Goal: Information Seeking & Learning: Learn about a topic

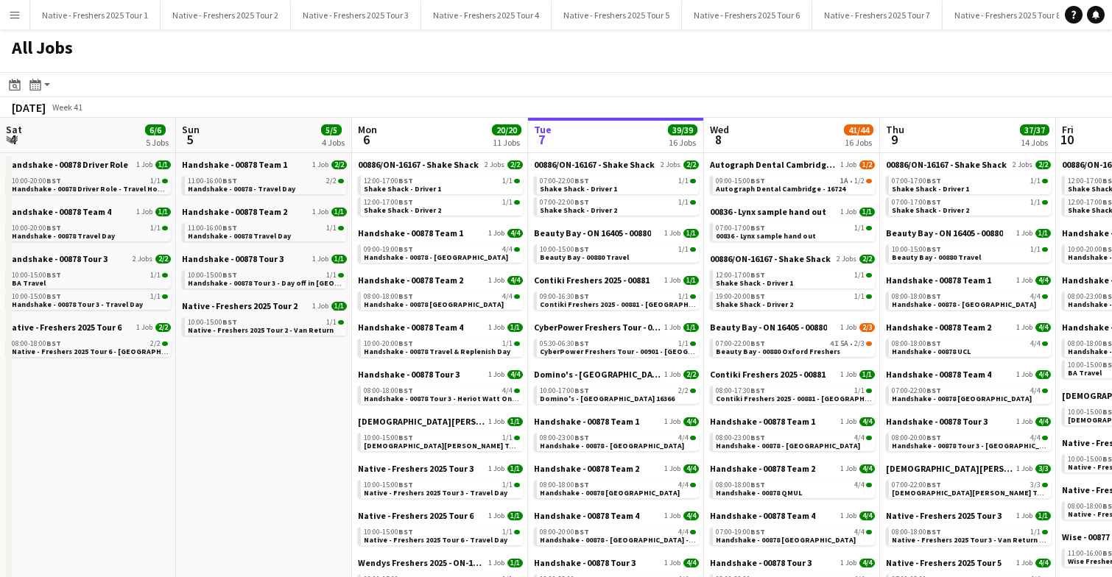
scroll to position [0, 352]
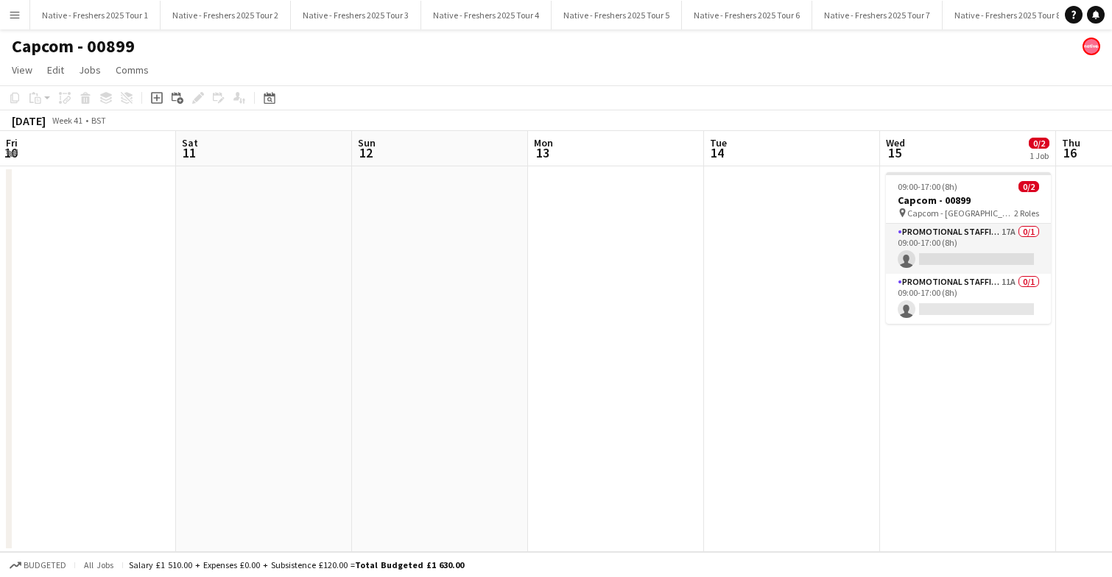
scroll to position [0, 476]
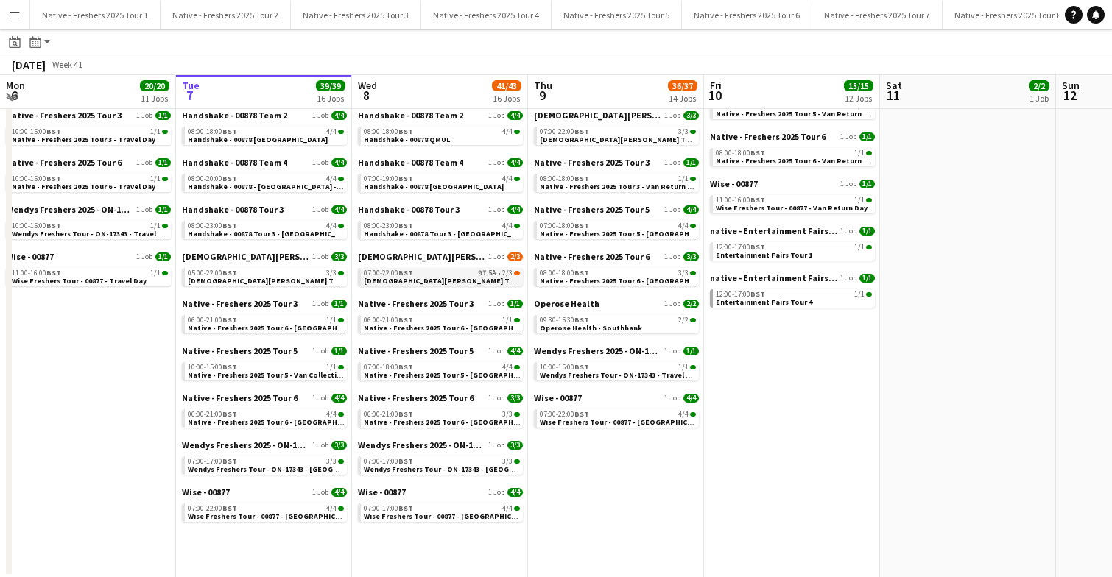
scroll to position [353, 0]
click at [440, 373] on span "Native - Freshers 2025 Tour 5 - University of Oxford Day 1" at bounding box center [464, 375] width 200 height 10
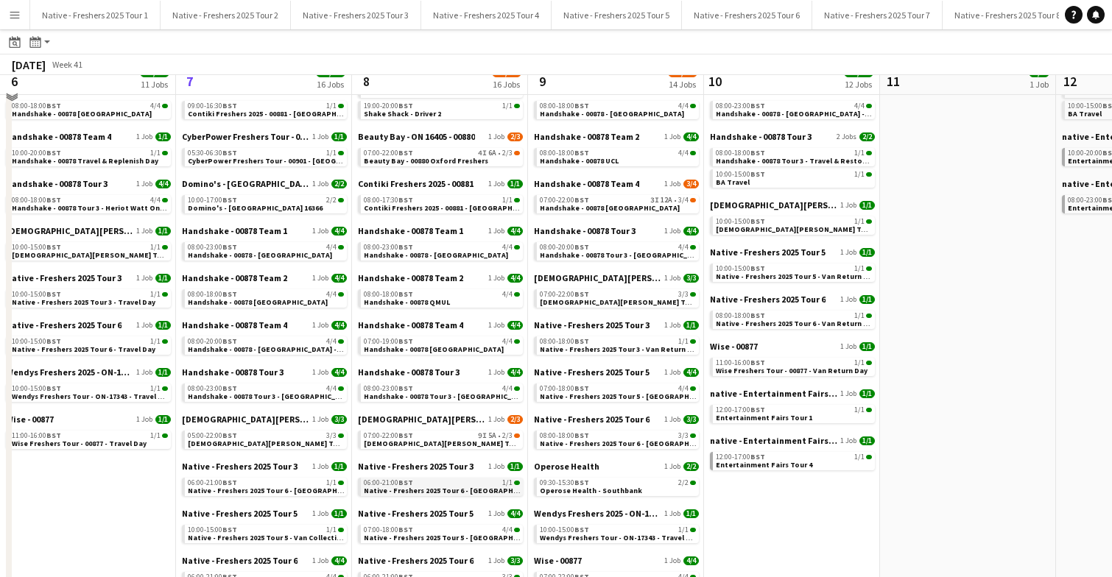
scroll to position [166, 0]
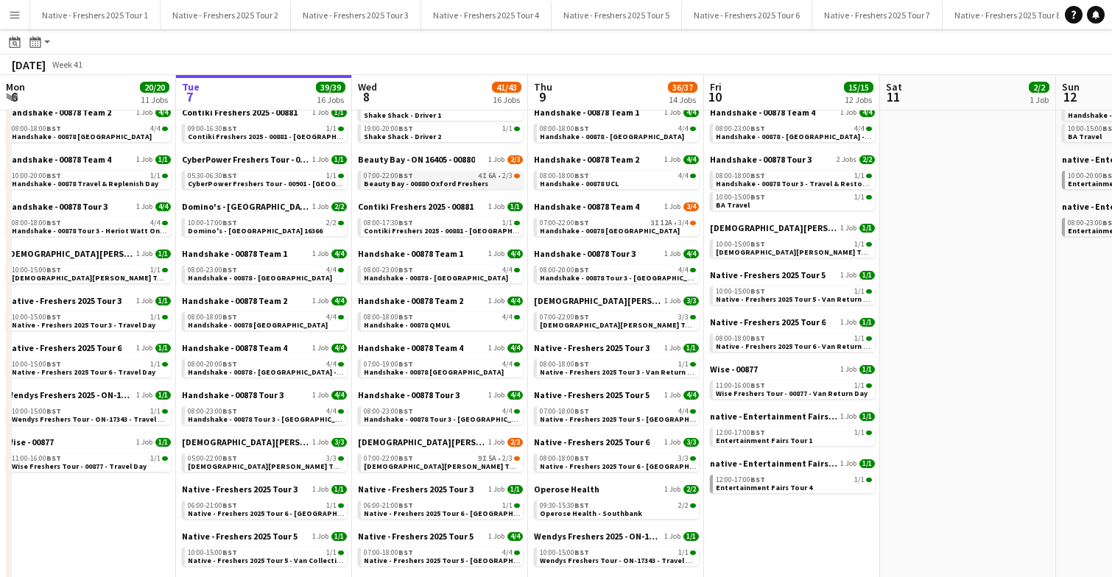
click at [458, 183] on span "Beauty Bay - 00880 Oxford Freshers" at bounding box center [426, 184] width 124 height 10
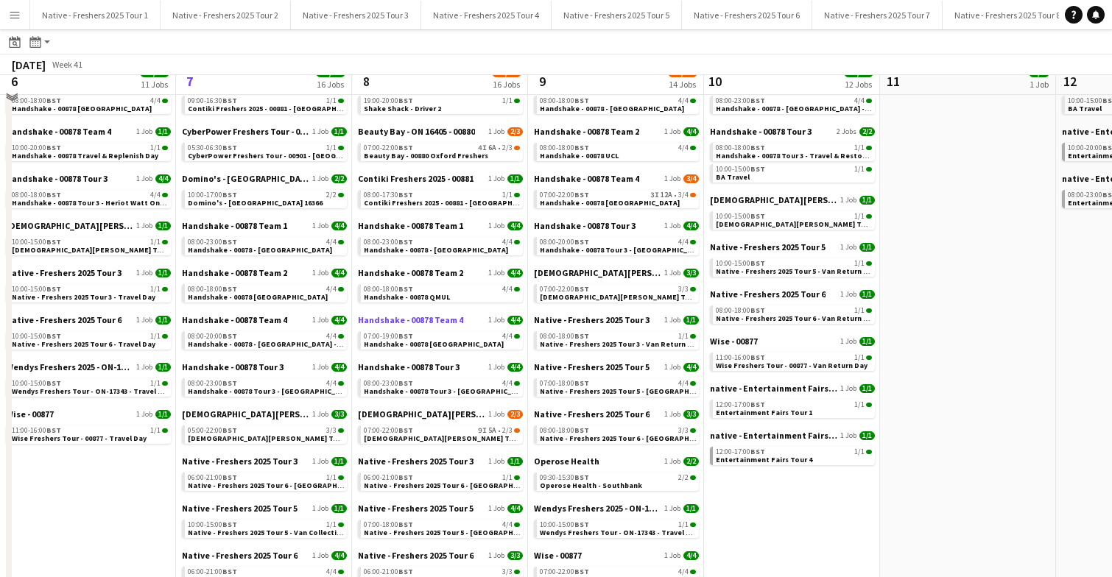
scroll to position [200, 0]
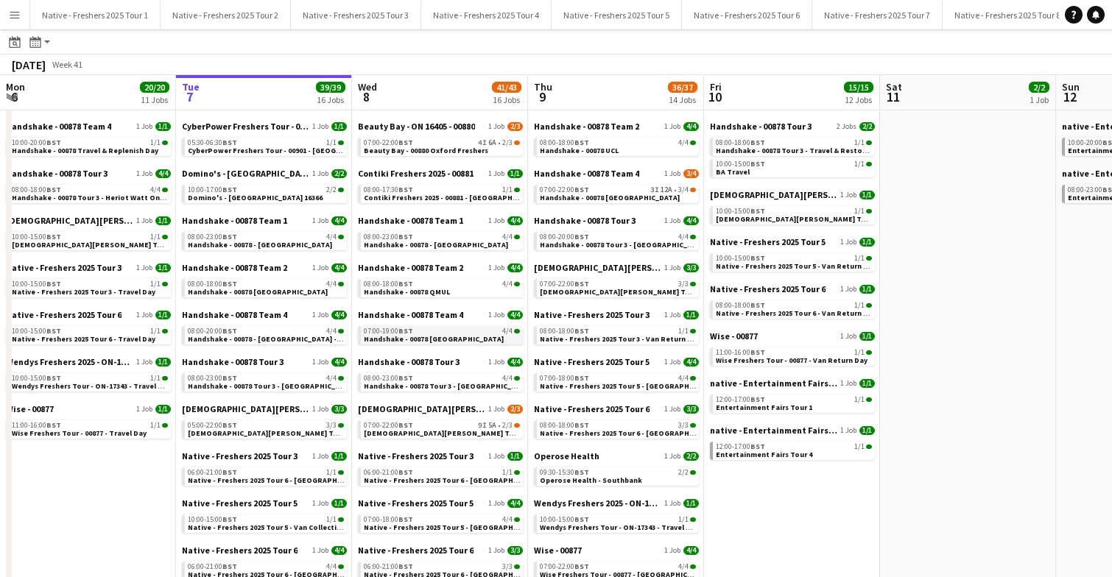
click at [459, 337] on link "07:00-19:00 BST 4/4 Handshake - 00878 Oxford" at bounding box center [442, 334] width 156 height 17
click at [447, 429] on span "Lady Garden Tour 1 - 00848 - University of Oxford" at bounding box center [497, 433] width 267 height 10
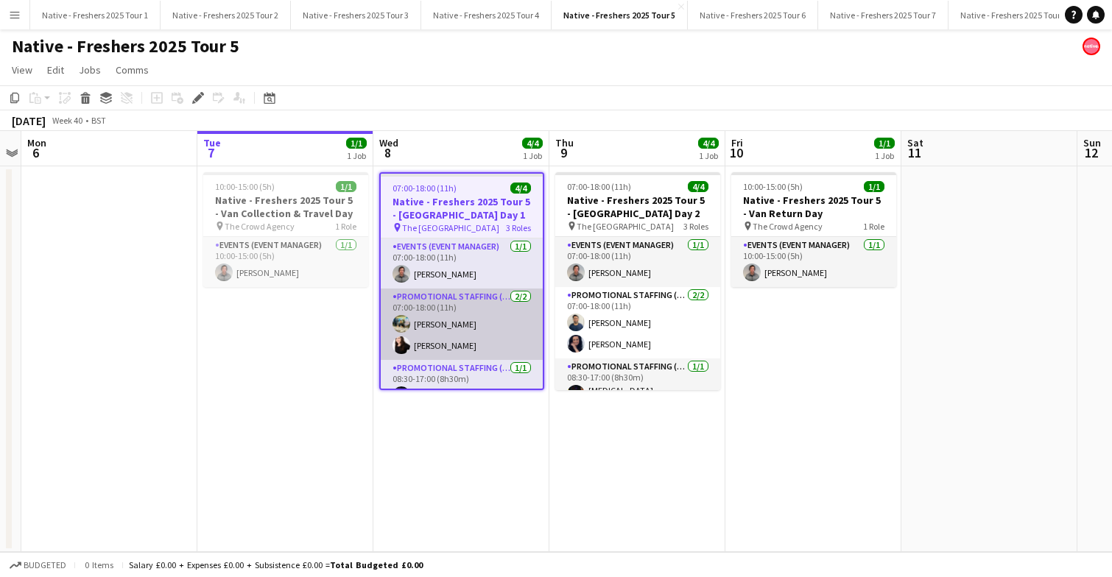
scroll to position [0, 504]
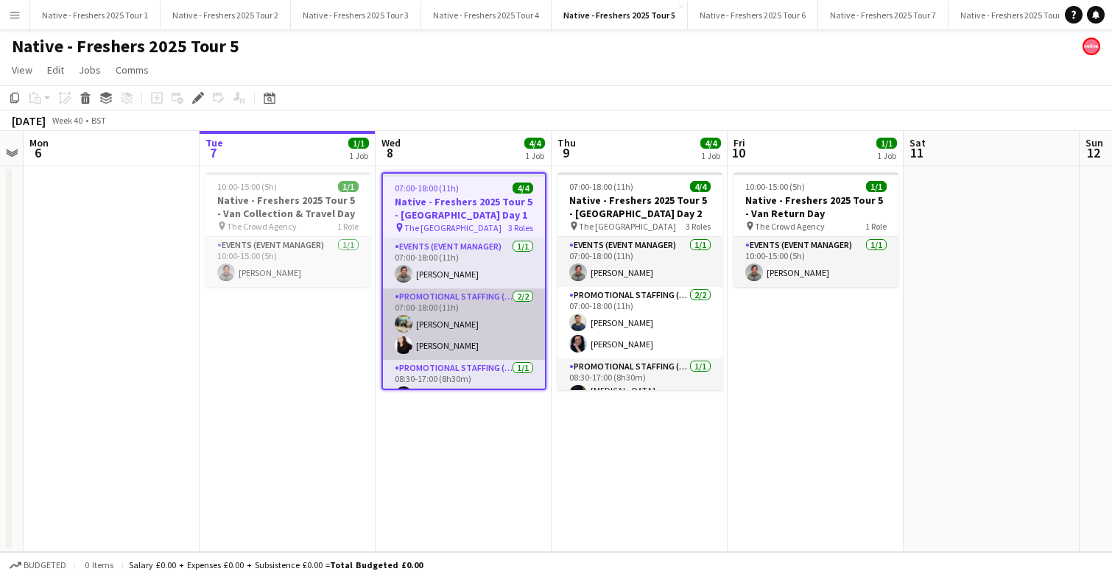
drag, startPoint x: 0, startPoint y: 0, endPoint x: 442, endPoint y: 358, distance: 569.0
click at [442, 356] on div "Events (Event Manager) 1/1 07:00-18:00 (11h) David Burroughs-Parke Promotional …" at bounding box center [464, 313] width 162 height 151
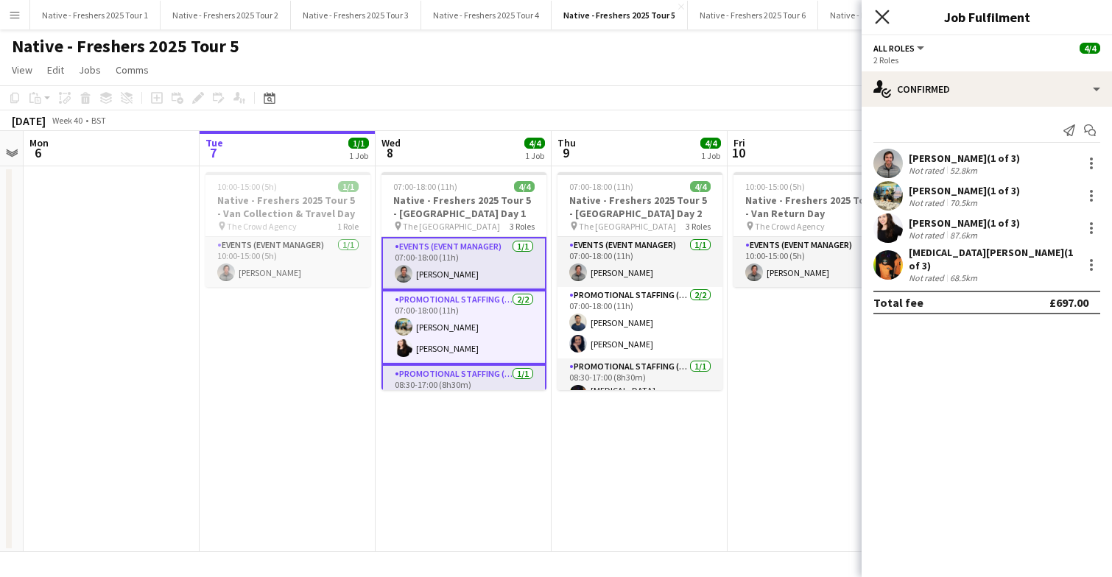
click at [883, 16] on icon at bounding box center [882, 17] width 14 height 14
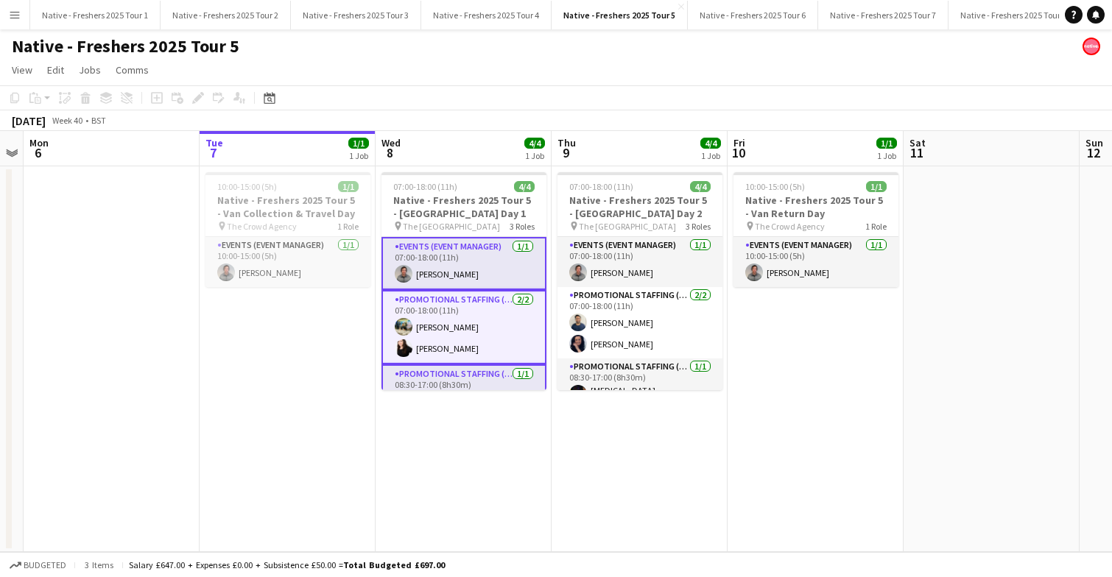
click at [437, 443] on app-date-cell "07:00-18:00 (11h) 4/4 Native - Freshers 2025 Tour 5 - University of Oxford Day …" at bounding box center [463, 359] width 176 height 386
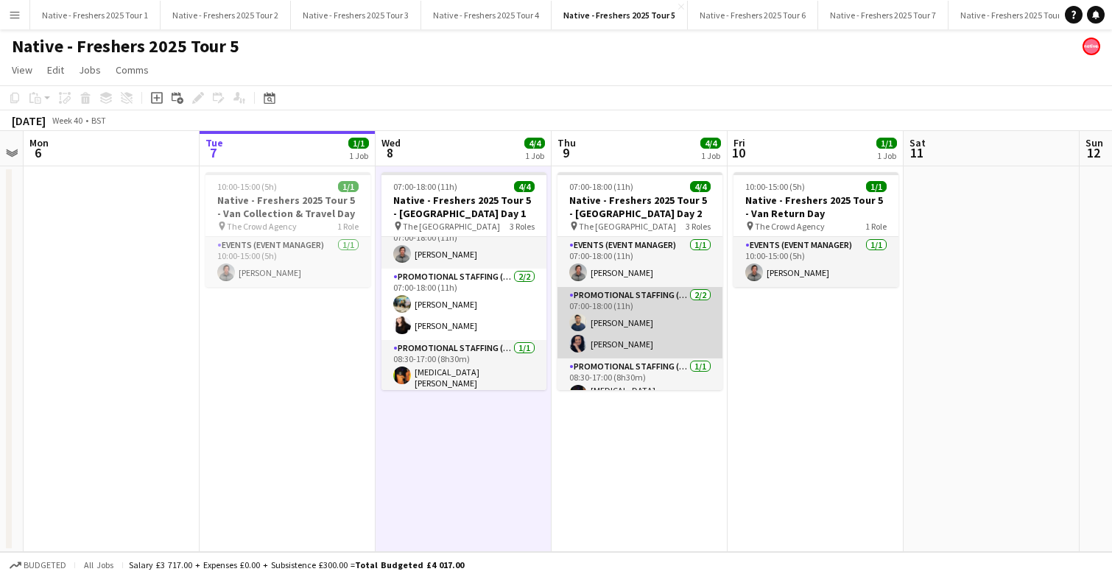
scroll to position [18, 0]
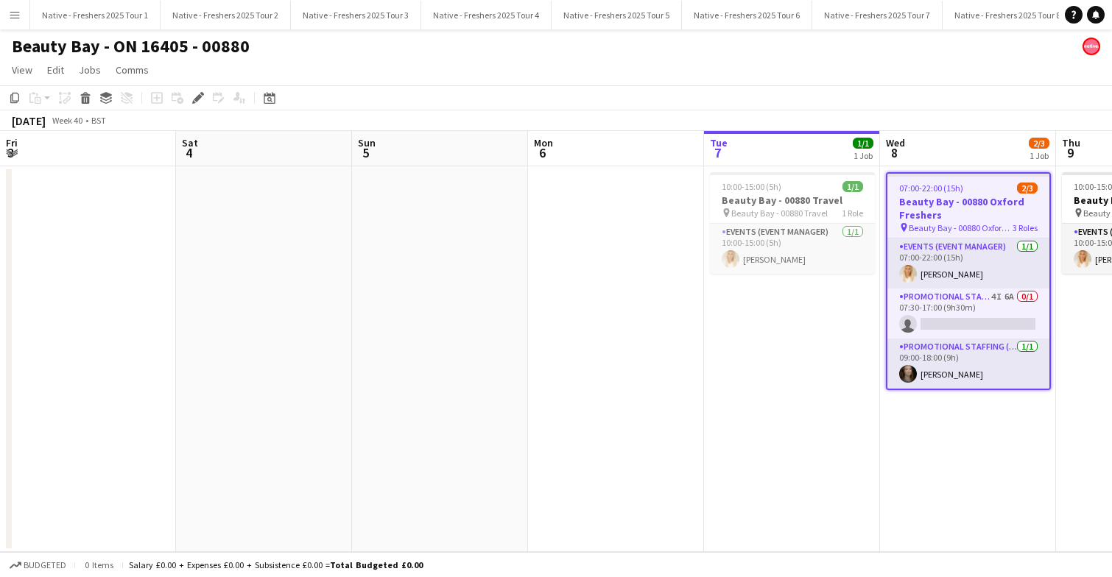
scroll to position [0, 507]
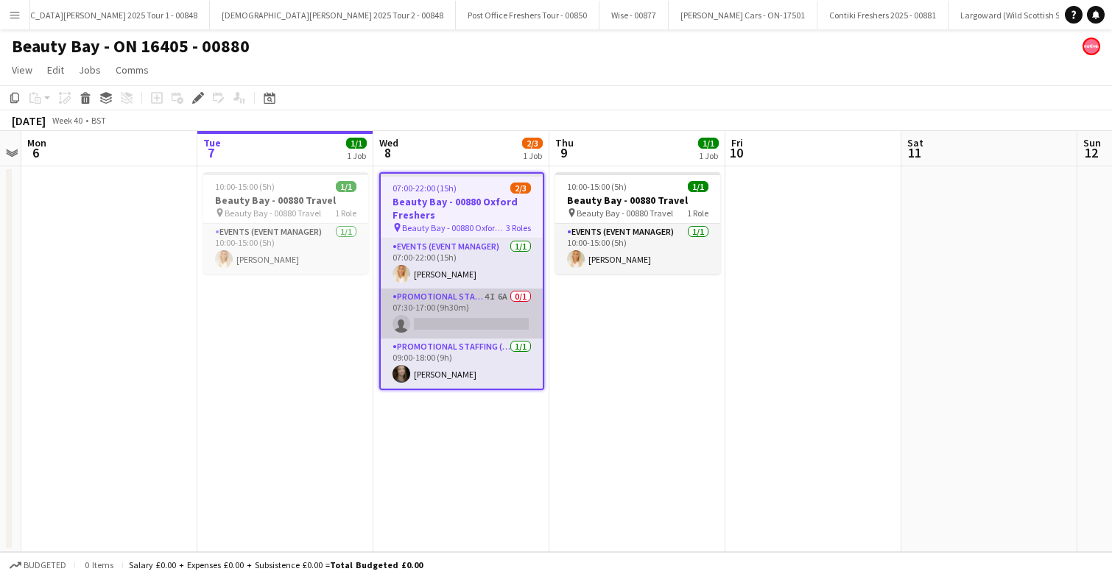
click at [495, 316] on app-card-role "Promotional Staffing (Brand Ambassadors) 4I 6A 0/1 07:30-17:00 (9h30m) single-n…" at bounding box center [462, 314] width 162 height 50
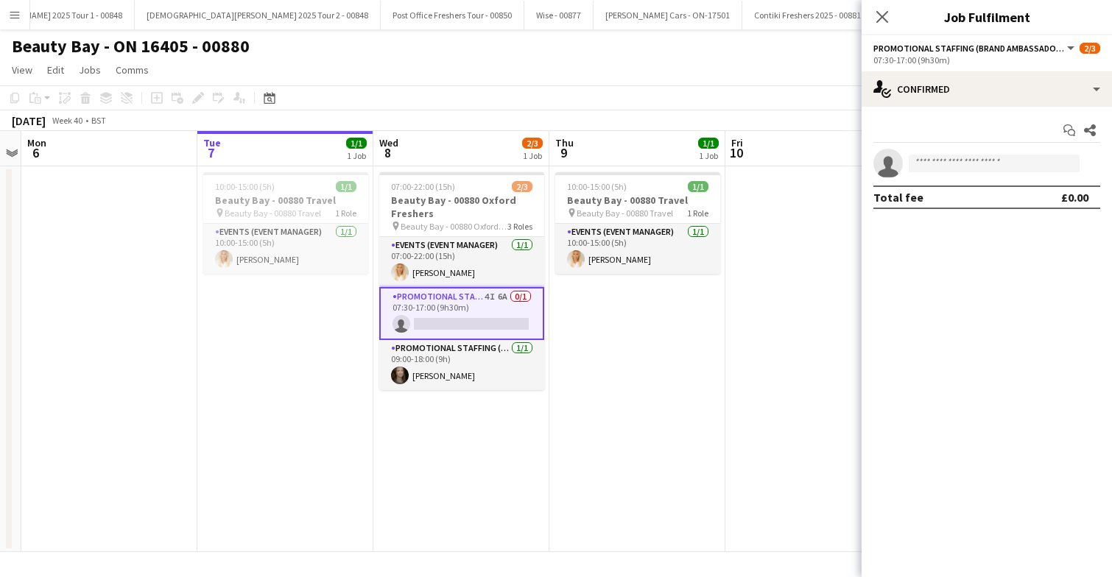
scroll to position [0, 2636]
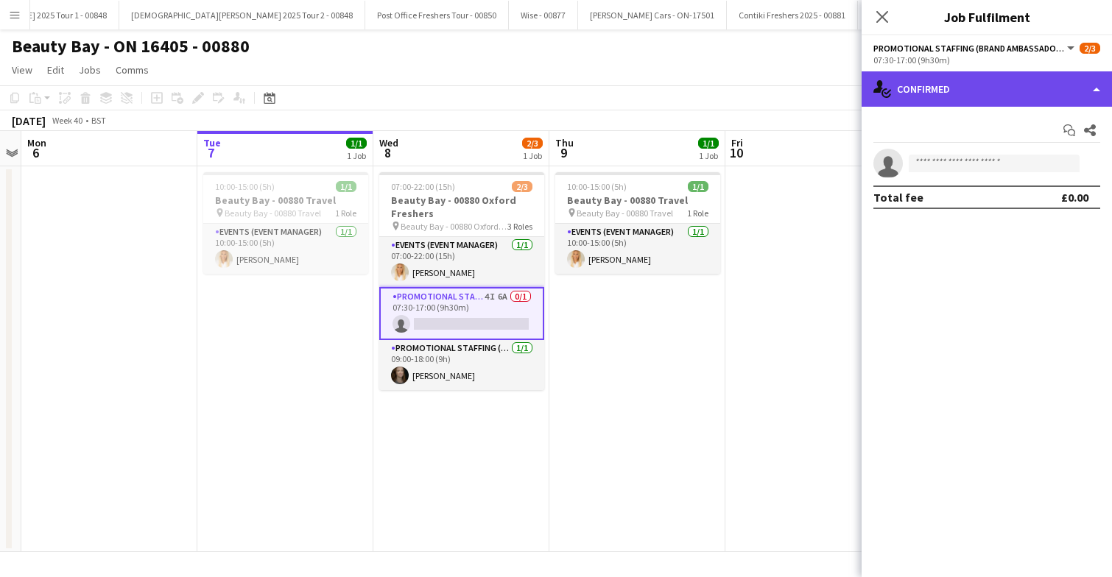
click at [1056, 76] on div "single-neutral-actions-check-2 Confirmed" at bounding box center [986, 88] width 250 height 35
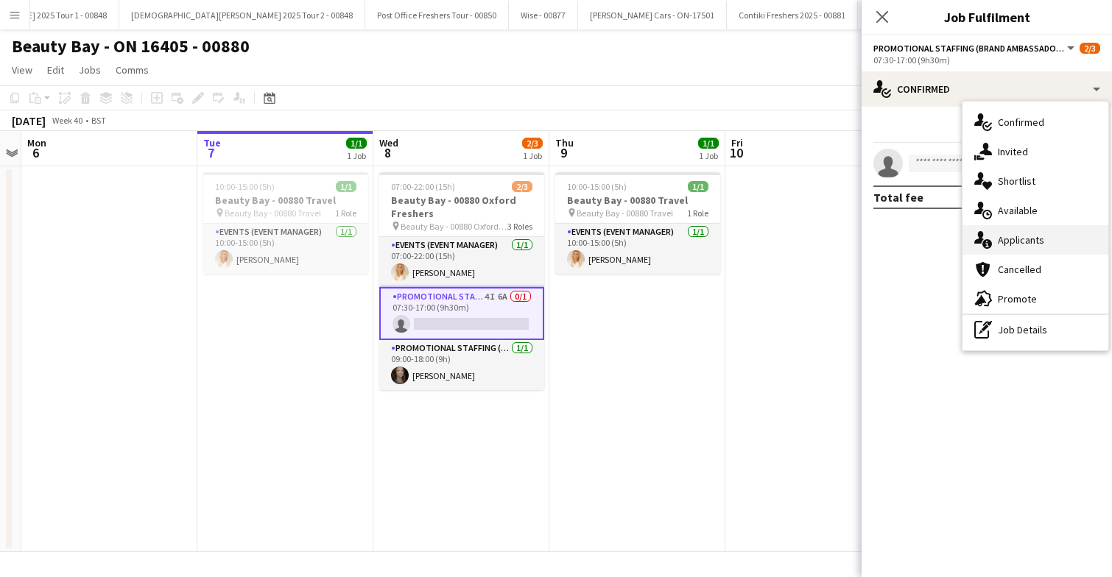
click at [1042, 248] on div "single-neutral-actions-information Applicants" at bounding box center [1035, 239] width 146 height 29
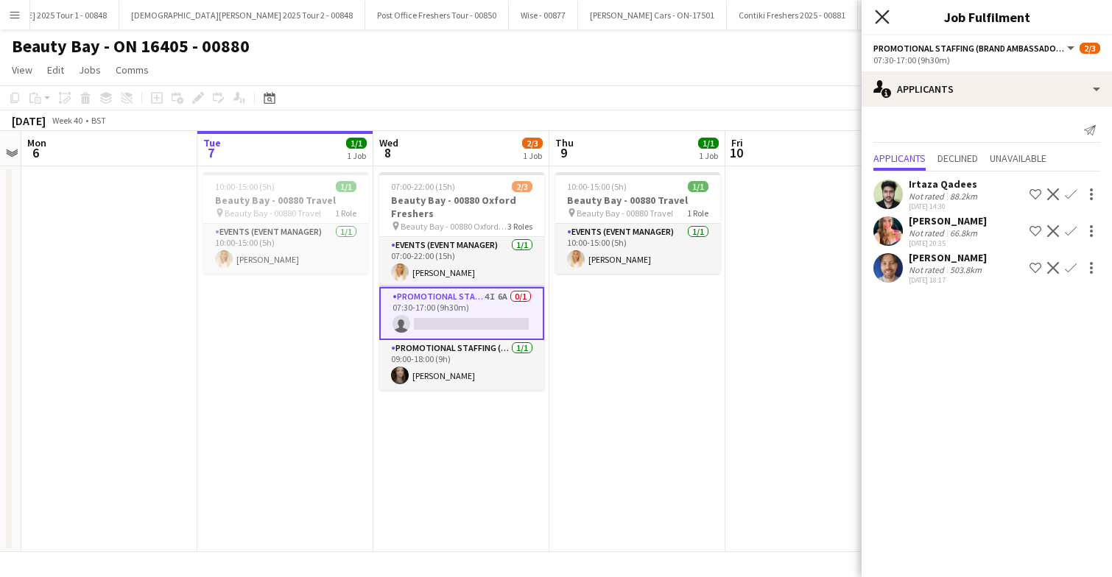
click at [885, 16] on icon "Close pop-in" at bounding box center [882, 17] width 14 height 14
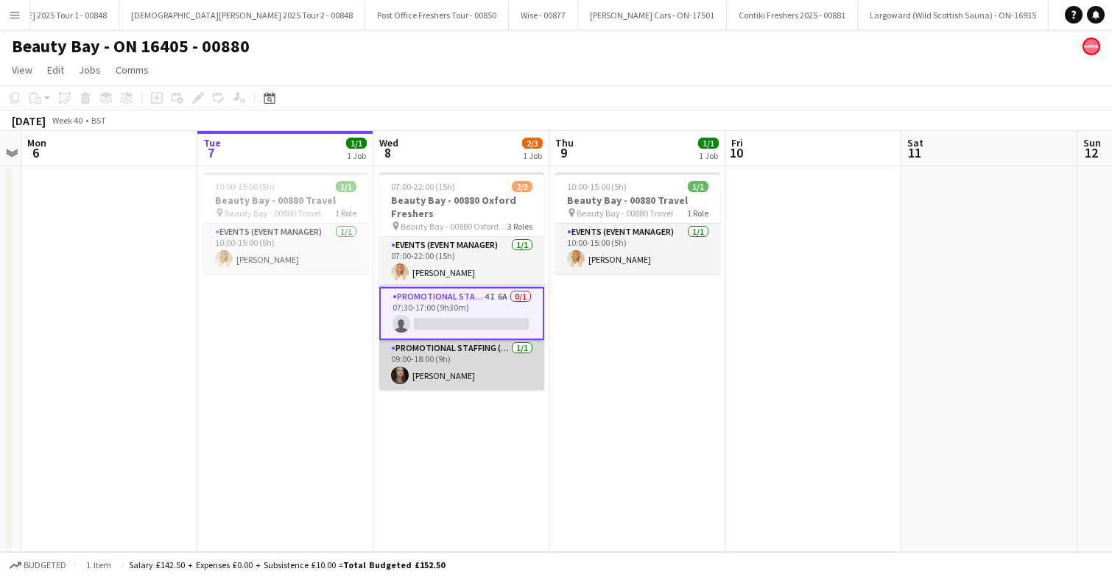
click at [476, 367] on app-card-role "Promotional Staffing (Brand Ambassadors) 1/1 09:00-18:00 (9h) Belle Adams" at bounding box center [461, 365] width 165 height 50
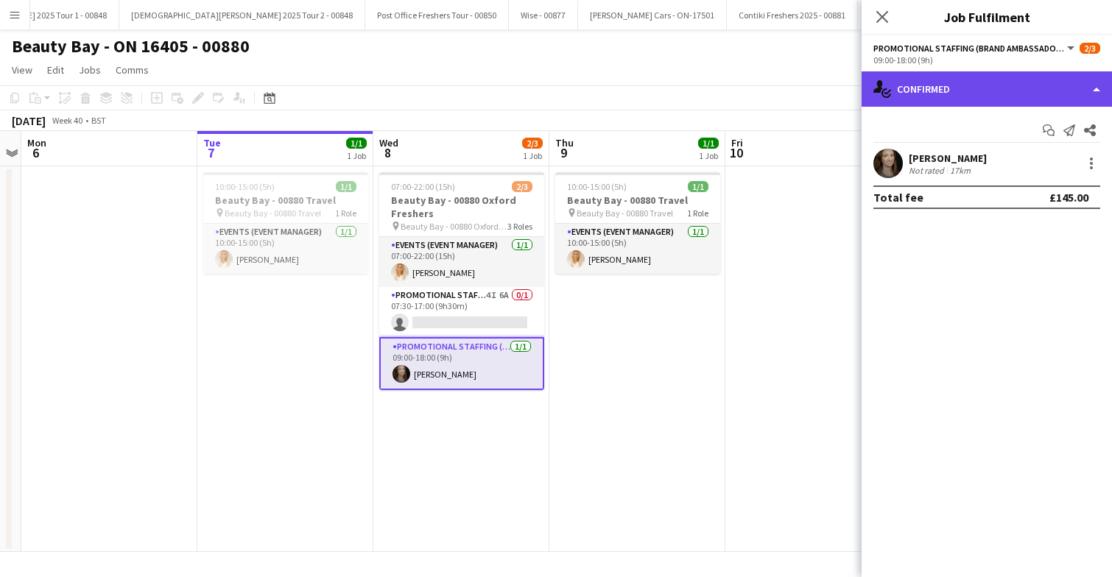
click at [947, 85] on div "single-neutral-actions-check-2 Confirmed" at bounding box center [986, 88] width 250 height 35
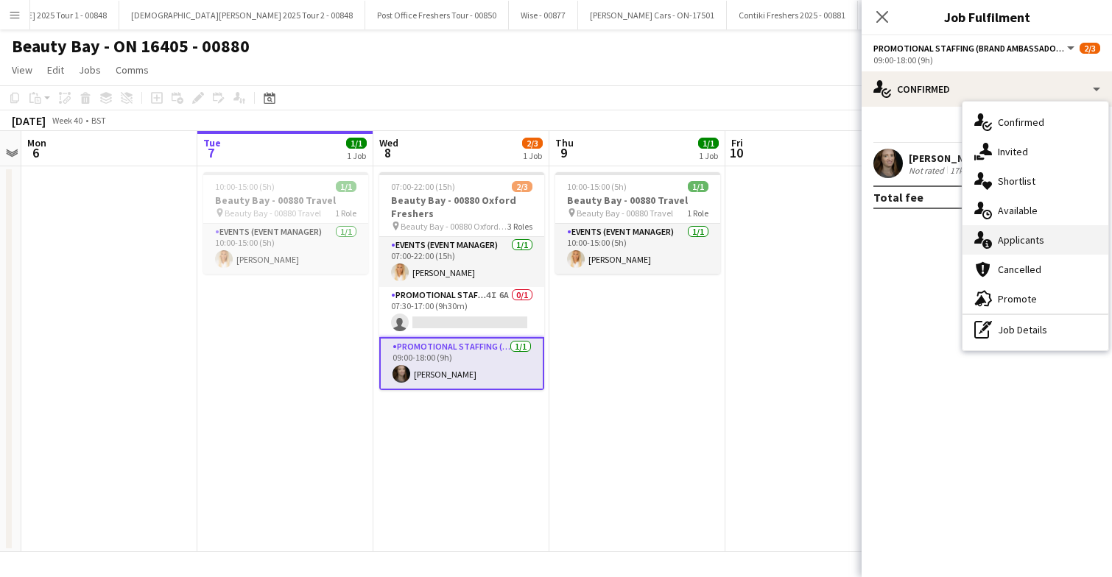
click at [1028, 241] on span "Applicants" at bounding box center [1021, 239] width 46 height 13
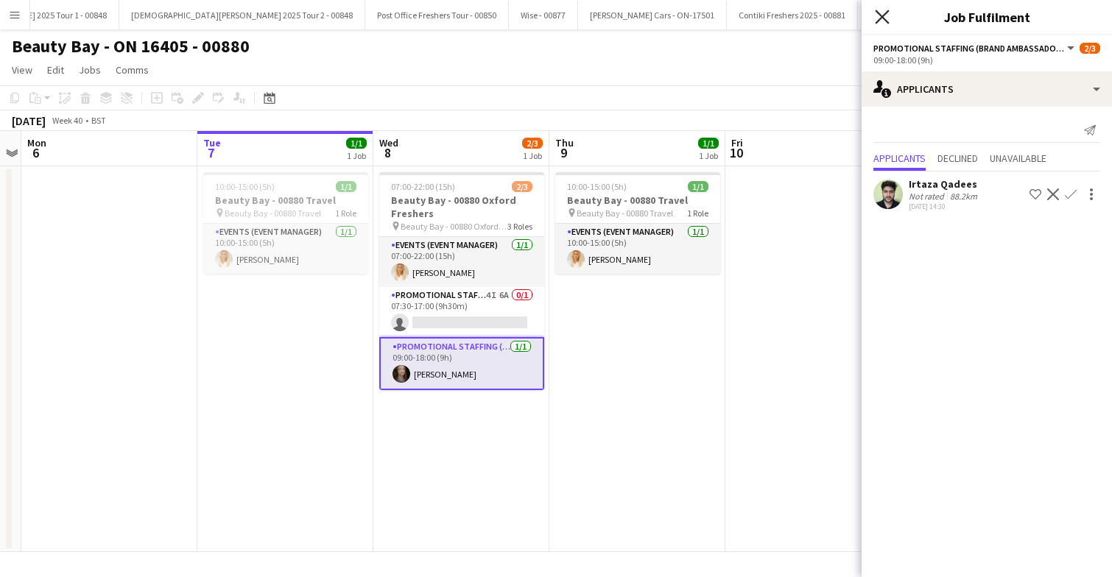
click at [876, 16] on icon "Close pop-in" at bounding box center [882, 17] width 14 height 14
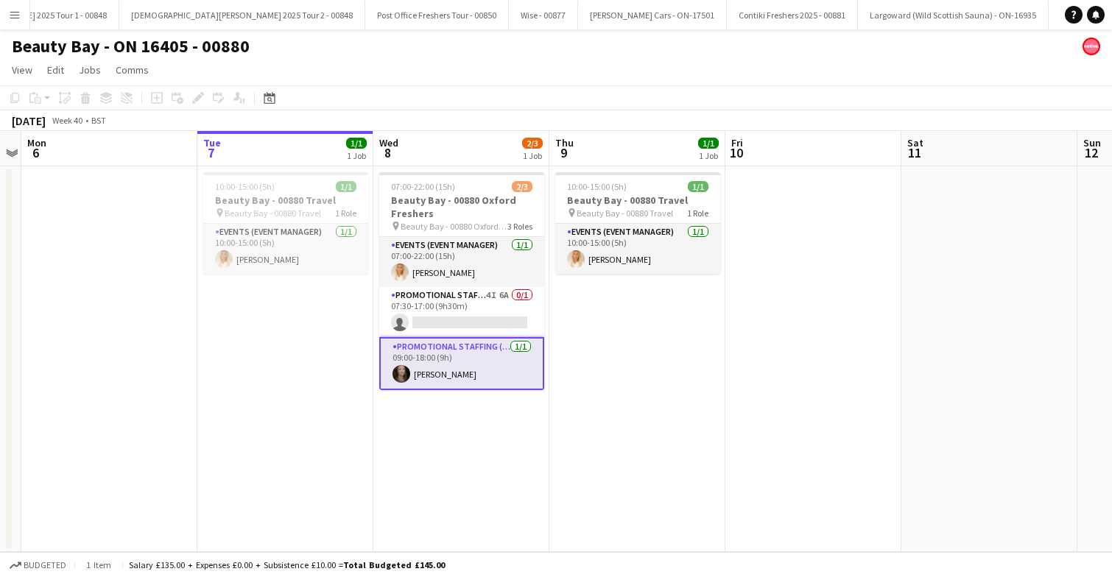
click at [615, 304] on app-date-cell "10:00-15:00 (5h) 1/1 Beauty Bay - 00880 Travel pin Beauty Bay - 00880 Travel 1 …" at bounding box center [637, 359] width 176 height 386
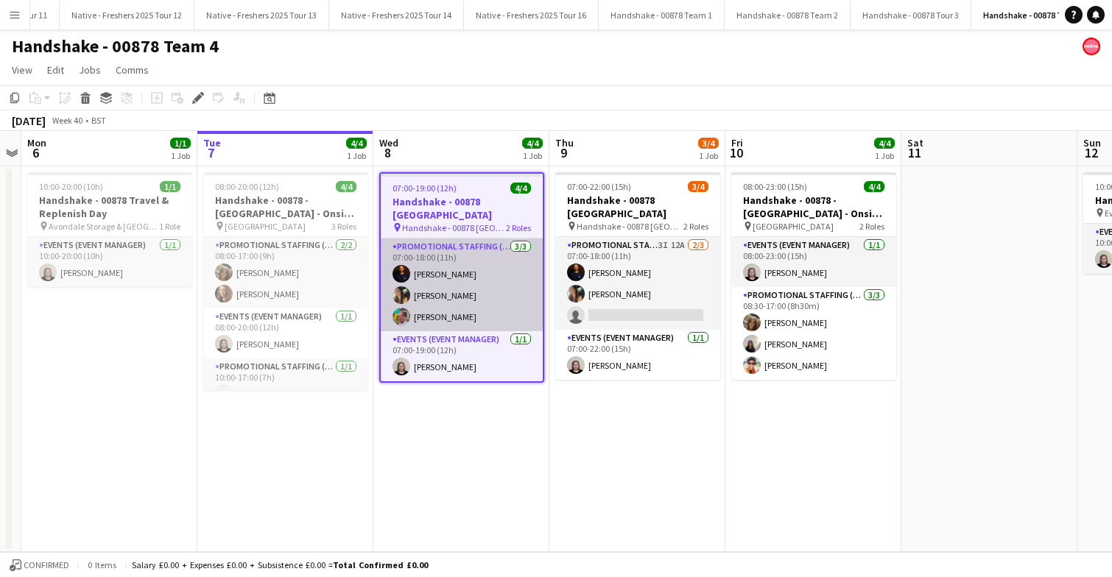
scroll to position [0, 1427]
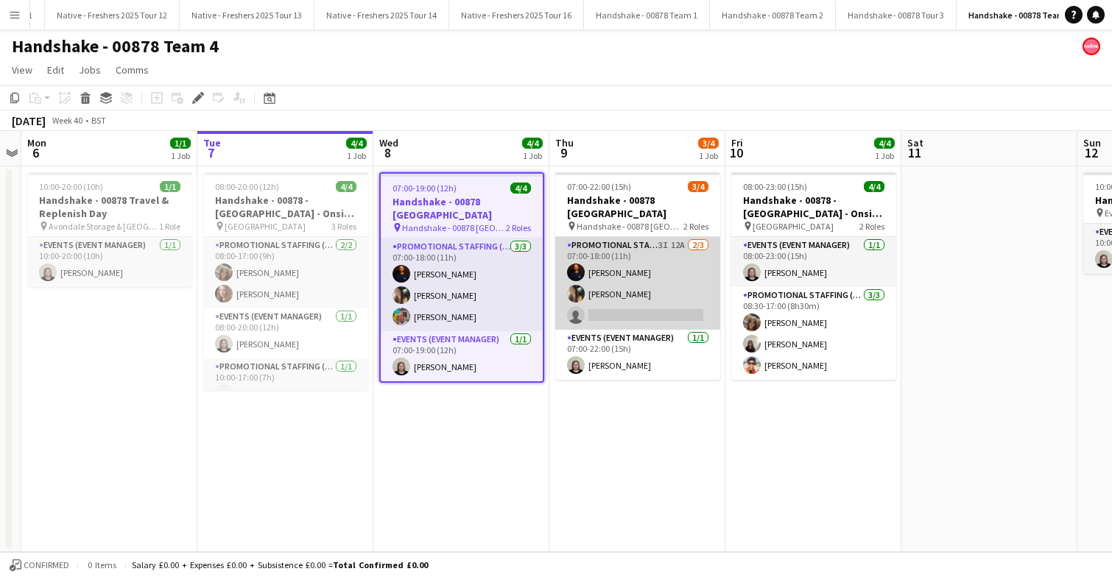
click at [660, 257] on app-card-role "Promotional Staffing (Brand Ambassadors) 3I 12A [DATE] 07:00-18:00 (11h) [PERSO…" at bounding box center [637, 283] width 165 height 93
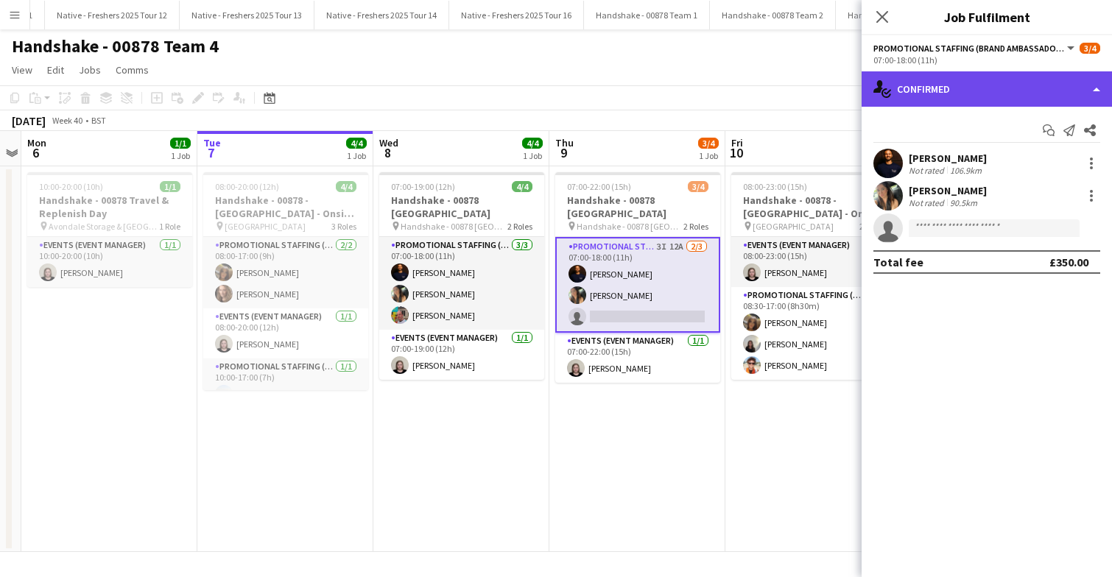
click at [998, 99] on div "single-neutral-actions-check-2 Confirmed" at bounding box center [986, 88] width 250 height 35
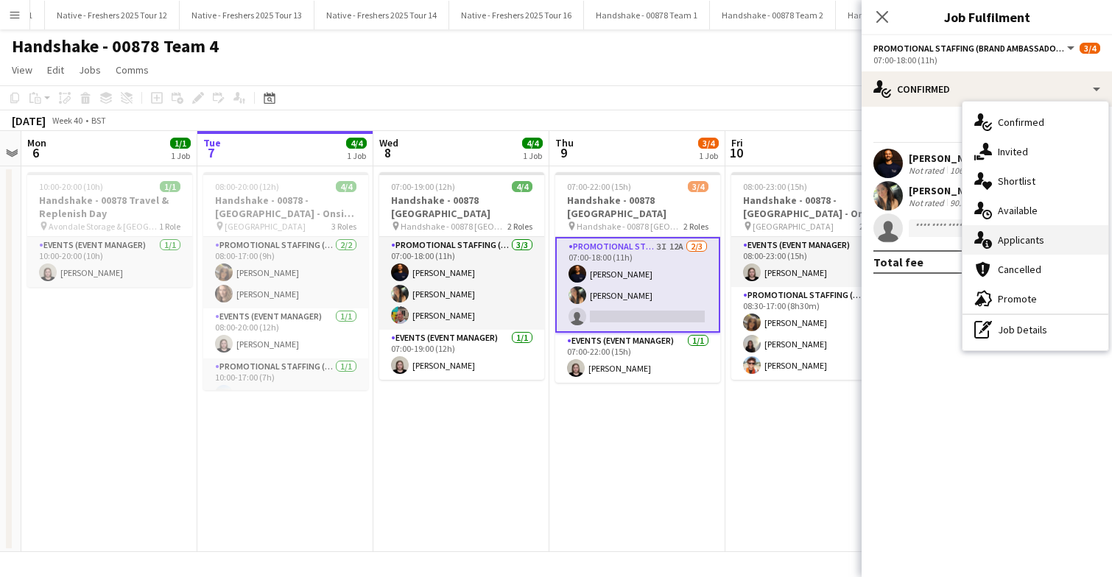
click at [1045, 251] on div "single-neutral-actions-information Applicants" at bounding box center [1035, 239] width 146 height 29
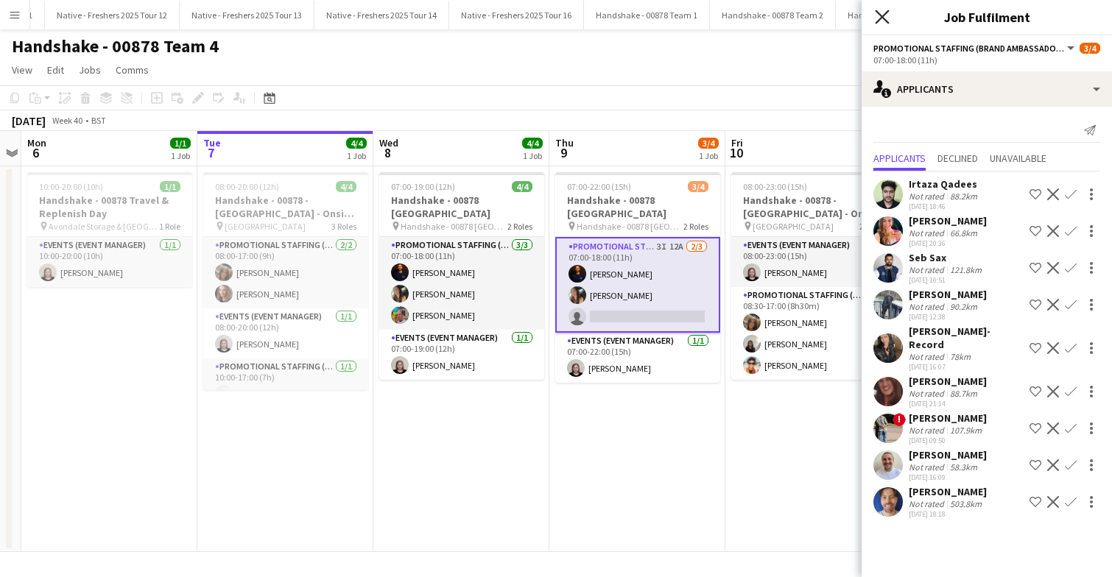
click at [886, 21] on icon at bounding box center [882, 17] width 14 height 14
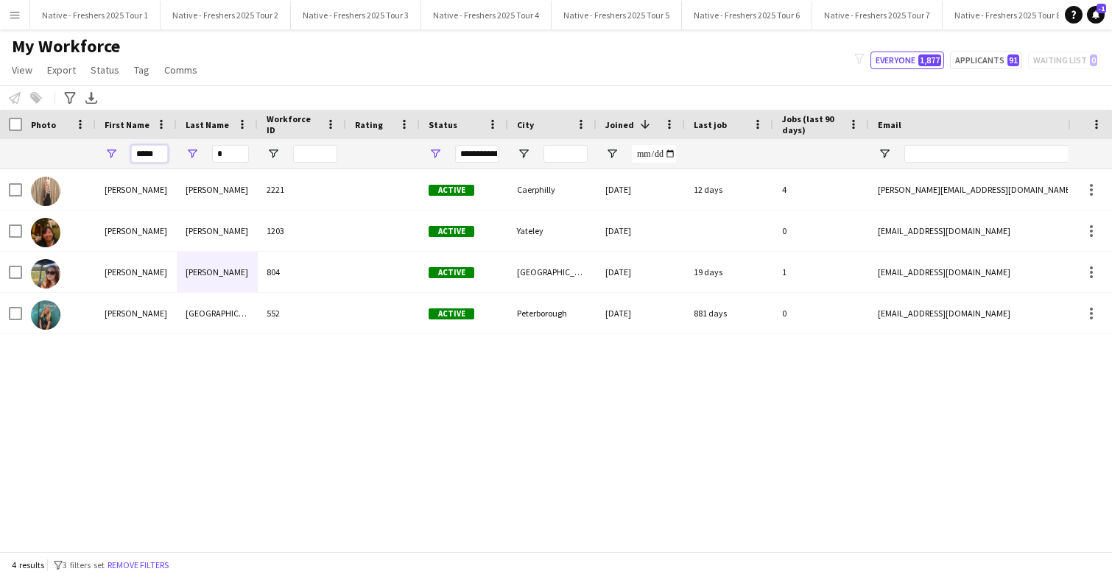
click at [160, 155] on input "*****" at bounding box center [149, 154] width 37 height 18
type input "*"
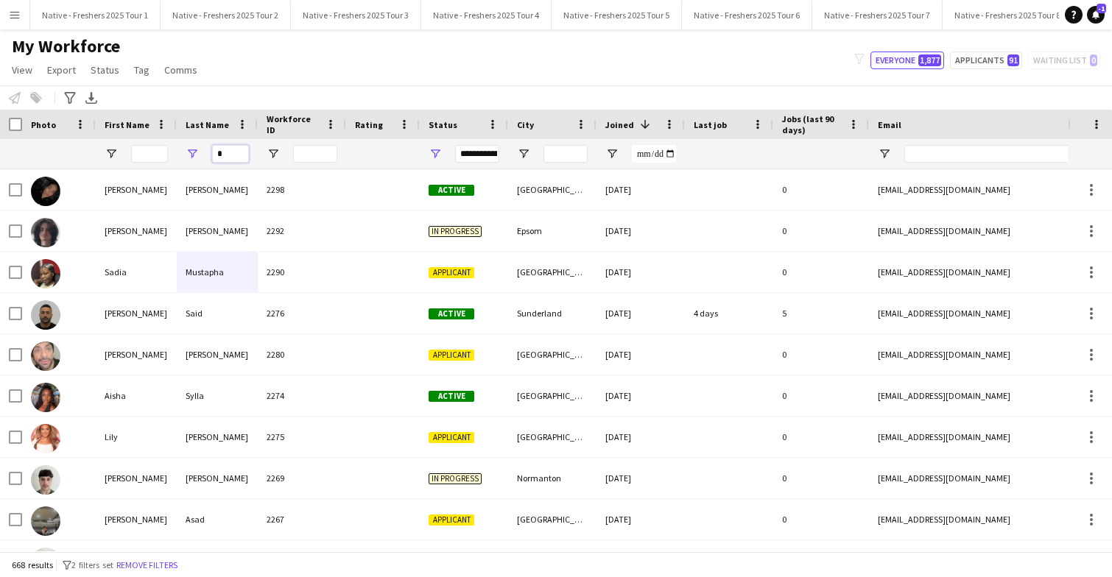
click at [227, 157] on input "*" at bounding box center [230, 154] width 37 height 18
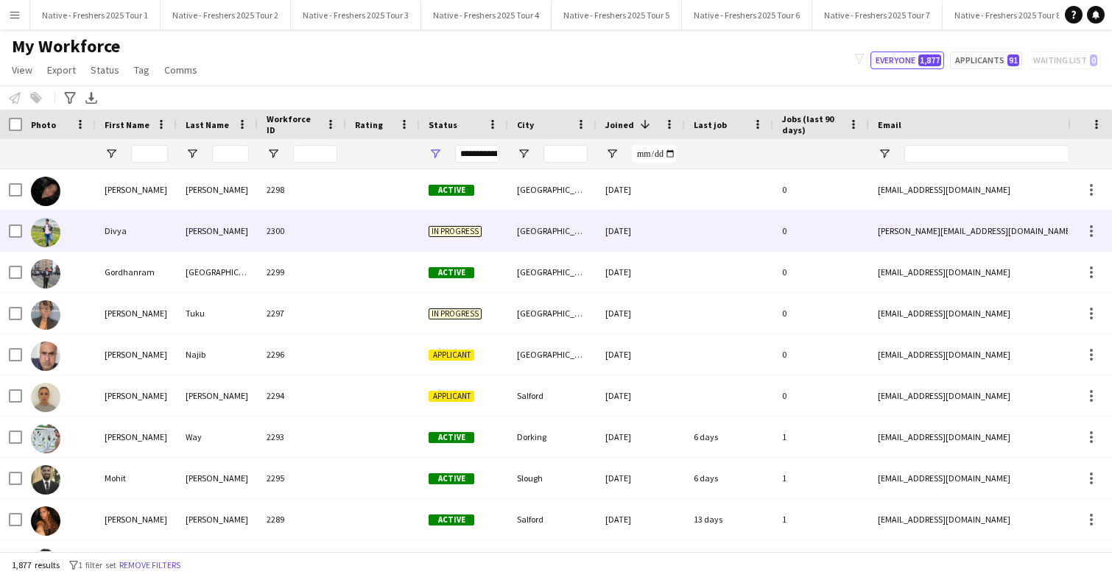
click at [339, 239] on div "2300" at bounding box center [302, 231] width 88 height 40
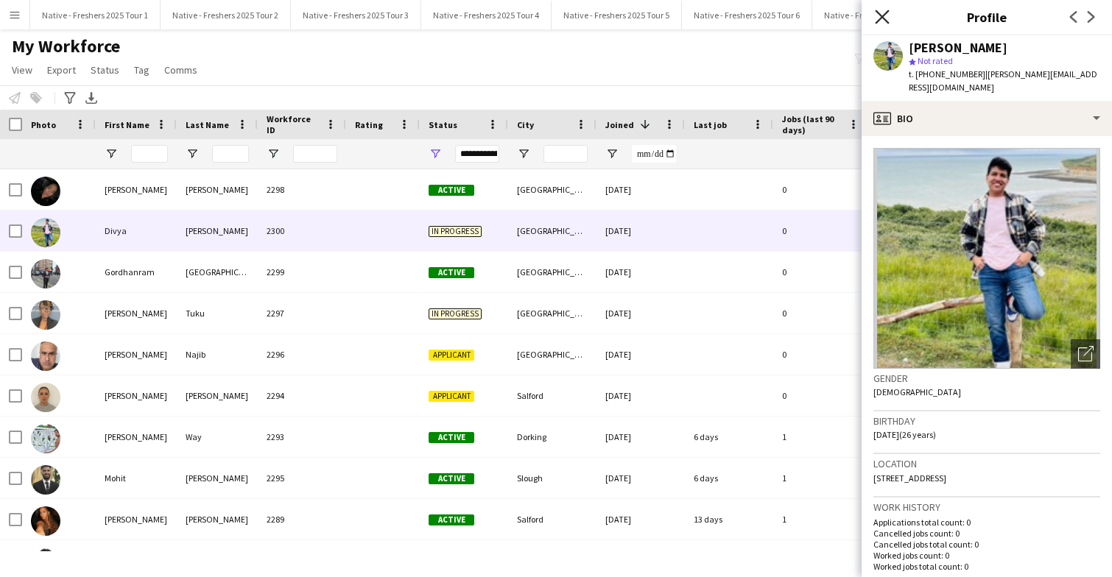
click at [884, 14] on icon at bounding box center [882, 17] width 14 height 14
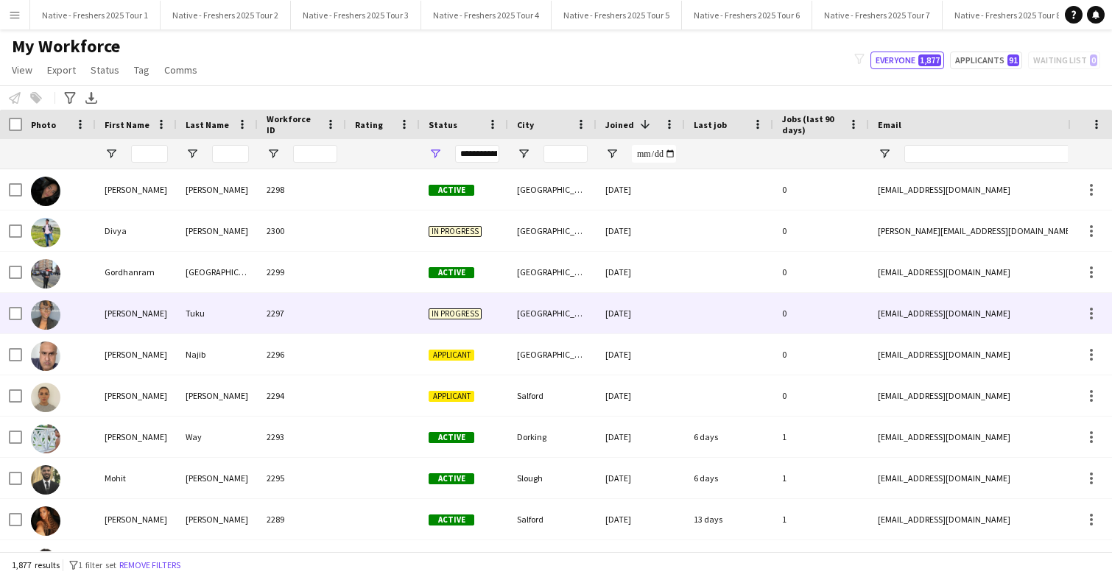
click at [353, 314] on div at bounding box center [383, 313] width 74 height 40
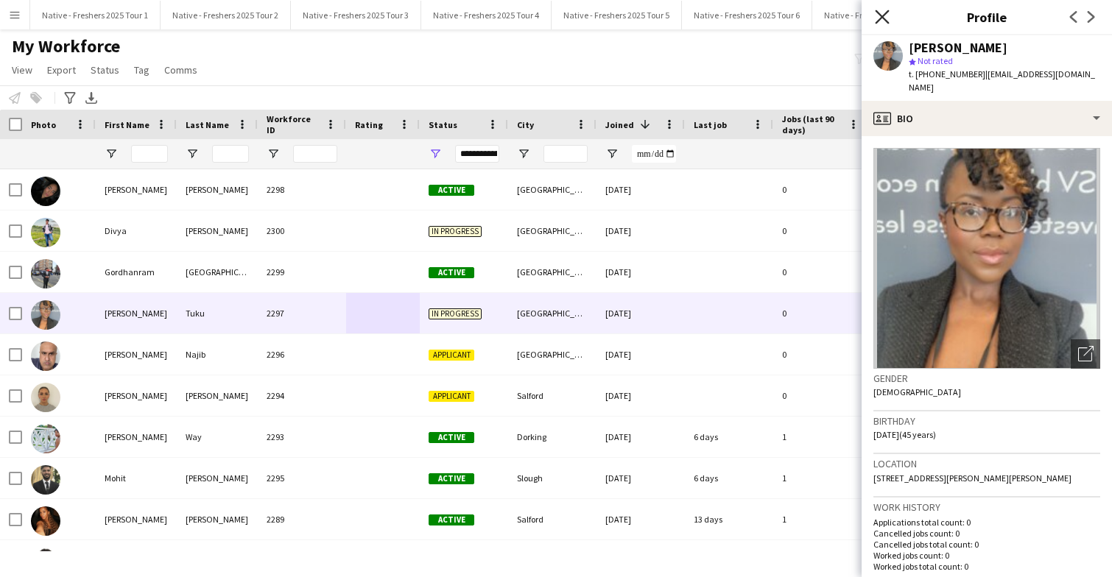
click at [884, 17] on icon "Close pop-in" at bounding box center [882, 17] width 14 height 14
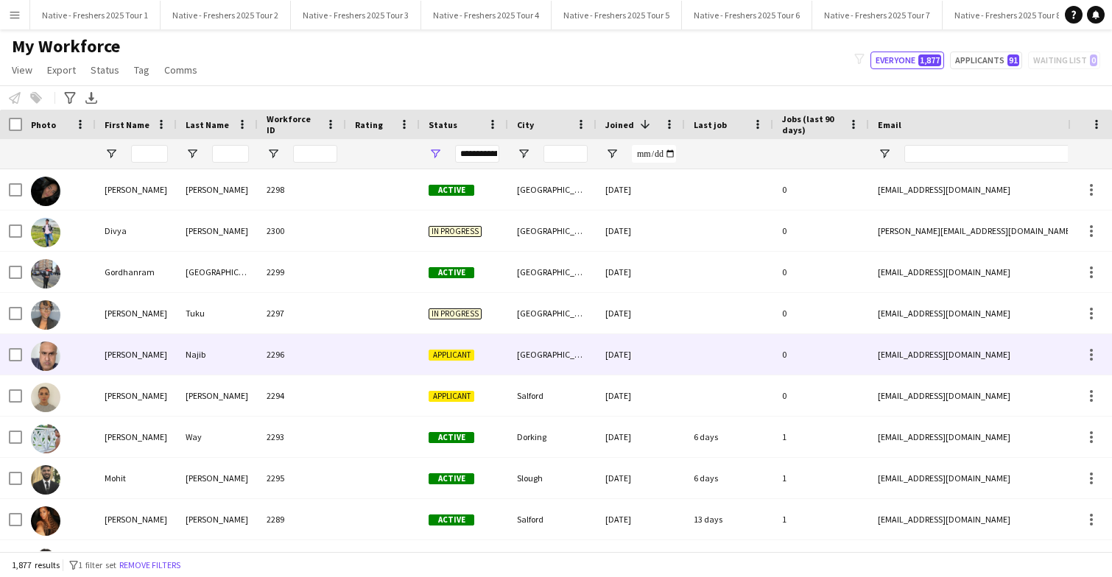
click at [315, 352] on div "2296" at bounding box center [302, 354] width 88 height 40
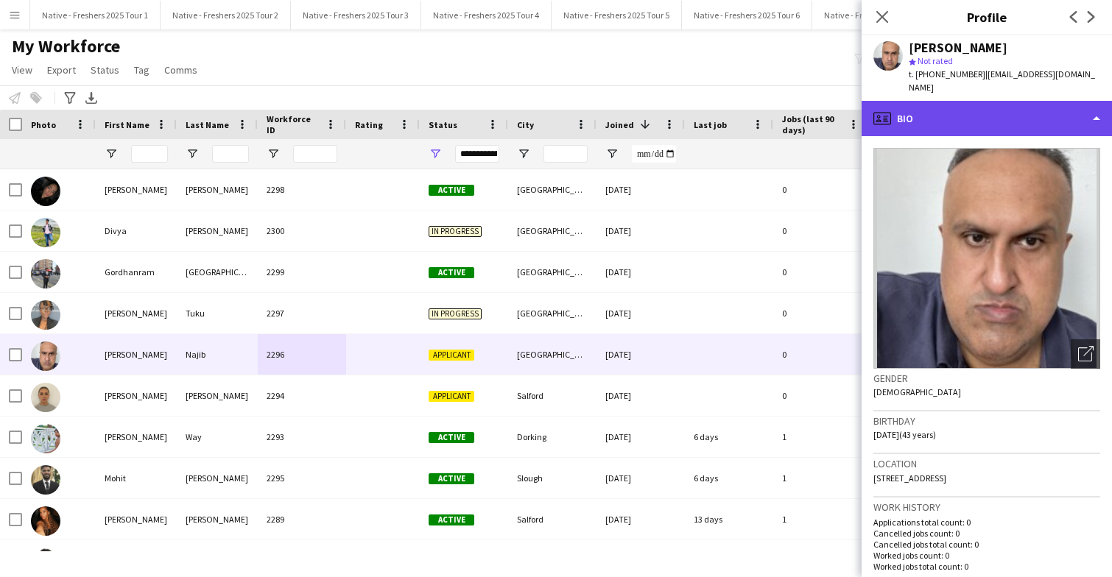
click at [984, 110] on div "profile Bio" at bounding box center [986, 118] width 250 height 35
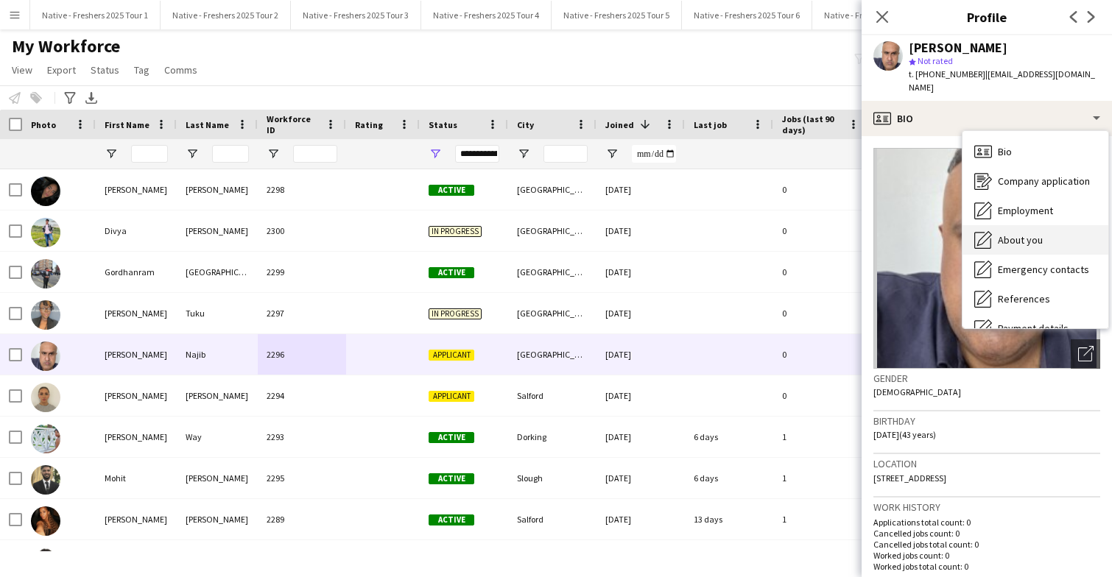
click at [1018, 233] on div "About you About you" at bounding box center [1035, 239] width 146 height 29
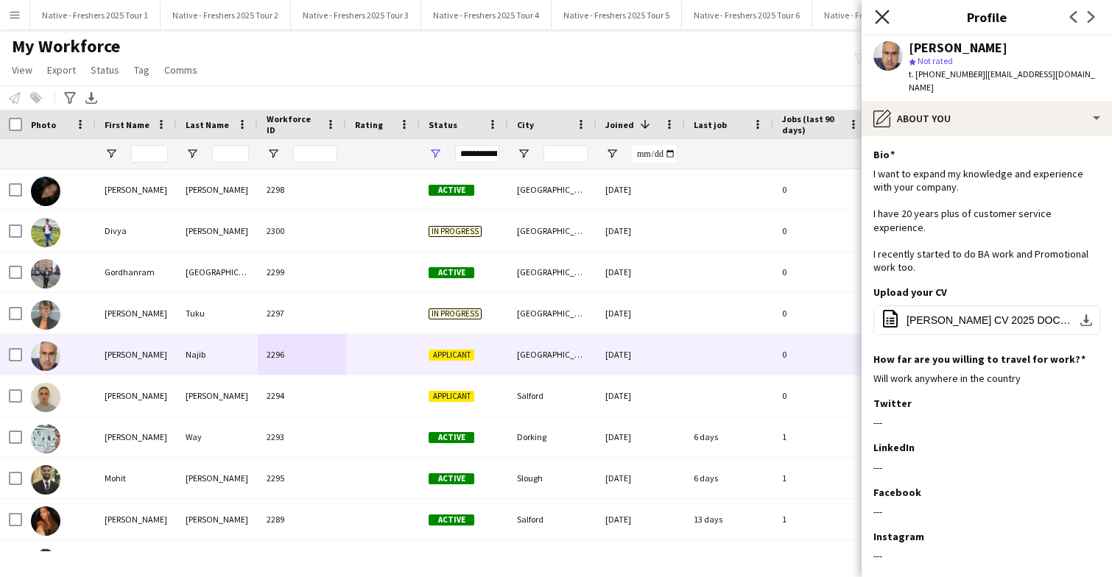
click at [880, 15] on icon at bounding box center [882, 17] width 14 height 14
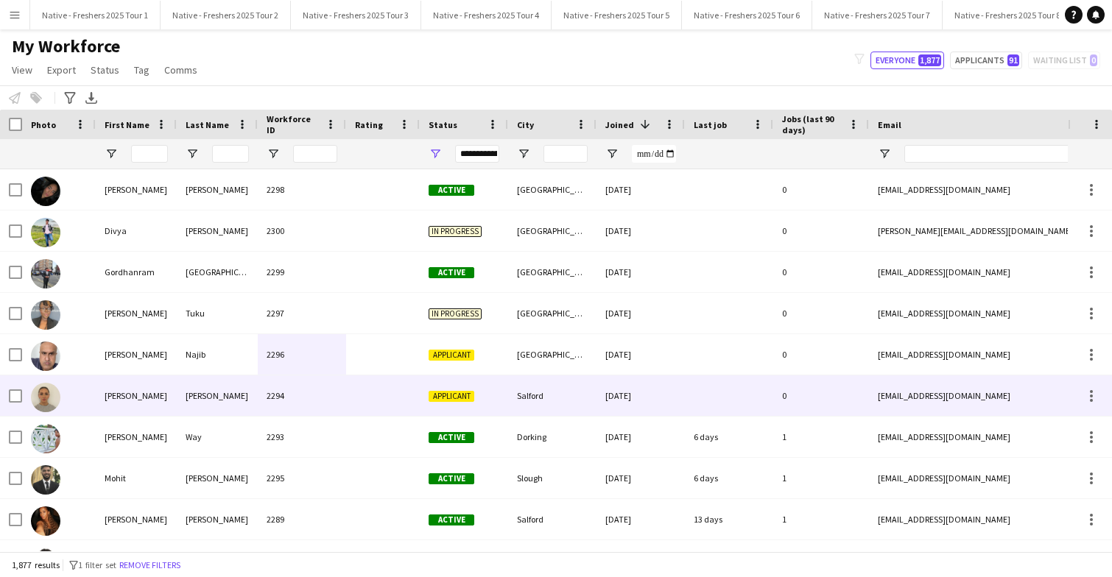
click at [344, 393] on div "2294" at bounding box center [302, 395] width 88 height 40
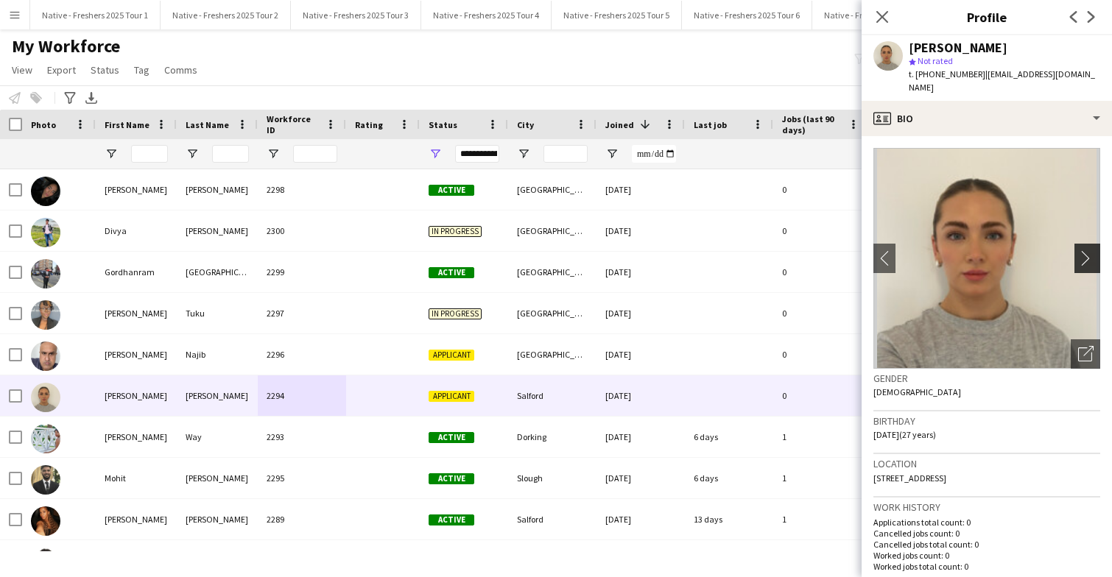
click at [1087, 250] on app-icon "chevron-right" at bounding box center [1089, 257] width 23 height 15
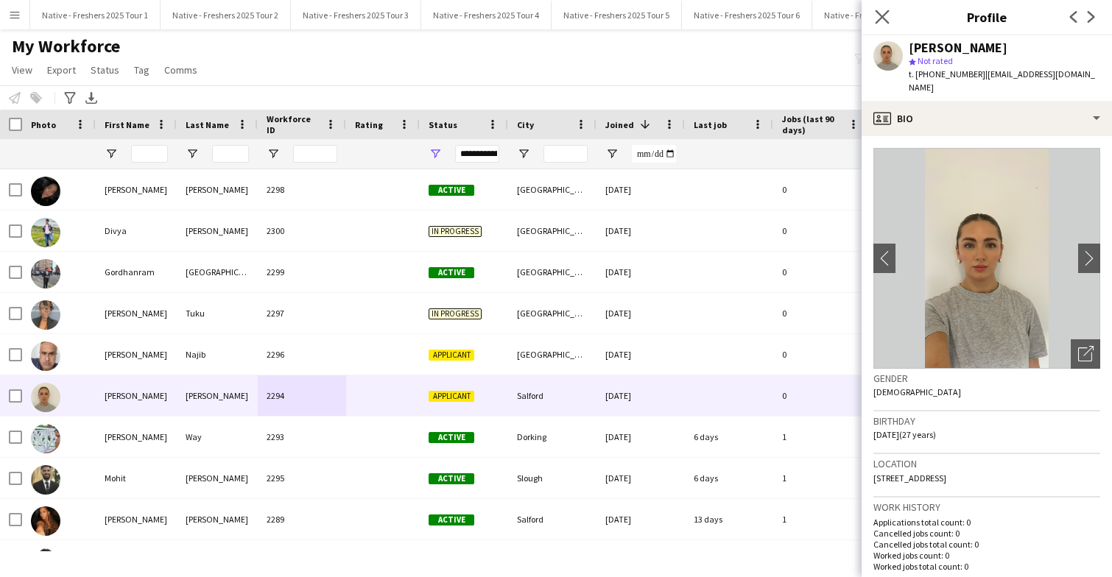
click at [880, 8] on app-icon "Close pop-in" at bounding box center [882, 17] width 21 height 21
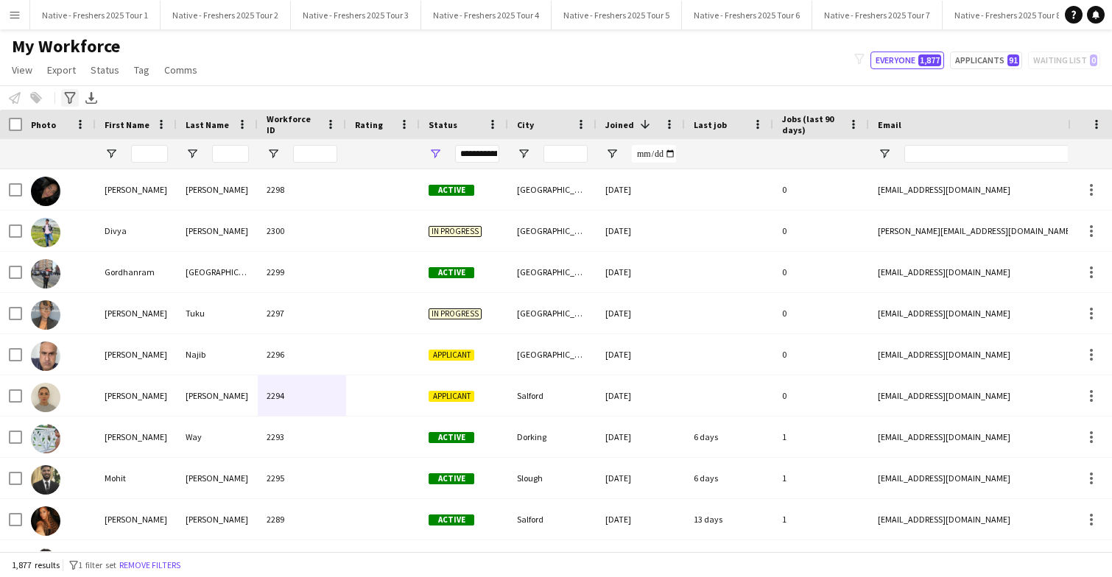
click at [74, 99] on icon "Advanced filters" at bounding box center [70, 98] width 12 height 12
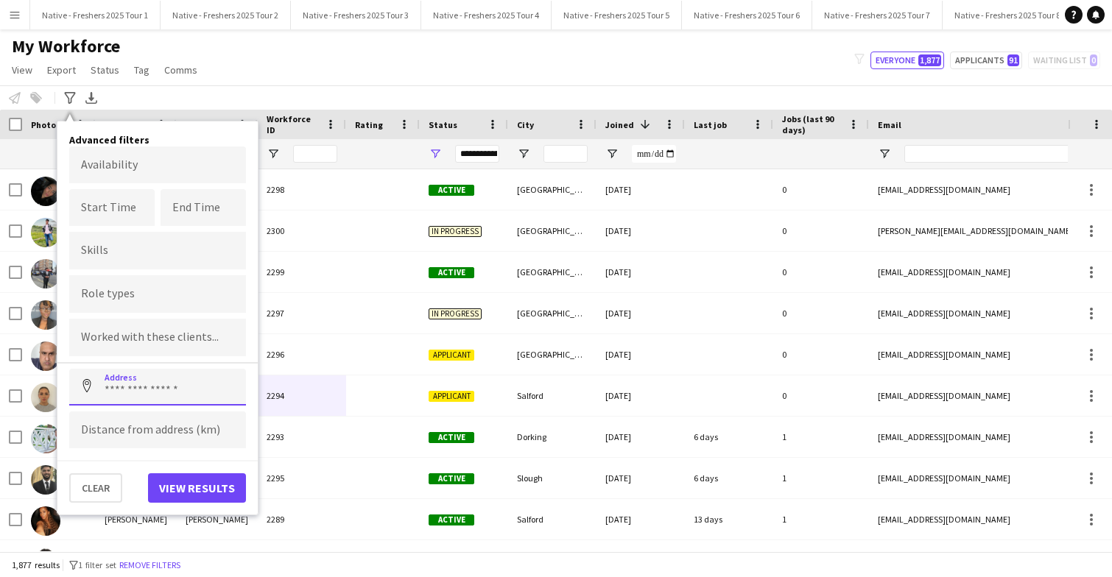
click at [141, 381] on input at bounding box center [157, 387] width 177 height 37
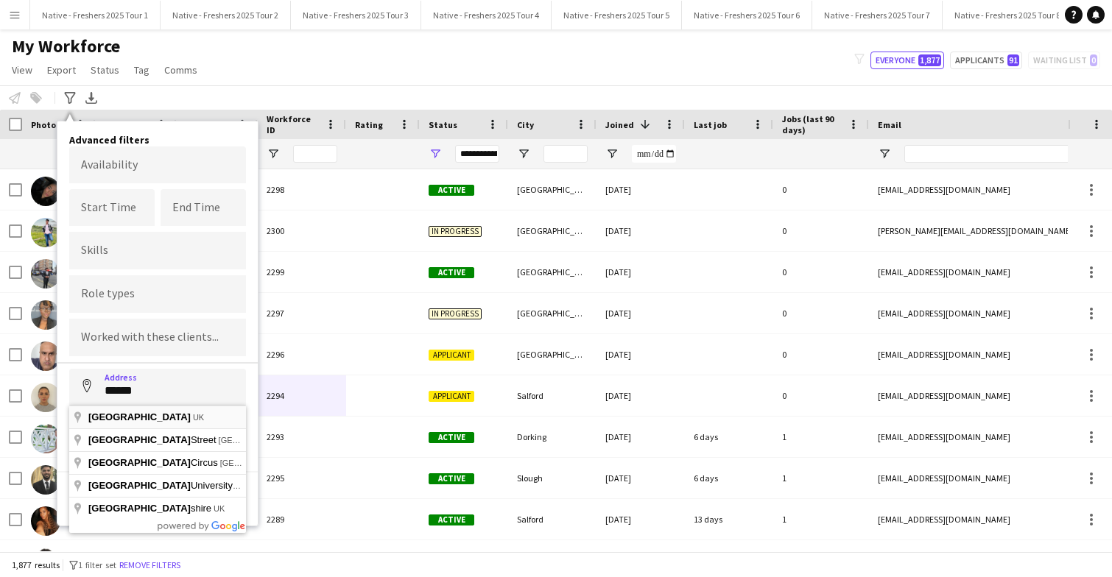
type input "**********"
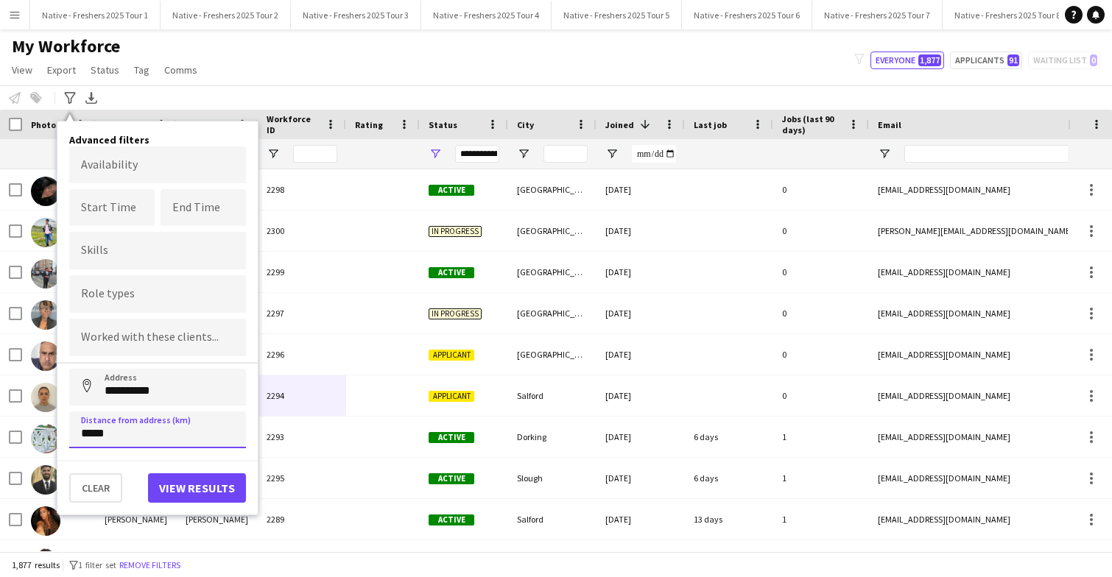
type input "*****"
click at [206, 488] on button "View results" at bounding box center [197, 487] width 98 height 29
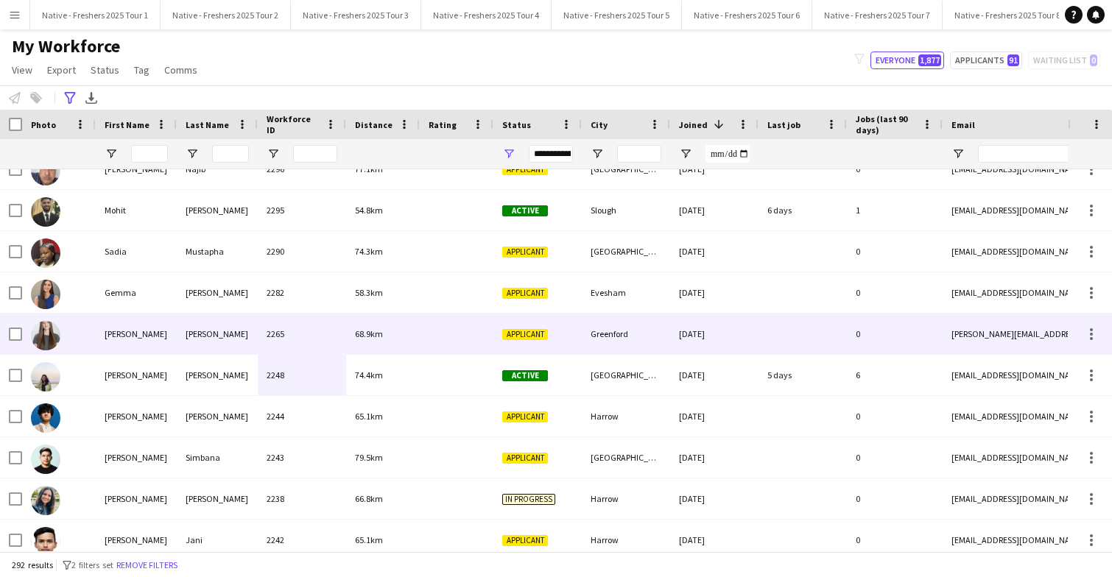
scroll to position [22, 0]
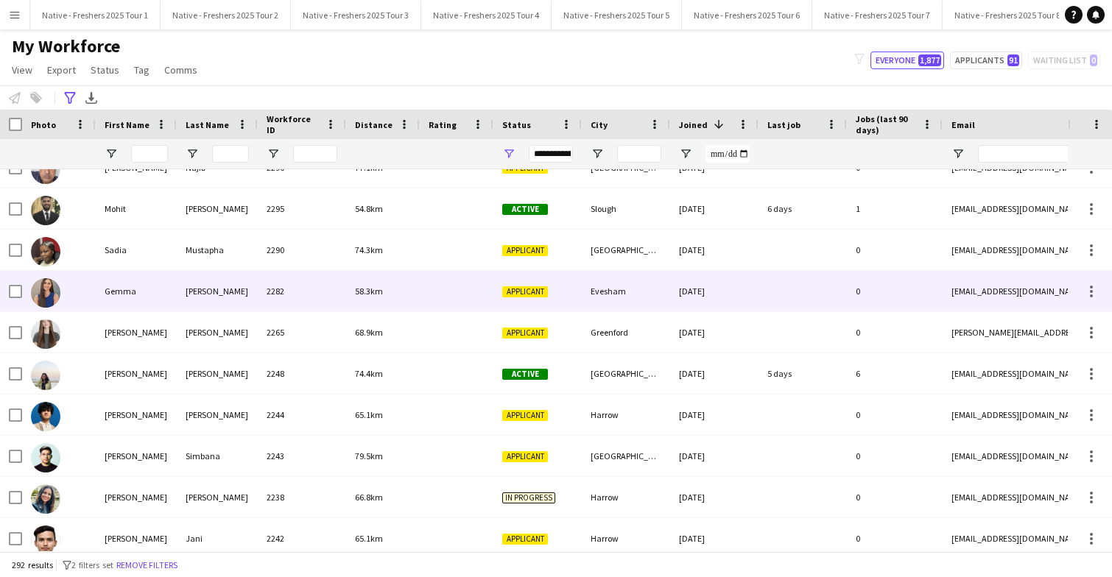
click at [413, 294] on div "58.3km" at bounding box center [383, 291] width 74 height 40
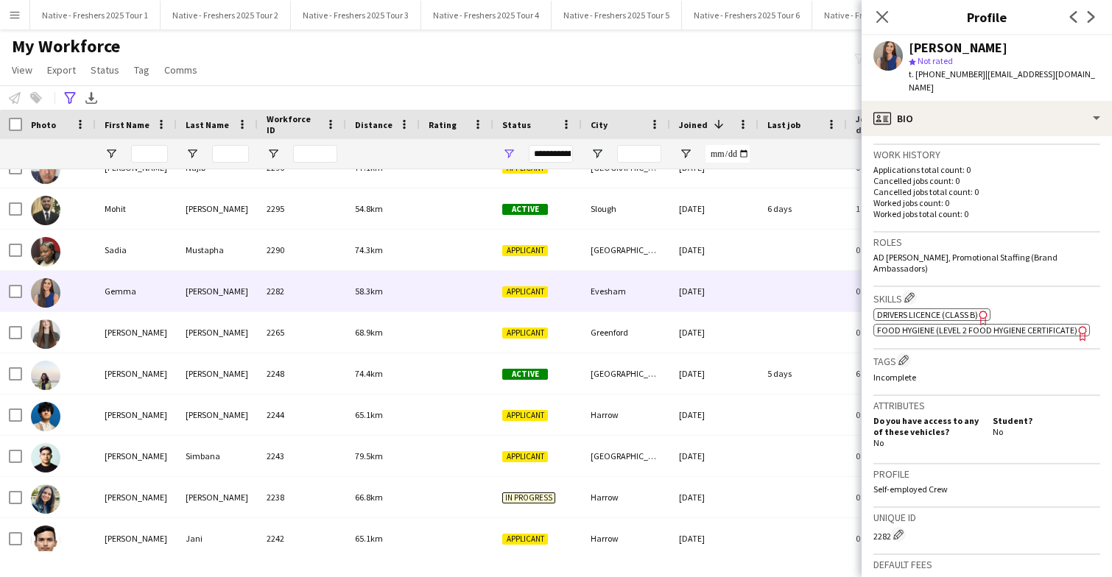
scroll to position [0, 0]
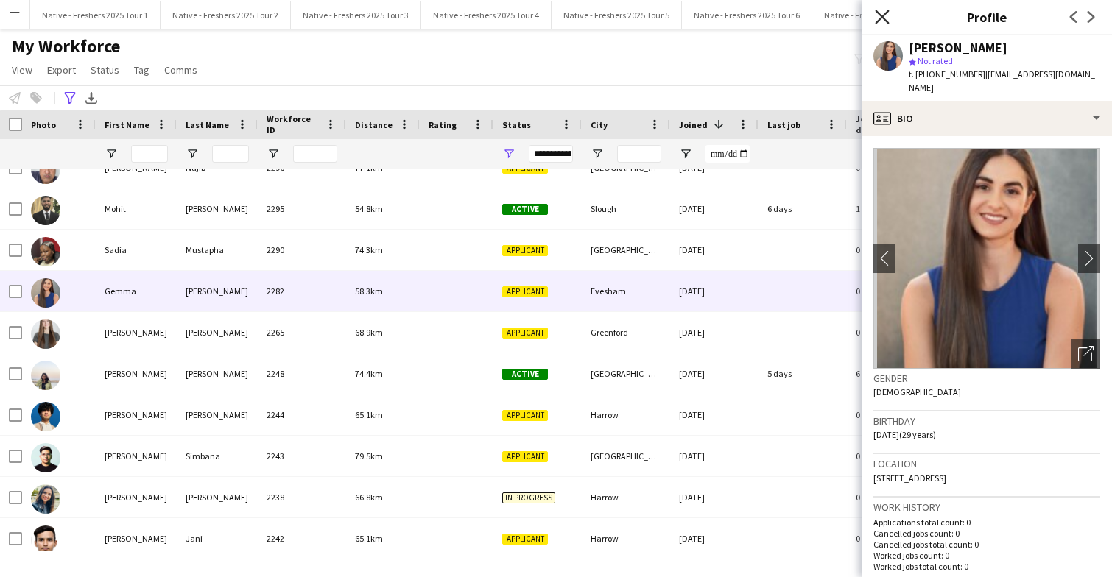
click at [883, 16] on icon at bounding box center [882, 17] width 14 height 14
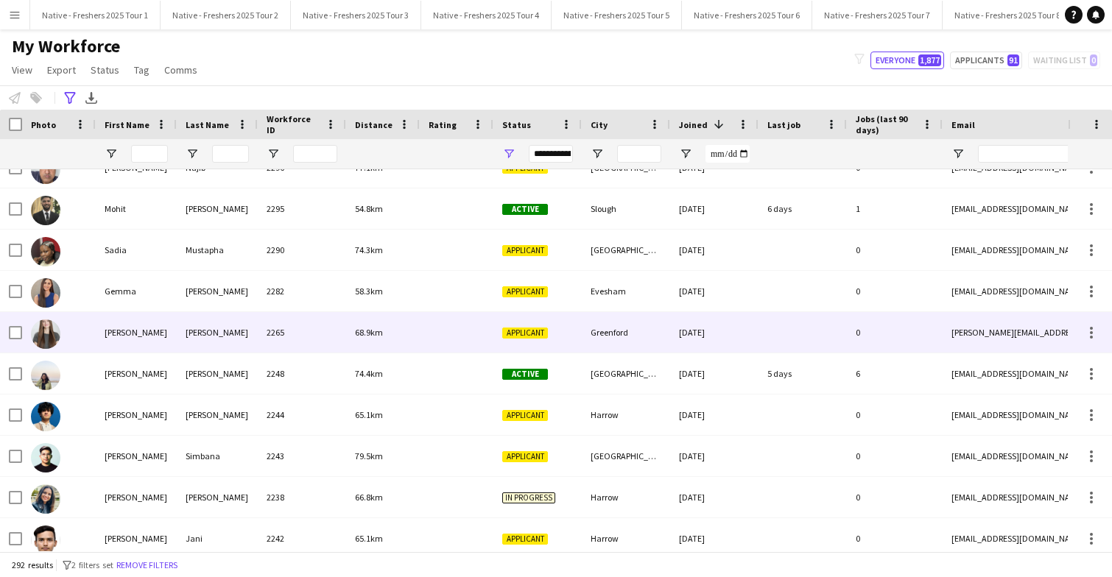
click at [441, 333] on div at bounding box center [457, 332] width 74 height 40
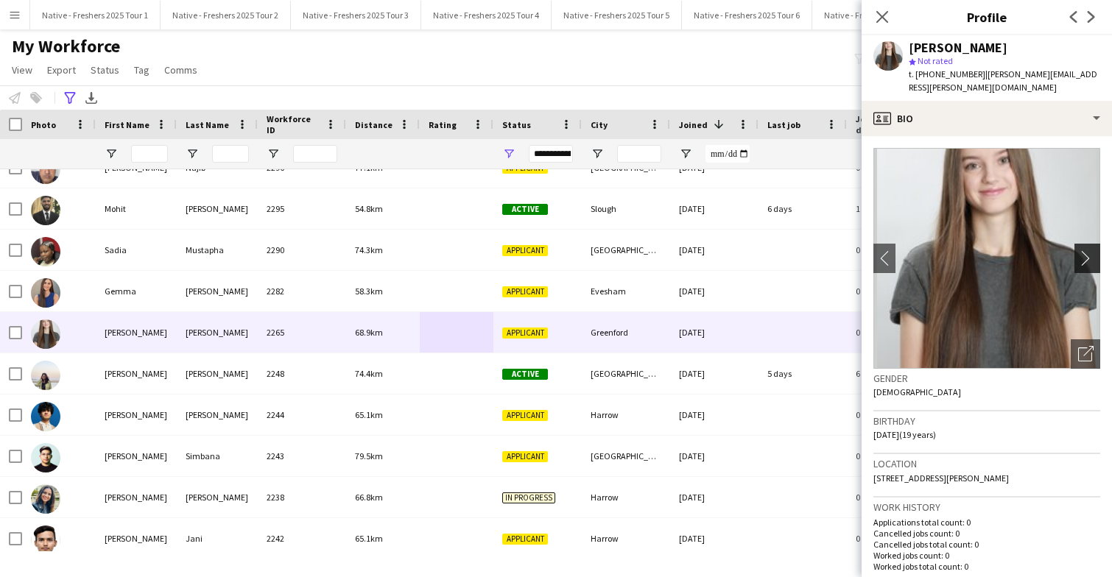
click at [1087, 250] on app-icon "chevron-right" at bounding box center [1089, 257] width 23 height 15
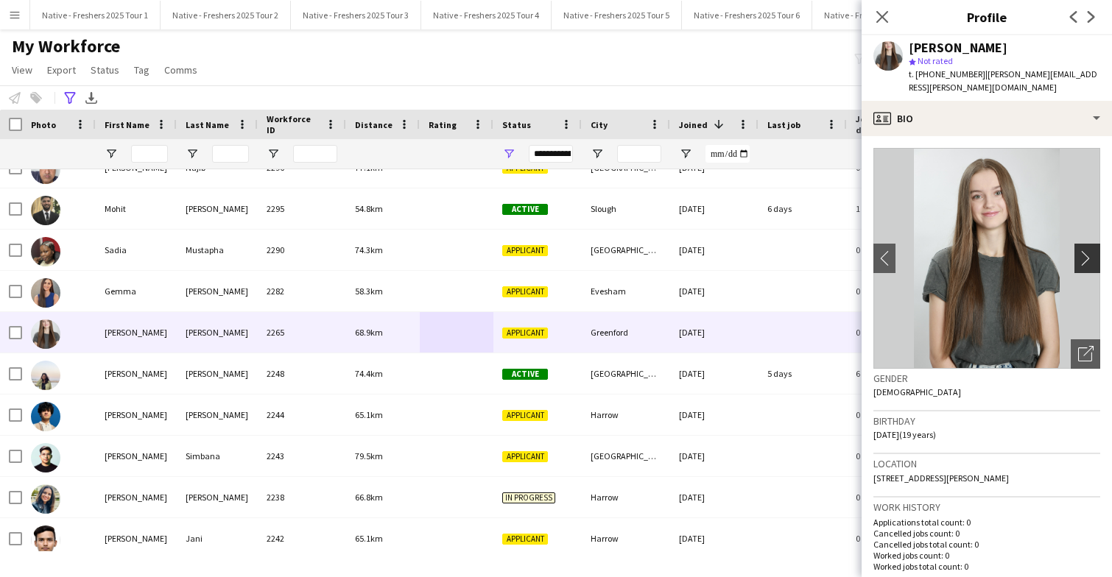
click at [1087, 250] on app-icon "chevron-right" at bounding box center [1089, 257] width 23 height 15
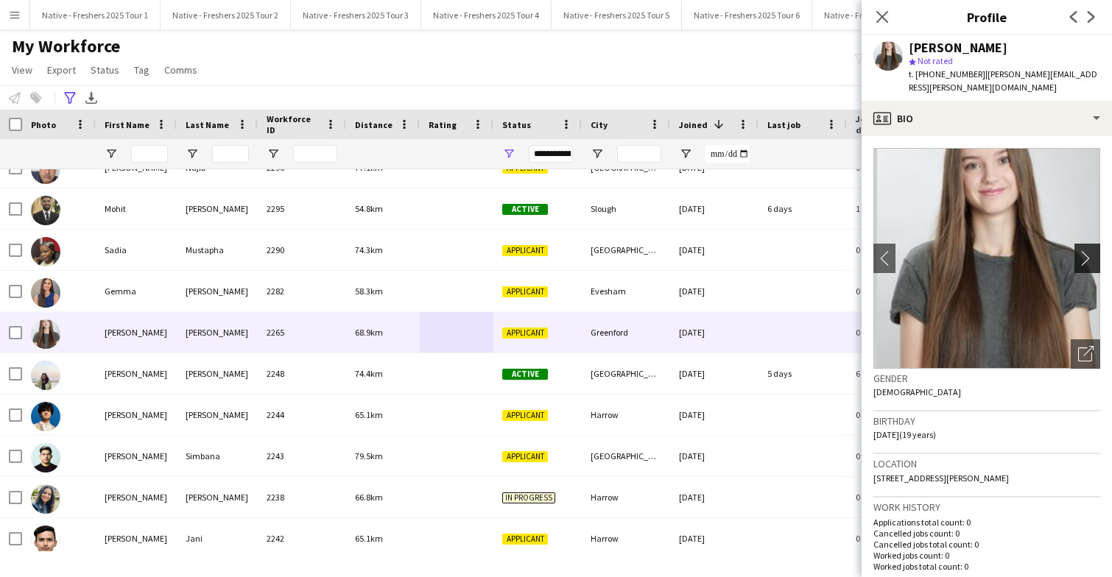
click at [1087, 250] on app-icon "chevron-right" at bounding box center [1089, 257] width 23 height 15
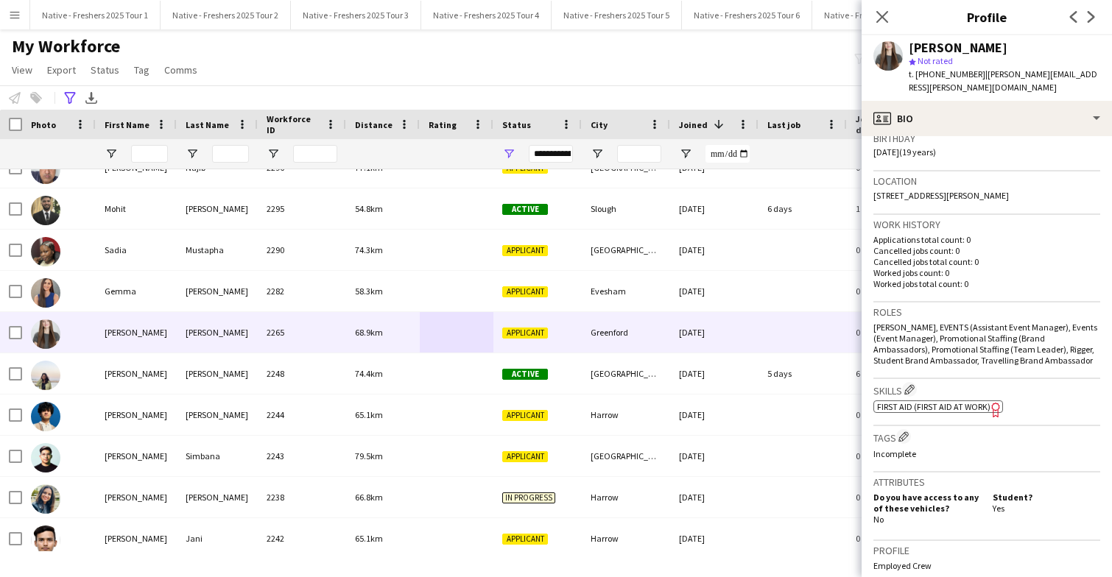
scroll to position [285, 0]
click at [883, 18] on icon at bounding box center [882, 17] width 14 height 14
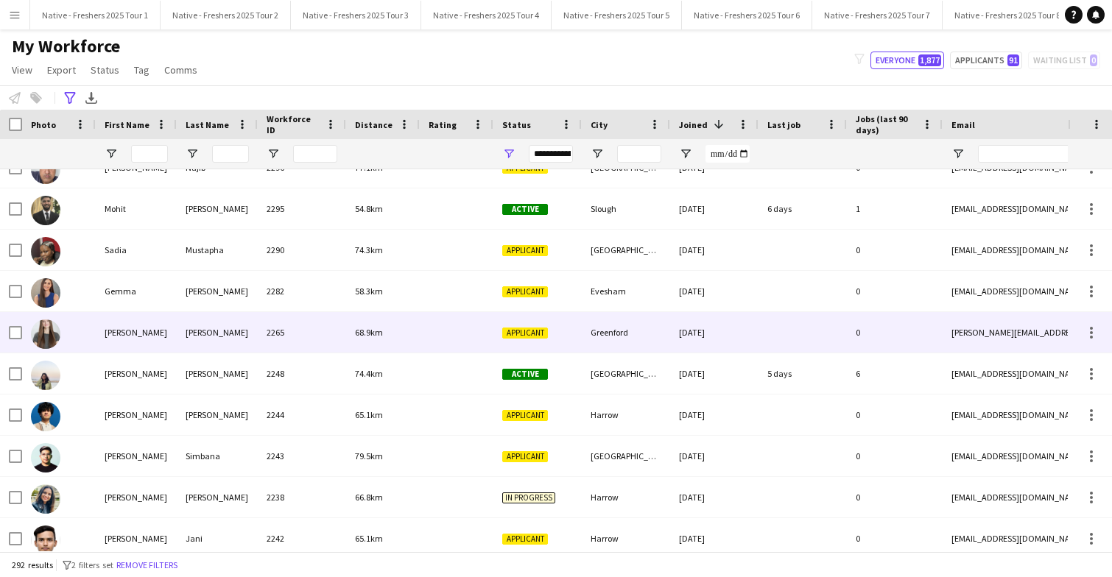
click at [664, 336] on div "Greenford" at bounding box center [626, 332] width 88 height 40
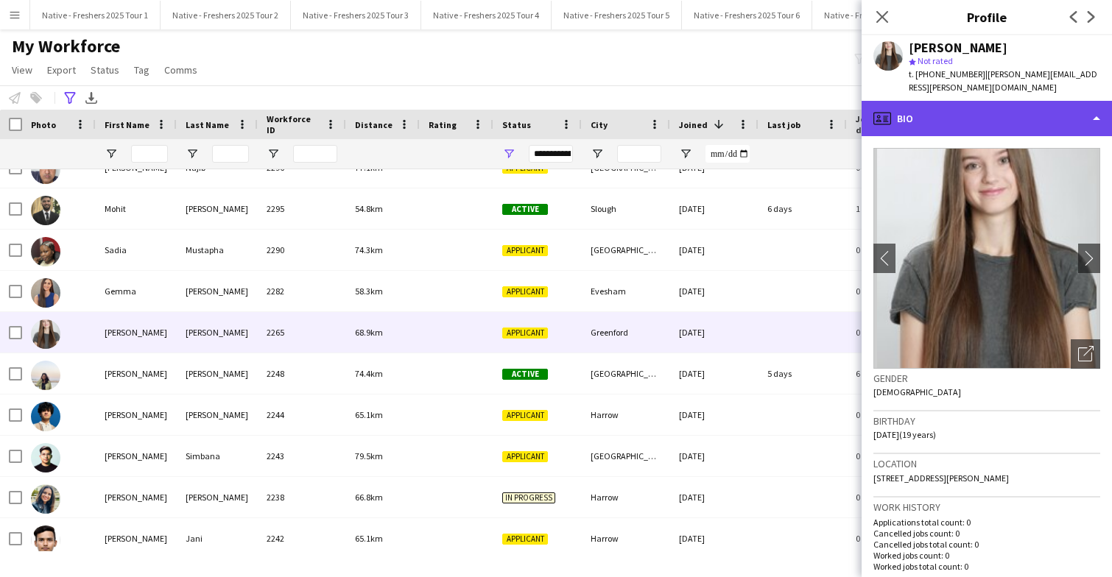
click at [1057, 115] on div "profile Bio" at bounding box center [986, 118] width 250 height 35
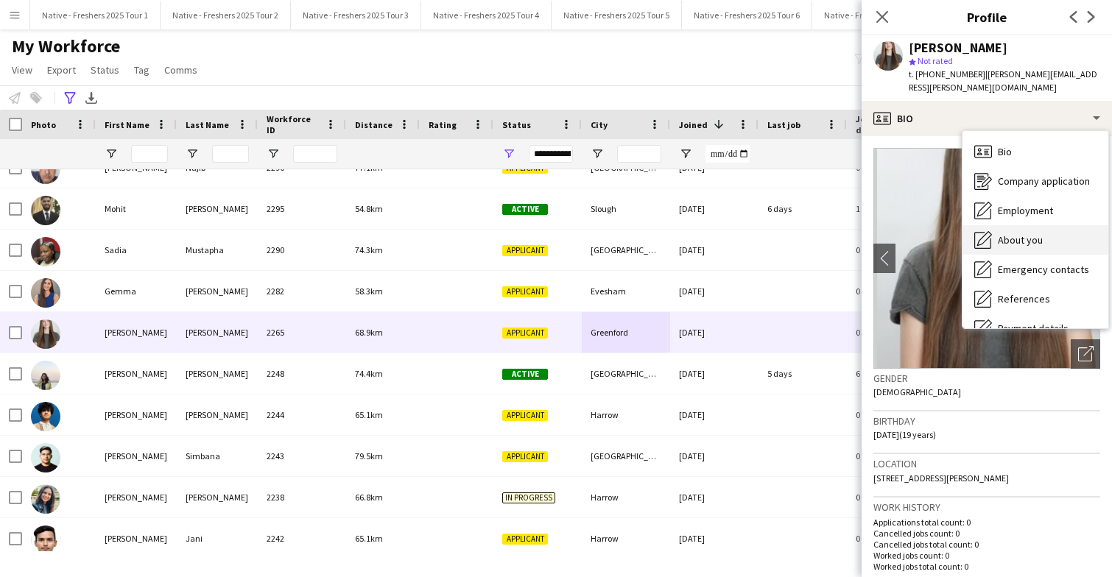
click at [1045, 226] on div "About you About you" at bounding box center [1035, 239] width 146 height 29
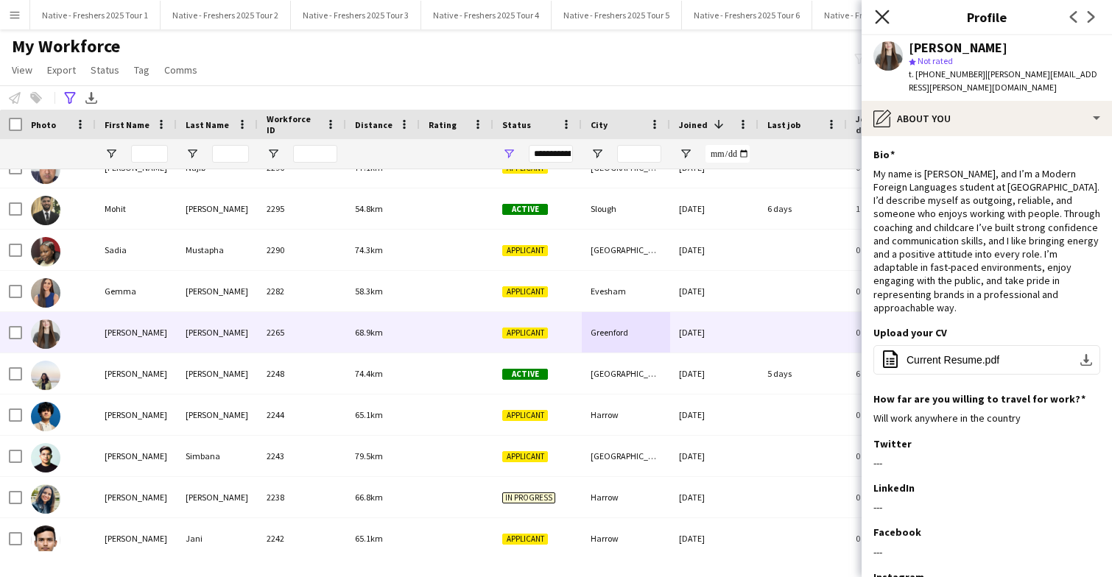
click at [882, 20] on icon "Close pop-in" at bounding box center [882, 17] width 14 height 14
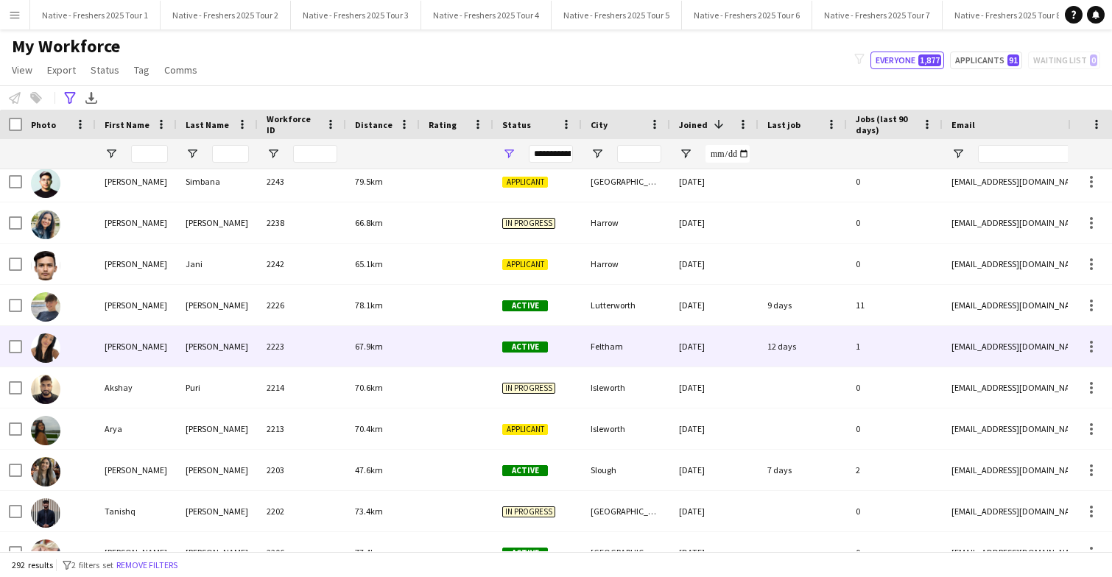
click at [428, 346] on div at bounding box center [457, 346] width 74 height 40
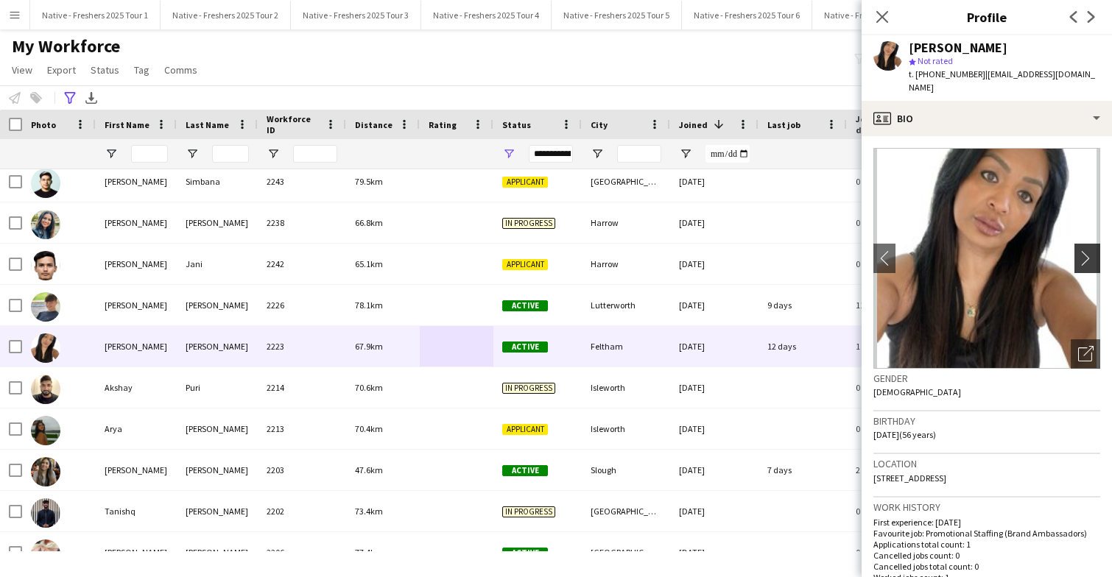
click at [1081, 250] on app-icon "chevron-right" at bounding box center [1089, 257] width 23 height 15
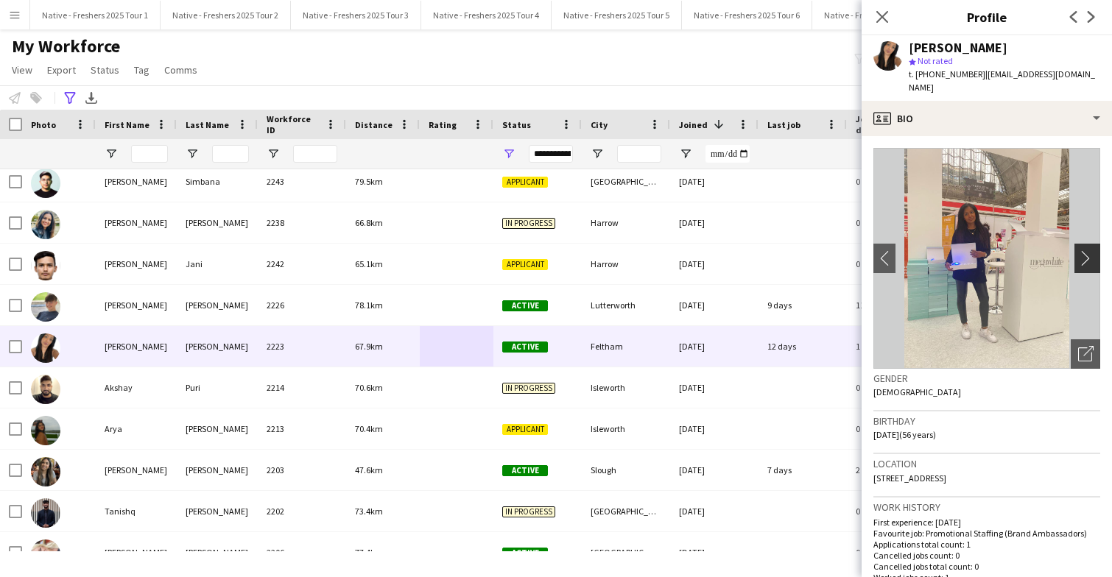
click at [1081, 250] on app-icon "chevron-right" at bounding box center [1089, 257] width 23 height 15
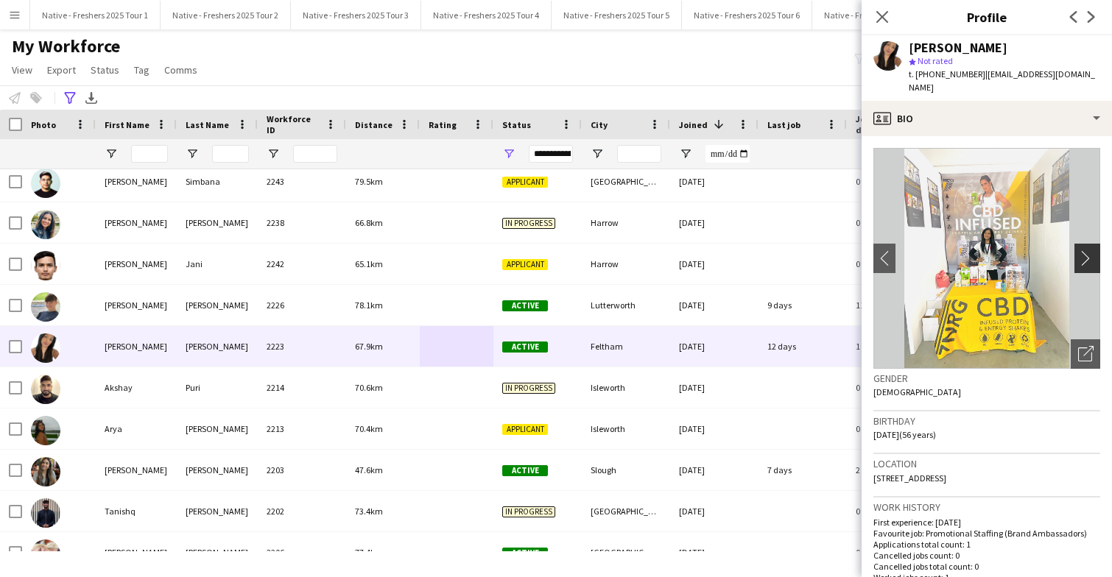
click at [1081, 250] on app-icon "chevron-right" at bounding box center [1089, 257] width 23 height 15
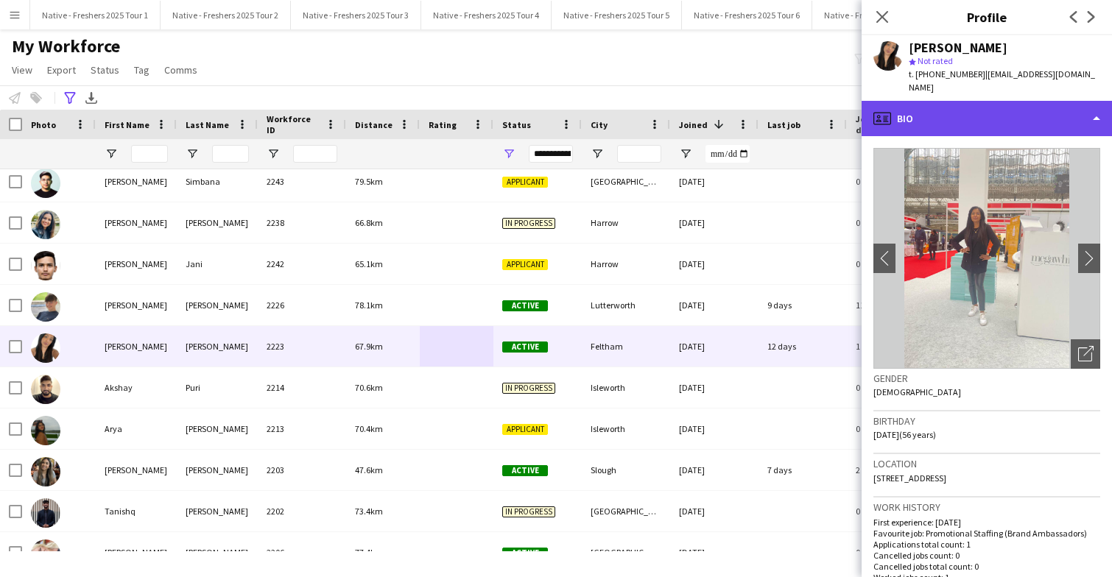
click at [1014, 114] on div "profile Bio" at bounding box center [986, 118] width 250 height 35
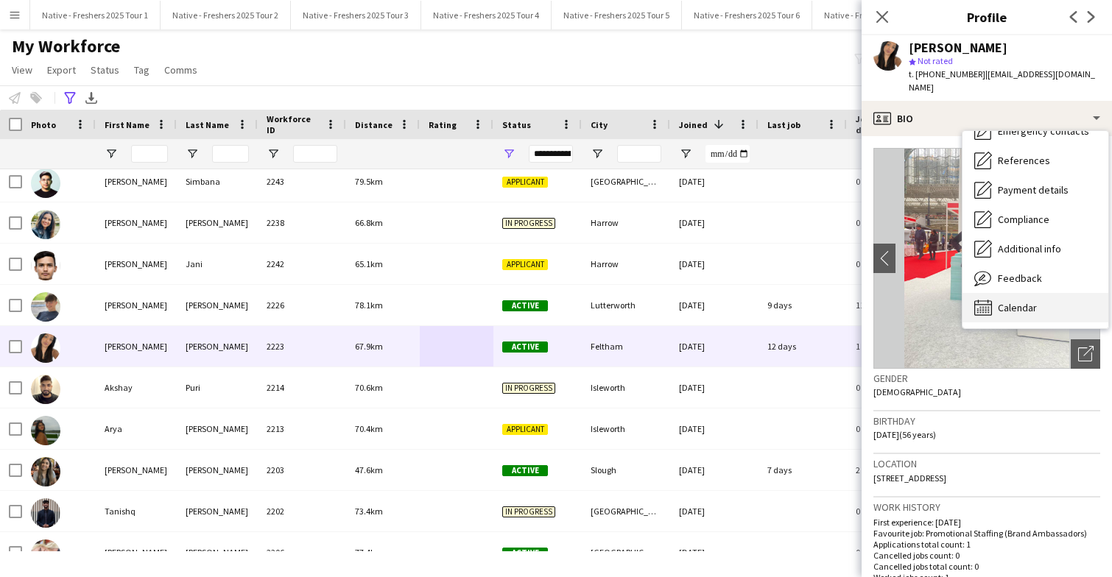
click at [1034, 301] on span "Calendar" at bounding box center [1017, 307] width 39 height 13
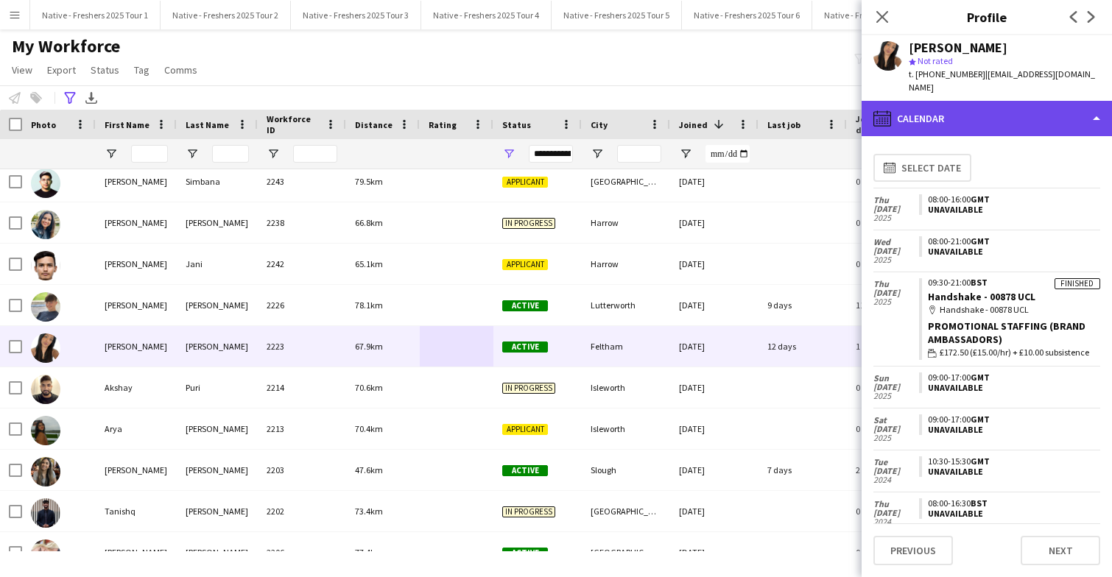
click at [943, 107] on div "calendar-full Calendar" at bounding box center [986, 118] width 250 height 35
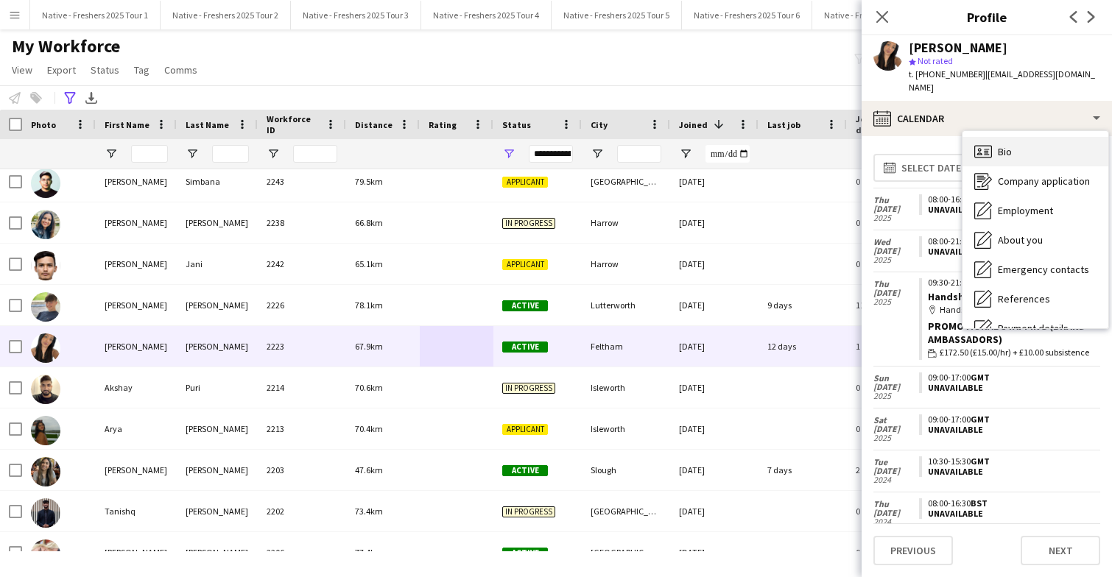
click at [1042, 137] on div "Bio Bio" at bounding box center [1035, 151] width 146 height 29
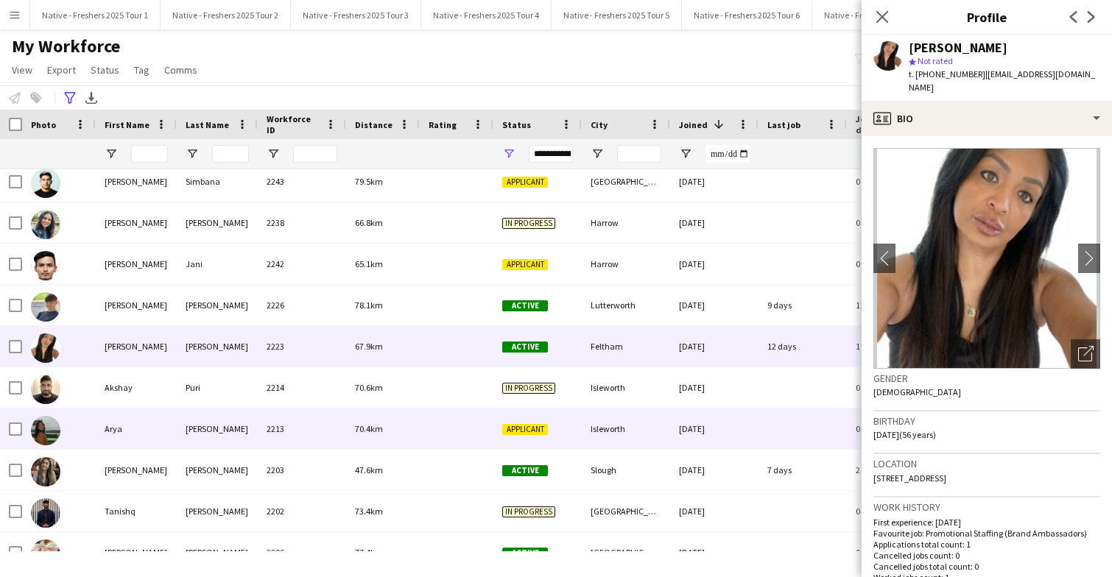
click at [427, 434] on div at bounding box center [457, 429] width 74 height 40
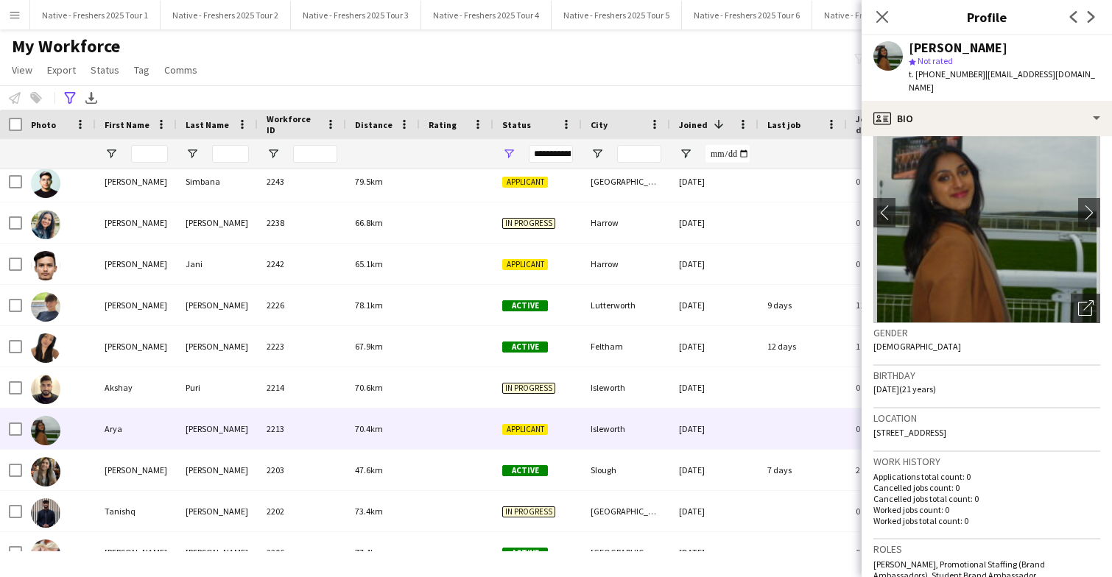
scroll to position [0, 0]
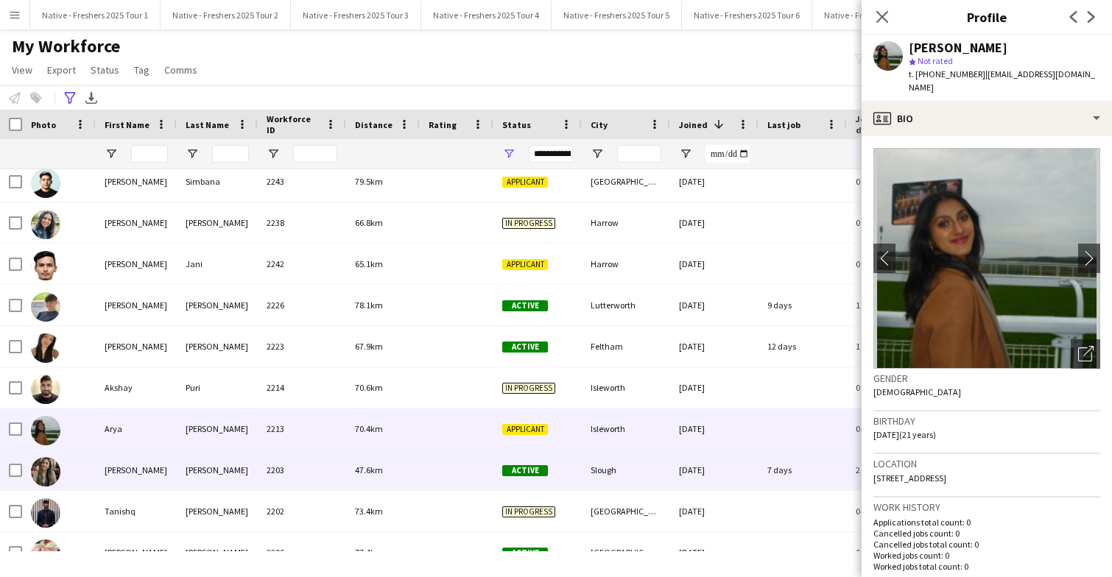
click at [453, 475] on div at bounding box center [457, 470] width 74 height 40
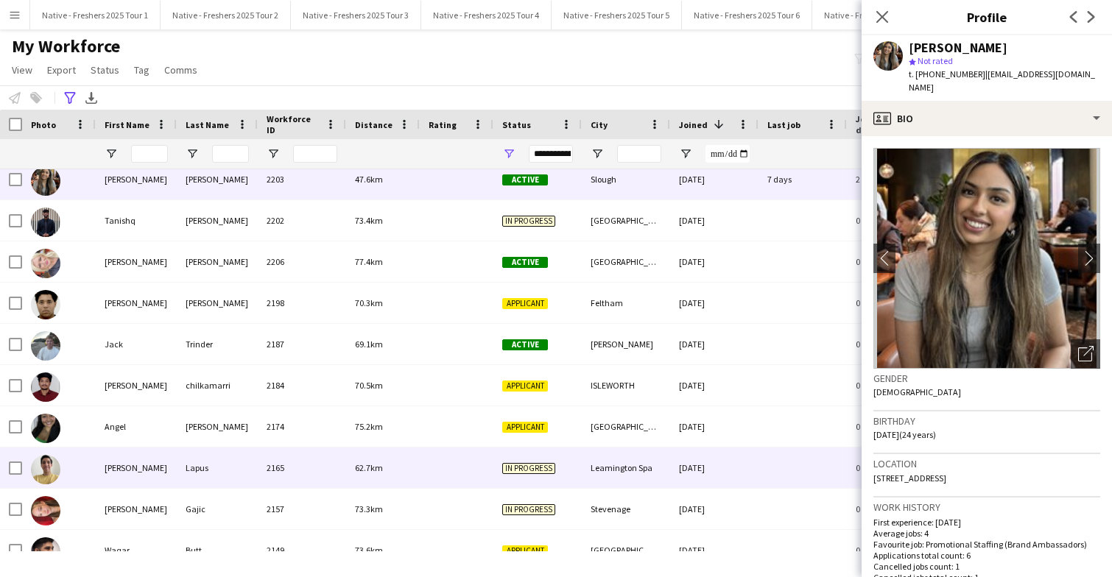
scroll to position [599, 0]
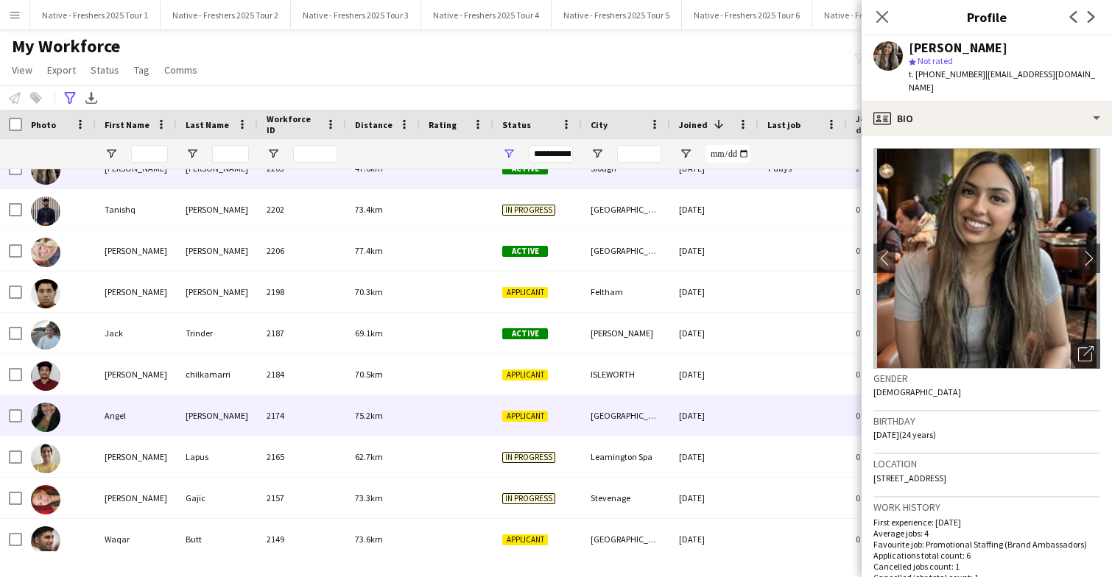
click at [451, 418] on div at bounding box center [457, 415] width 74 height 40
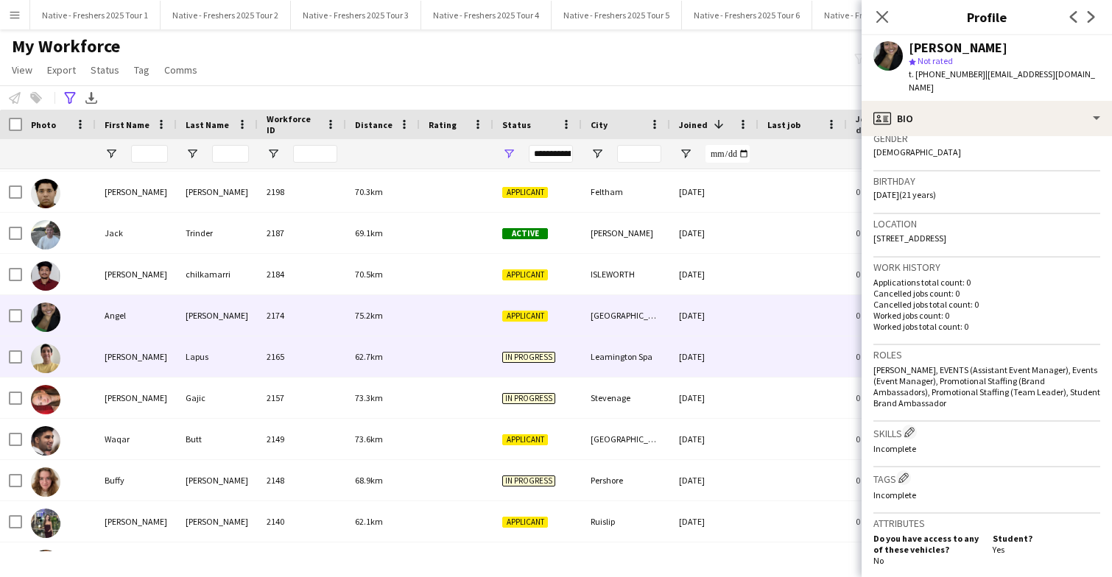
scroll to position [709, 0]
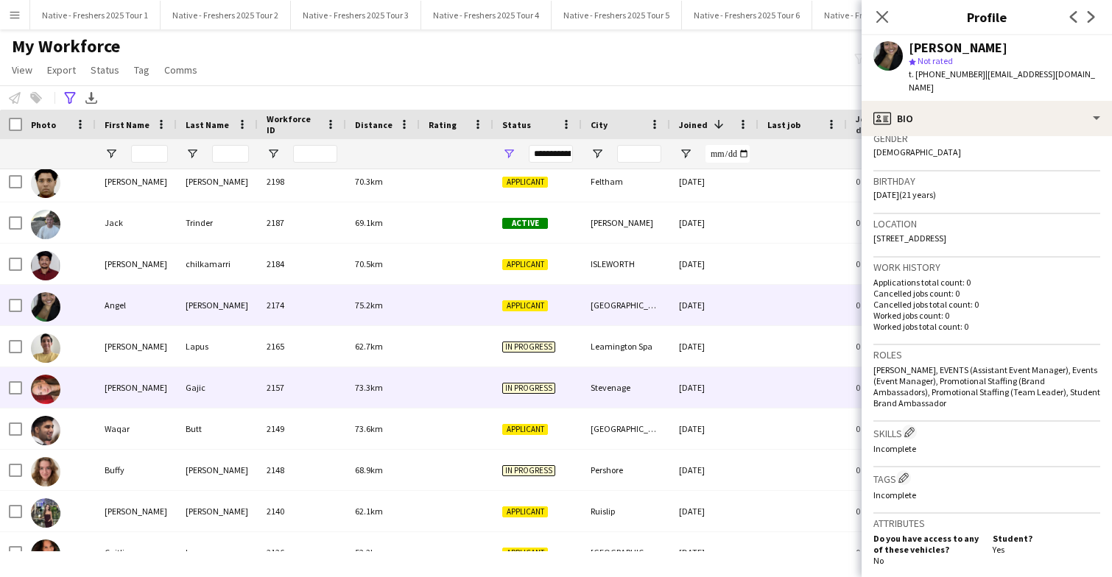
click at [454, 397] on div at bounding box center [457, 387] width 74 height 40
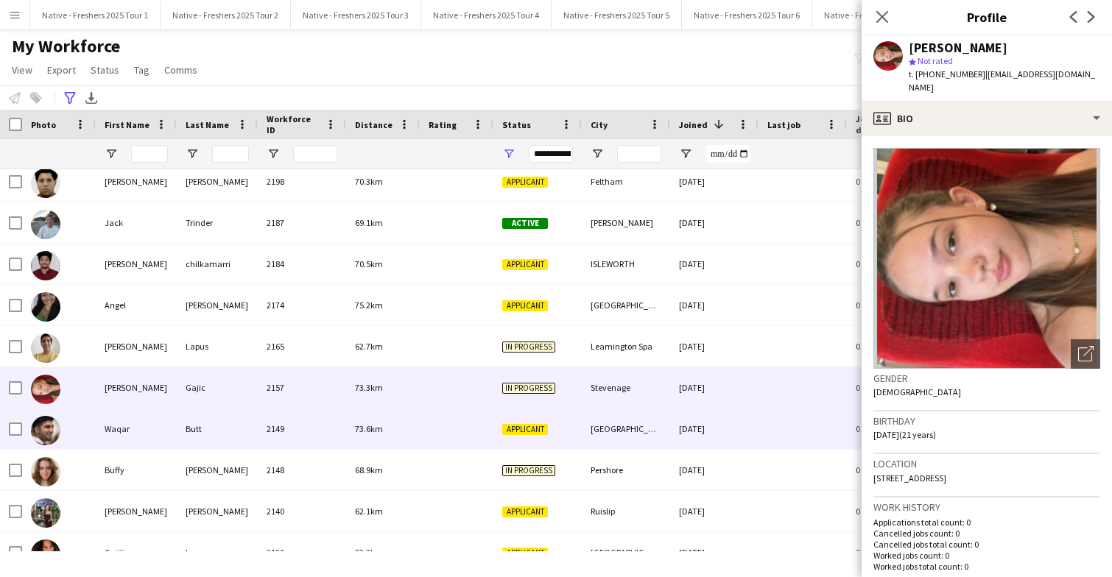
scroll to position [733, 0]
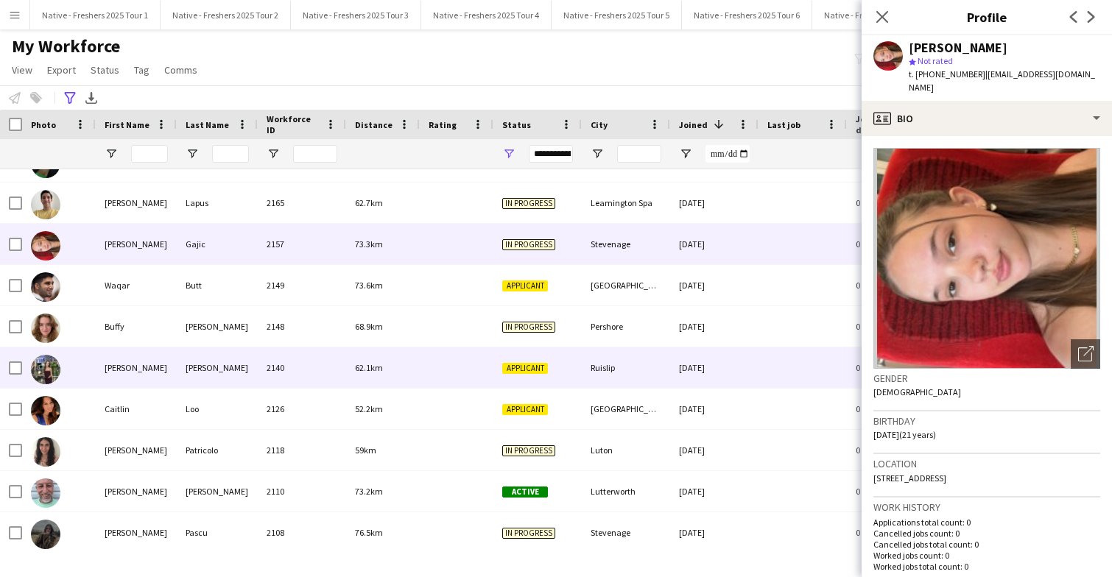
click at [448, 376] on div at bounding box center [457, 367] width 74 height 40
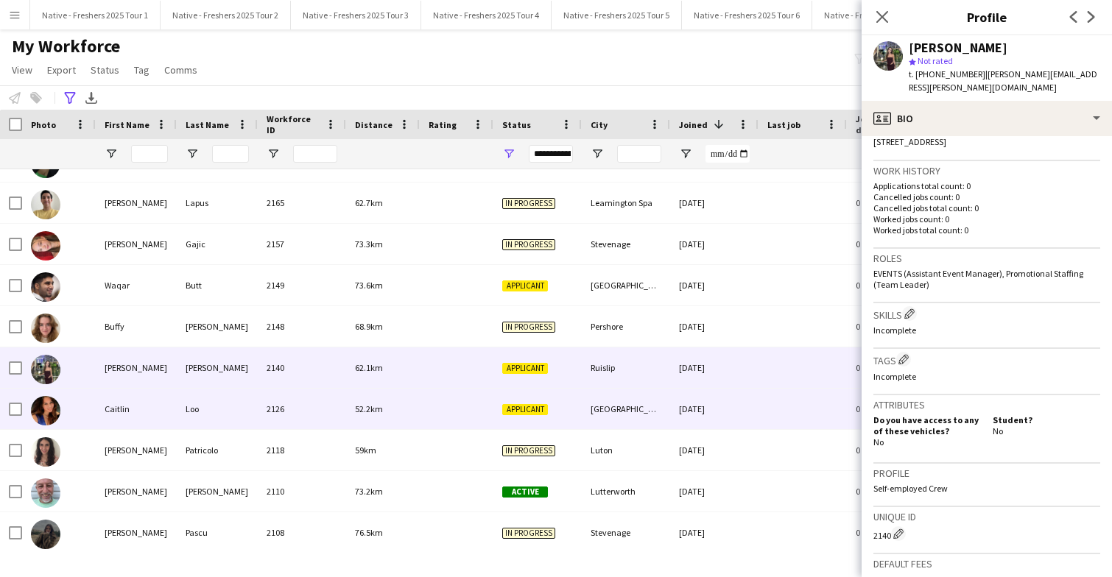
click at [449, 403] on div at bounding box center [457, 409] width 74 height 40
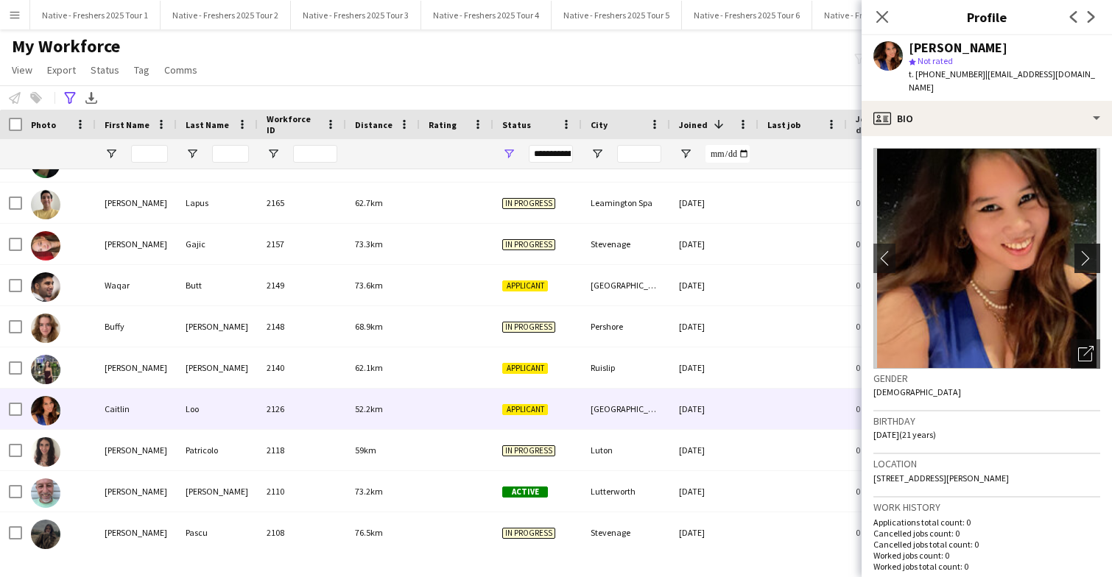
click at [1088, 250] on app-icon "chevron-right" at bounding box center [1089, 257] width 23 height 15
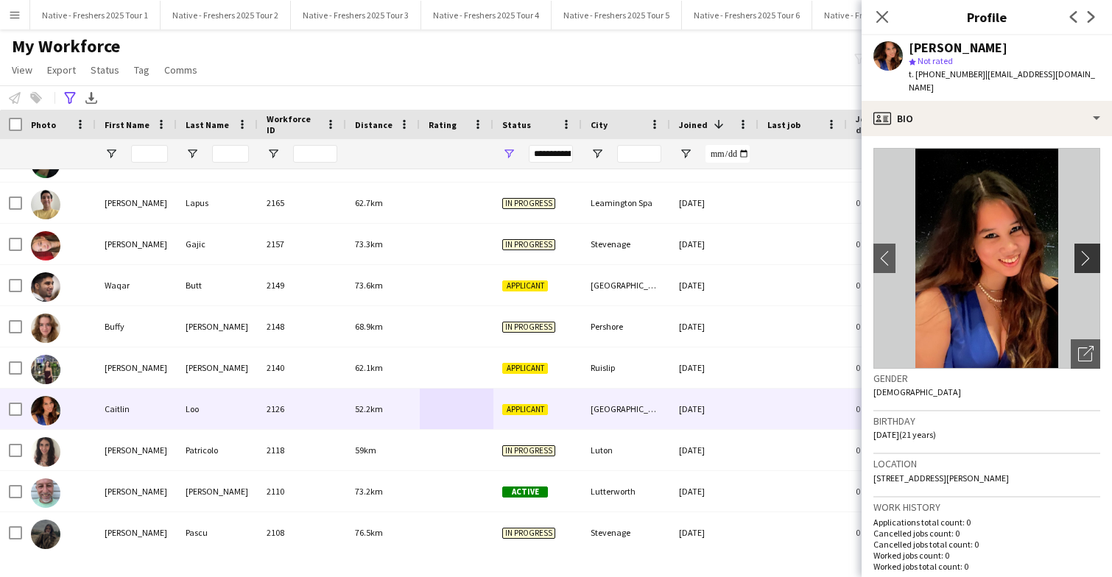
click at [1088, 250] on app-icon "chevron-right" at bounding box center [1089, 257] width 23 height 15
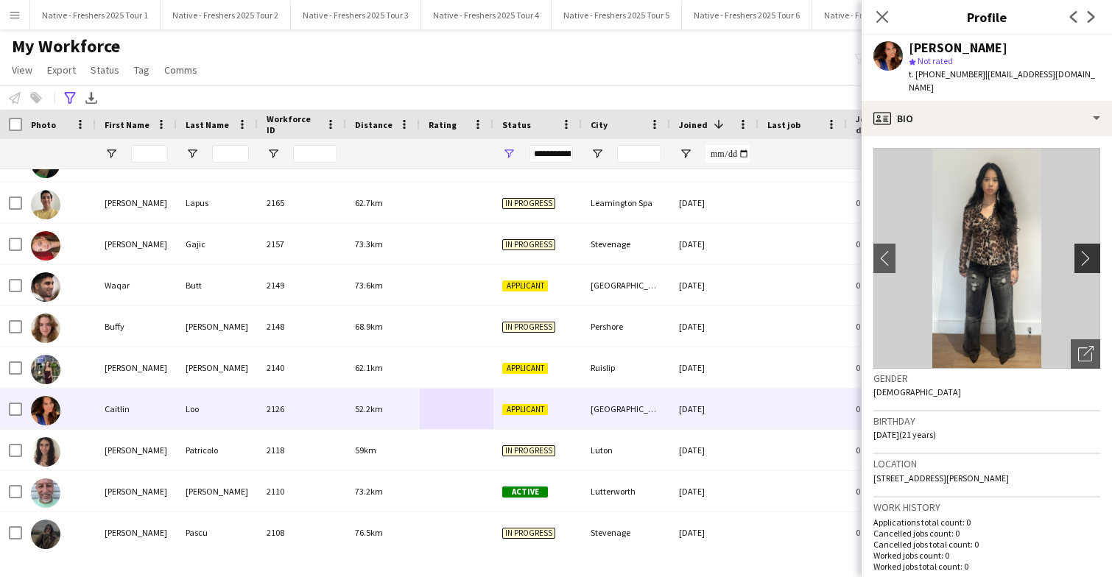
click at [1088, 250] on app-icon "chevron-right" at bounding box center [1089, 257] width 23 height 15
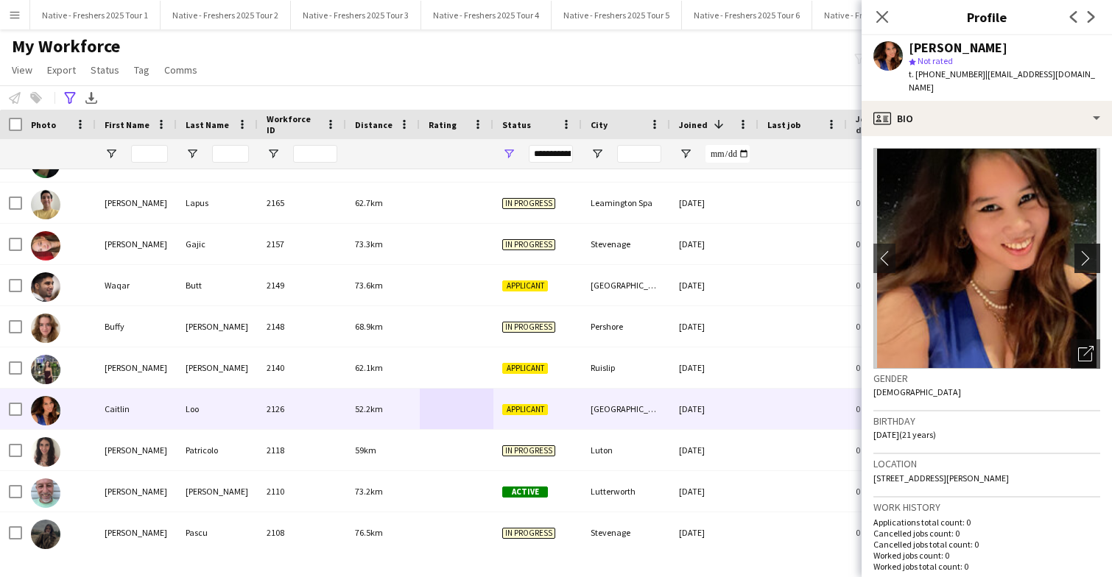
click at [1088, 250] on app-icon "chevron-right" at bounding box center [1089, 257] width 23 height 15
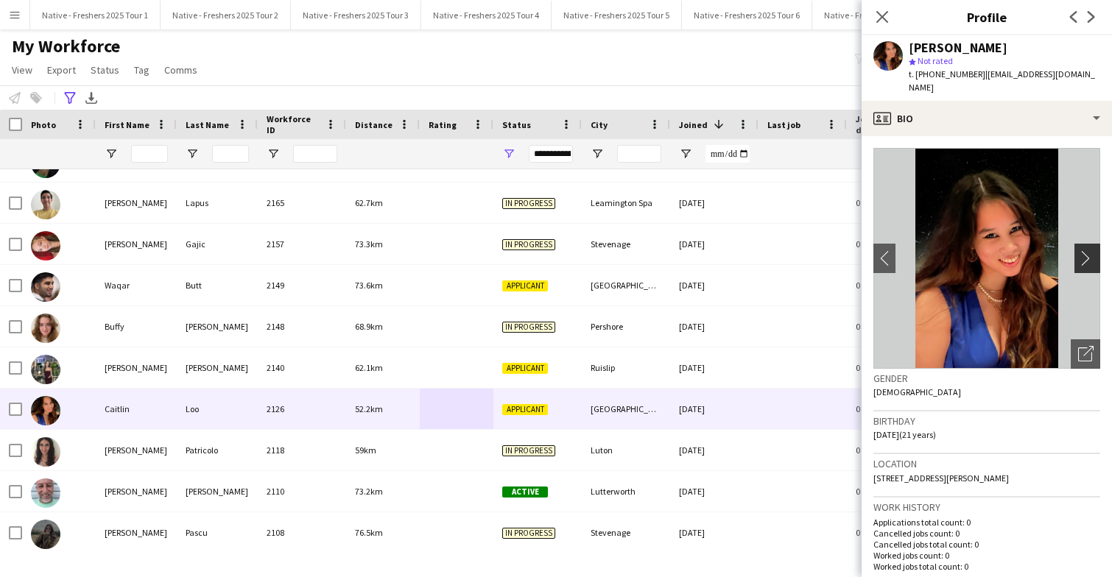
click at [1088, 250] on app-icon "chevron-right" at bounding box center [1089, 257] width 23 height 15
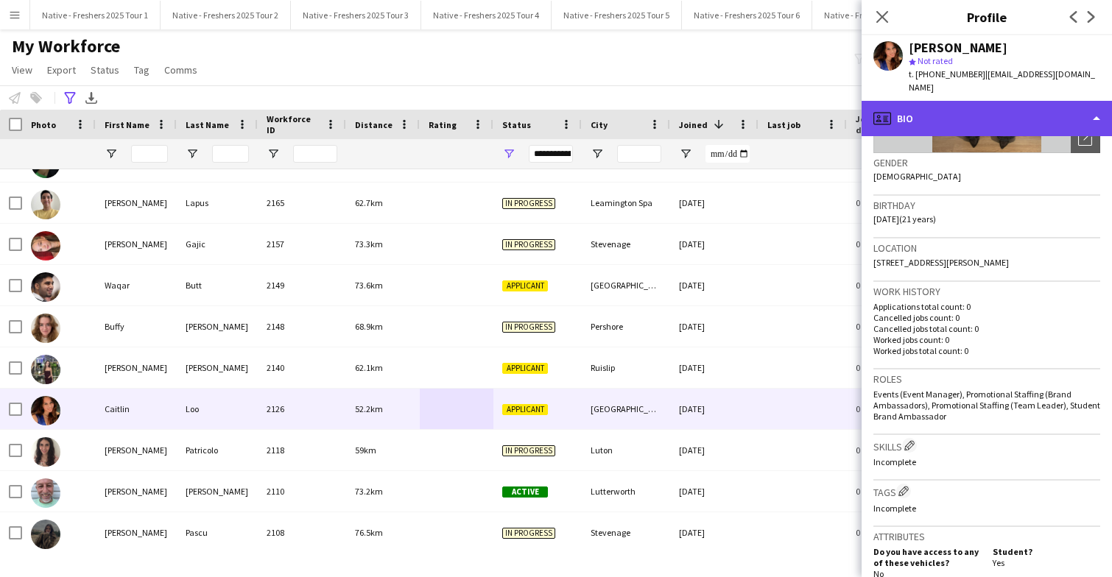
click at [1010, 105] on div "profile Bio" at bounding box center [986, 118] width 250 height 35
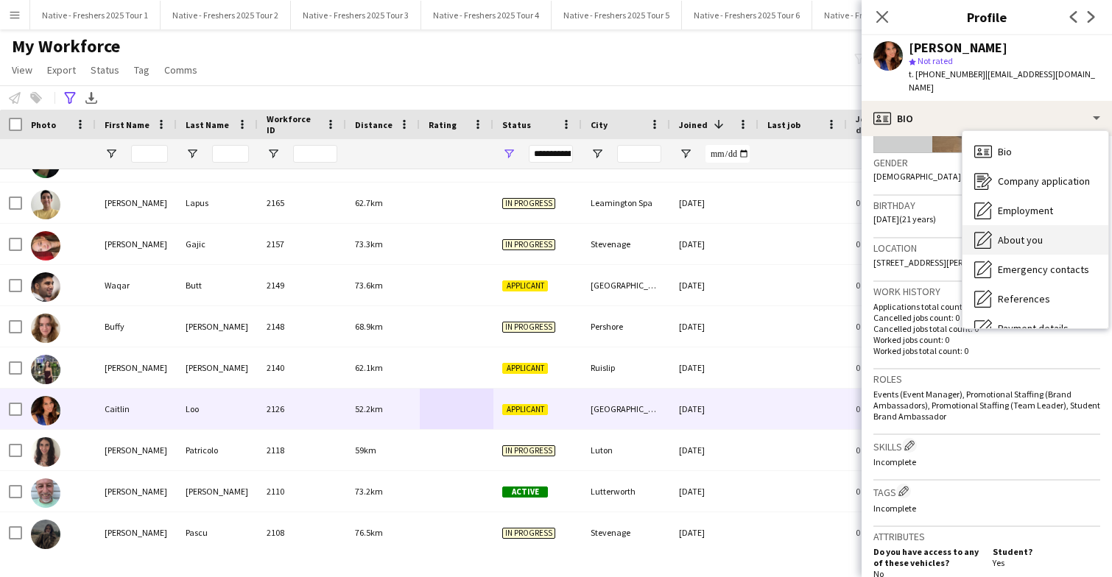
click at [1031, 233] on span "About you" at bounding box center [1020, 239] width 45 height 13
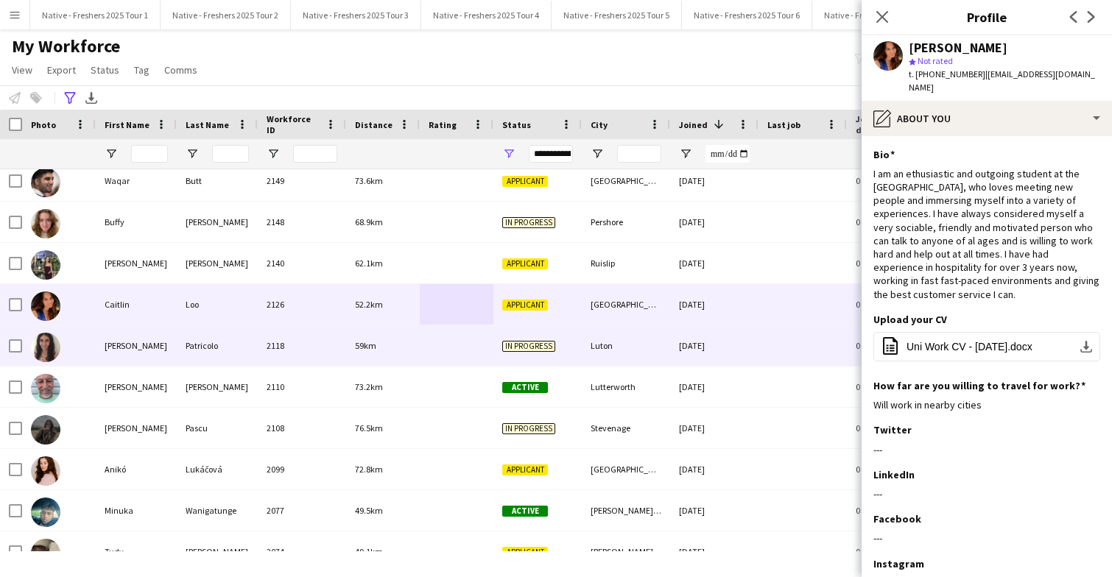
click at [420, 341] on div at bounding box center [457, 345] width 74 height 40
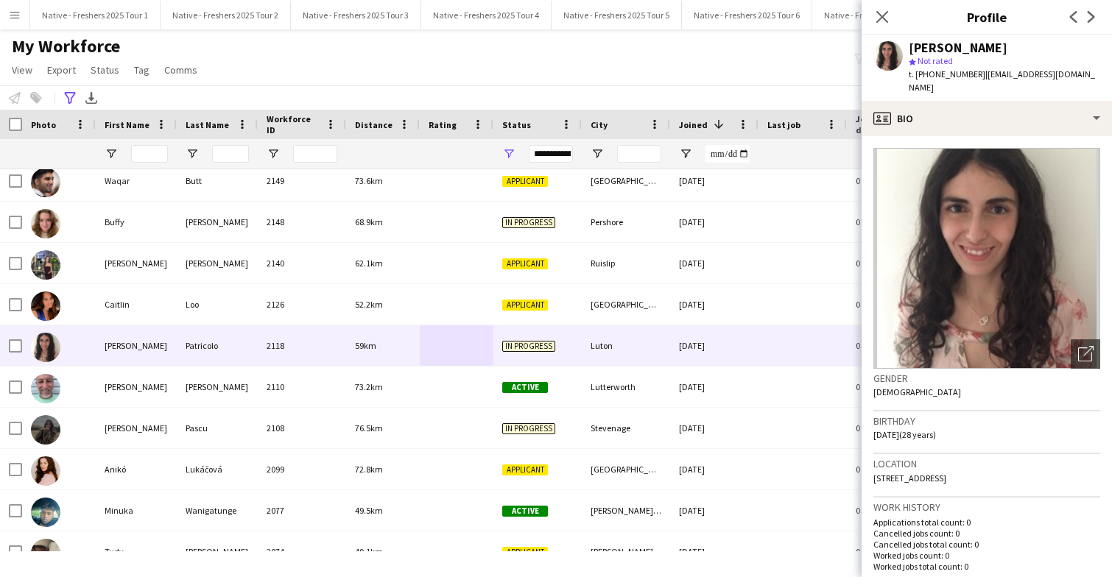
click at [959, 136] on app-crew-profile-bio "Open photos pop-in Gender Female Birthday 25-01-1997 (28 years) Location 34 Dor…" at bounding box center [986, 356] width 250 height 441
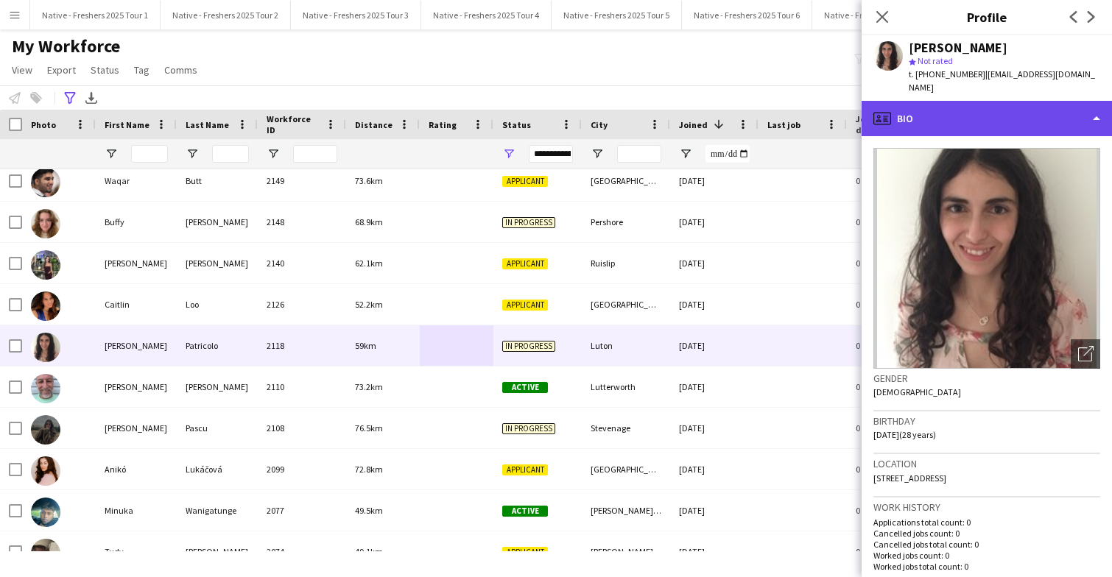
click at [961, 110] on div "profile Bio" at bounding box center [986, 118] width 250 height 35
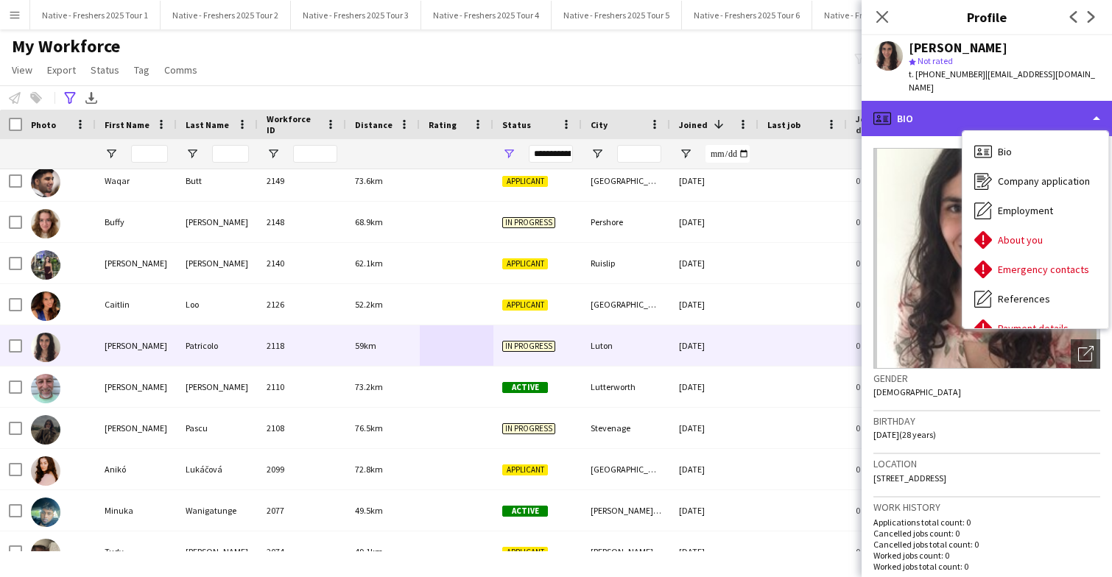
click at [961, 110] on div "profile Bio" at bounding box center [986, 118] width 250 height 35
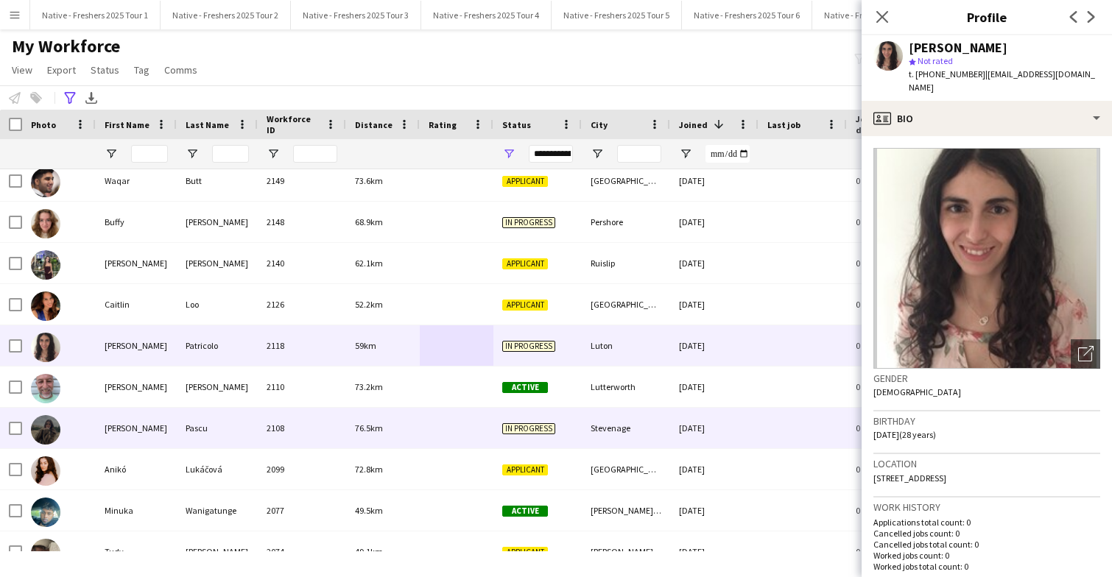
click at [395, 428] on div "76.5km" at bounding box center [383, 428] width 74 height 40
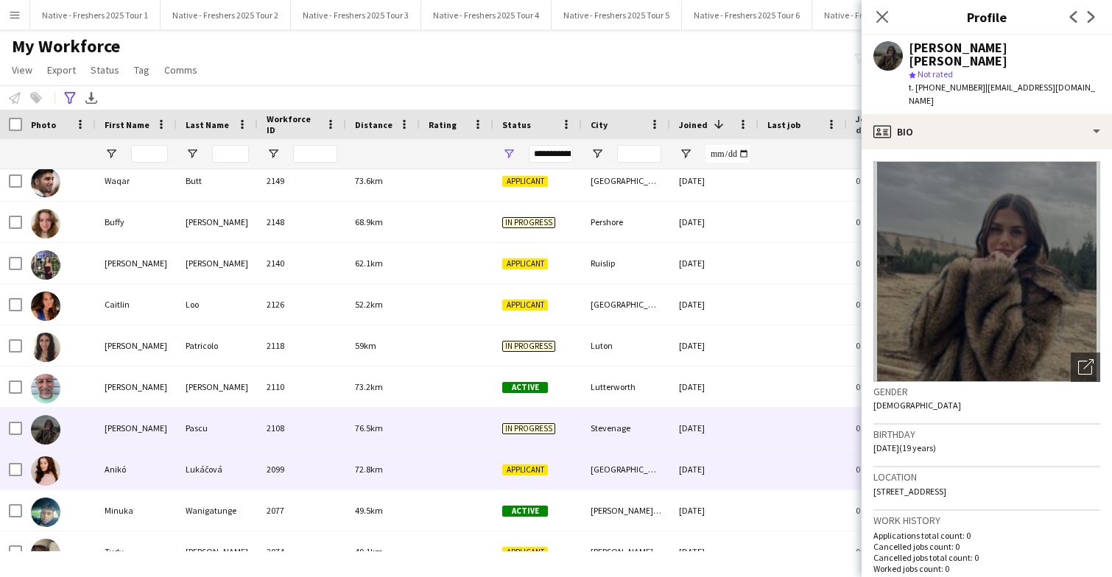
click at [409, 471] on div "72.8km" at bounding box center [383, 469] width 74 height 40
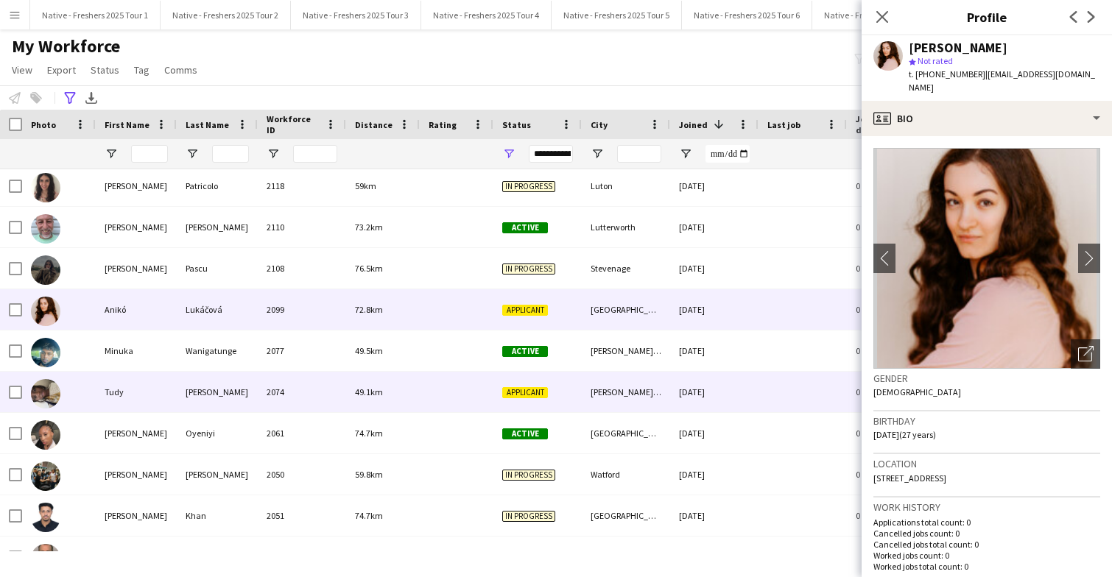
click at [432, 396] on div at bounding box center [457, 392] width 74 height 40
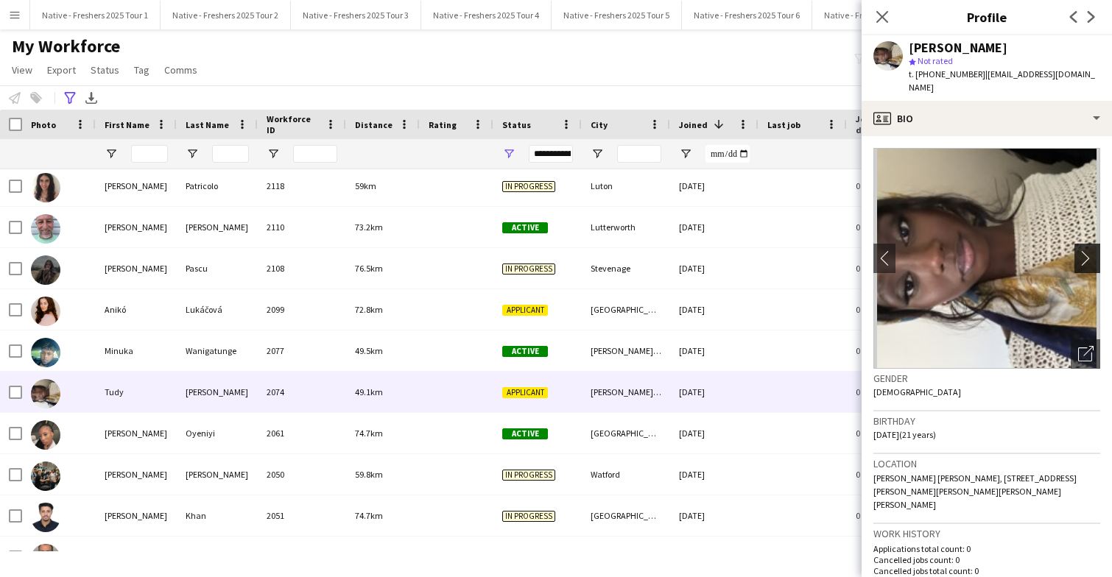
click at [1084, 250] on app-icon "chevron-right" at bounding box center [1089, 257] width 23 height 15
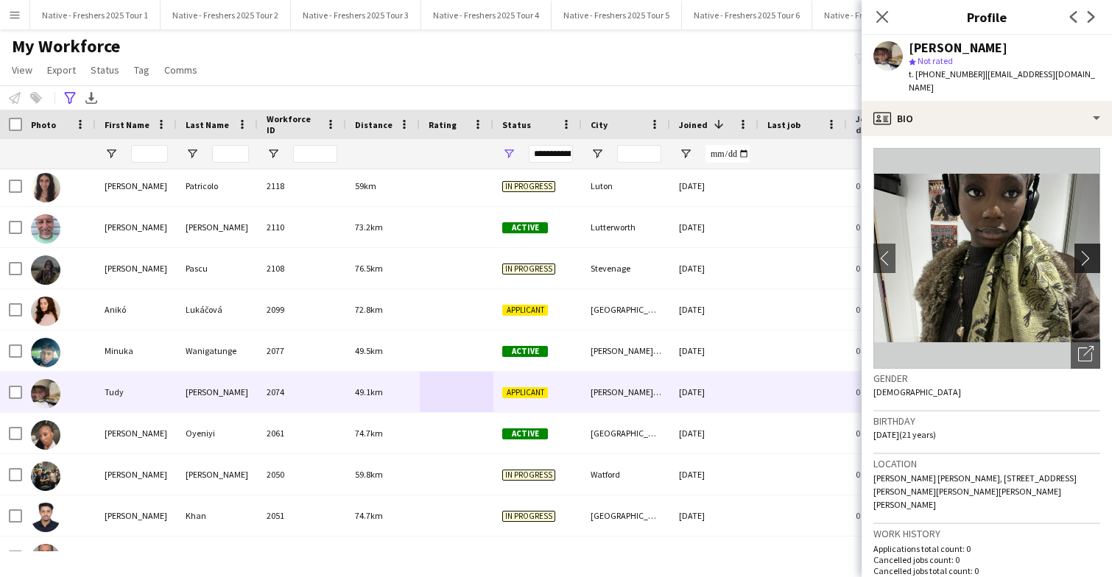
click at [1084, 250] on app-icon "chevron-right" at bounding box center [1089, 257] width 23 height 15
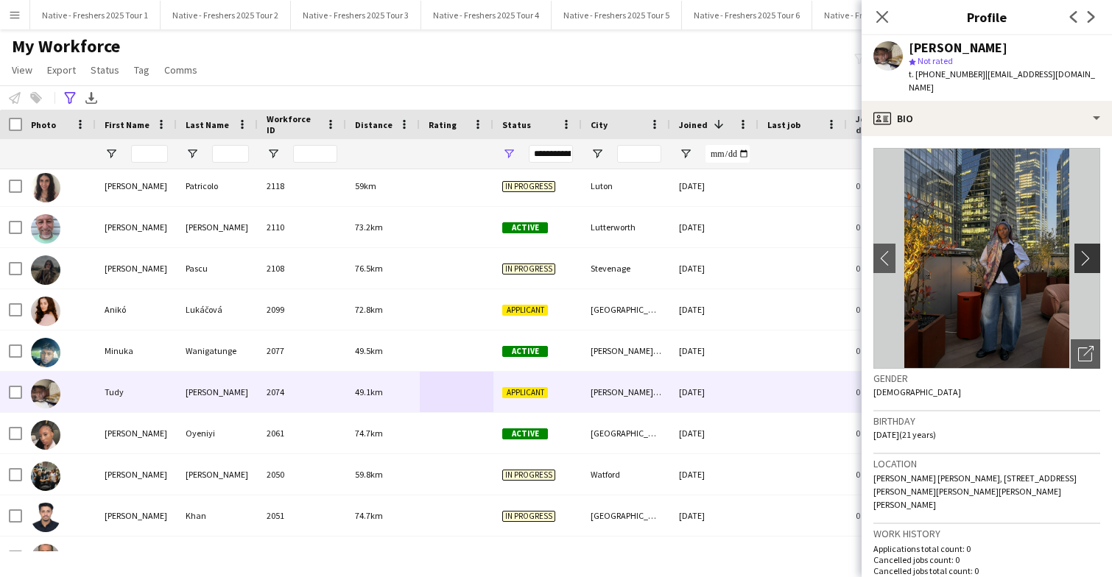
click at [1084, 250] on app-icon "chevron-right" at bounding box center [1089, 257] width 23 height 15
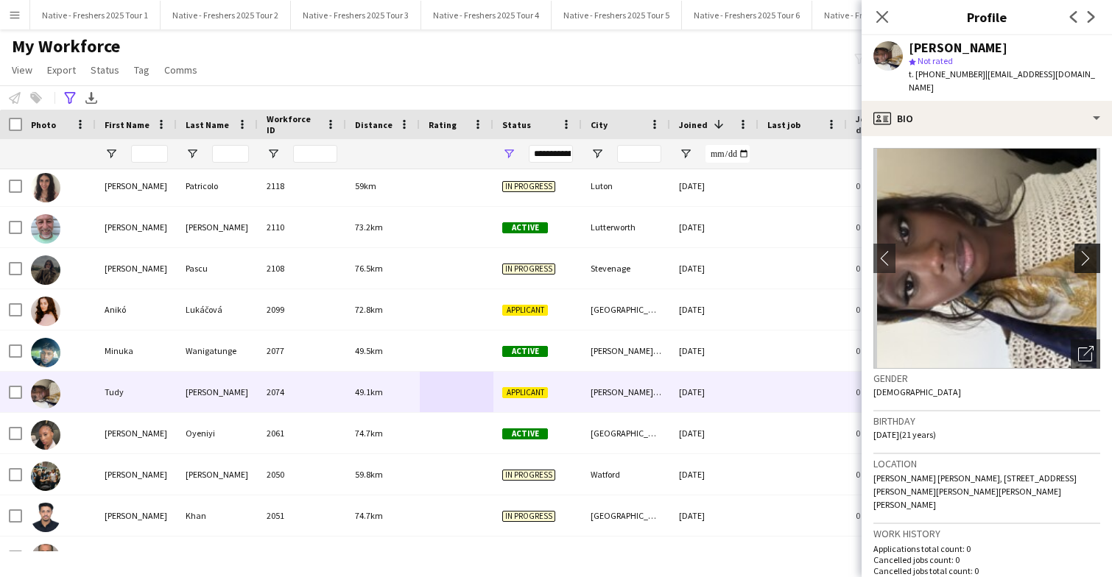
click at [1084, 250] on app-icon "chevron-right" at bounding box center [1089, 257] width 23 height 15
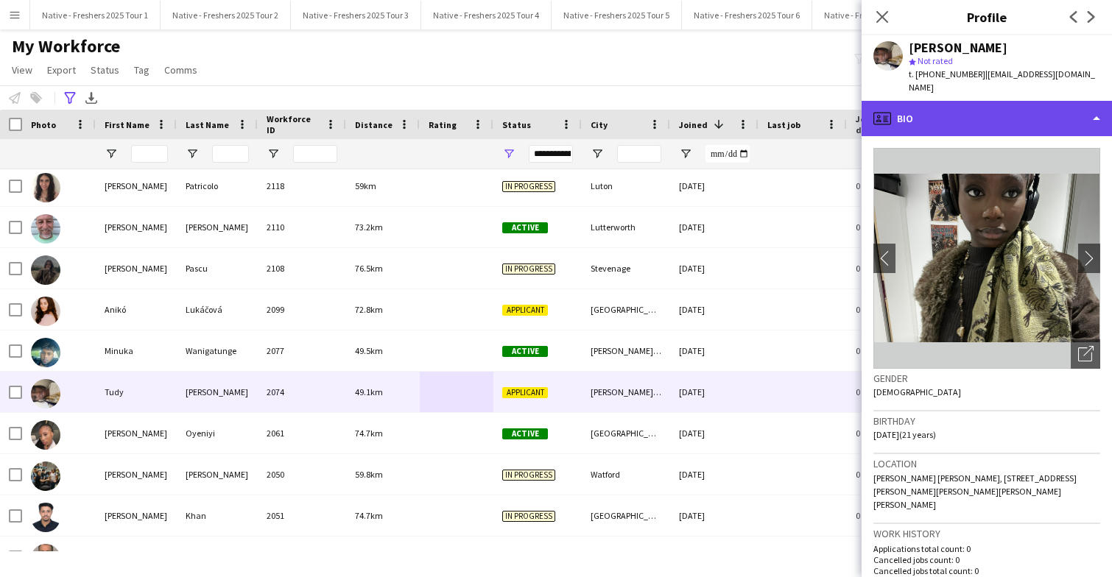
click at [1019, 110] on div "profile Bio" at bounding box center [986, 118] width 250 height 35
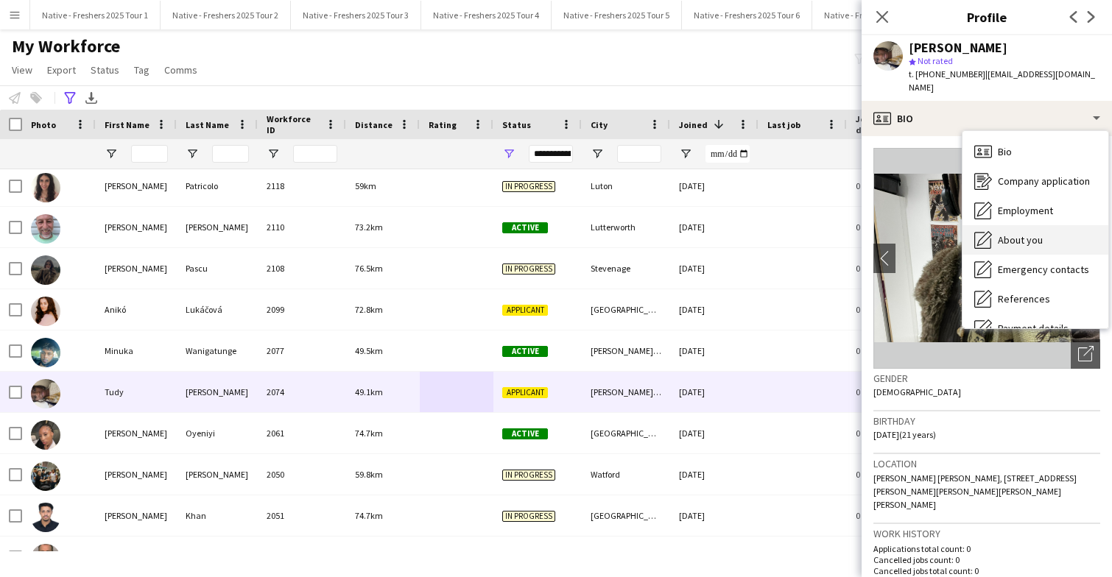
click at [1028, 233] on span "About you" at bounding box center [1020, 239] width 45 height 13
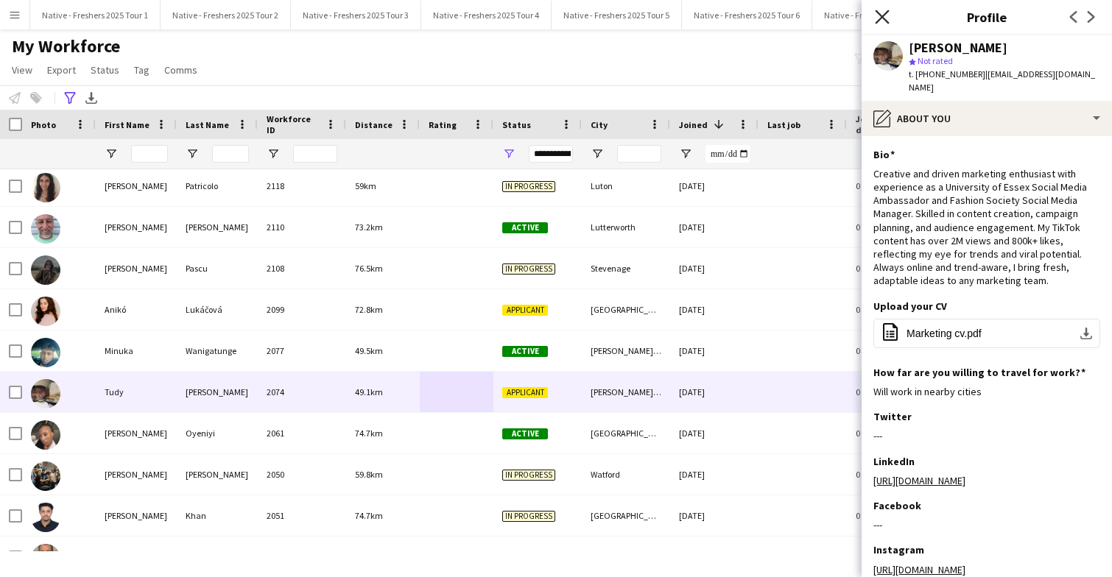
click at [886, 21] on icon at bounding box center [882, 17] width 14 height 14
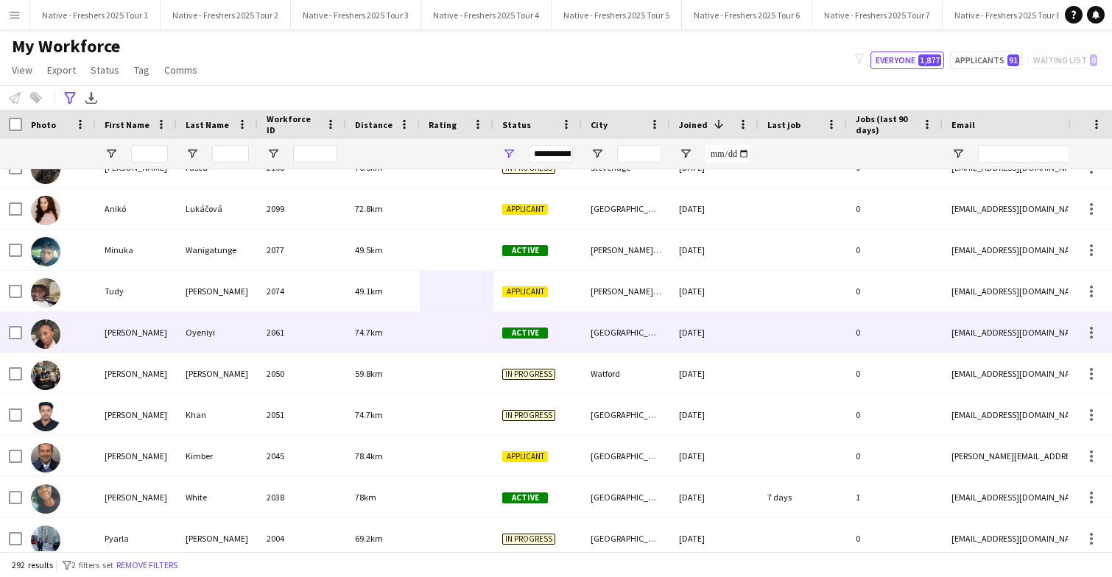
click at [425, 328] on div at bounding box center [457, 332] width 74 height 40
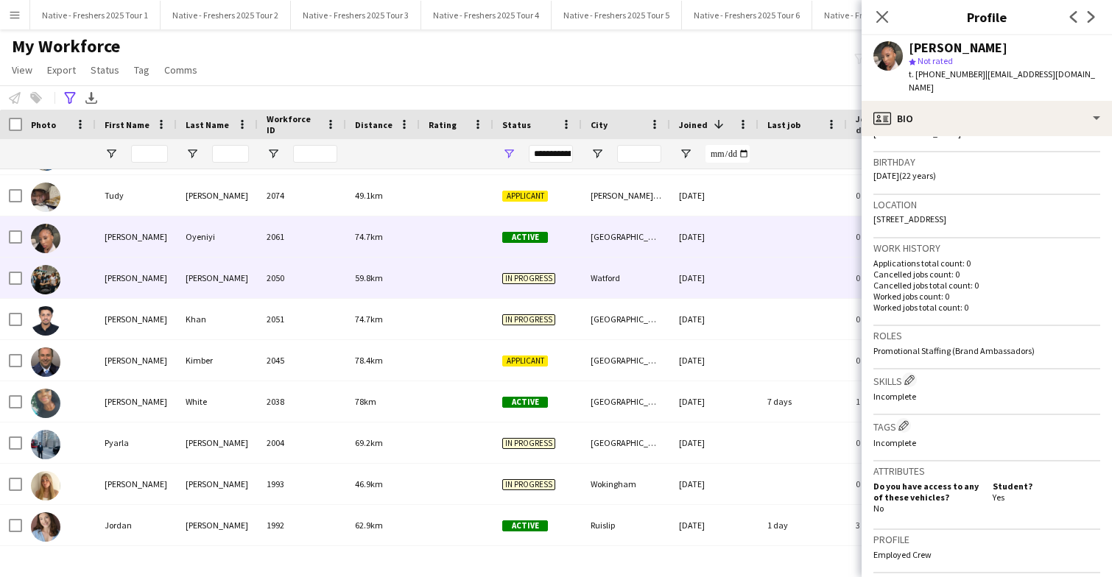
click at [438, 286] on div at bounding box center [457, 278] width 74 height 40
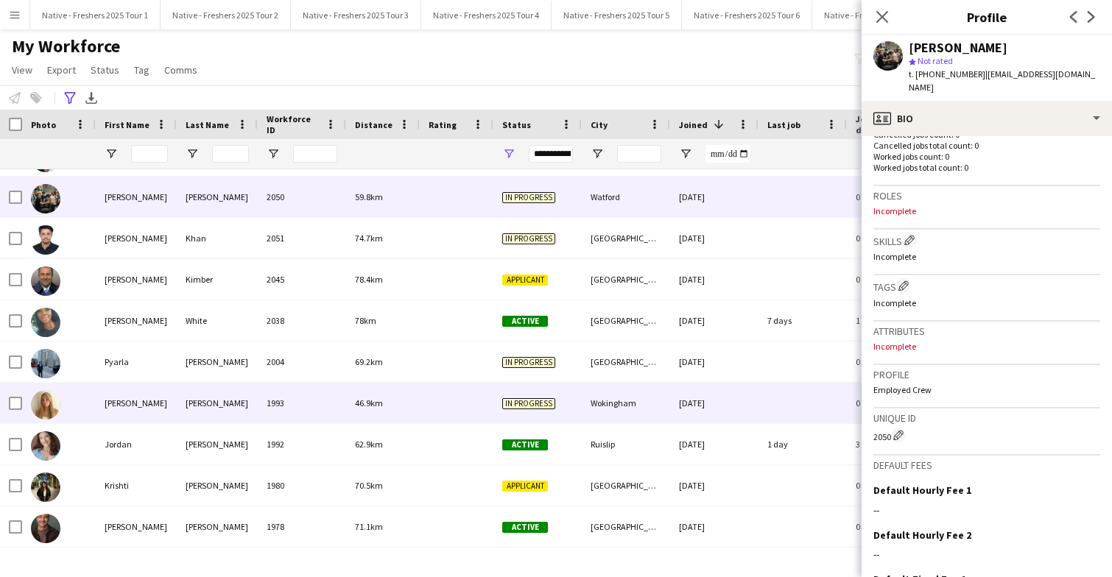
click at [422, 395] on div at bounding box center [457, 403] width 74 height 40
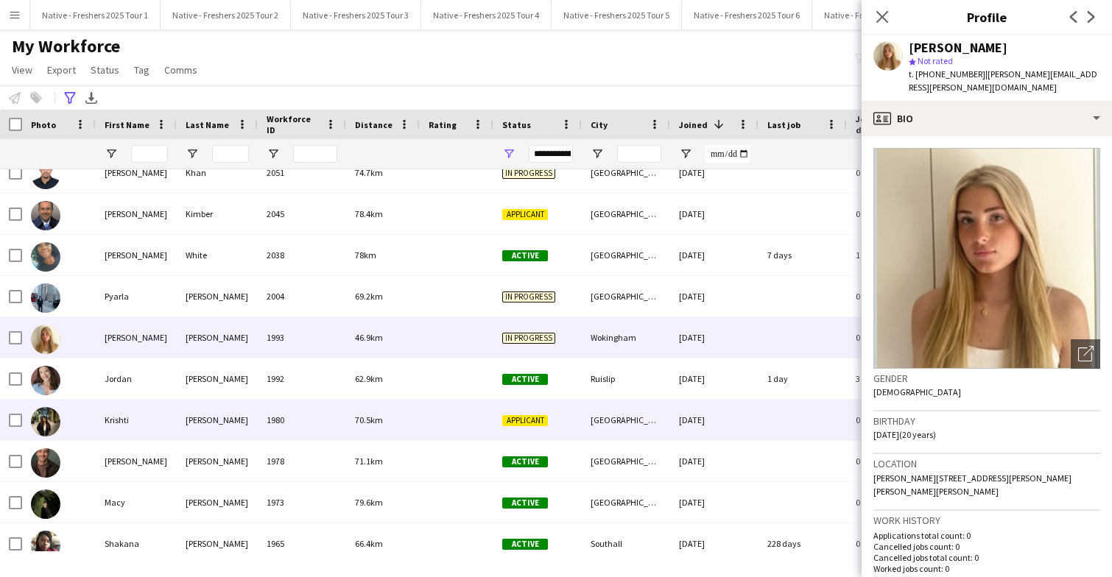
click at [432, 417] on div at bounding box center [457, 420] width 74 height 40
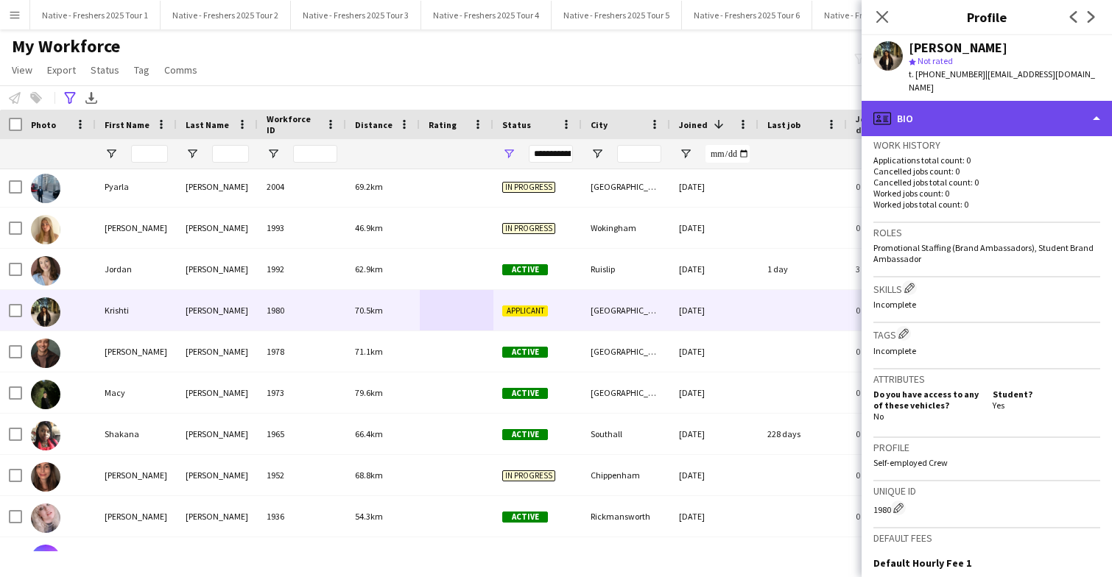
click at [1026, 105] on div "profile Bio" at bounding box center [986, 118] width 250 height 35
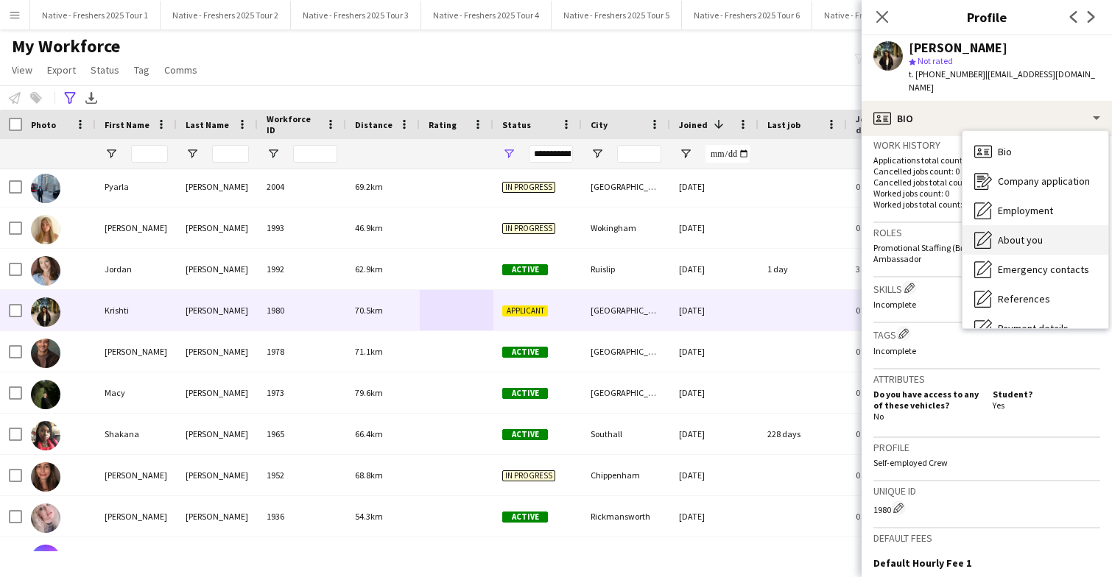
click at [1035, 233] on span "About you" at bounding box center [1020, 239] width 45 height 13
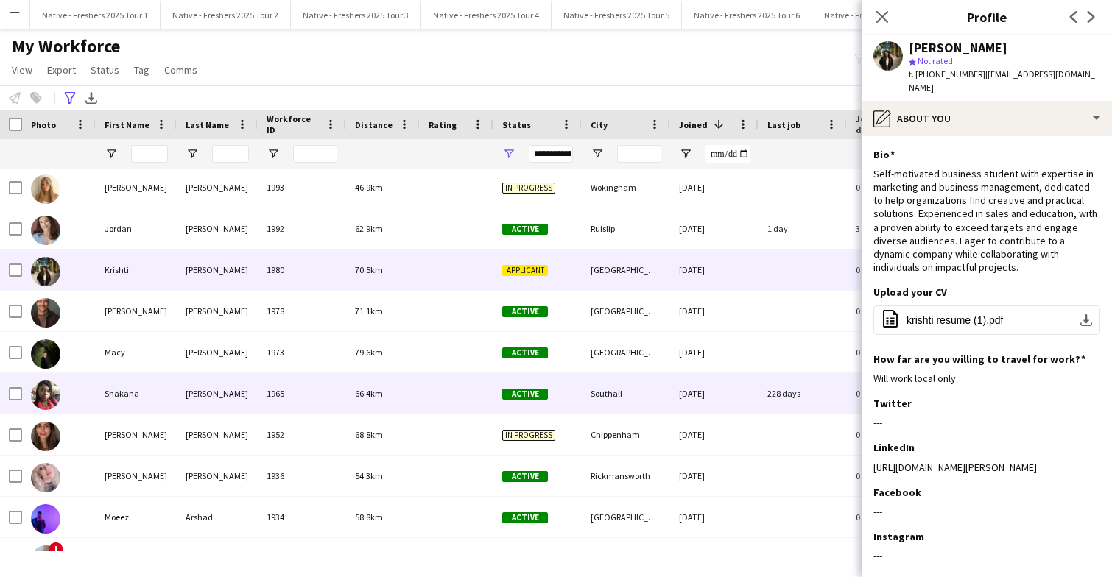
click at [414, 401] on div "66.4km" at bounding box center [383, 393] width 74 height 40
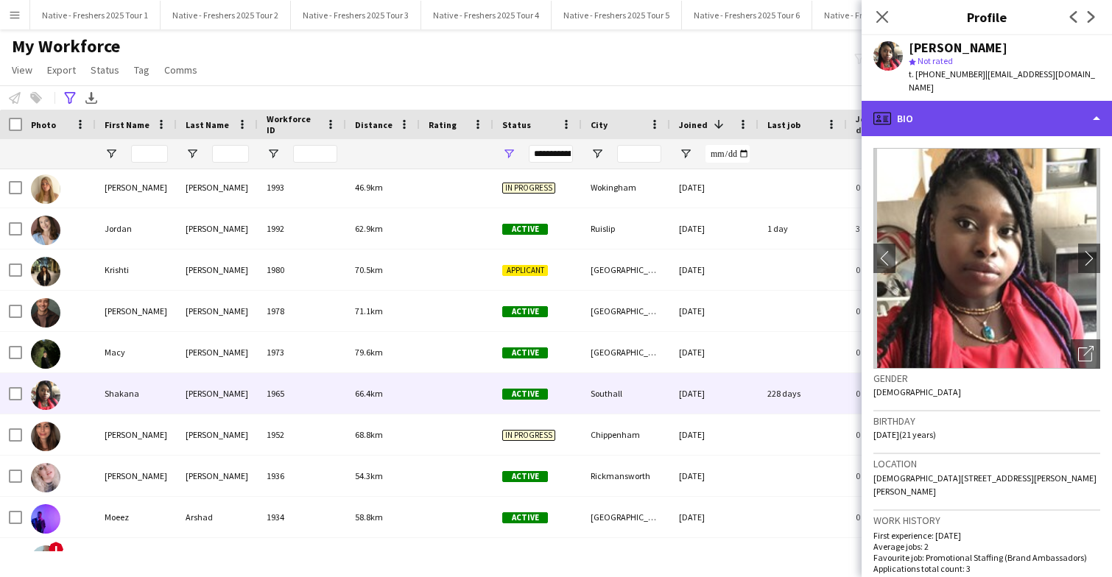
click at [1034, 125] on div "profile Bio" at bounding box center [986, 118] width 250 height 35
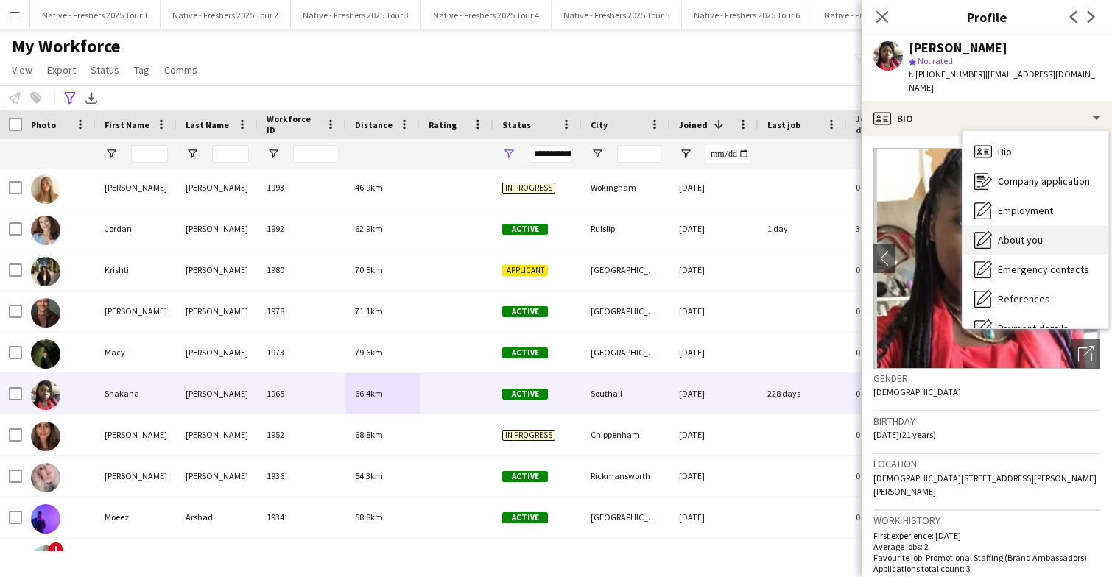
click at [1025, 239] on span "About you" at bounding box center [1020, 239] width 45 height 13
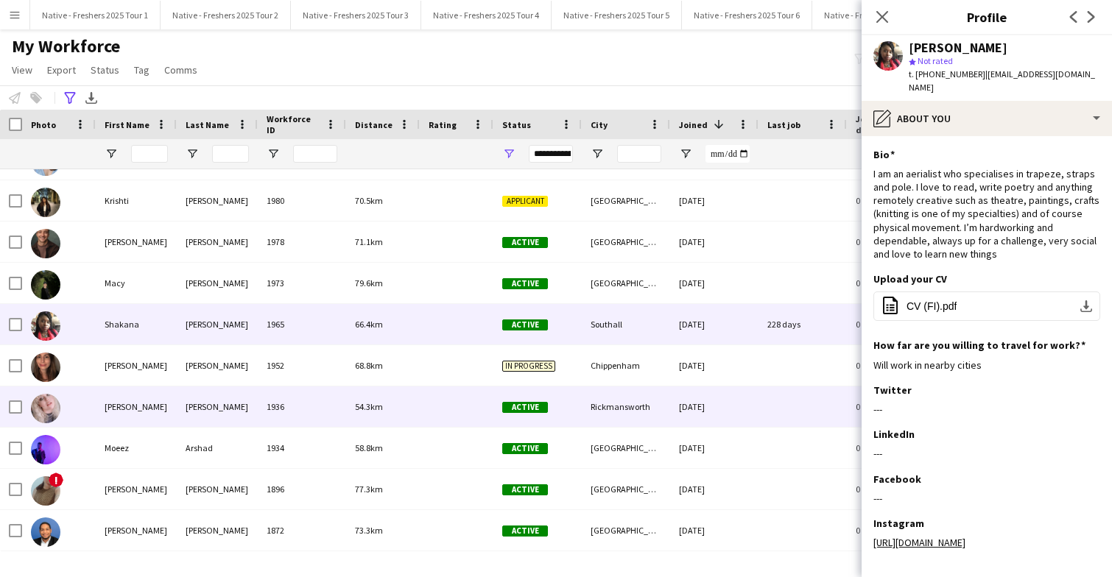
click at [451, 405] on div at bounding box center [457, 407] width 74 height 40
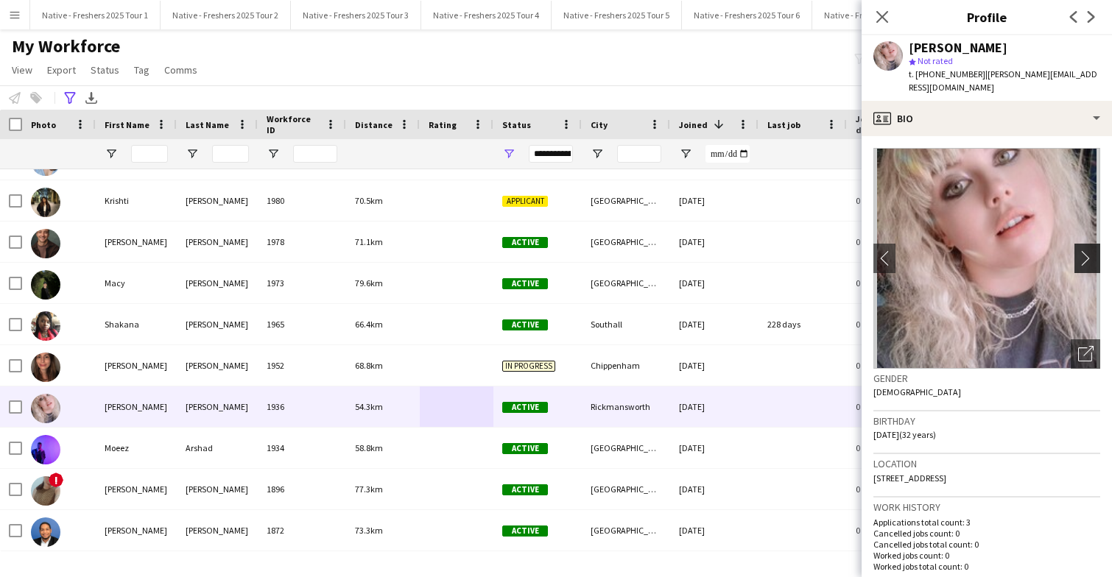
click at [1086, 255] on app-icon "chevron-right" at bounding box center [1089, 257] width 23 height 15
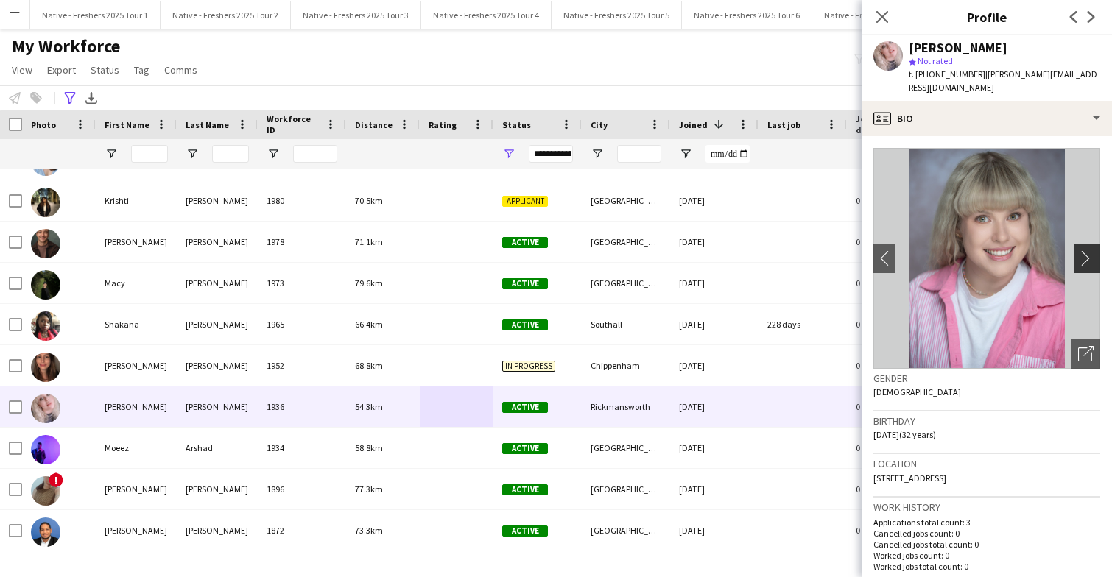
click at [1086, 255] on app-icon "chevron-right" at bounding box center [1089, 257] width 23 height 15
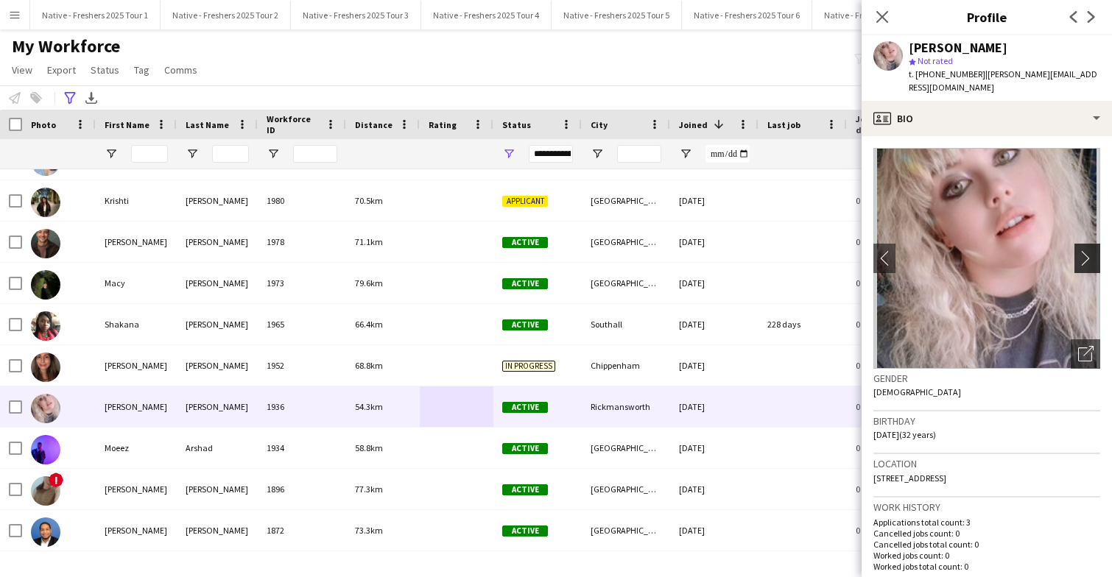
click at [1086, 255] on app-icon "chevron-right" at bounding box center [1089, 257] width 23 height 15
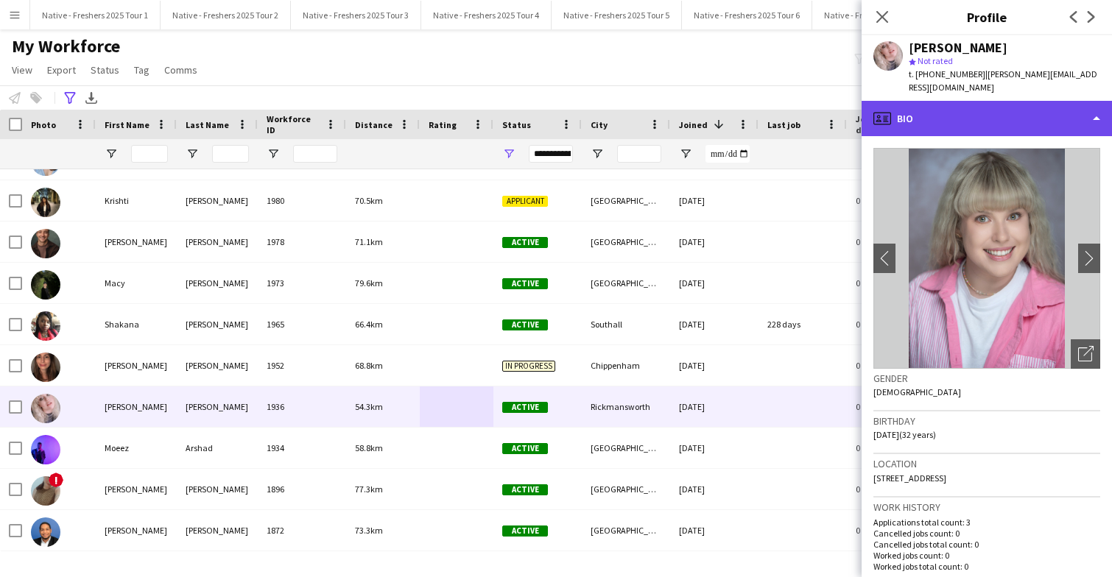
click at [1013, 117] on div "profile Bio" at bounding box center [986, 118] width 250 height 35
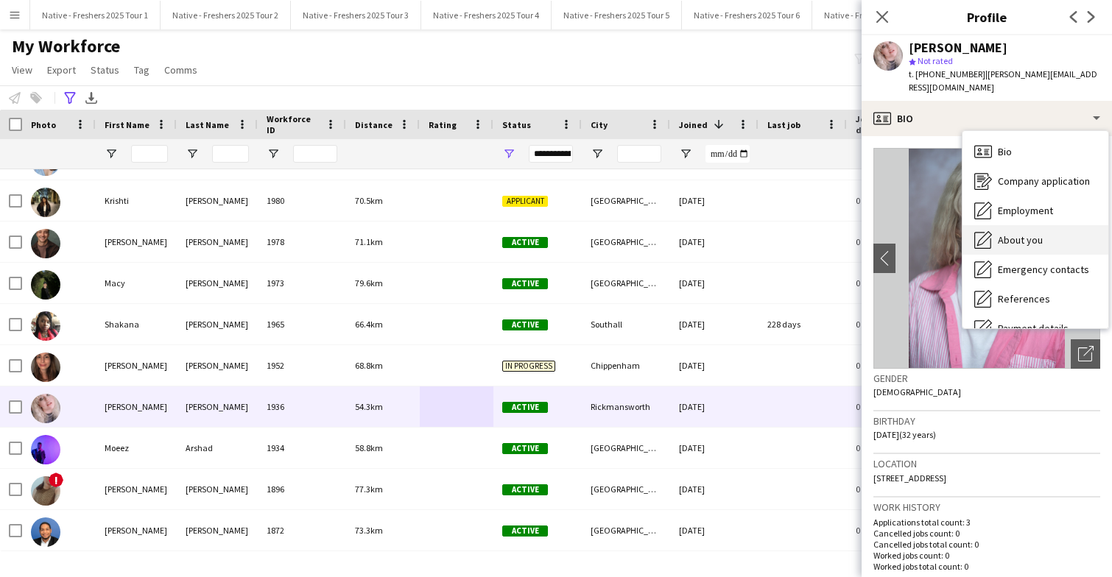
click at [1013, 241] on span "About you" at bounding box center [1020, 239] width 45 height 13
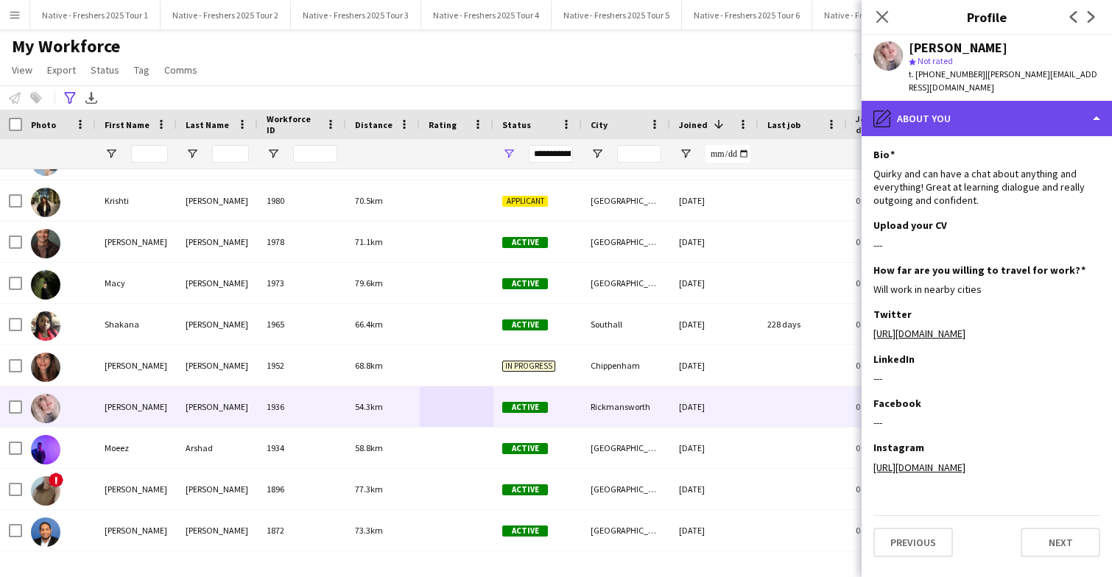
click at [1009, 113] on div "pencil4 About you" at bounding box center [986, 118] width 250 height 35
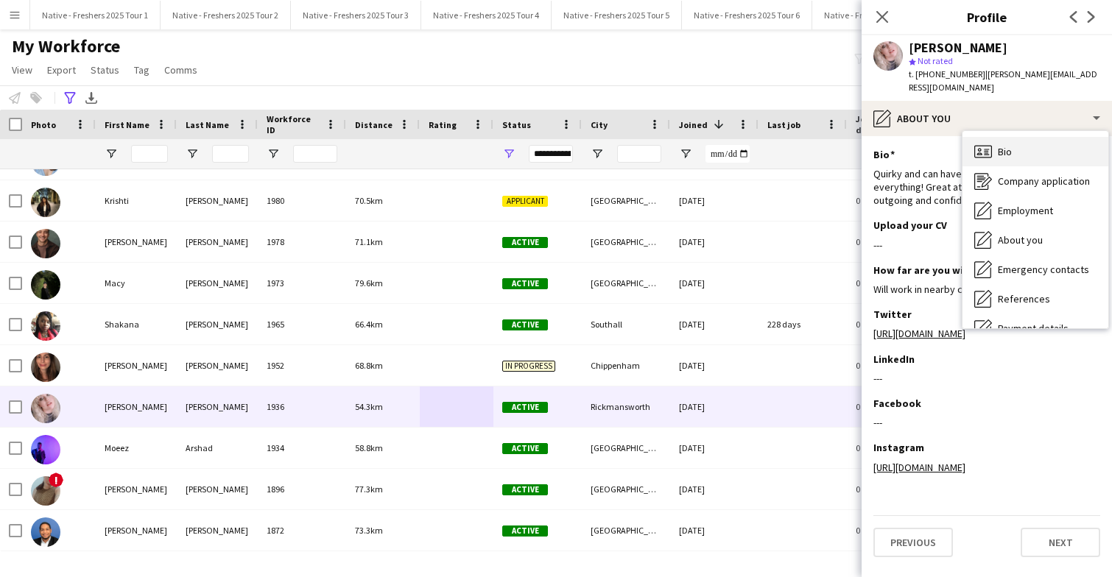
click at [1024, 154] on div "Bio Bio" at bounding box center [1035, 151] width 146 height 29
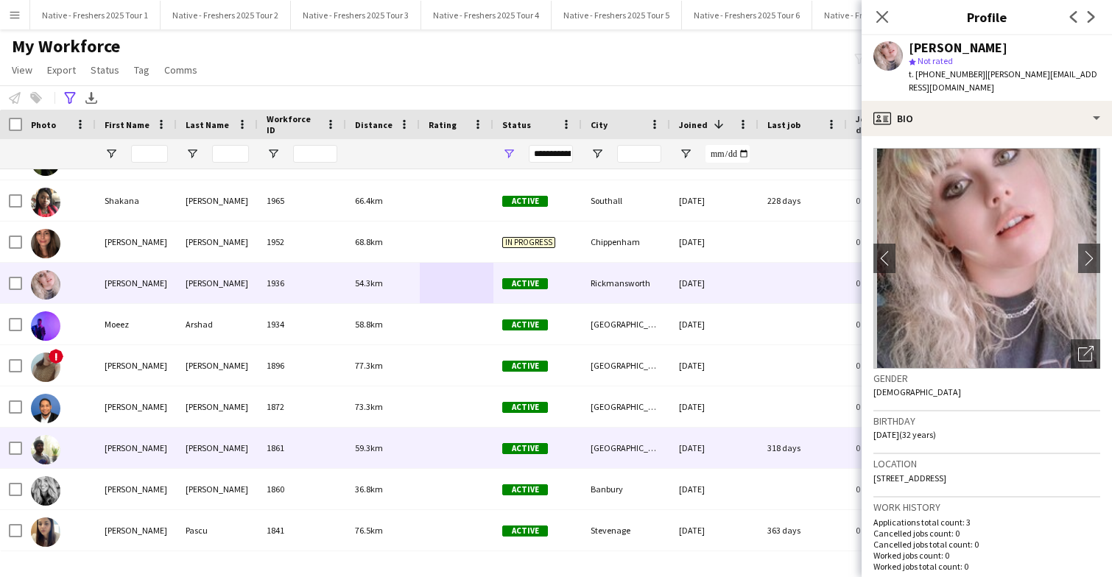
scroll to position [1825, 0]
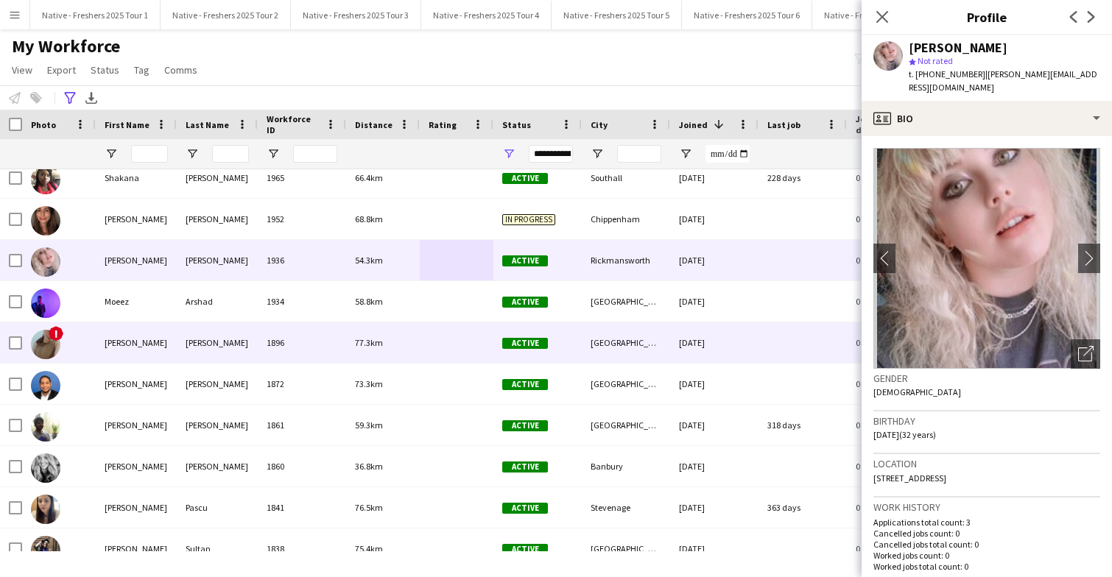
click at [432, 347] on div at bounding box center [457, 342] width 74 height 40
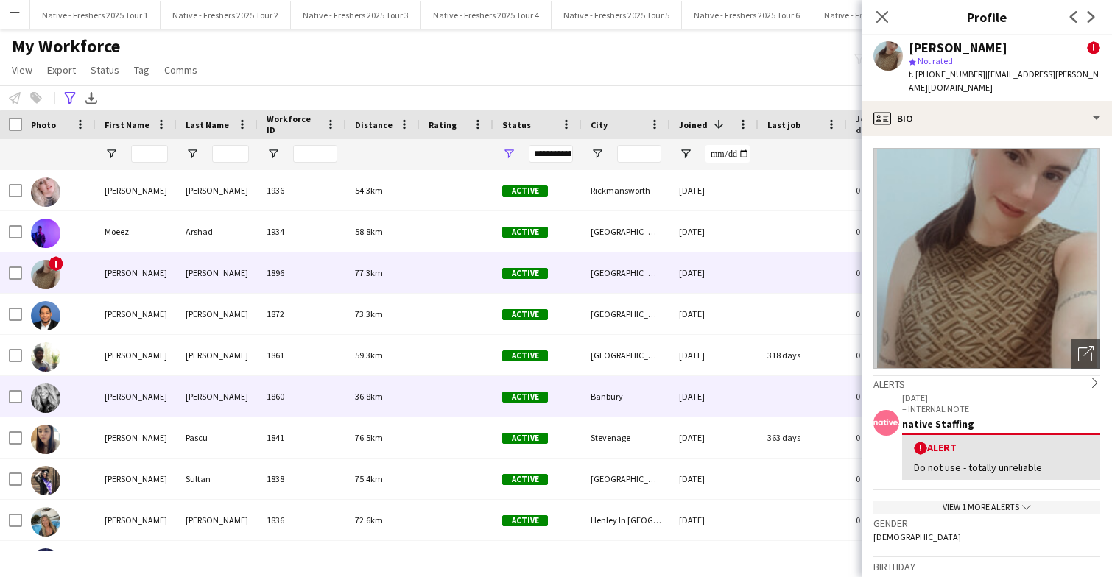
scroll to position [1897, 0]
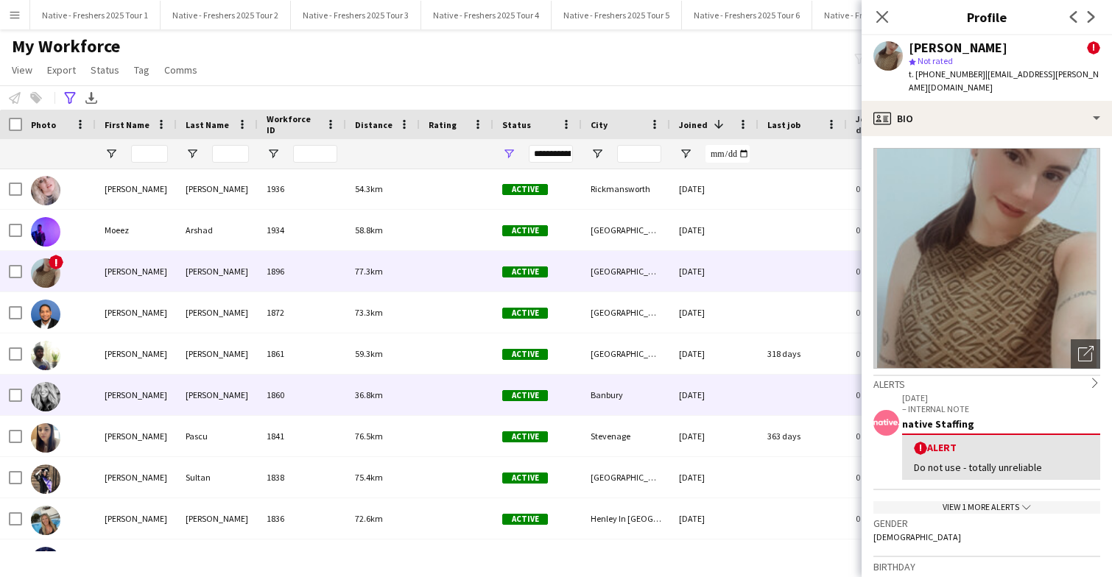
click at [440, 389] on div at bounding box center [457, 395] width 74 height 40
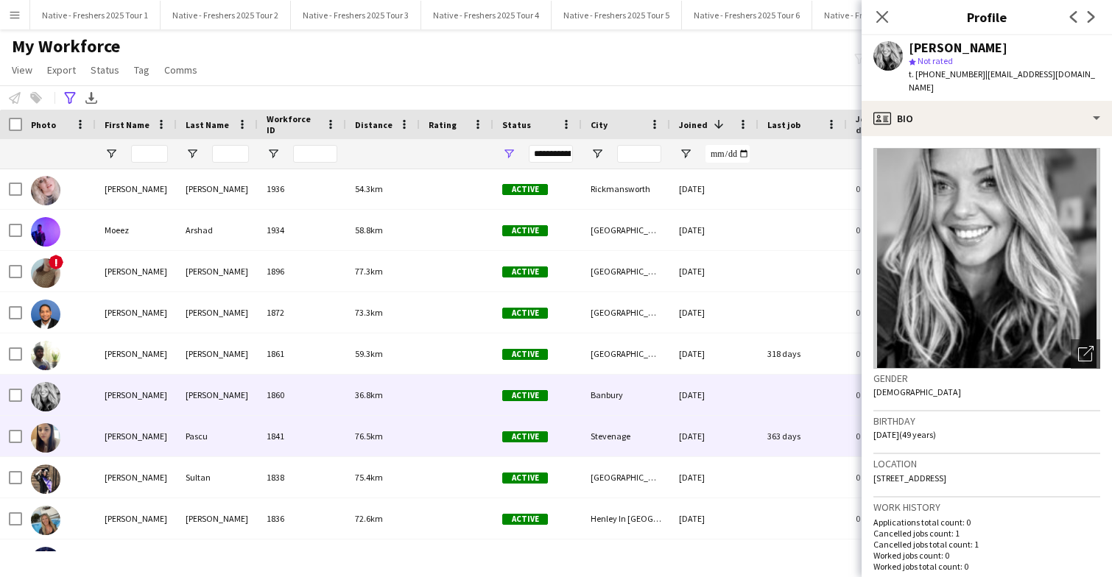
click at [435, 437] on div at bounding box center [457, 436] width 74 height 40
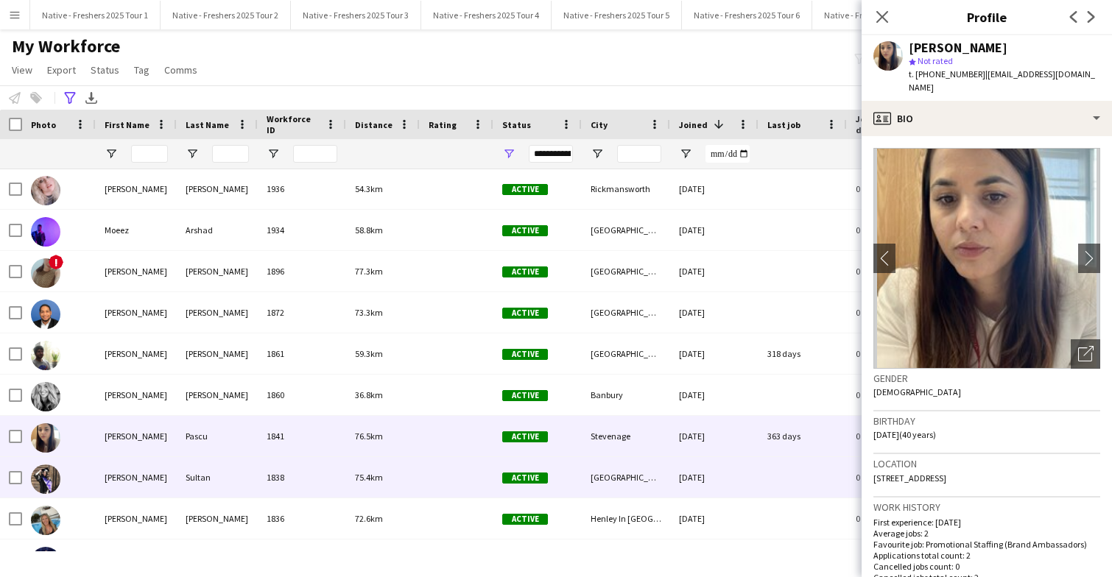
click at [423, 471] on div at bounding box center [457, 477] width 74 height 40
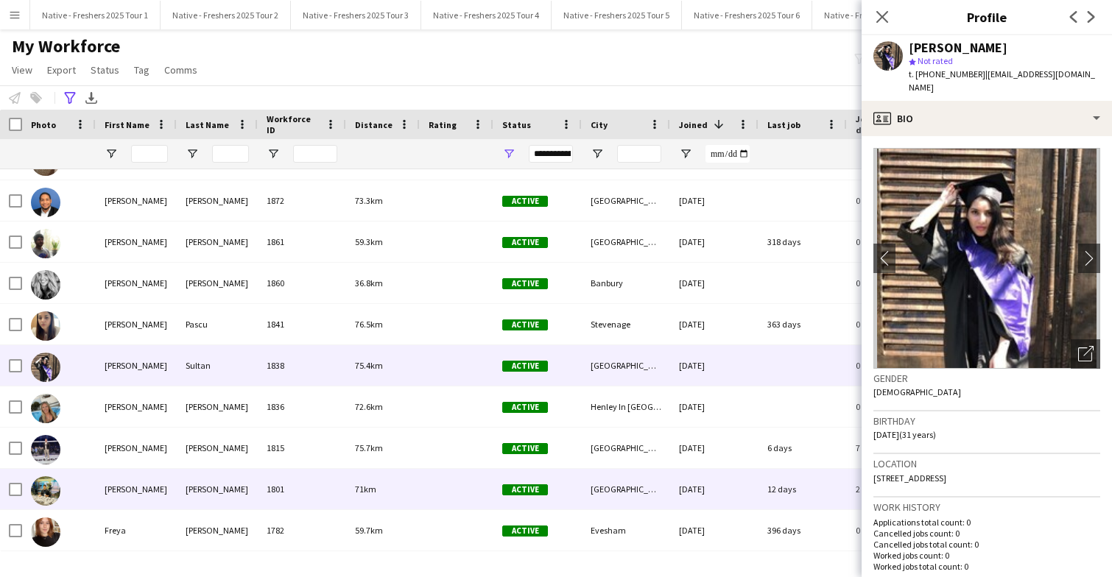
scroll to position [2009, 0]
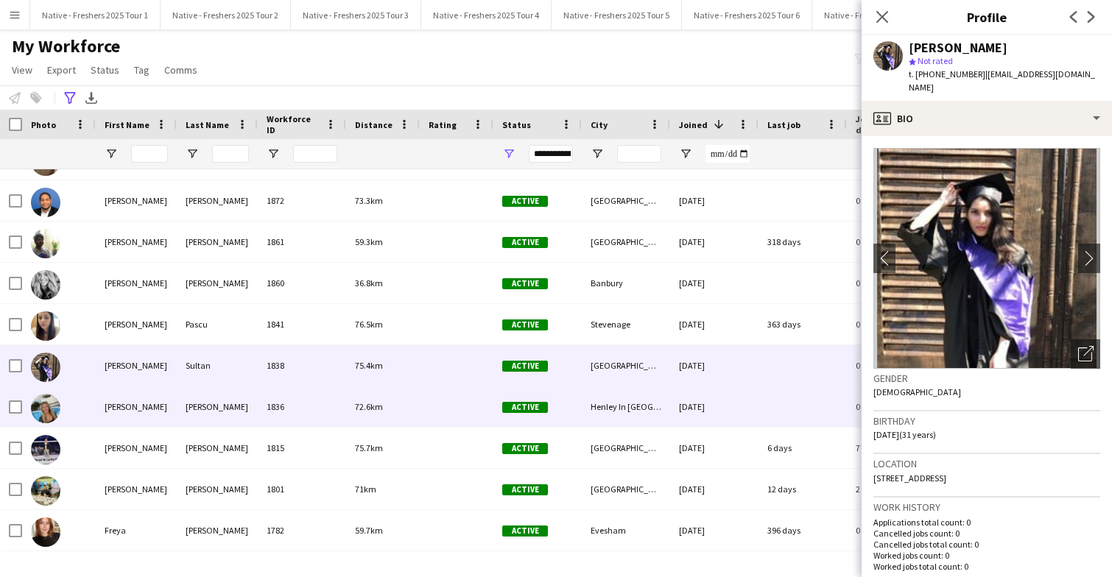
click at [431, 417] on div at bounding box center [457, 407] width 74 height 40
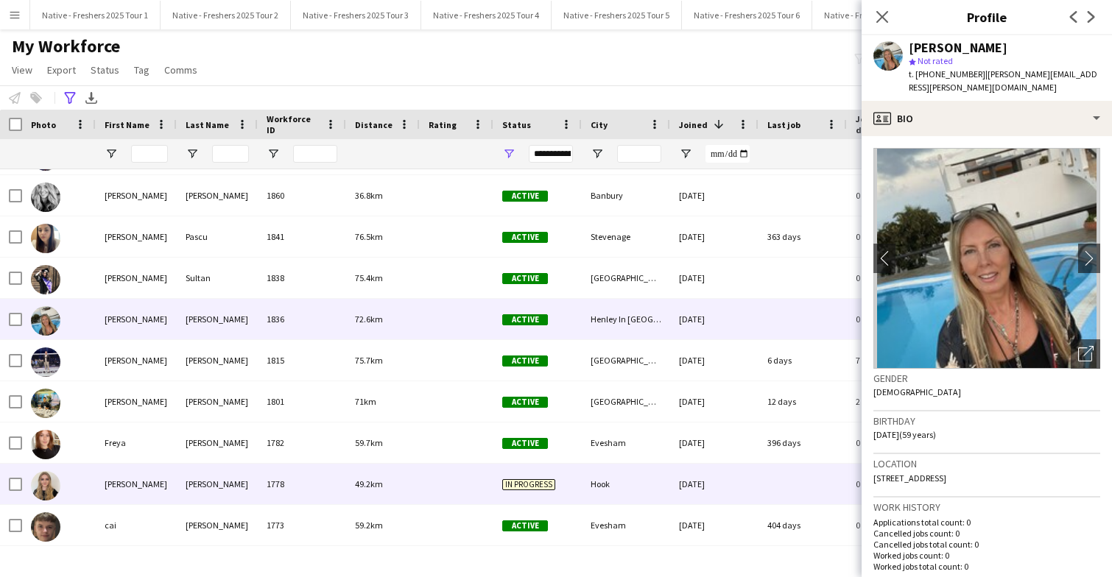
scroll to position [2097, 0]
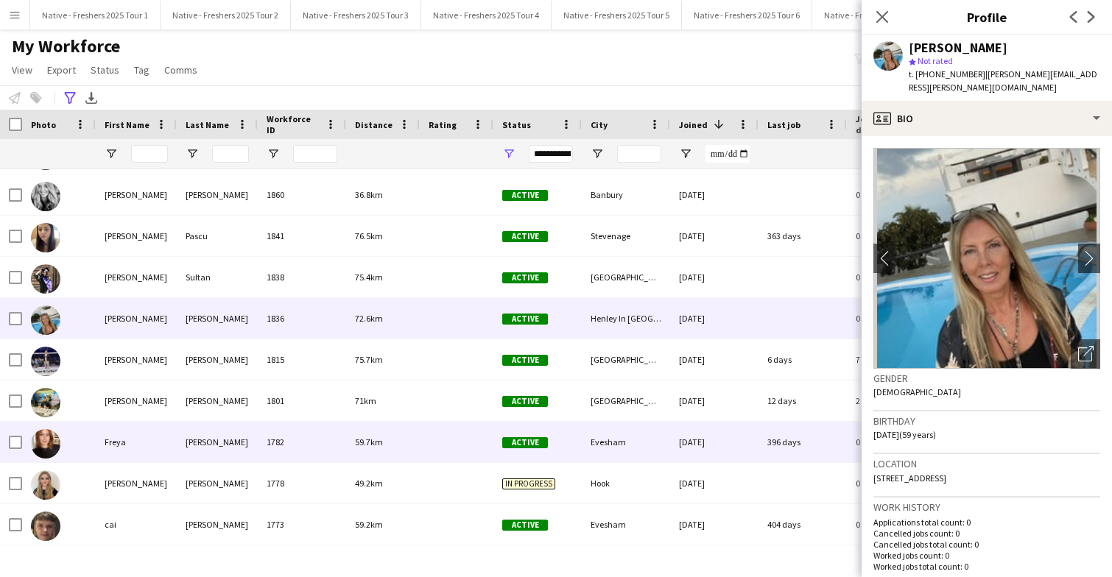
click at [447, 444] on div at bounding box center [457, 442] width 74 height 40
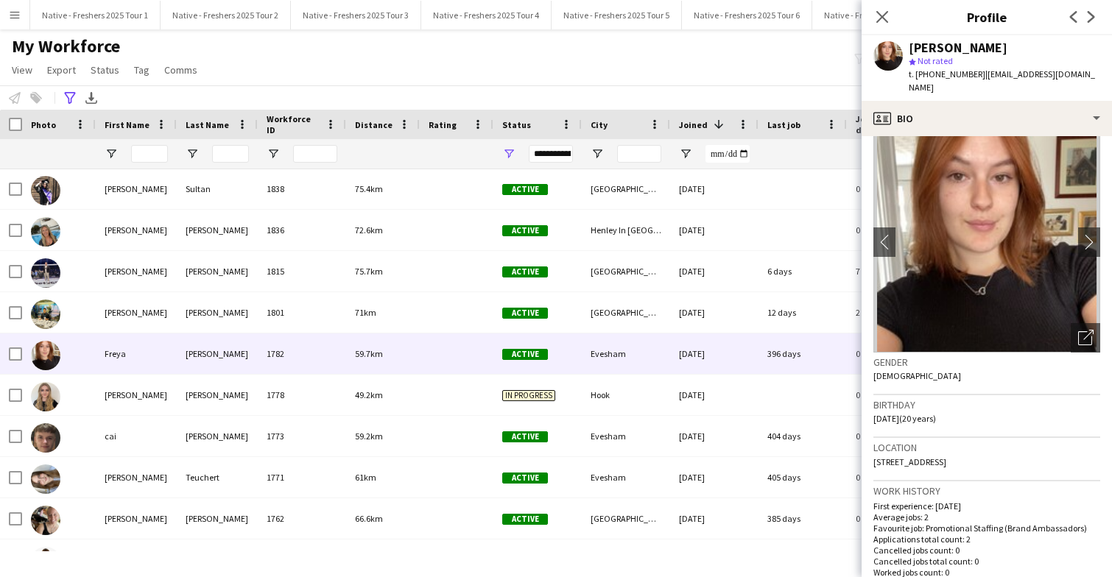
scroll to position [0, 0]
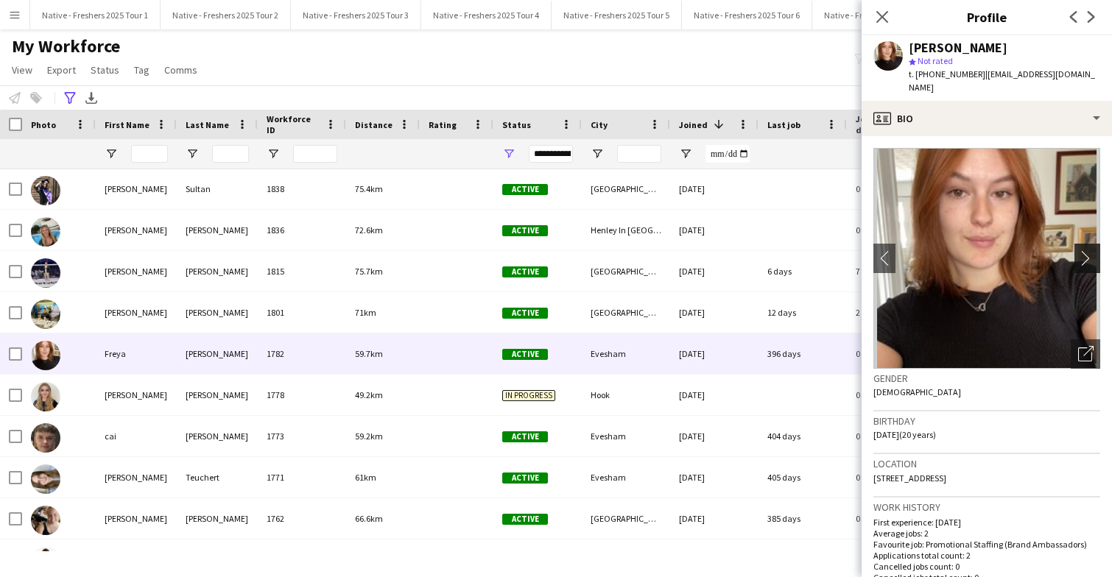
click at [1084, 250] on app-icon "chevron-right" at bounding box center [1089, 257] width 23 height 15
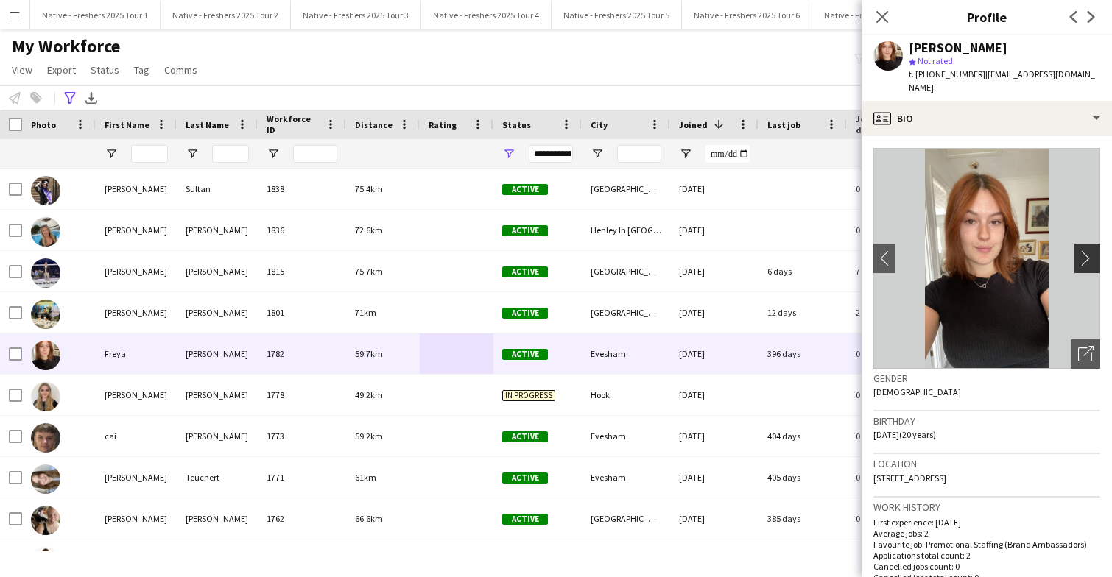
click at [1084, 250] on app-icon "chevron-right" at bounding box center [1089, 257] width 23 height 15
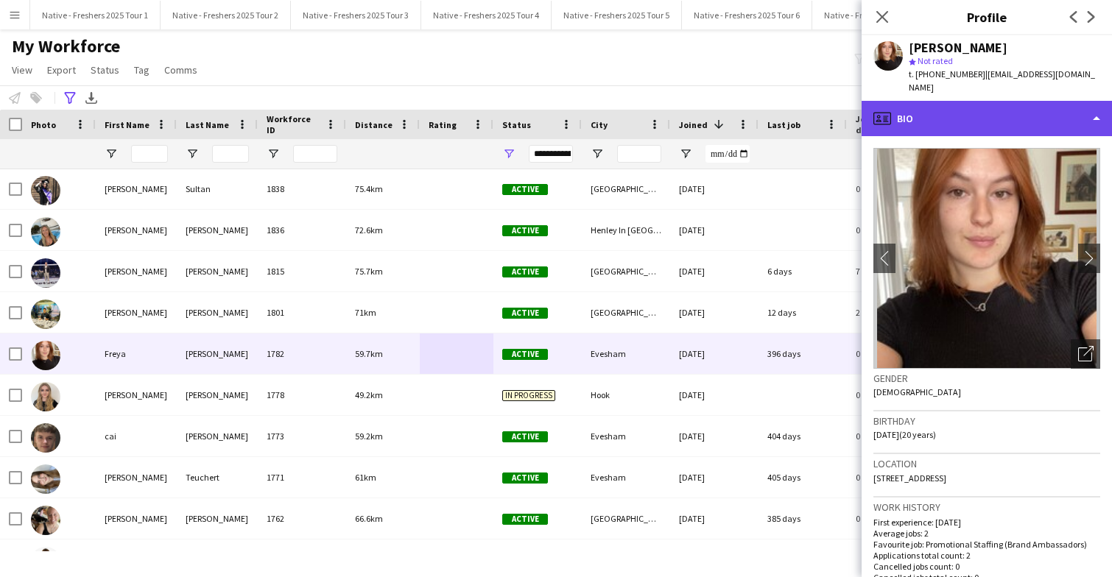
click at [1035, 101] on div "profile Bio" at bounding box center [986, 118] width 250 height 35
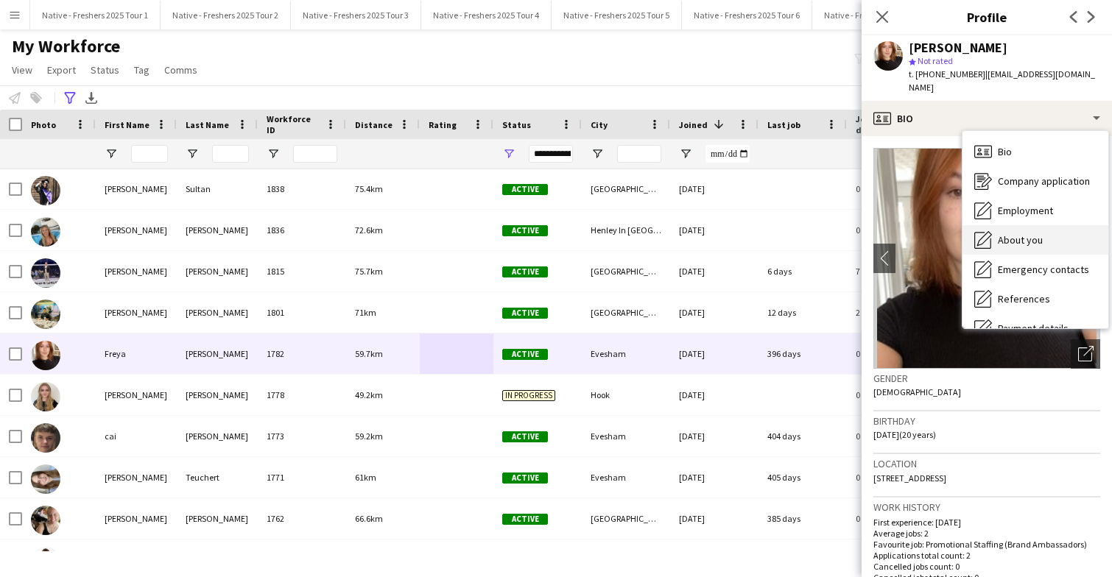
click at [1038, 233] on span "About you" at bounding box center [1020, 239] width 45 height 13
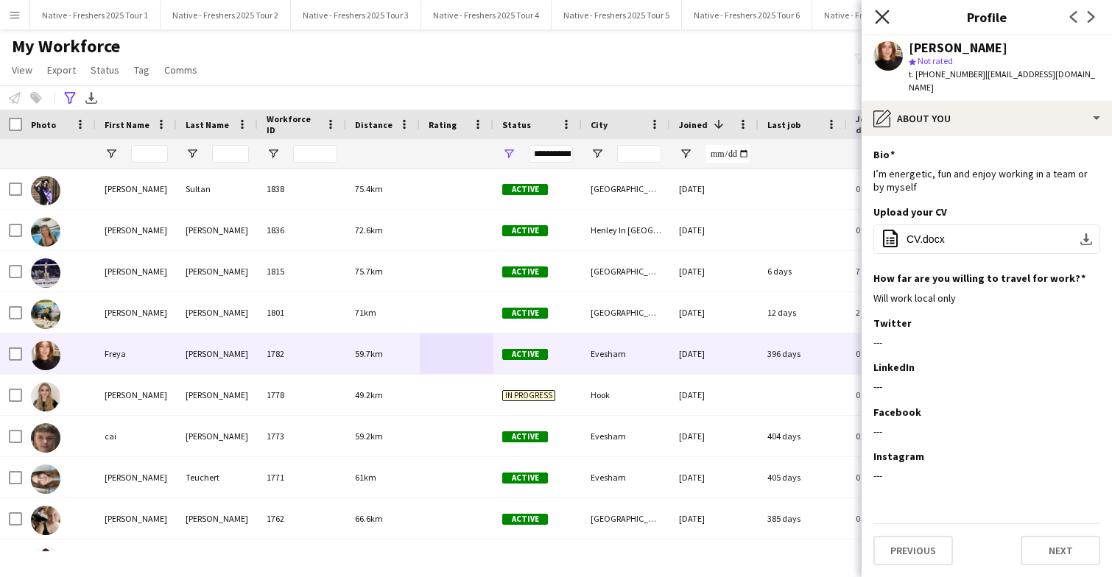
click at [884, 15] on icon "Close pop-in" at bounding box center [882, 17] width 14 height 14
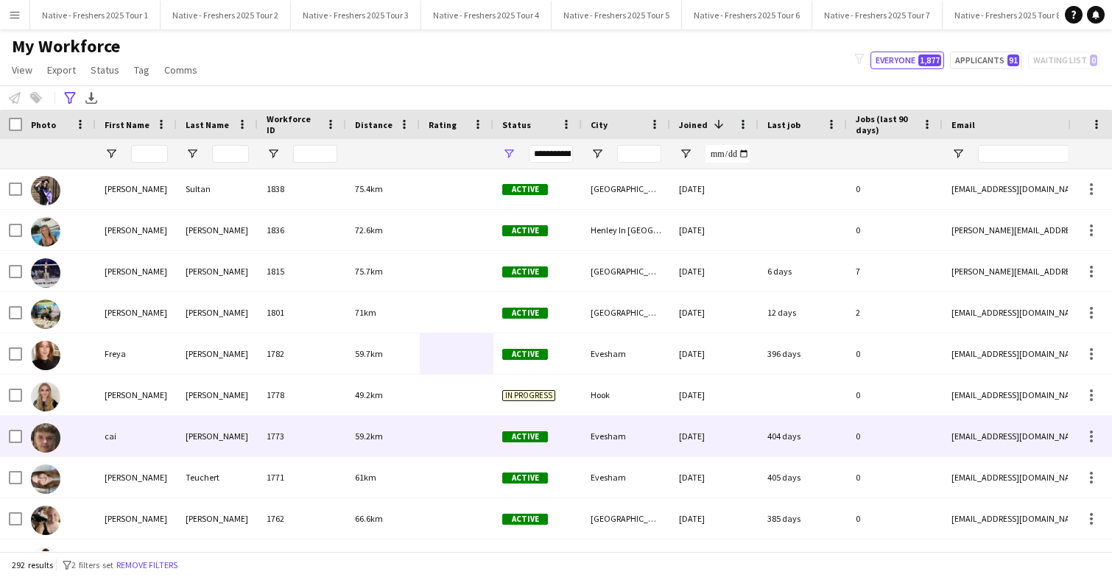
scroll to position [2231, 0]
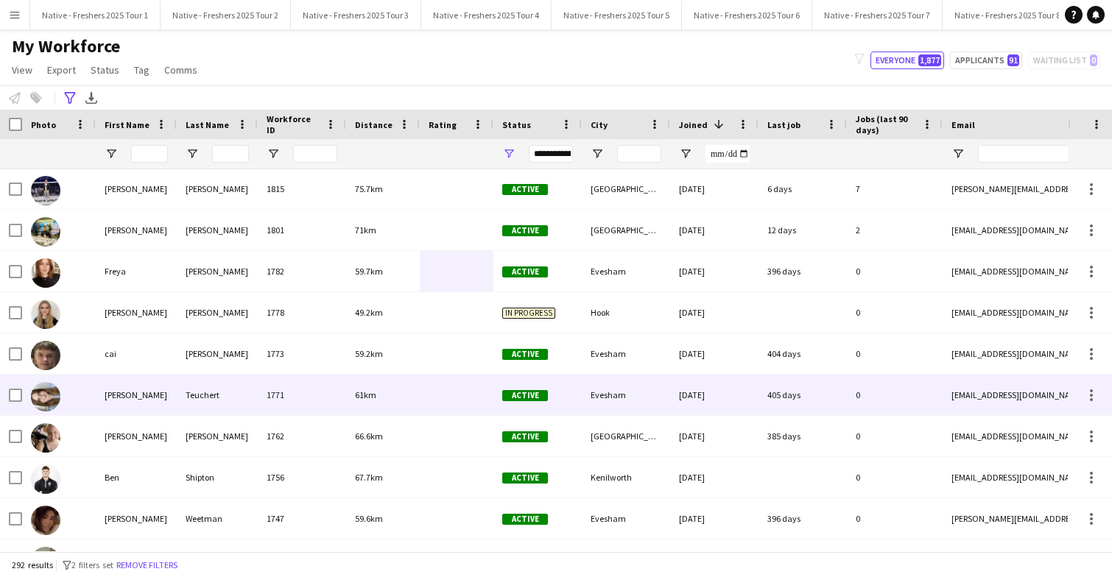
click at [406, 397] on div "61km" at bounding box center [383, 395] width 74 height 40
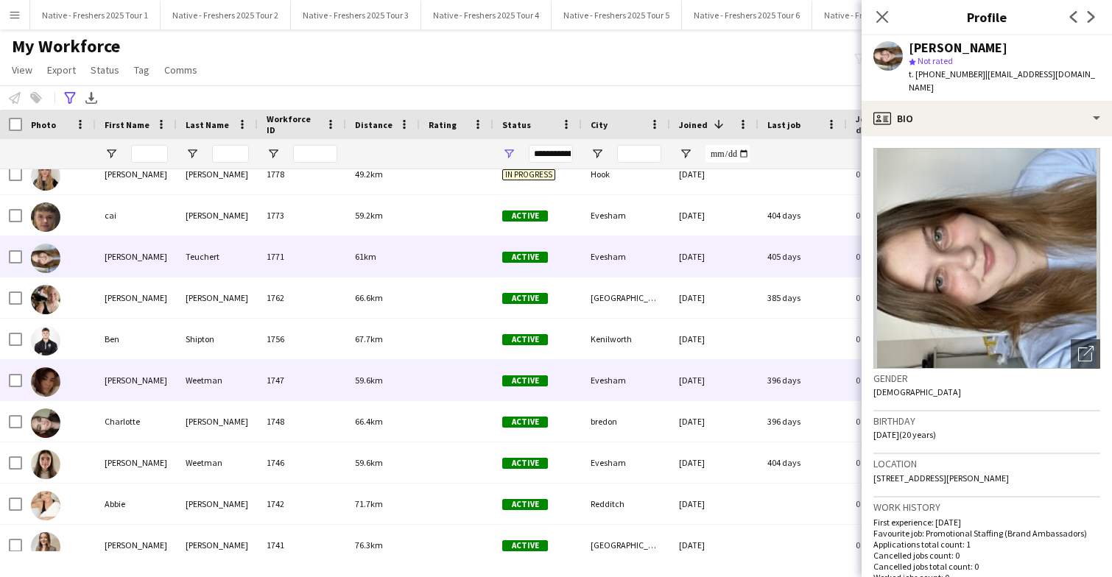
click at [428, 384] on div at bounding box center [457, 380] width 74 height 40
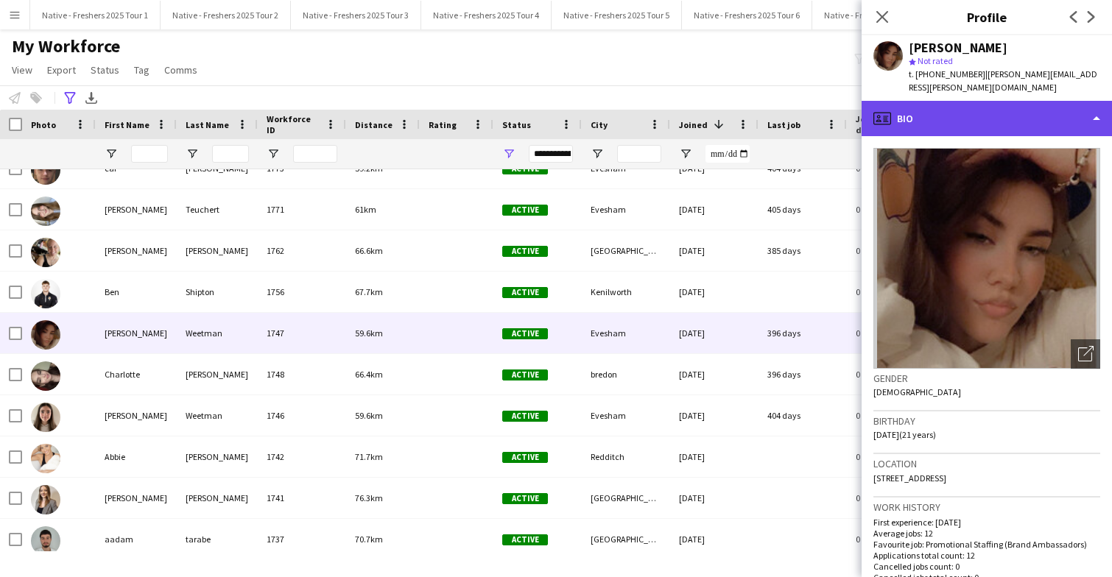
click at [964, 119] on div "profile Bio" at bounding box center [986, 118] width 250 height 35
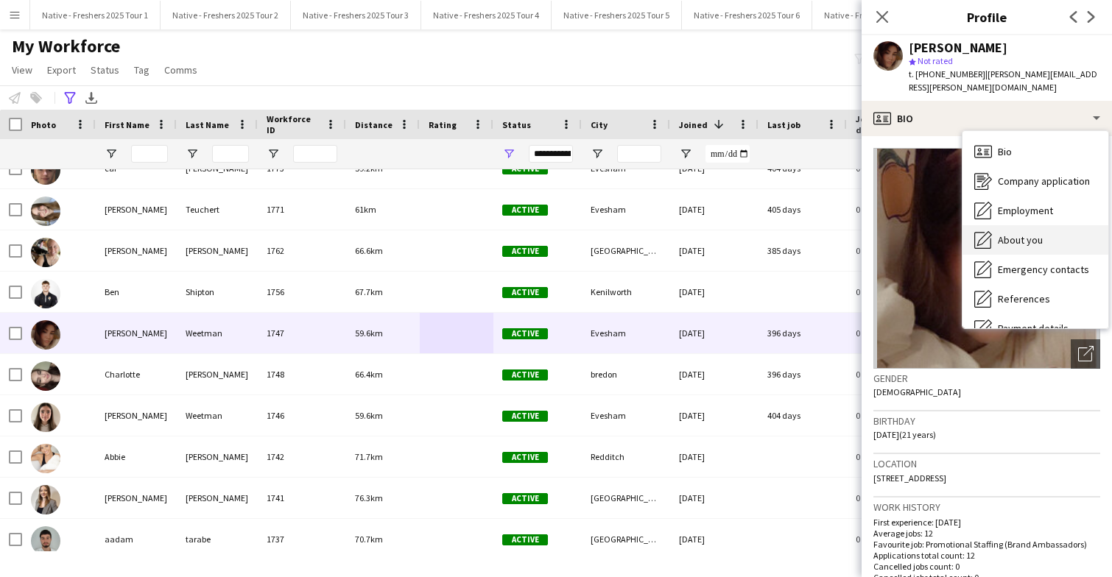
click at [1006, 233] on span "About you" at bounding box center [1020, 239] width 45 height 13
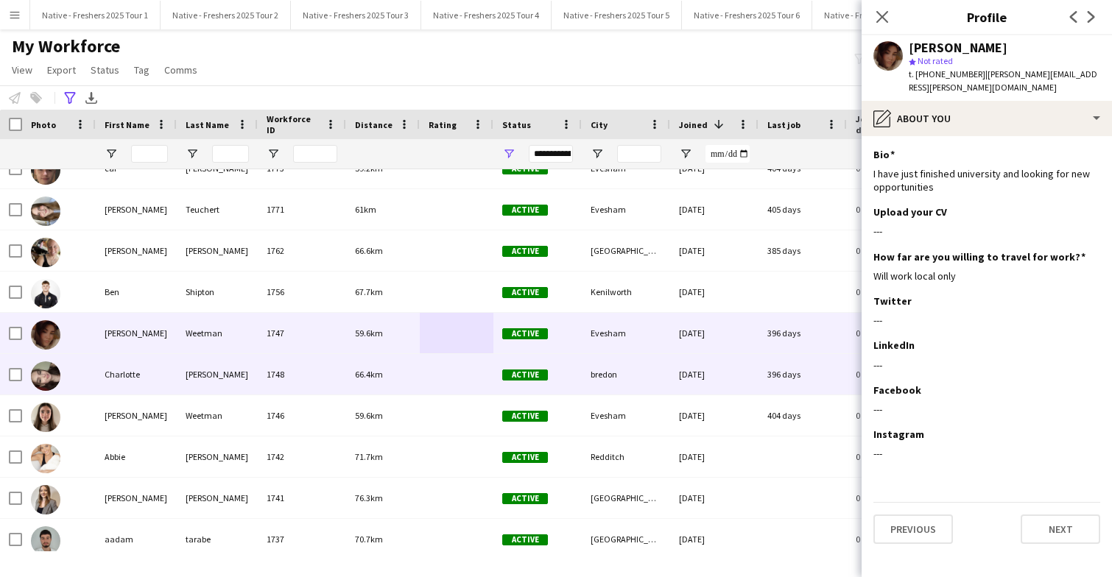
click at [410, 376] on div "66.4km" at bounding box center [383, 374] width 74 height 40
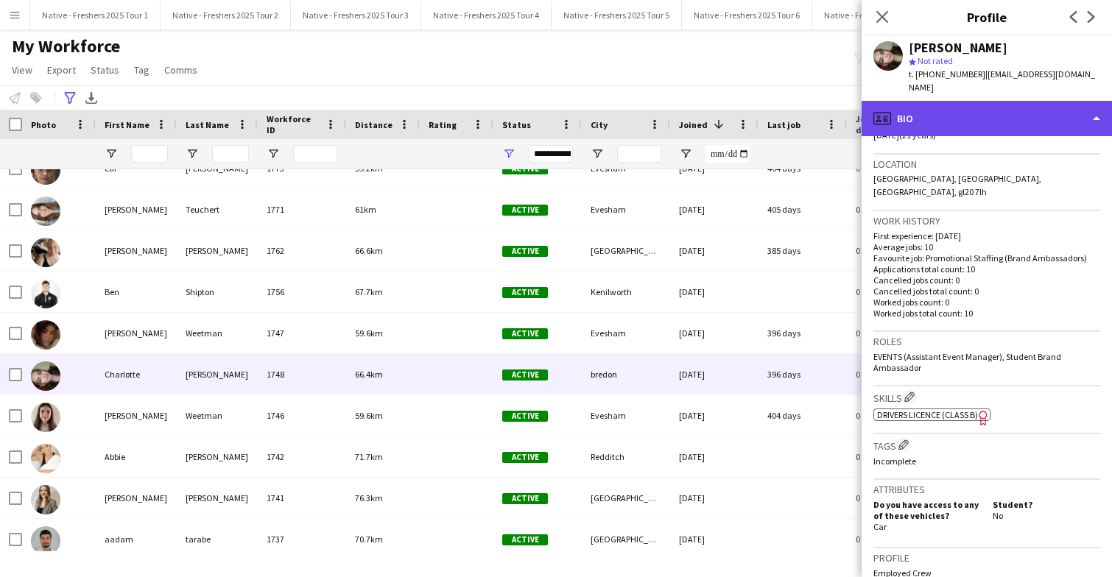
click at [1053, 105] on div "profile Bio" at bounding box center [986, 118] width 250 height 35
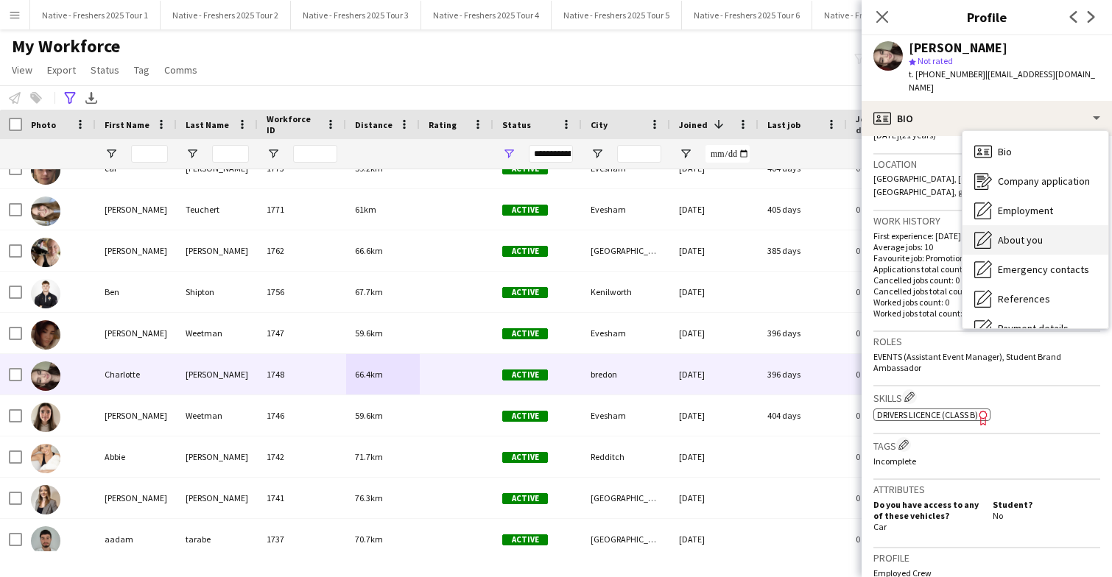
click at [1037, 233] on span "About you" at bounding box center [1020, 239] width 45 height 13
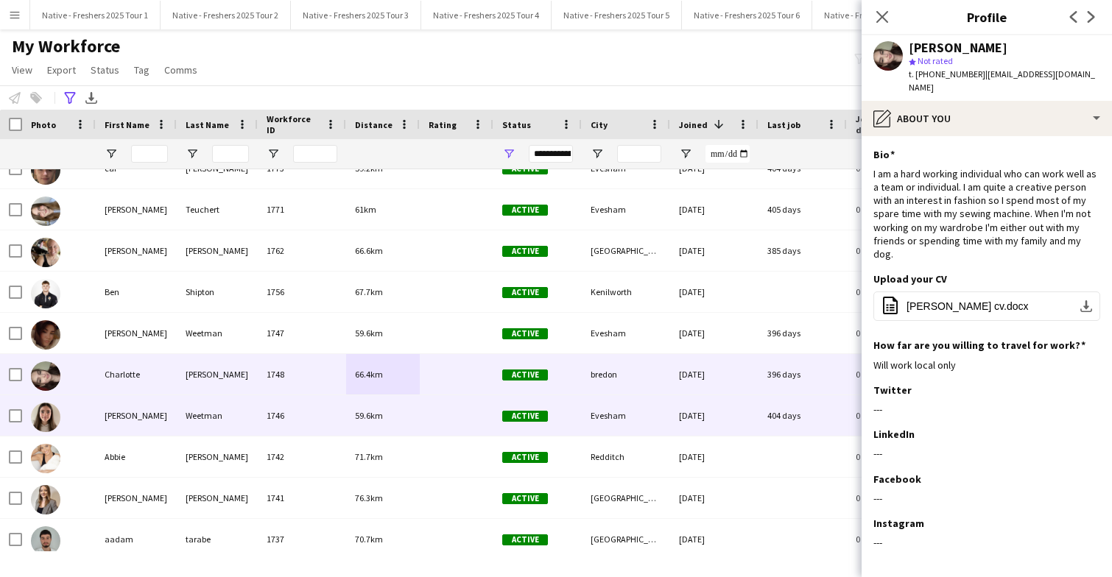
click at [400, 416] on div "59.6km" at bounding box center [383, 415] width 74 height 40
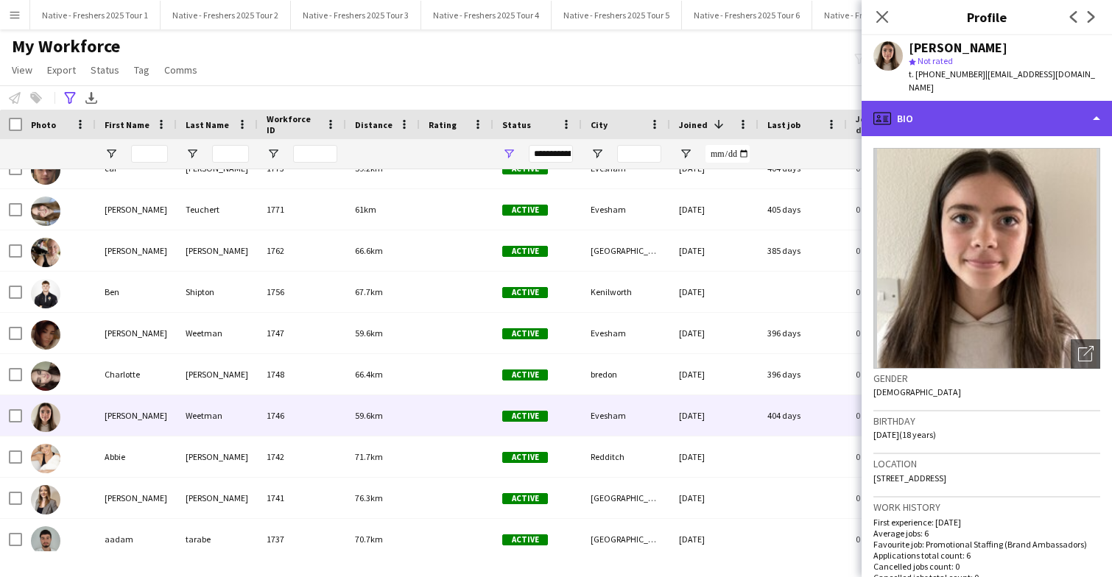
click at [995, 101] on div "profile Bio" at bounding box center [986, 118] width 250 height 35
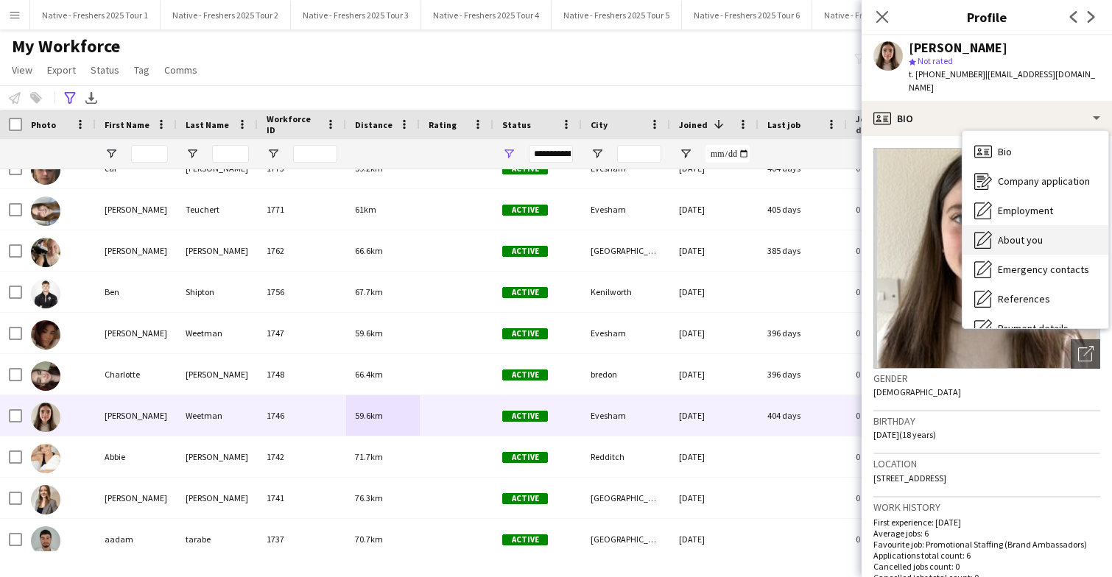
click at [1023, 233] on span "About you" at bounding box center [1020, 239] width 45 height 13
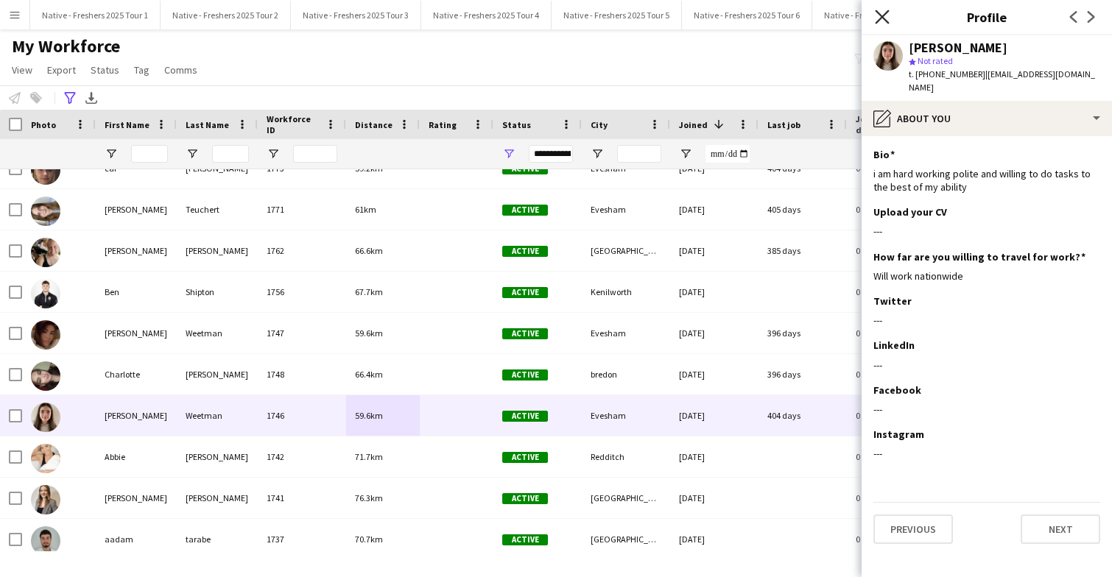
click at [878, 15] on icon "Close pop-in" at bounding box center [882, 17] width 14 height 14
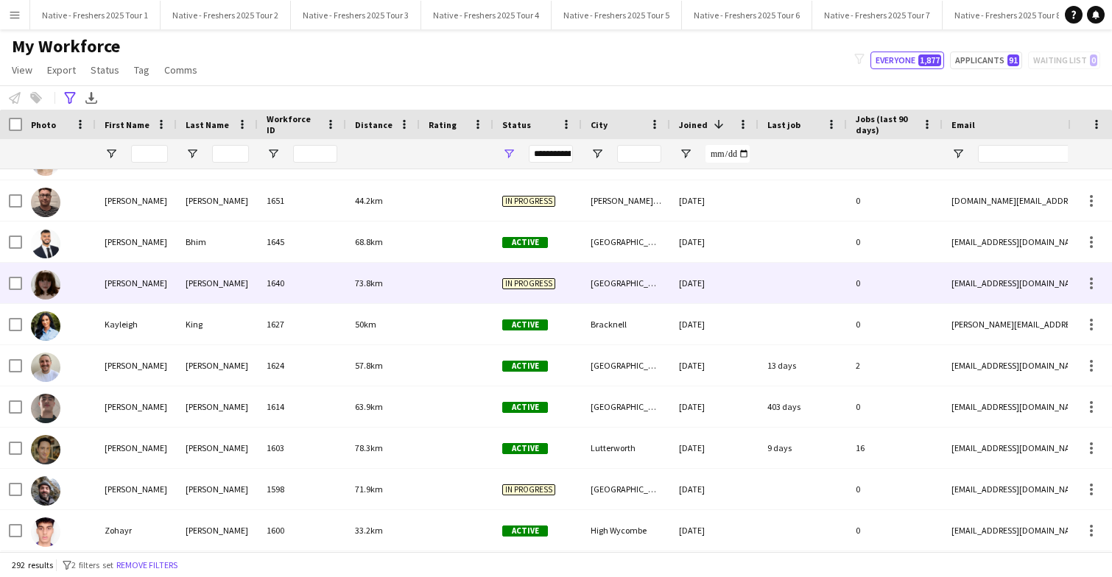
click at [432, 289] on div at bounding box center [457, 283] width 74 height 40
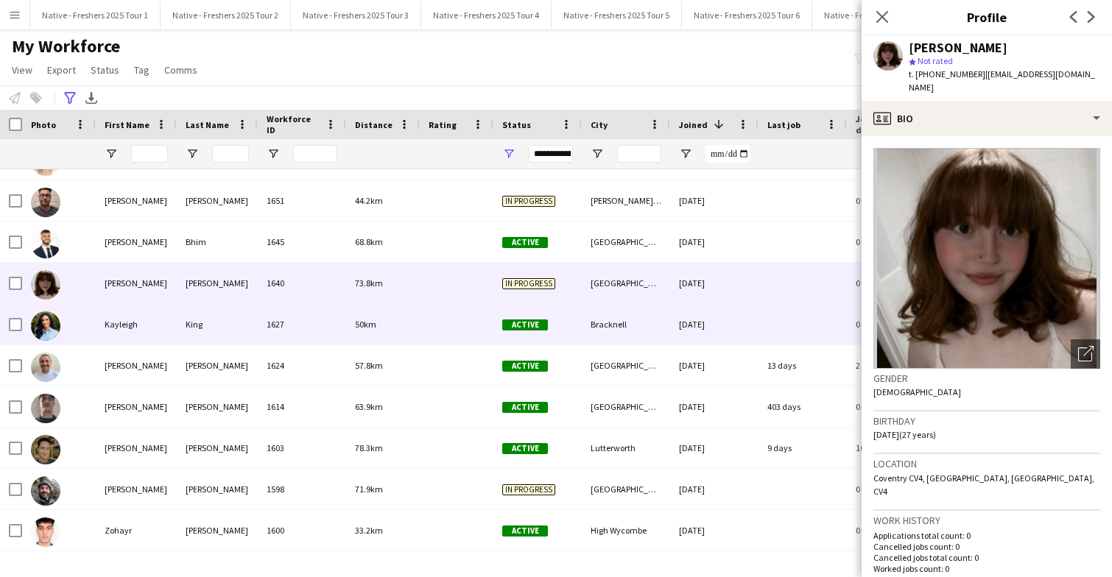
click at [465, 314] on div at bounding box center [457, 324] width 74 height 40
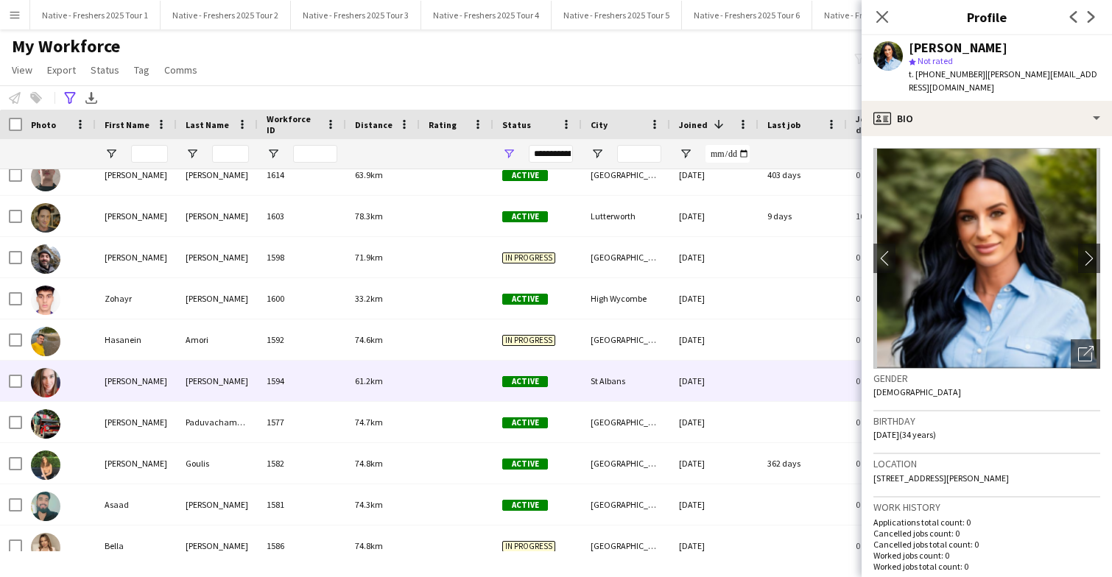
click at [442, 381] on div at bounding box center [457, 381] width 74 height 40
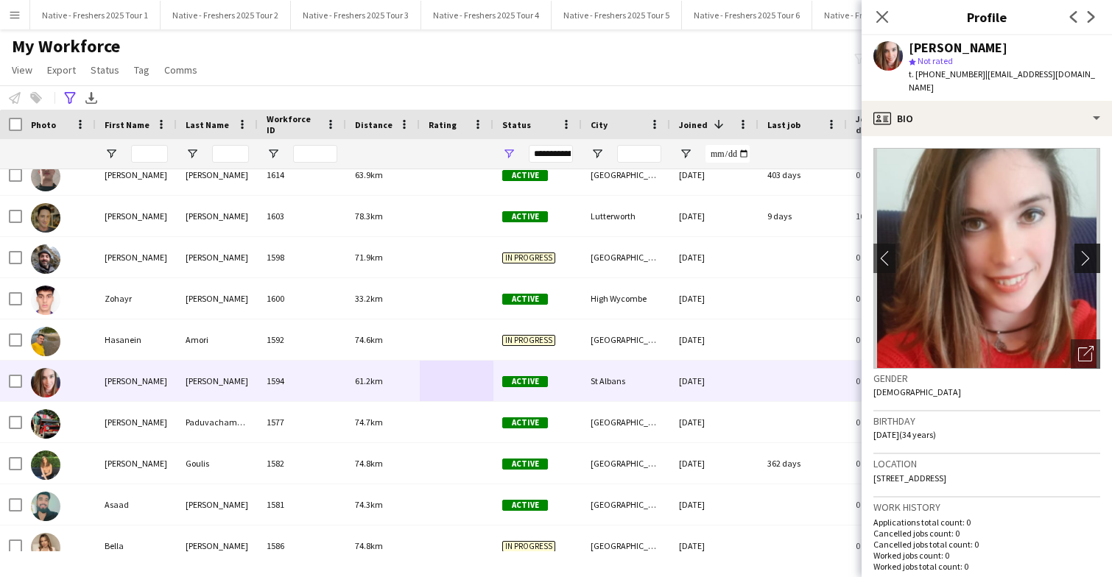
click at [1081, 250] on app-icon "chevron-right" at bounding box center [1089, 257] width 23 height 15
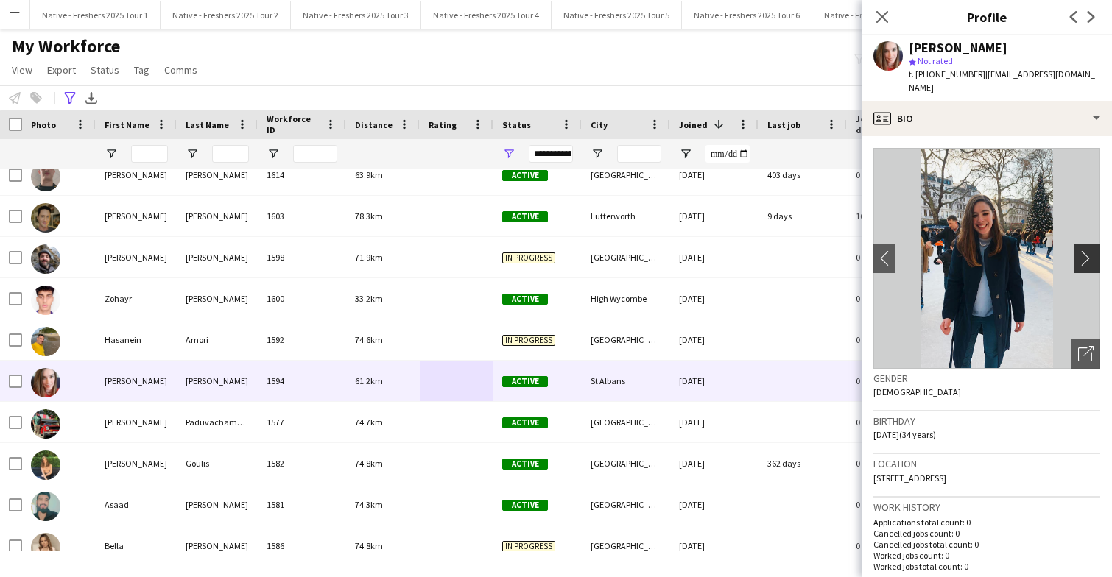
click at [1083, 250] on app-icon "chevron-right" at bounding box center [1089, 257] width 23 height 15
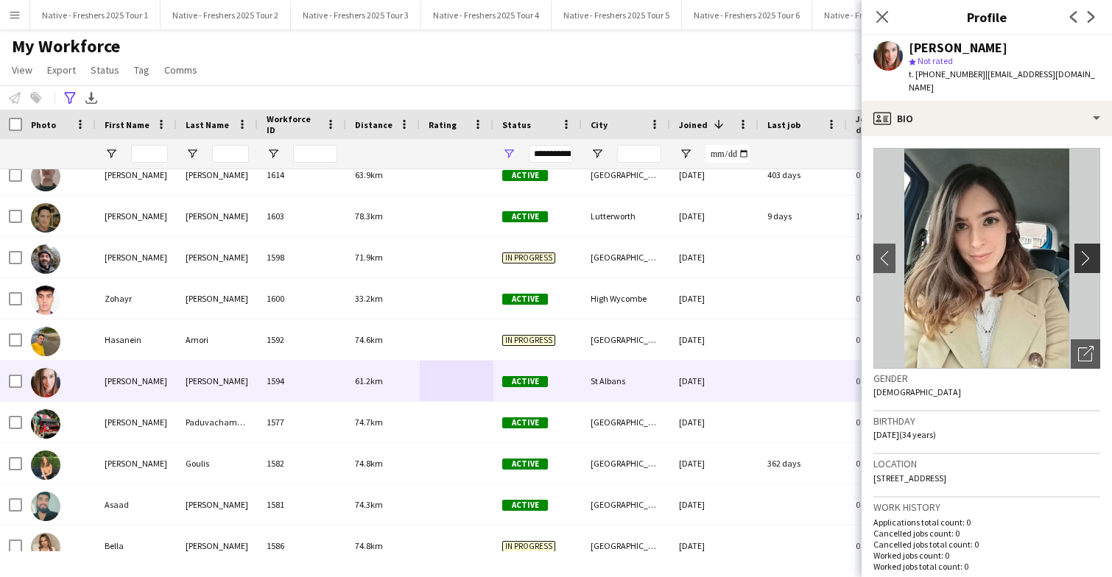
click at [1083, 250] on app-icon "chevron-right" at bounding box center [1089, 257] width 23 height 15
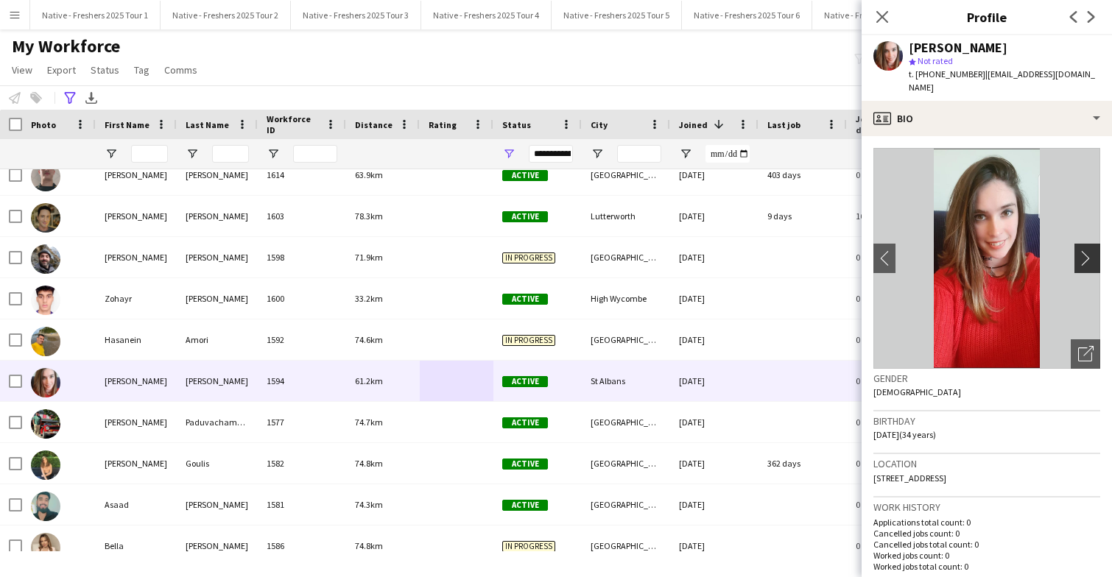
click at [1083, 250] on app-icon "chevron-right" at bounding box center [1089, 257] width 23 height 15
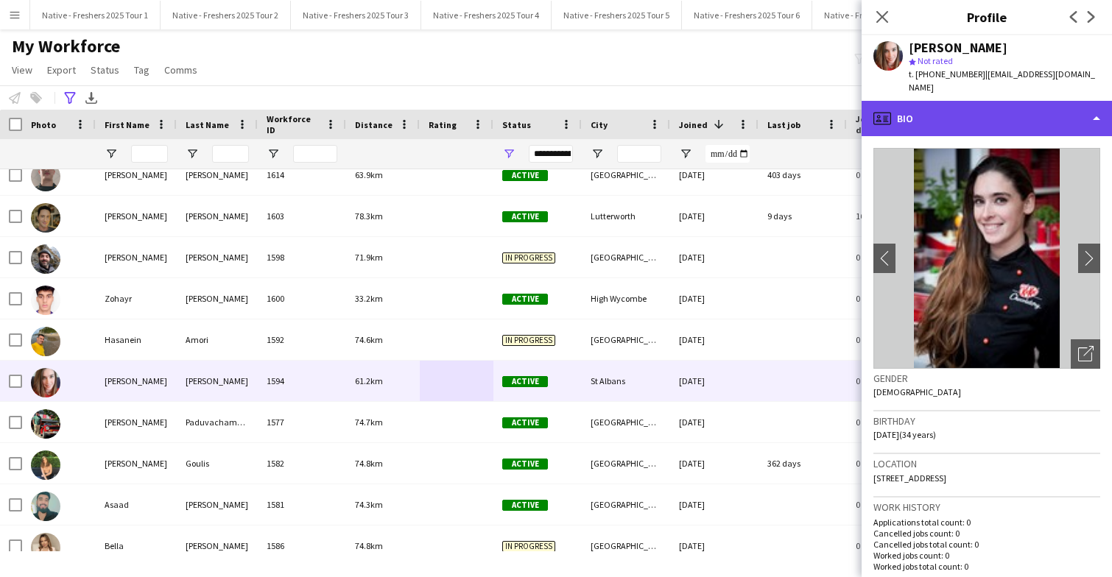
click at [1019, 102] on div "profile Bio" at bounding box center [986, 118] width 250 height 35
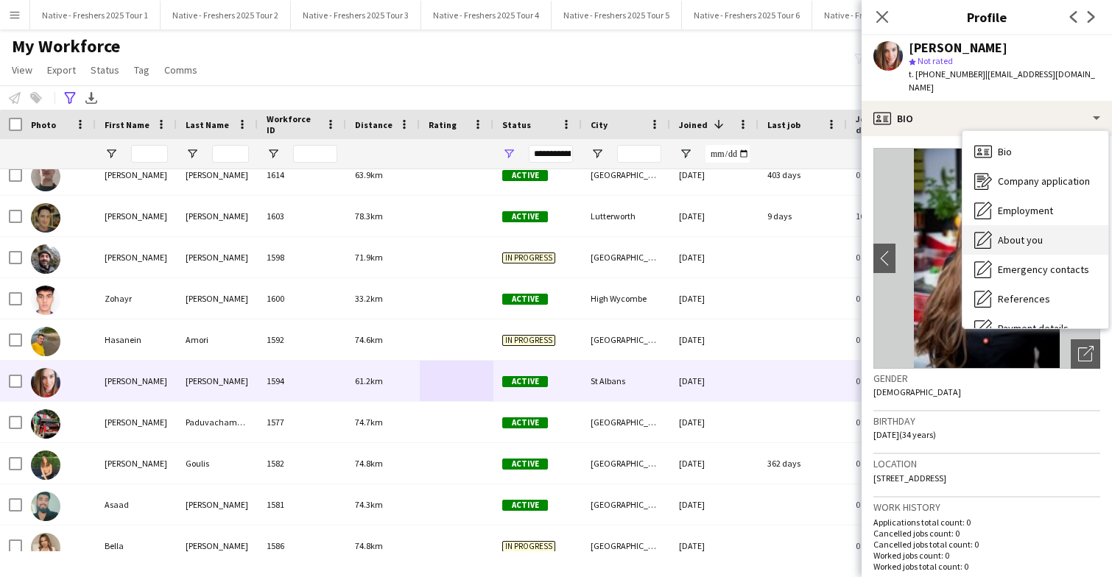
click at [1026, 233] on div "About you About you" at bounding box center [1035, 239] width 146 height 29
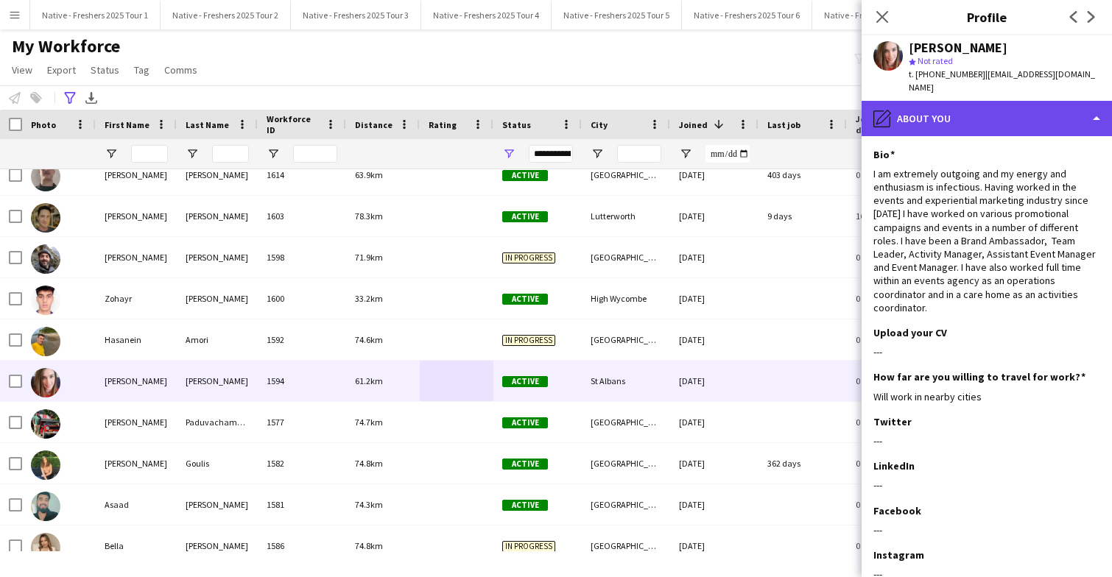
click at [995, 101] on div "pencil4 About you" at bounding box center [986, 118] width 250 height 35
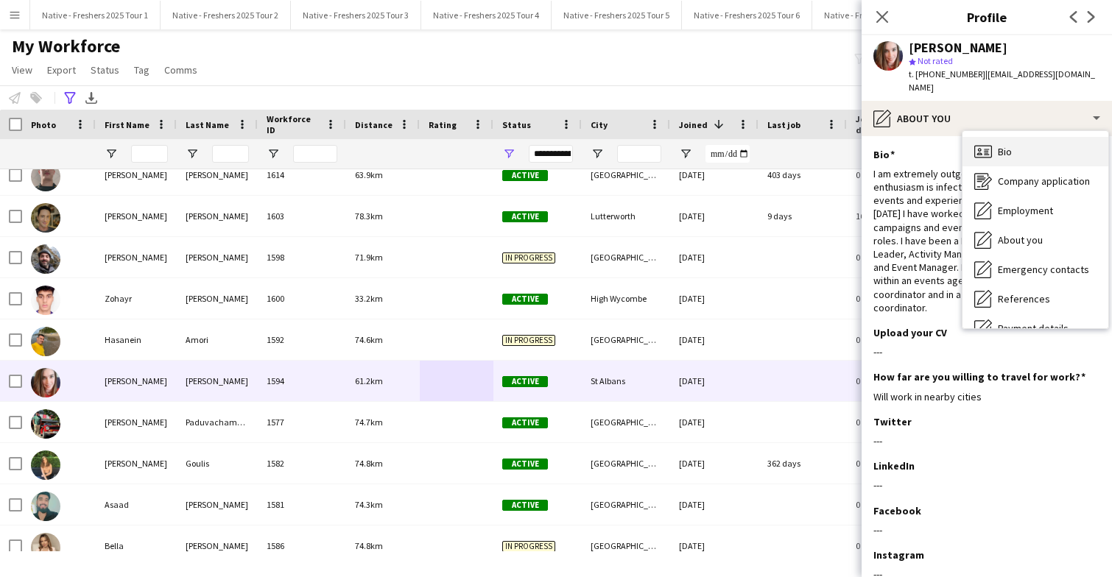
click at [1015, 137] on div "Bio Bio" at bounding box center [1035, 151] width 146 height 29
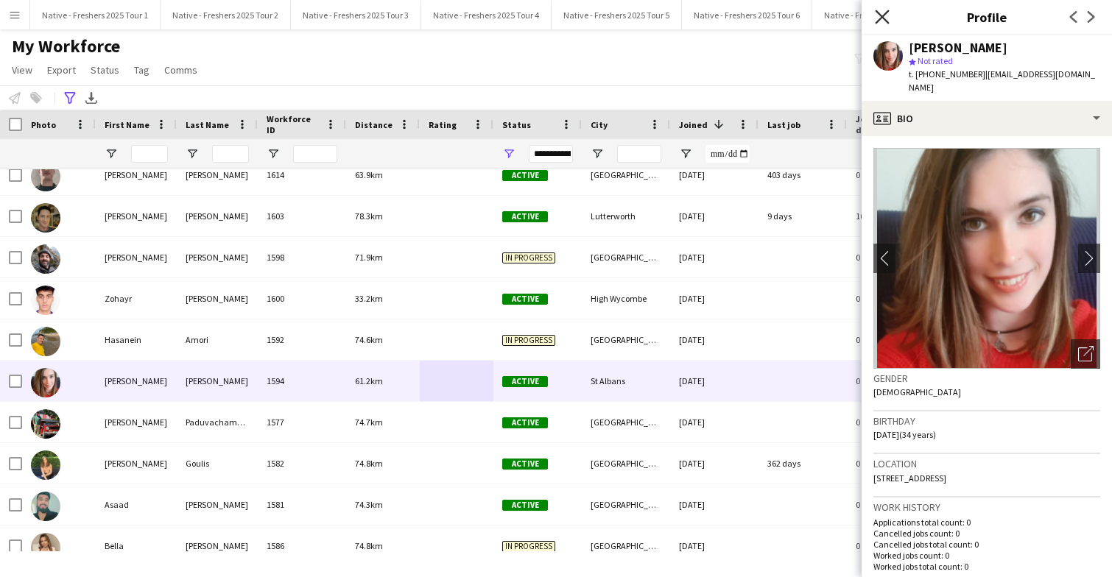
click at [880, 18] on icon at bounding box center [882, 17] width 14 height 14
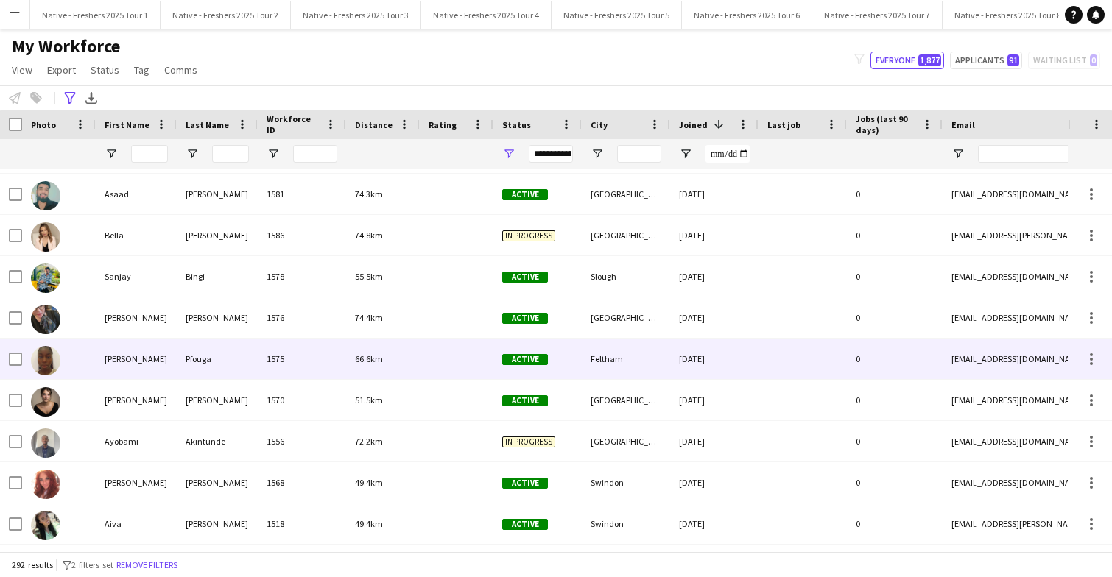
scroll to position [3835, 0]
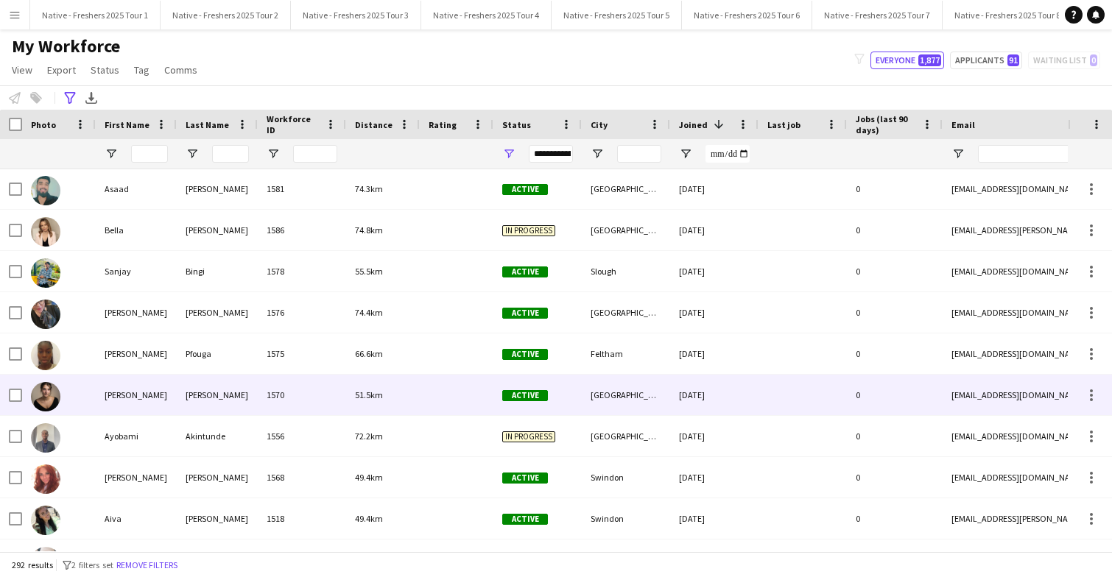
click at [443, 402] on div at bounding box center [457, 395] width 74 height 40
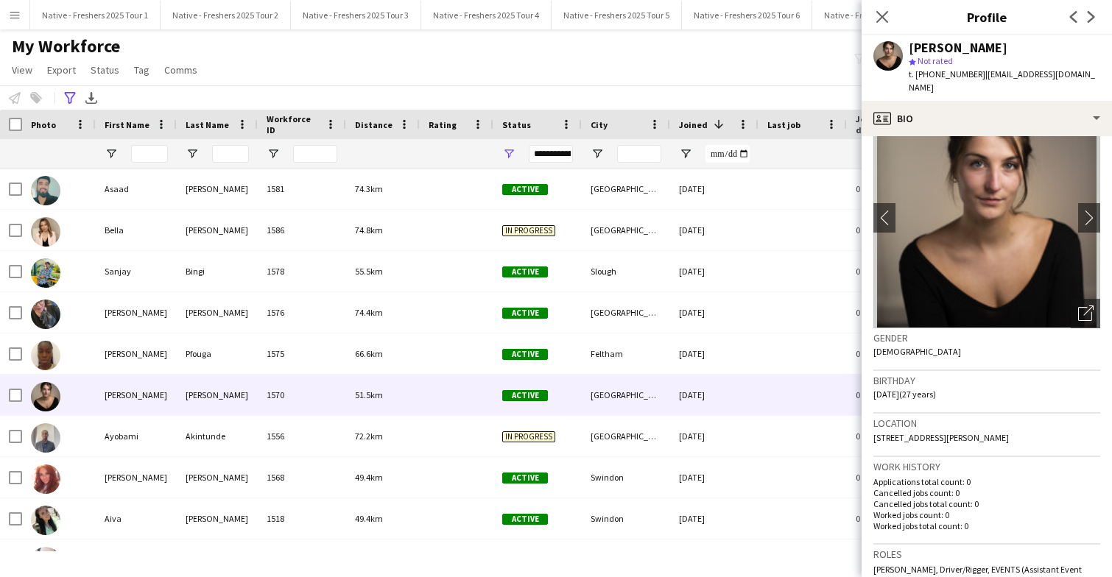
scroll to position [0, 0]
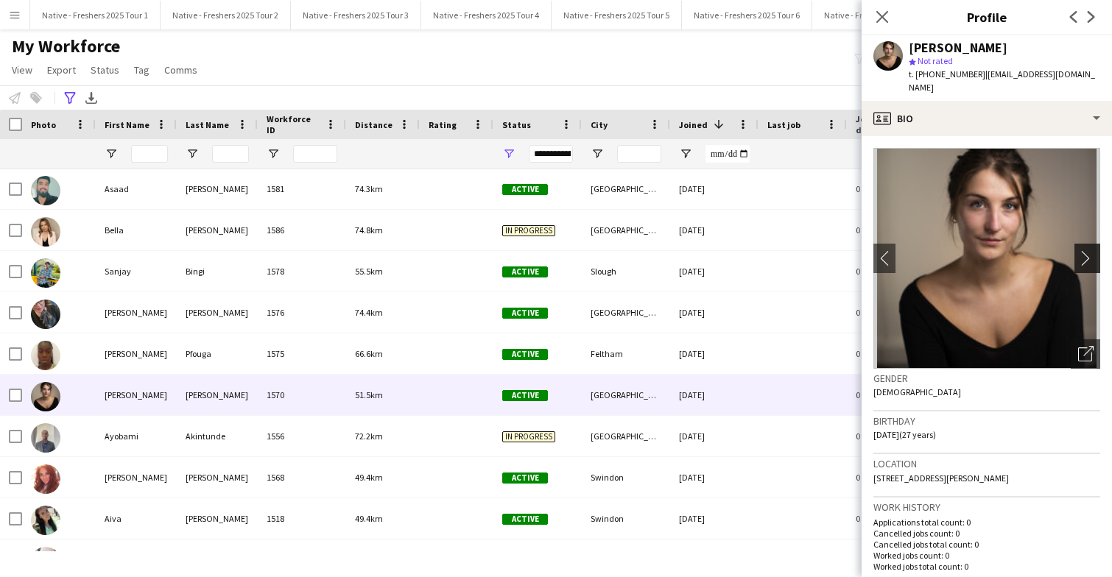
click at [1088, 250] on app-icon "chevron-right" at bounding box center [1089, 257] width 23 height 15
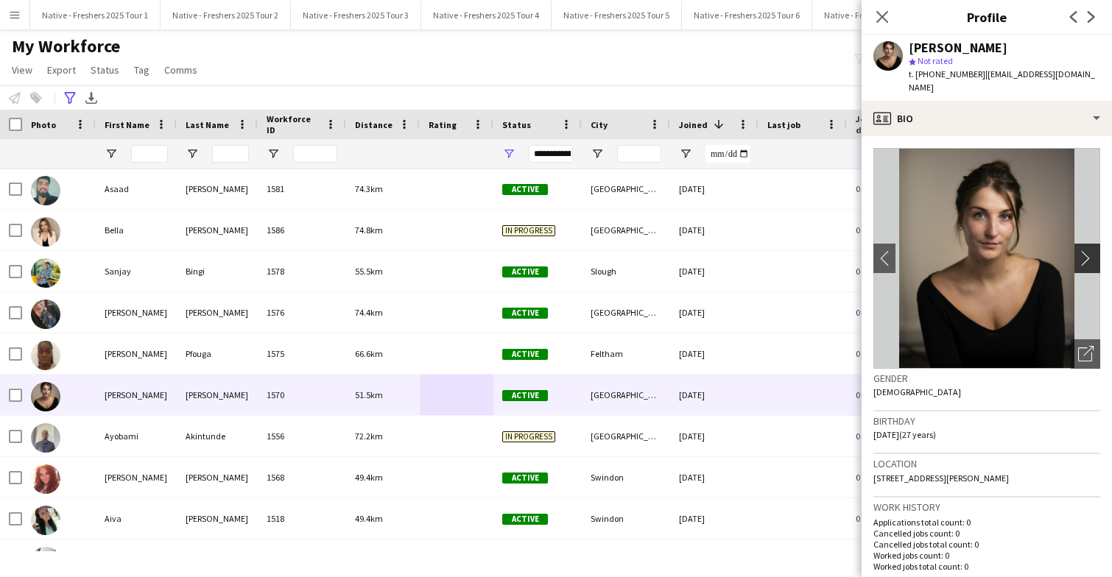
click at [1088, 250] on app-icon "chevron-right" at bounding box center [1089, 257] width 23 height 15
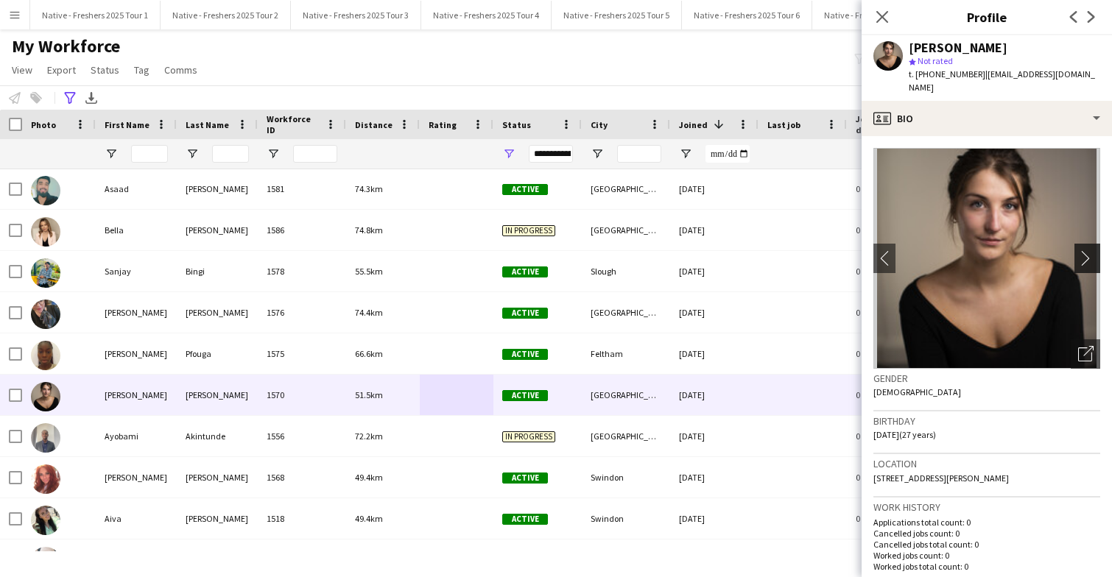
click at [1088, 250] on app-icon "chevron-right" at bounding box center [1089, 257] width 23 height 15
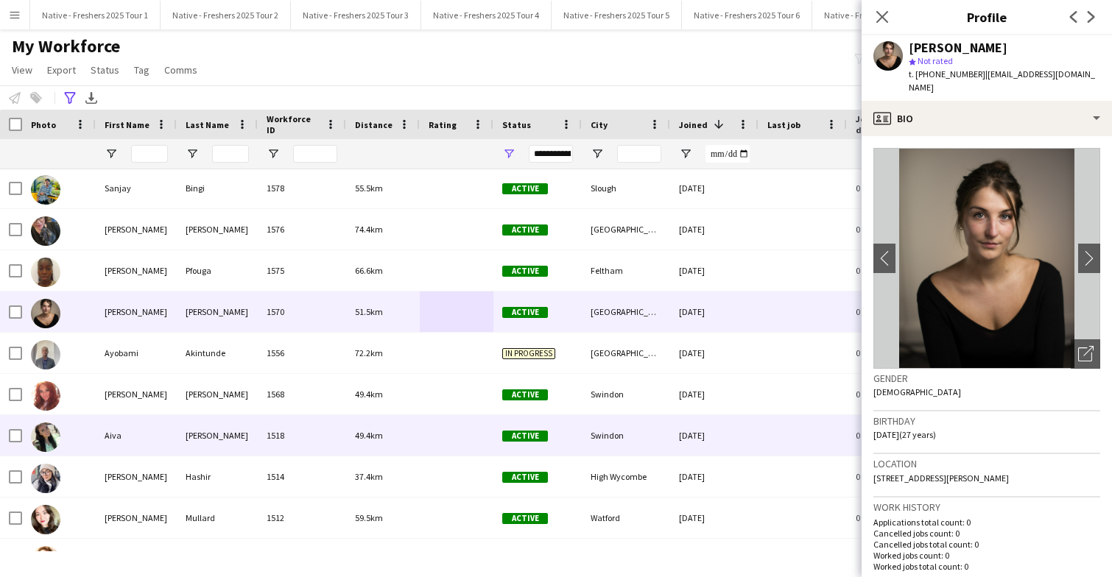
scroll to position [3924, 0]
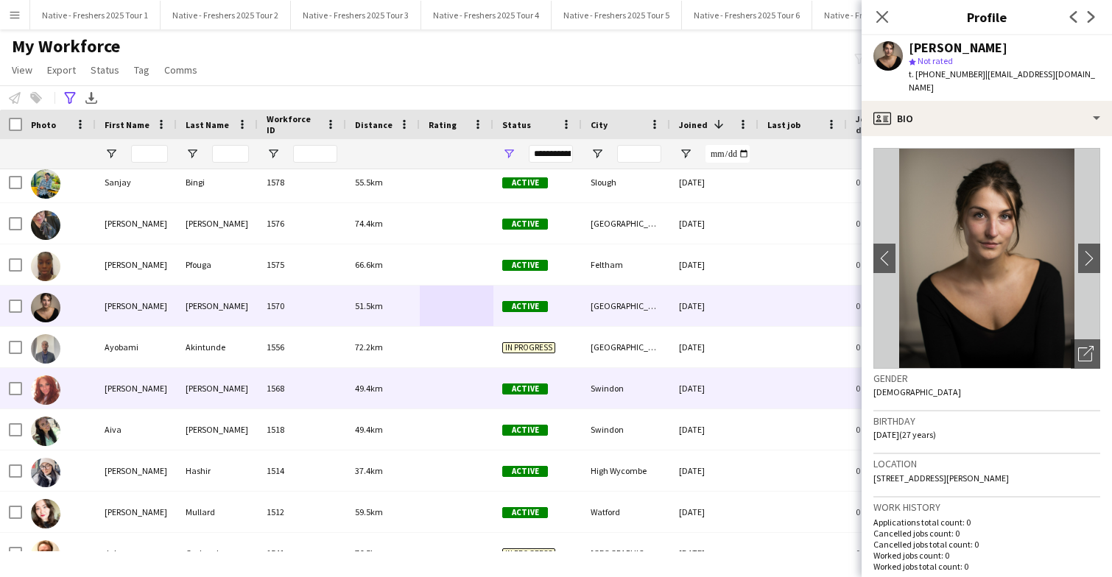
click at [433, 385] on div at bounding box center [457, 388] width 74 height 40
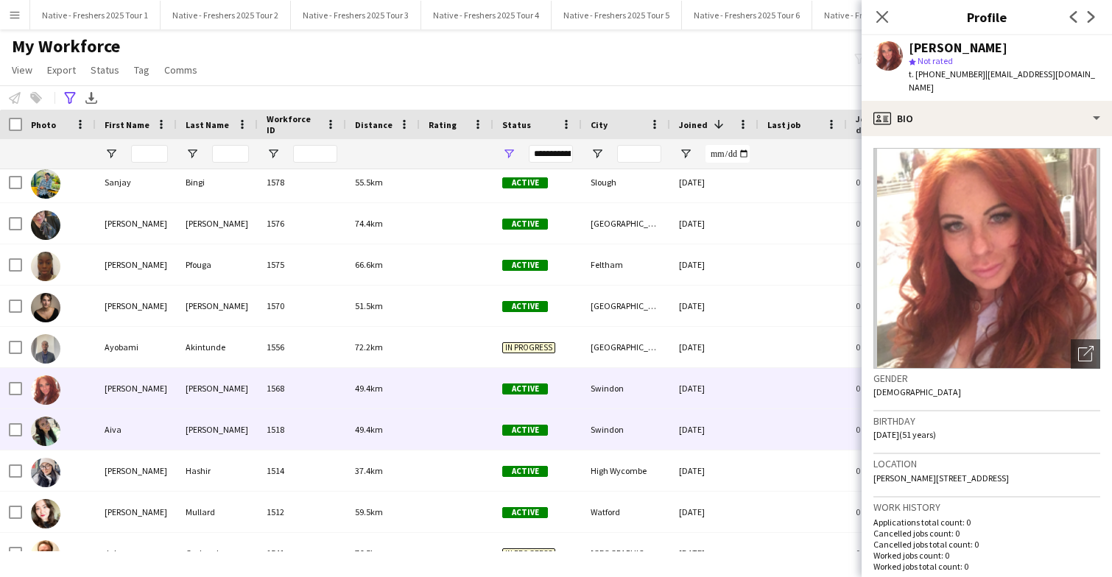
click at [431, 424] on div at bounding box center [457, 429] width 74 height 40
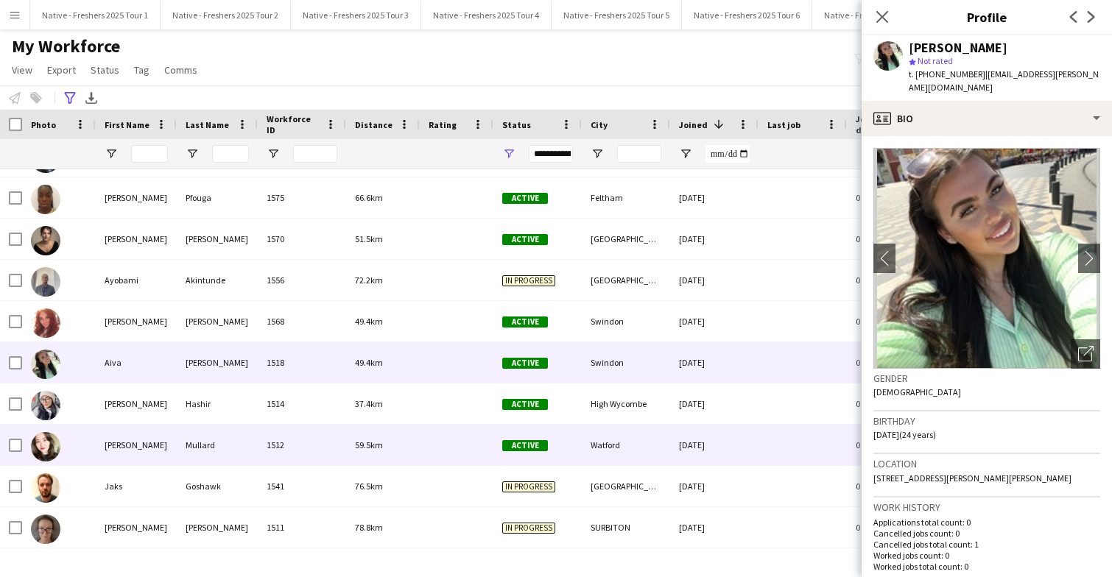
scroll to position [3997, 0]
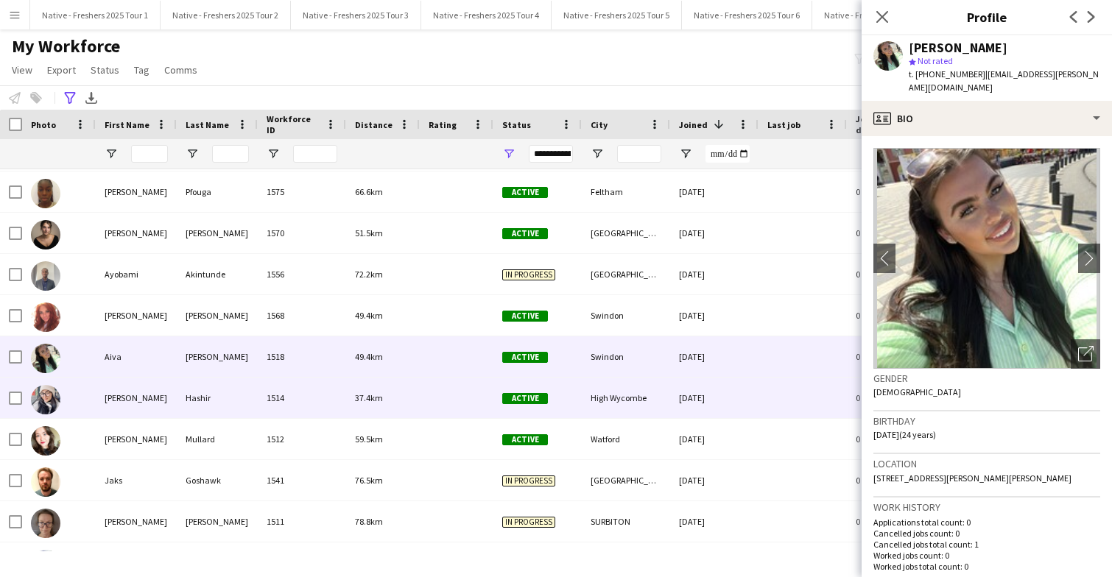
click at [434, 396] on div at bounding box center [457, 398] width 74 height 40
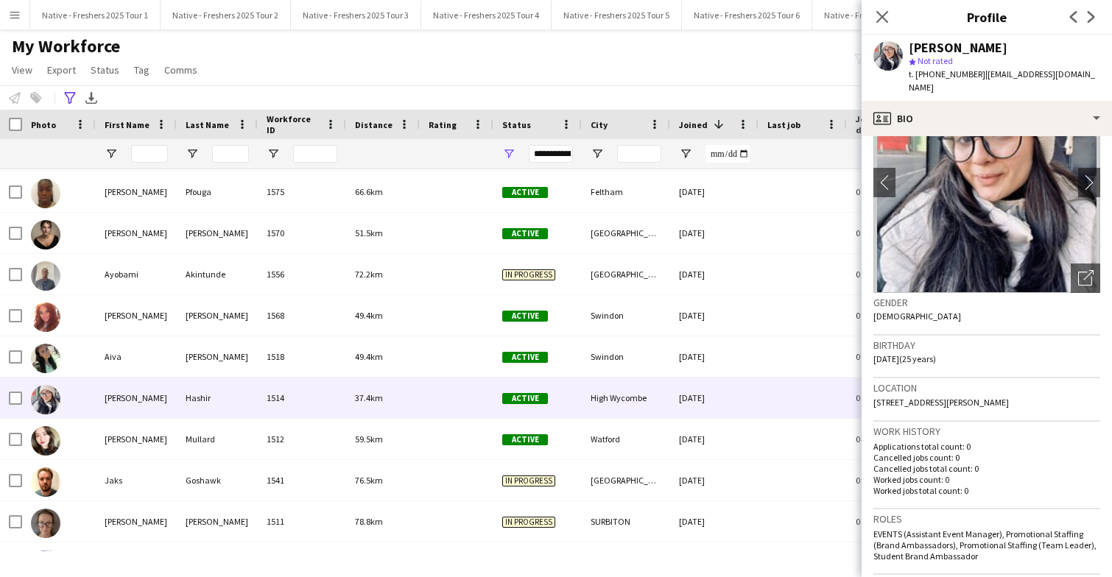
scroll to position [0, 0]
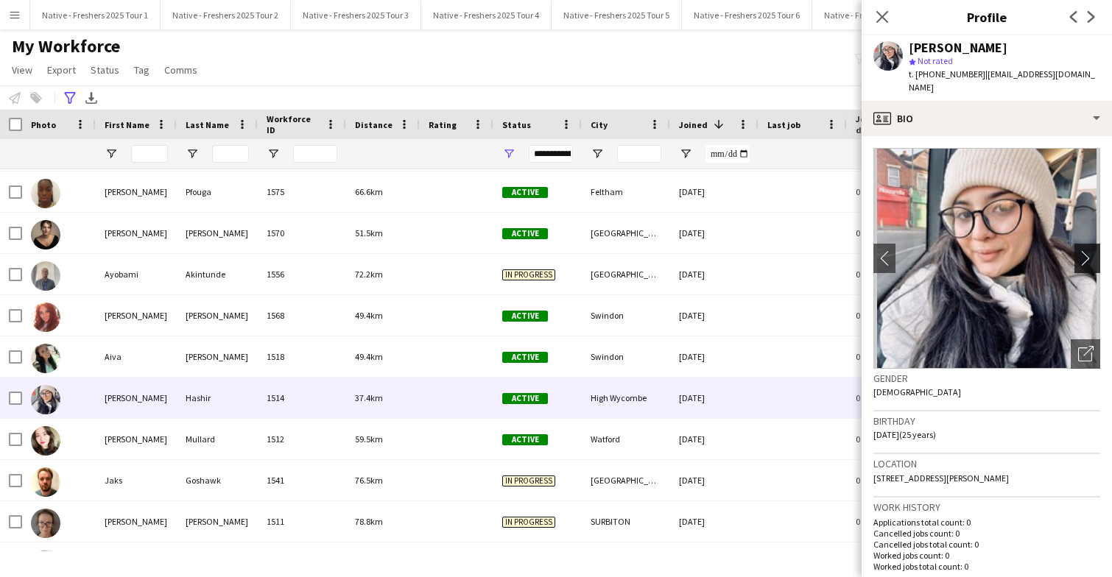
click at [1088, 250] on app-icon "chevron-right" at bounding box center [1089, 257] width 23 height 15
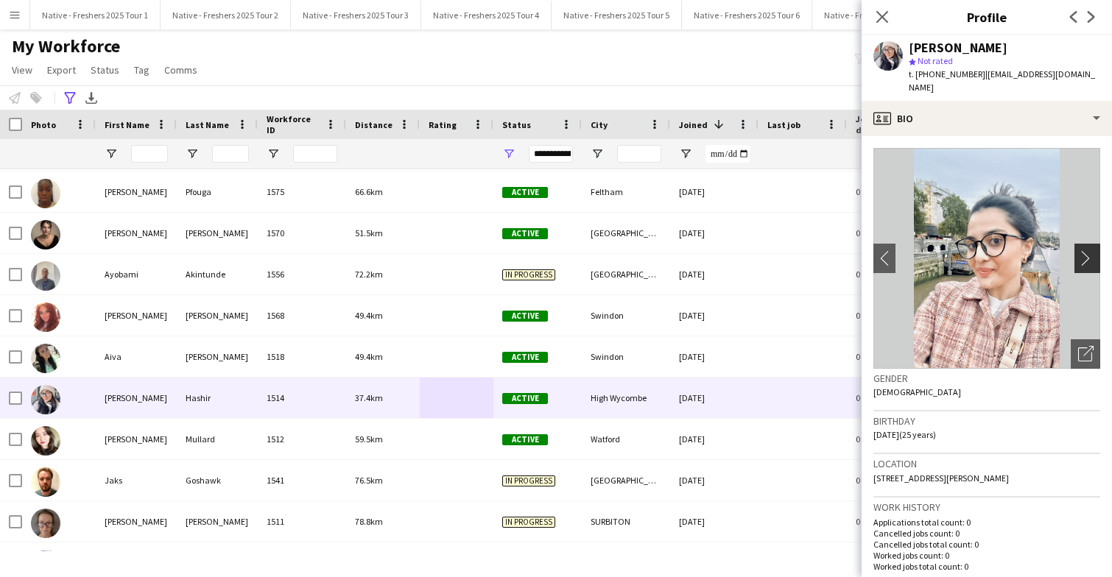
click at [1088, 250] on app-icon "chevron-right" at bounding box center [1089, 257] width 23 height 15
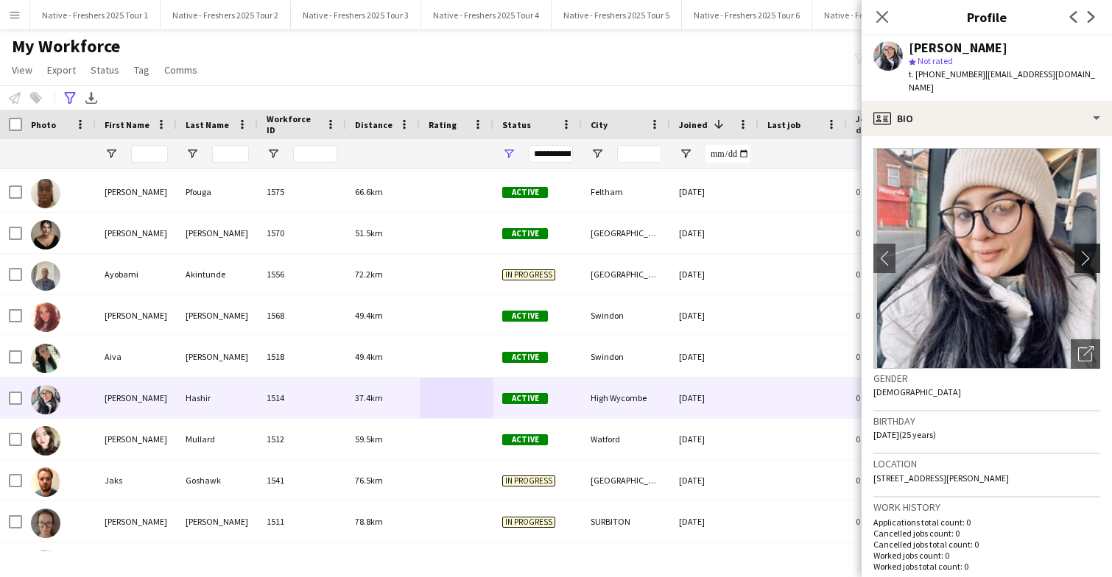
click at [1088, 250] on app-icon "chevron-right" at bounding box center [1089, 257] width 23 height 15
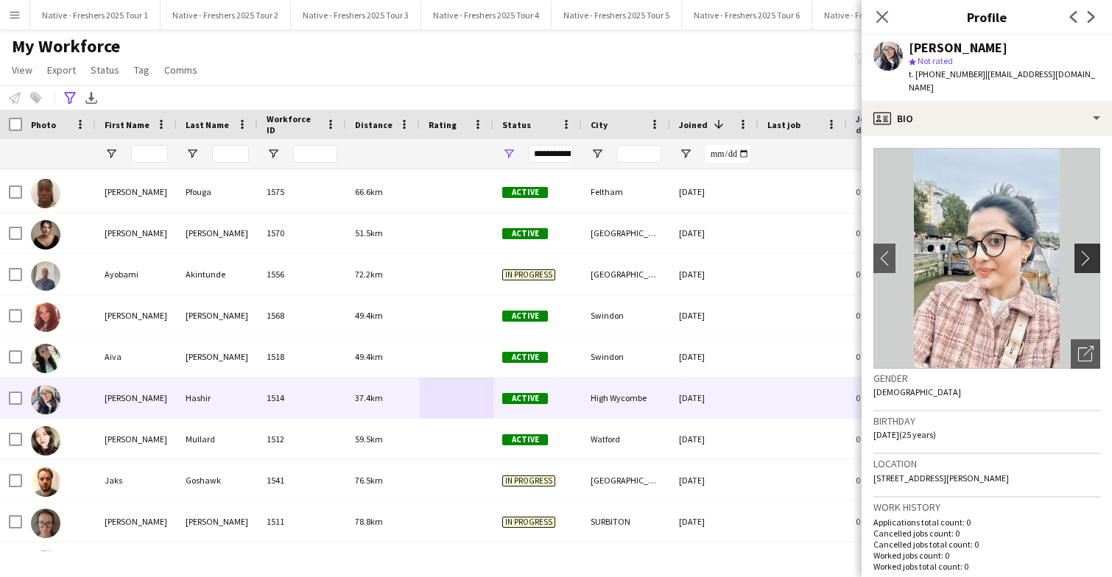
click at [1088, 250] on app-icon "chevron-right" at bounding box center [1089, 257] width 23 height 15
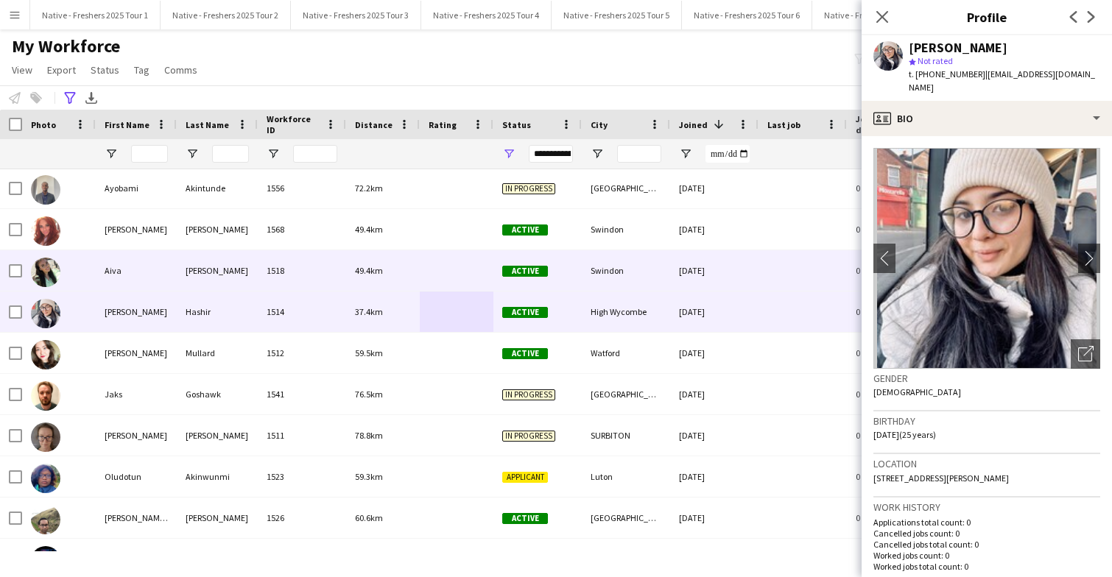
scroll to position [4110, 0]
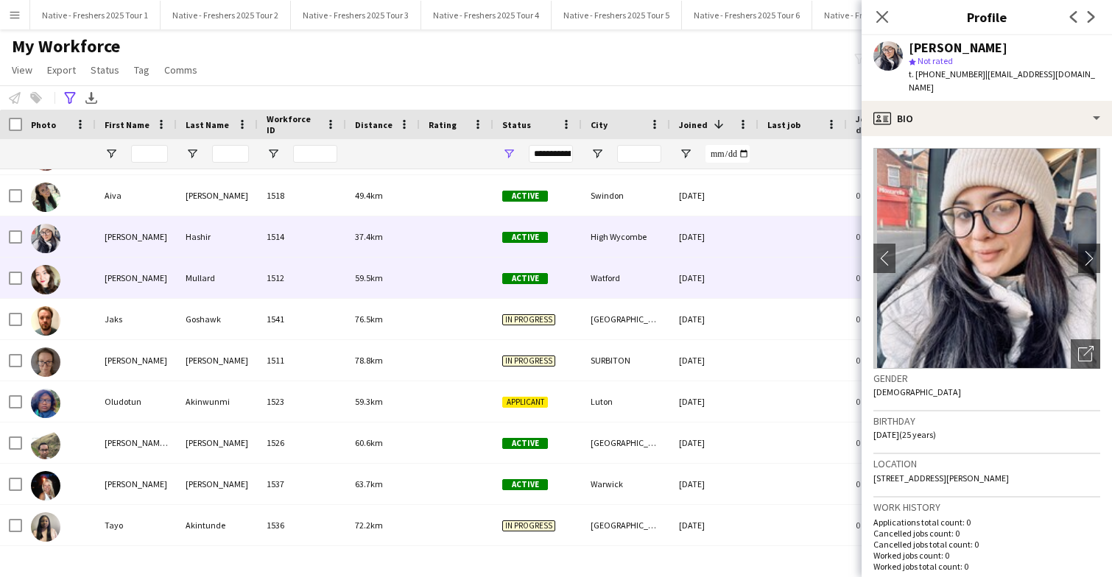
click at [456, 284] on div at bounding box center [457, 278] width 74 height 40
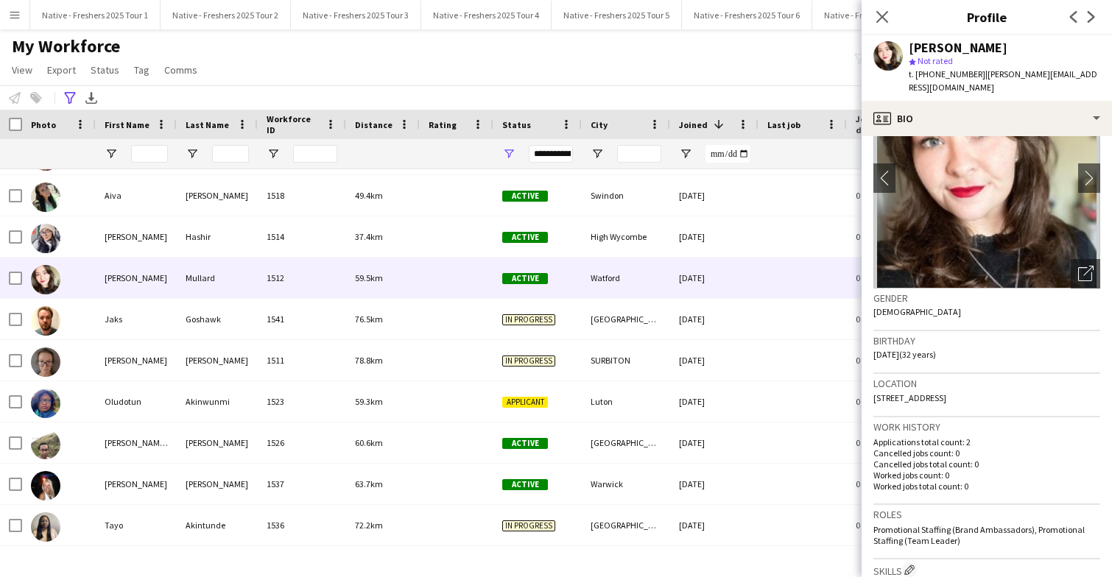
scroll to position [0, 0]
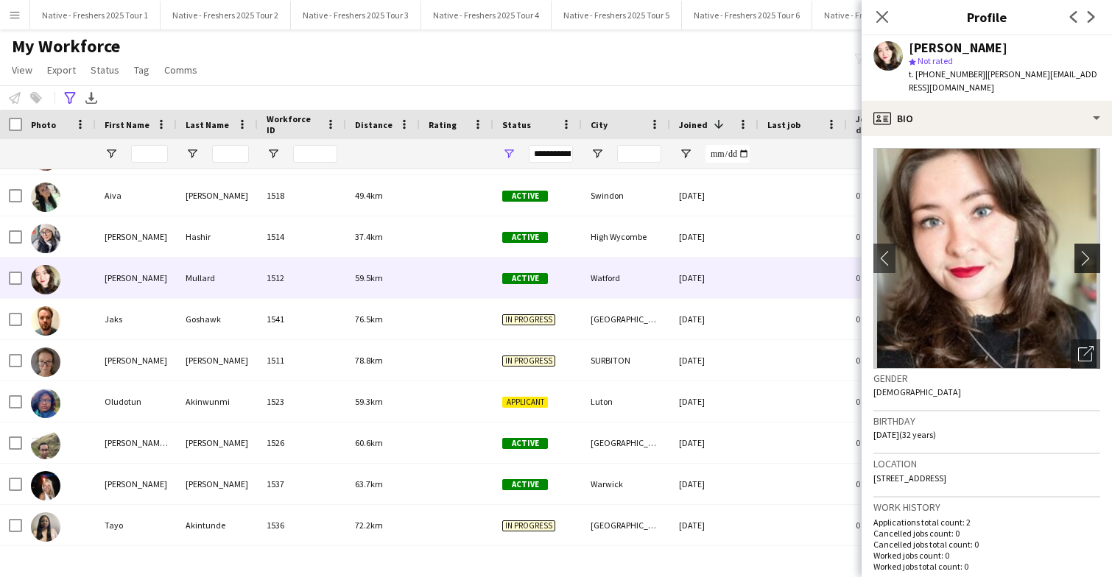
click at [1082, 250] on app-icon "chevron-right" at bounding box center [1089, 257] width 23 height 15
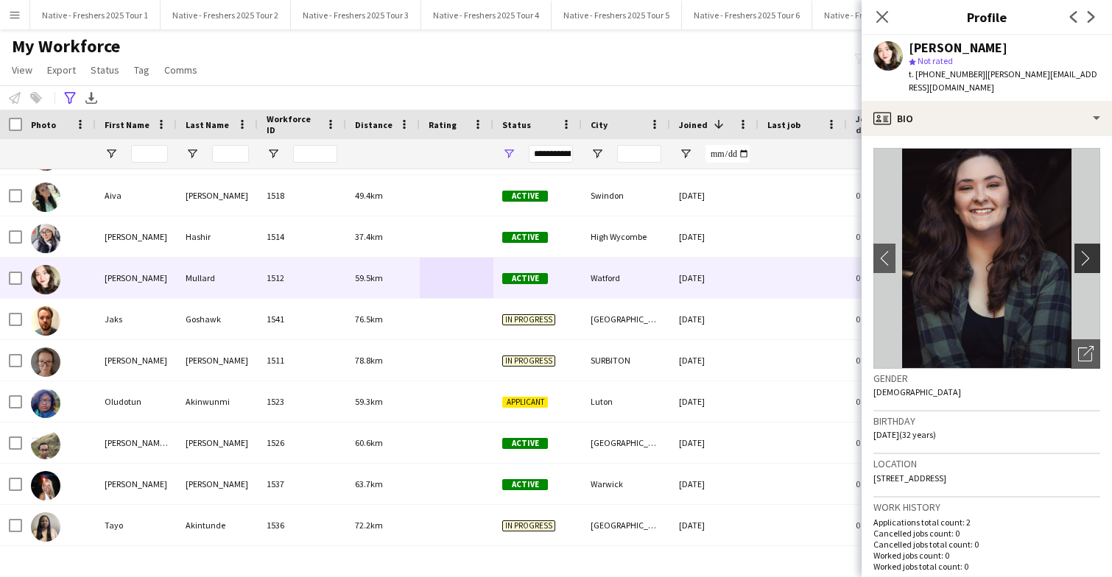
click at [1082, 250] on app-icon "chevron-right" at bounding box center [1089, 257] width 23 height 15
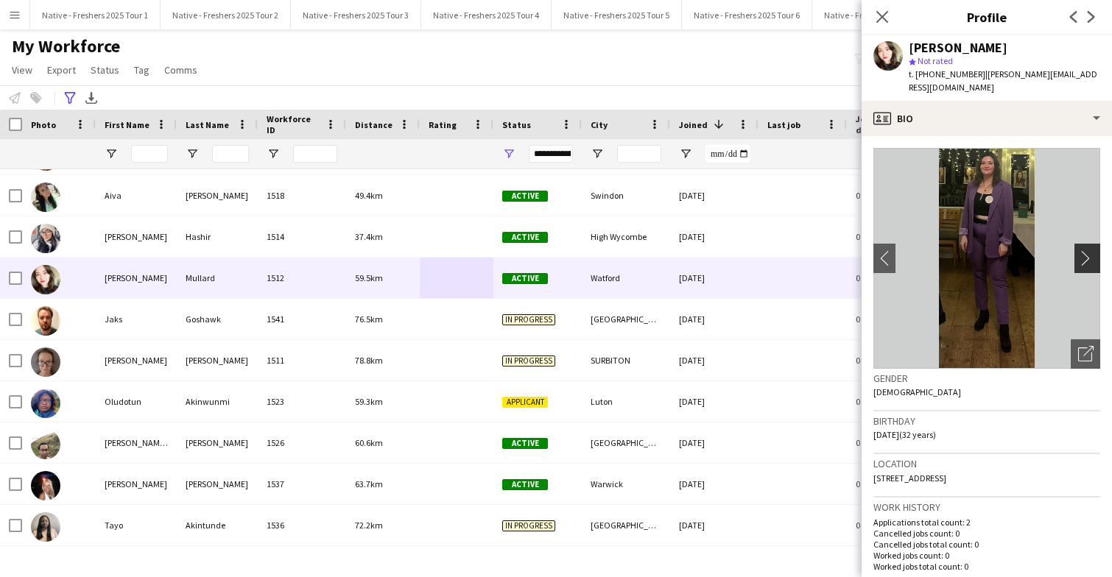
click at [1082, 250] on app-icon "chevron-right" at bounding box center [1089, 257] width 23 height 15
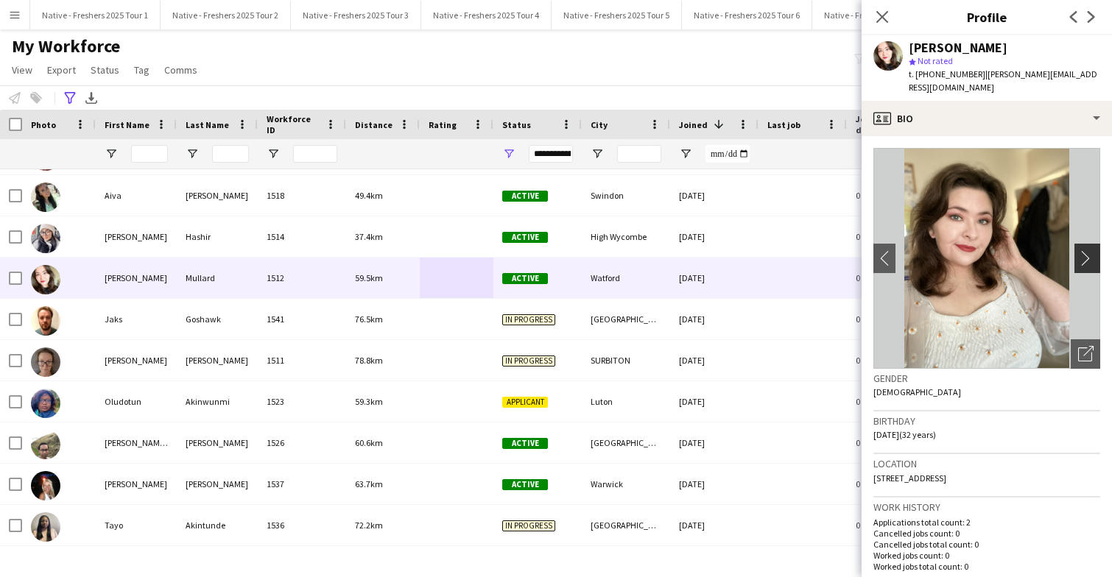
click at [1082, 250] on app-icon "chevron-right" at bounding box center [1089, 257] width 23 height 15
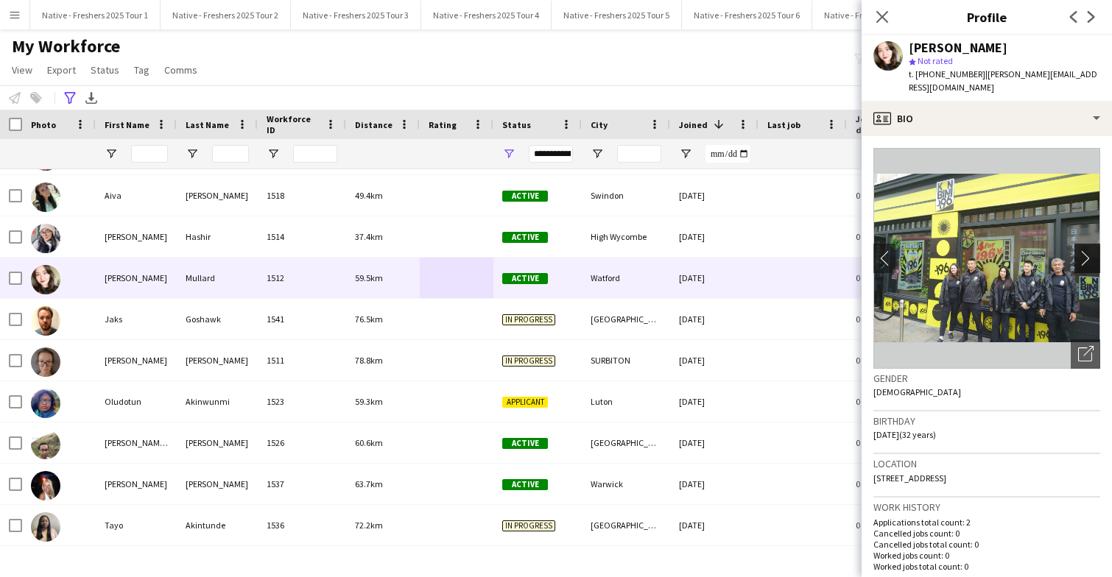
click at [1082, 250] on app-icon "chevron-right" at bounding box center [1089, 257] width 23 height 15
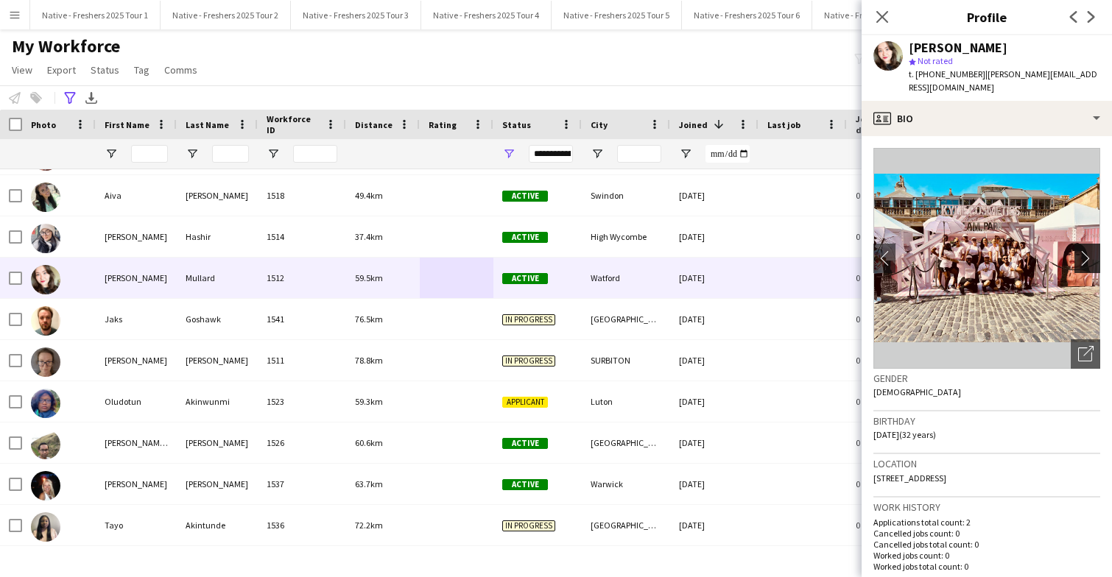
click at [1082, 250] on app-icon "chevron-right" at bounding box center [1089, 257] width 23 height 15
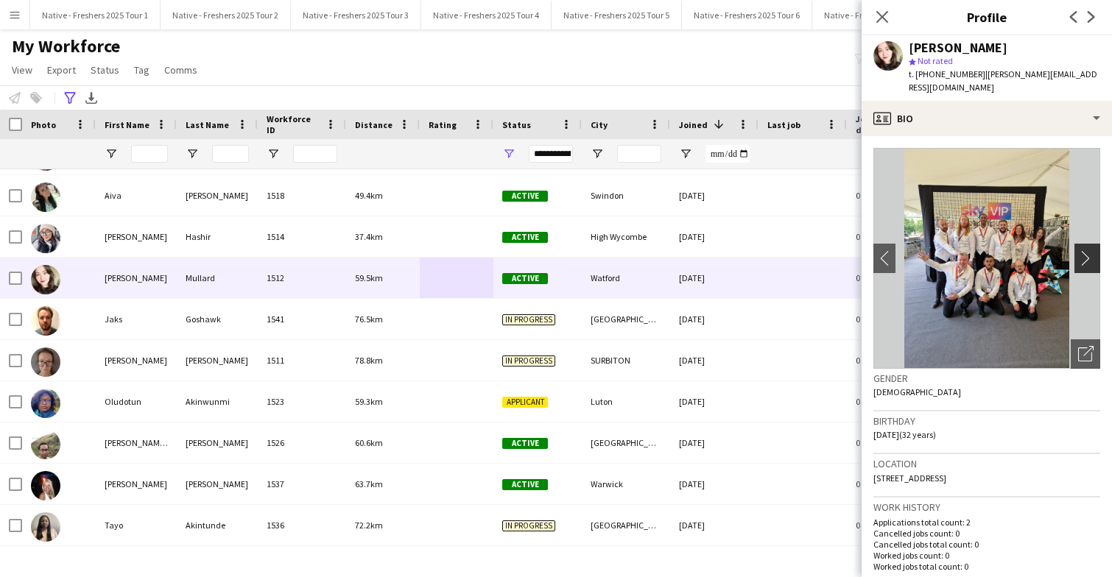
click at [1082, 250] on app-icon "chevron-right" at bounding box center [1089, 257] width 23 height 15
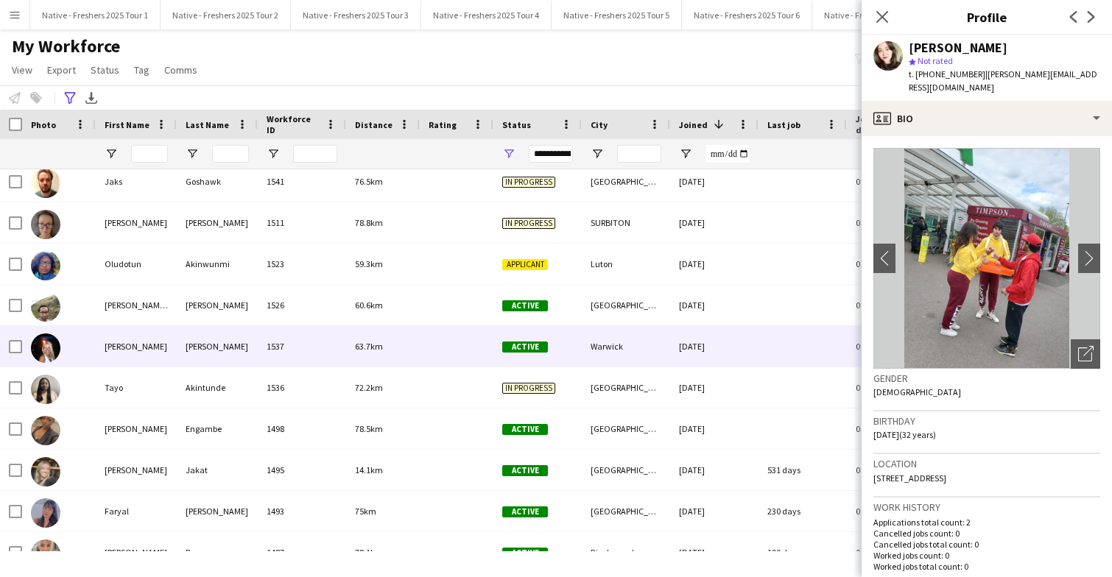
scroll to position [4297, 0]
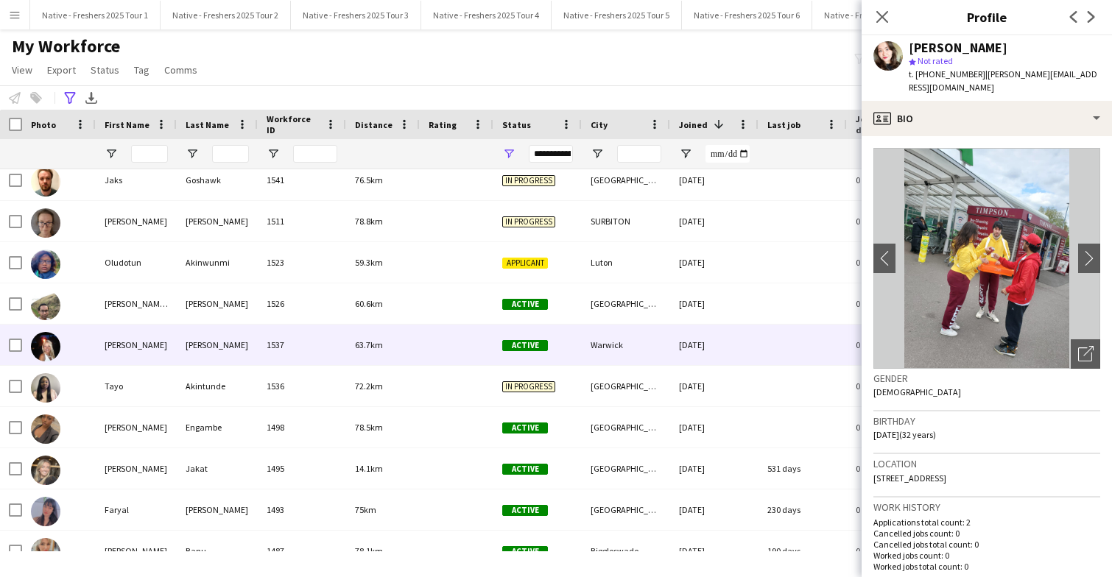
click at [448, 355] on div at bounding box center [457, 345] width 74 height 40
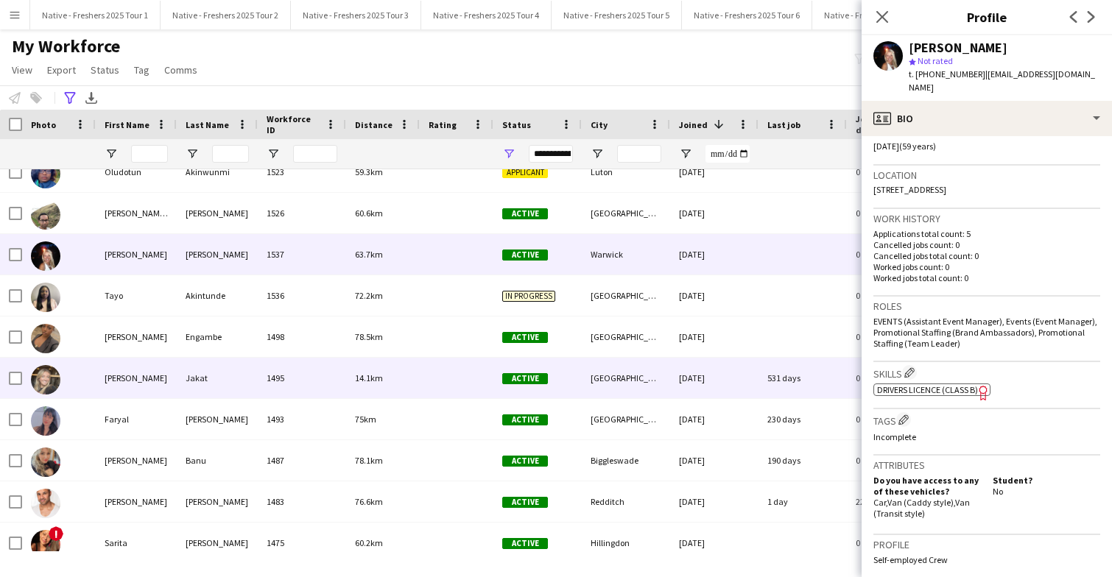
scroll to position [4402, 0]
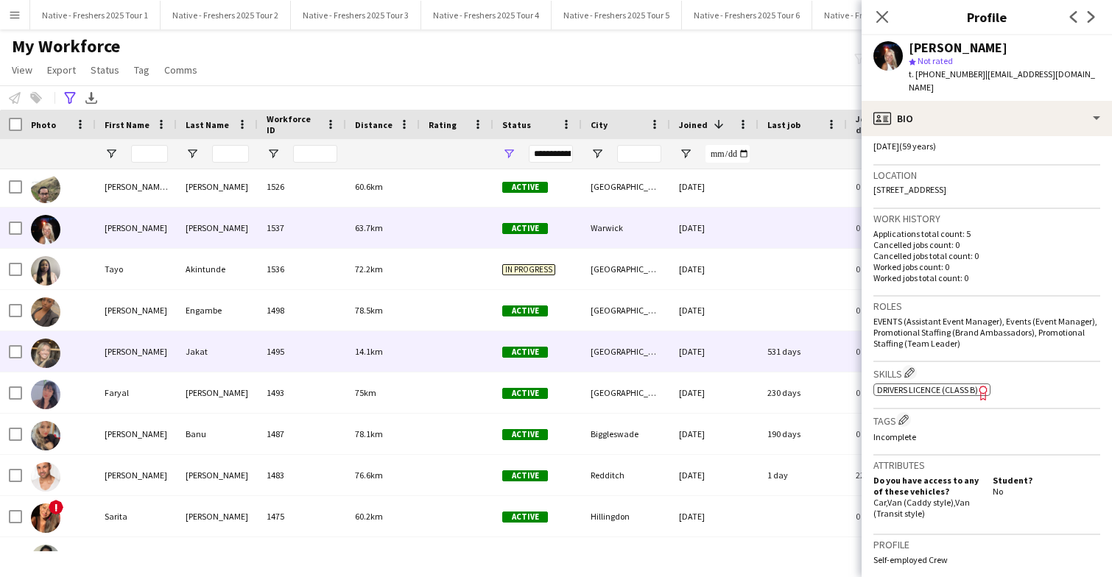
click at [448, 353] on div at bounding box center [457, 351] width 74 height 40
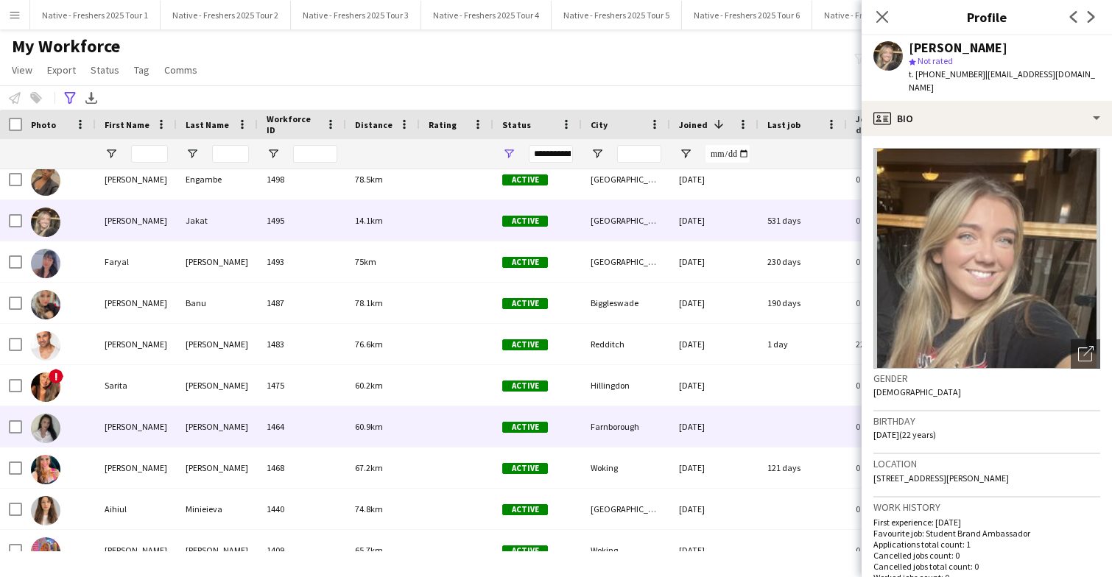
scroll to position [4545, 0]
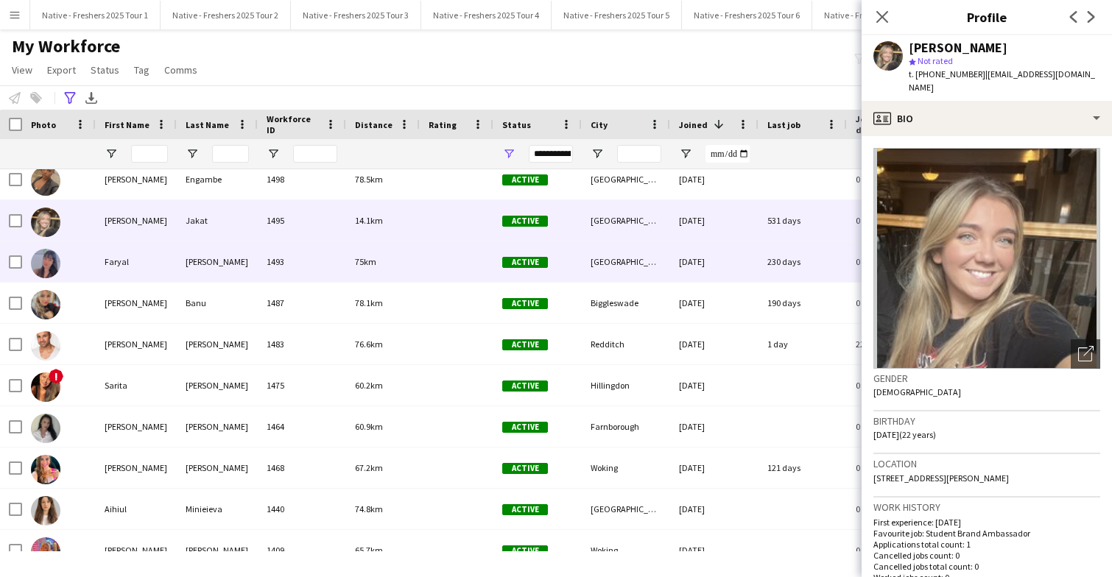
click at [442, 250] on div at bounding box center [457, 261] width 74 height 40
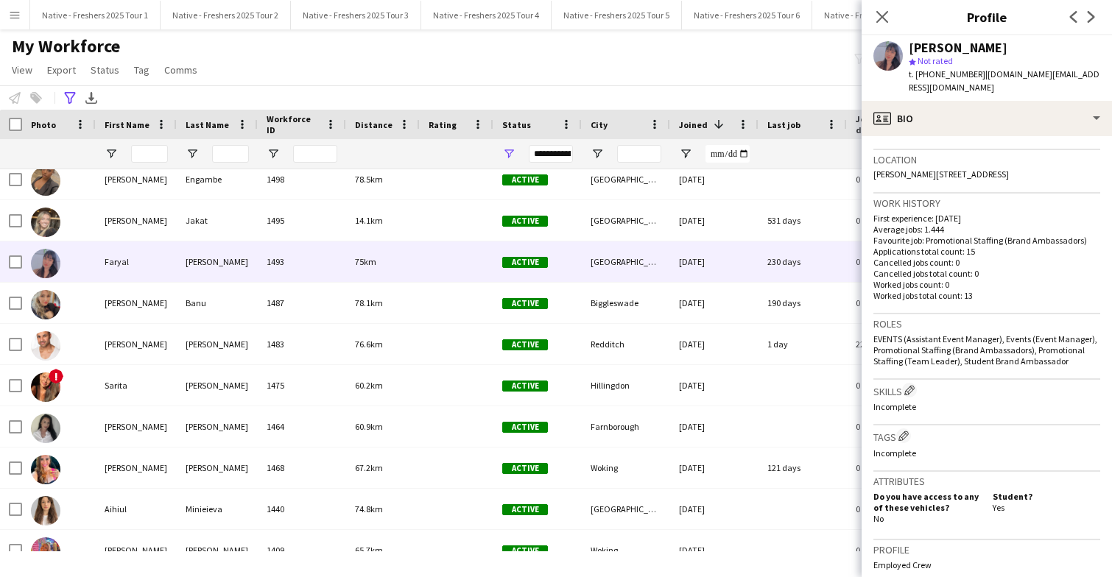
scroll to position [311, 0]
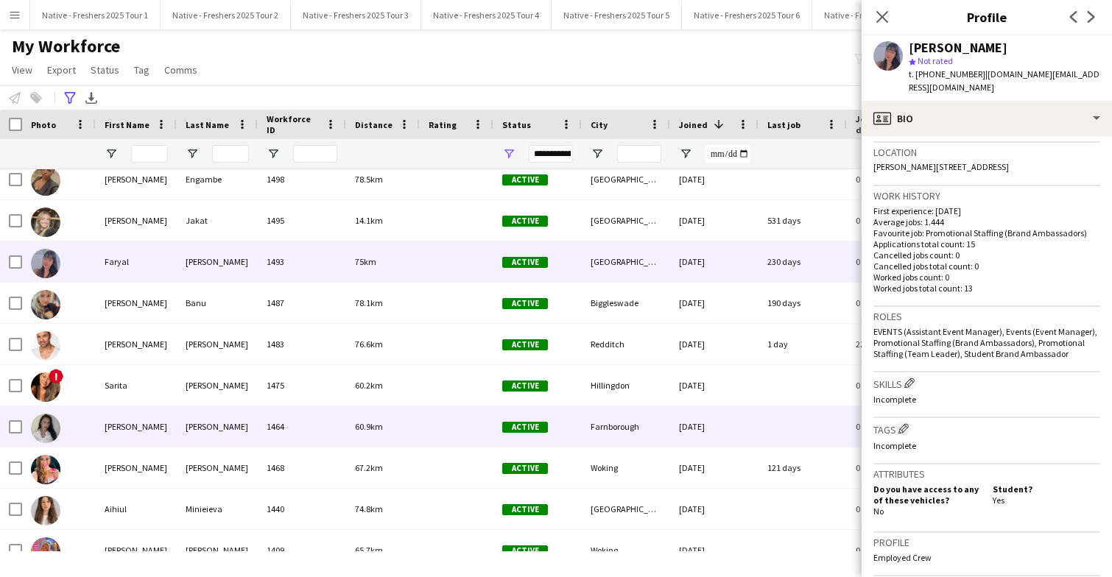
click at [398, 417] on div "60.9km" at bounding box center [383, 426] width 74 height 40
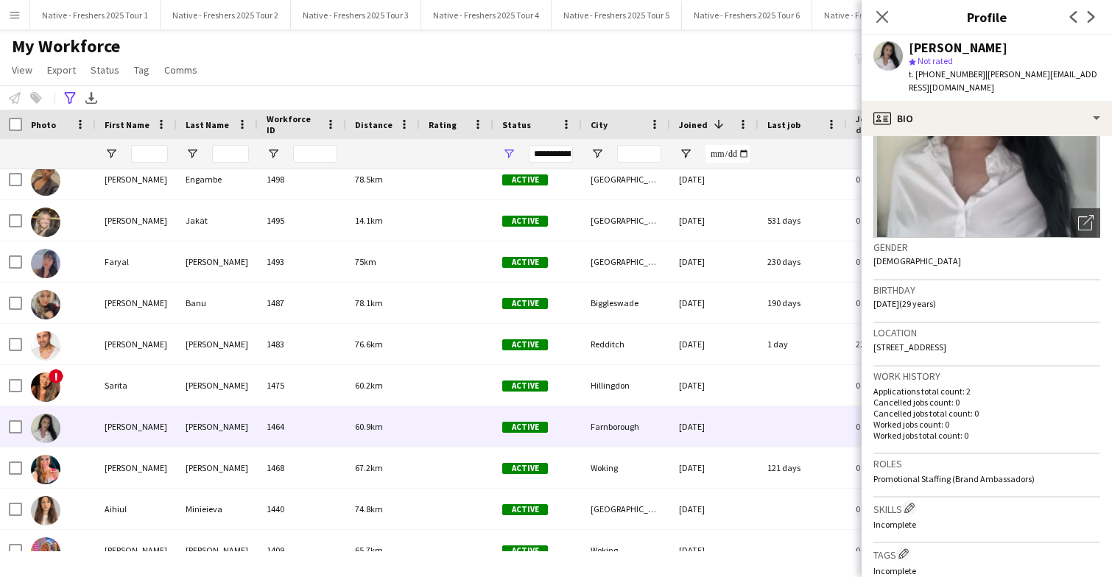
scroll to position [74, 0]
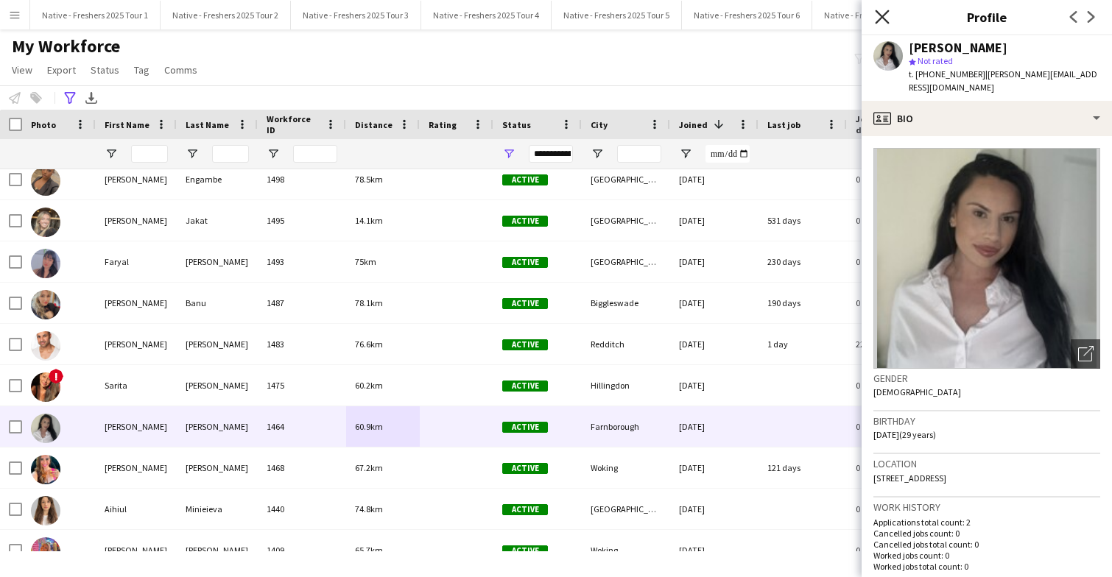
click at [885, 15] on icon "Close pop-in" at bounding box center [882, 17] width 14 height 14
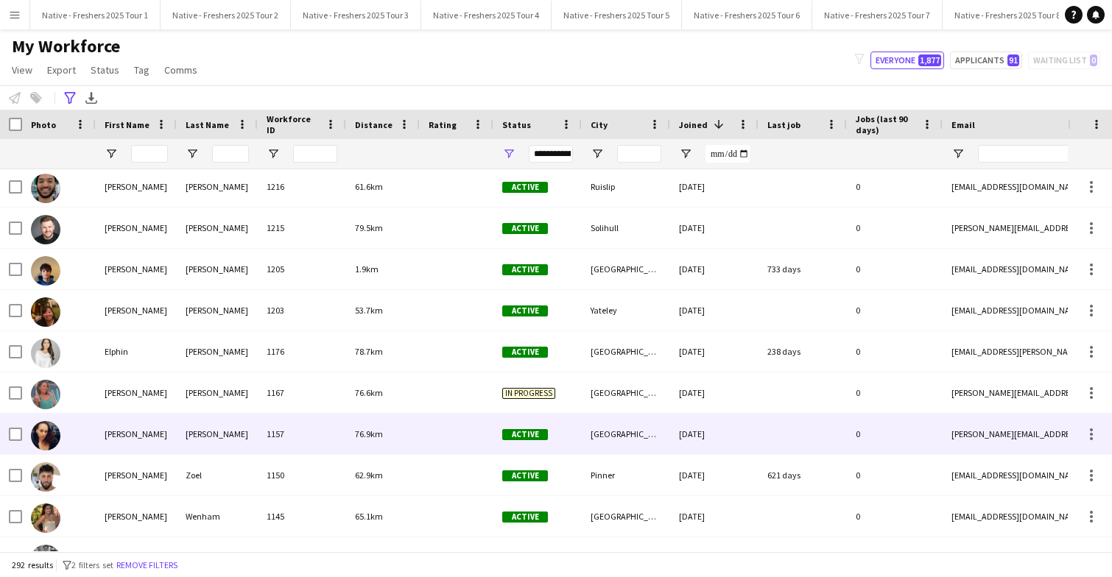
scroll to position [6135, 0]
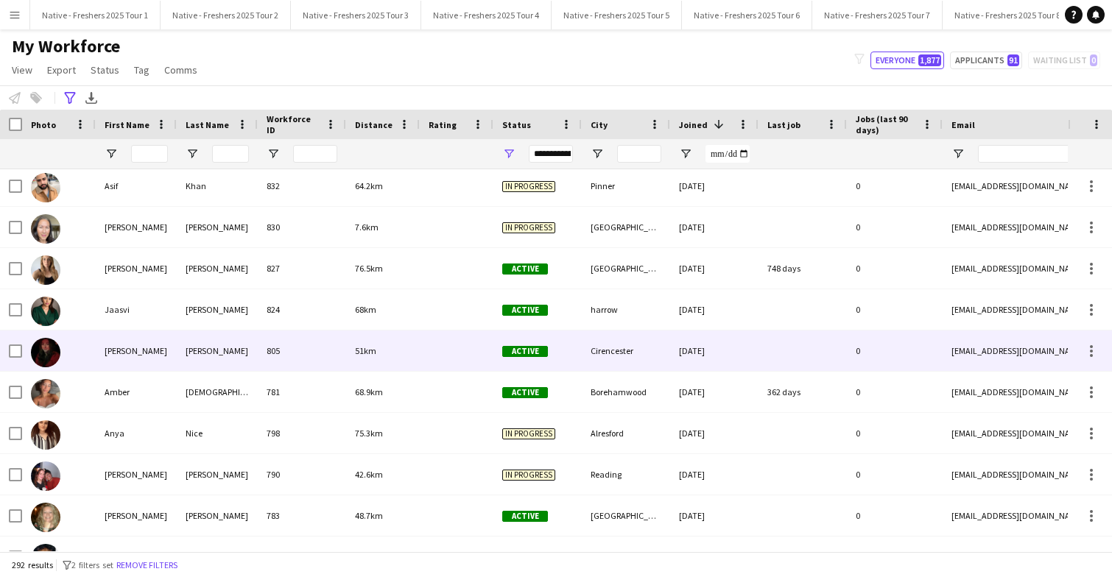
click at [450, 348] on div at bounding box center [457, 351] width 74 height 40
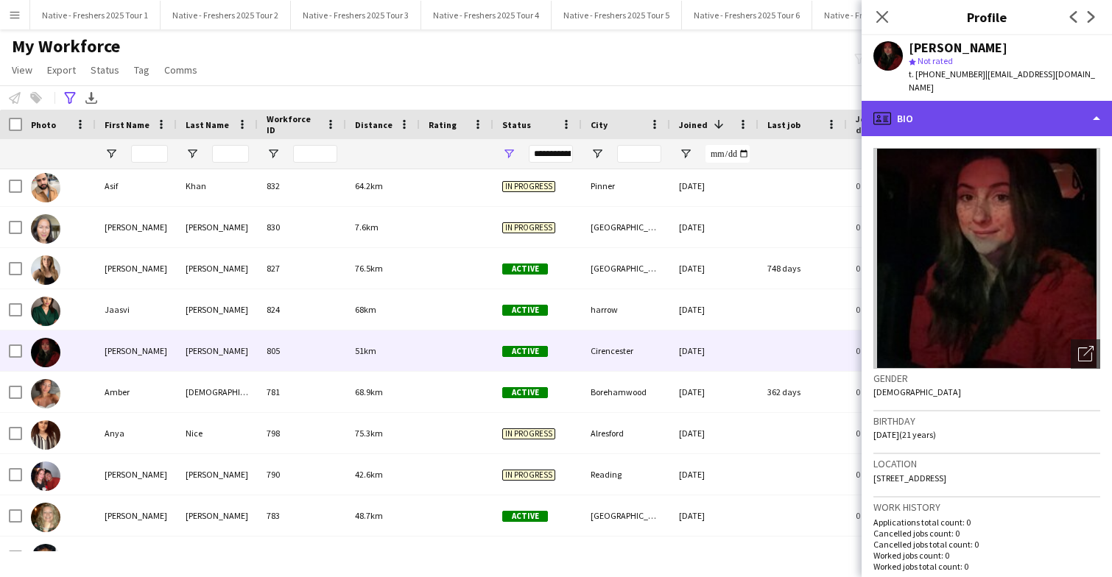
click at [955, 101] on div "profile Bio" at bounding box center [986, 118] width 250 height 35
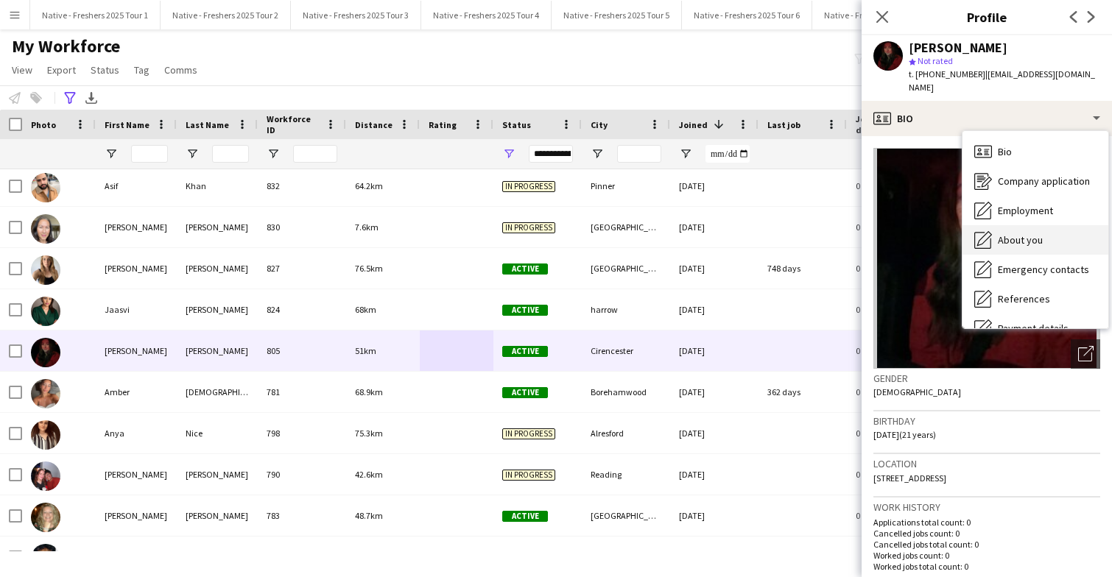
click at [1012, 233] on span "About you" at bounding box center [1020, 239] width 45 height 13
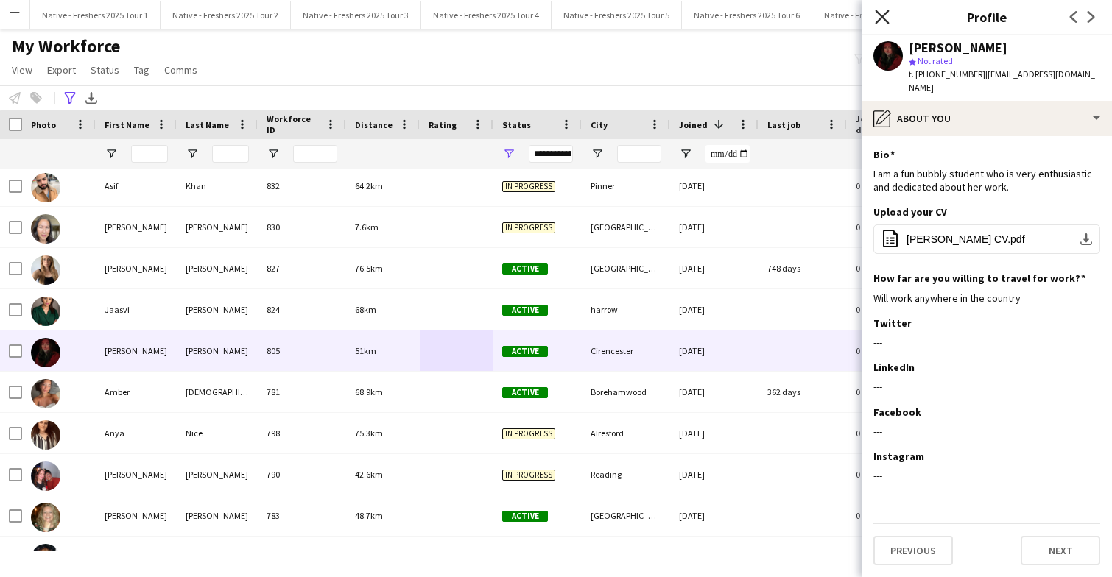
click at [875, 16] on icon "Close pop-in" at bounding box center [882, 17] width 14 height 14
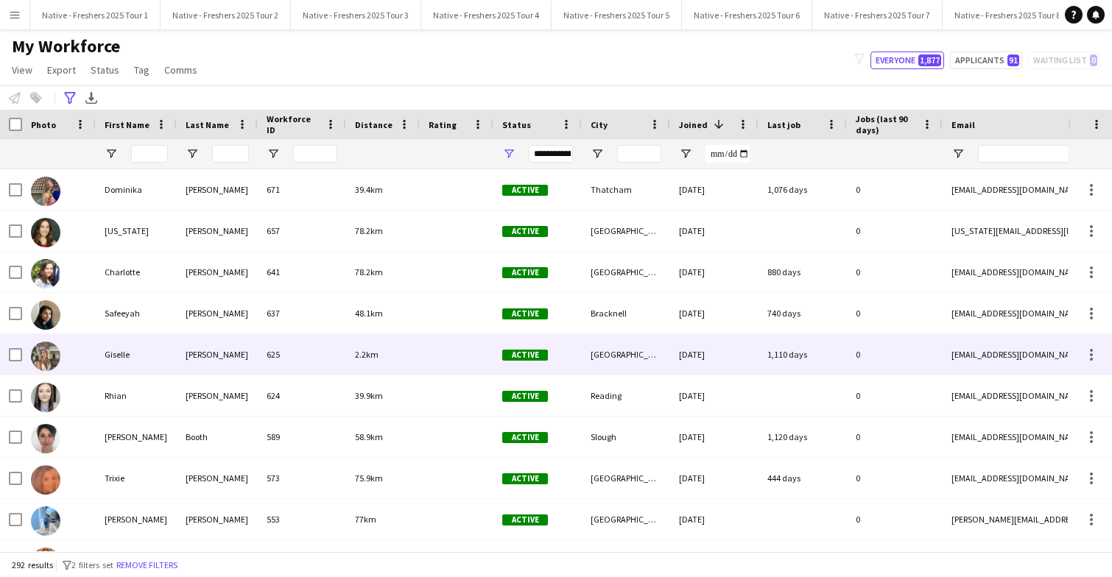
click at [459, 356] on div at bounding box center [457, 354] width 74 height 40
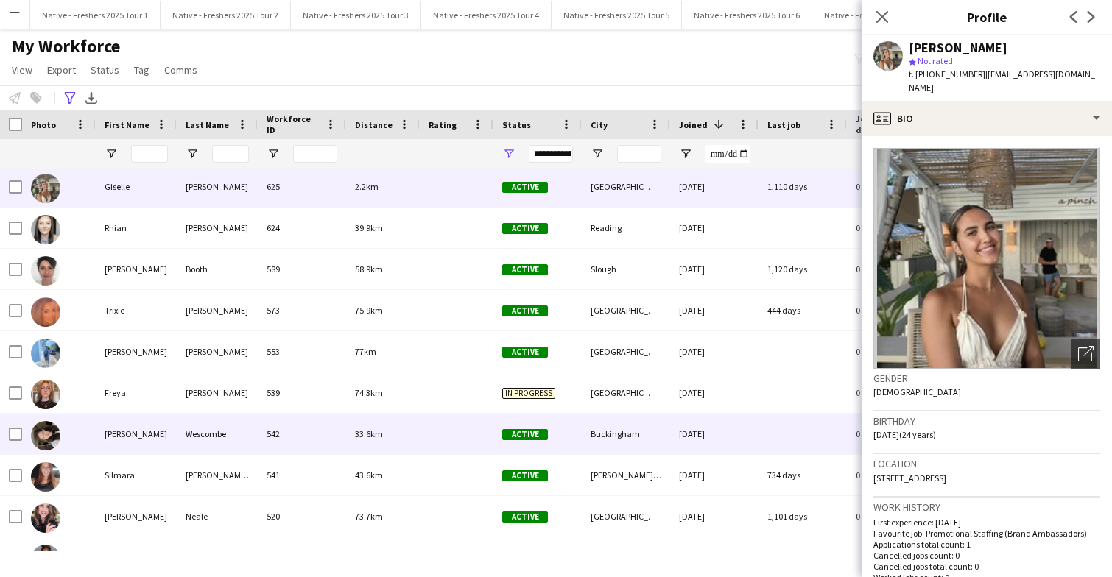
click at [449, 428] on div at bounding box center [457, 434] width 74 height 40
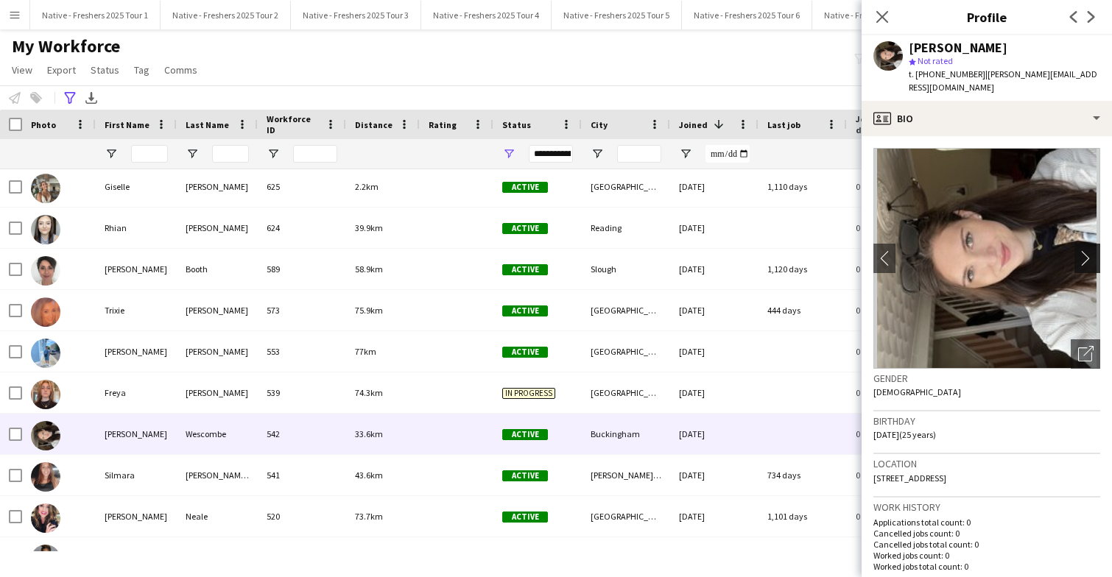
click at [1087, 250] on app-icon "chevron-right" at bounding box center [1089, 257] width 23 height 15
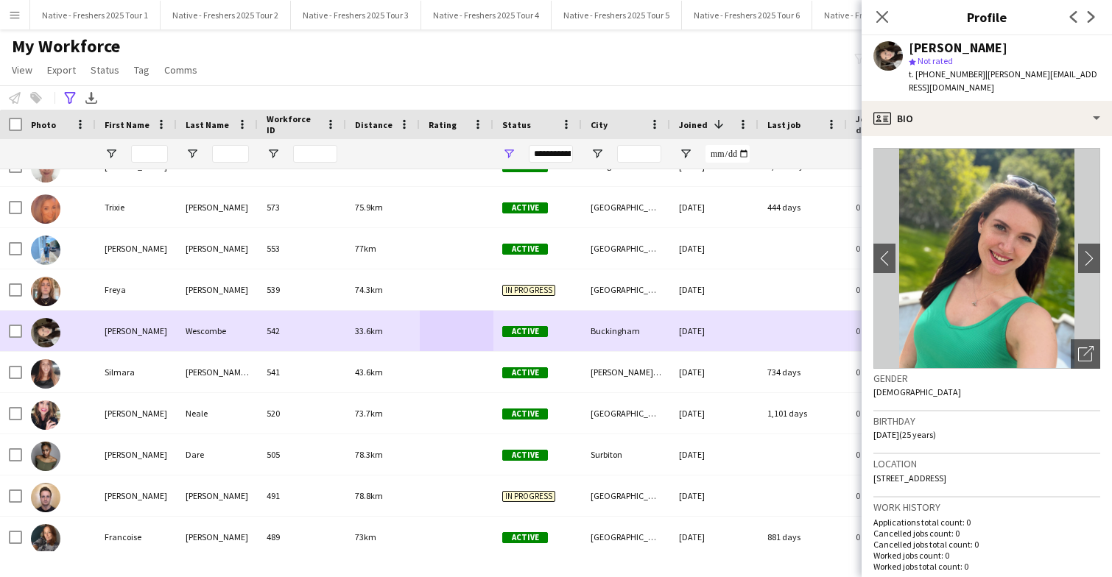
scroll to position [9423, 0]
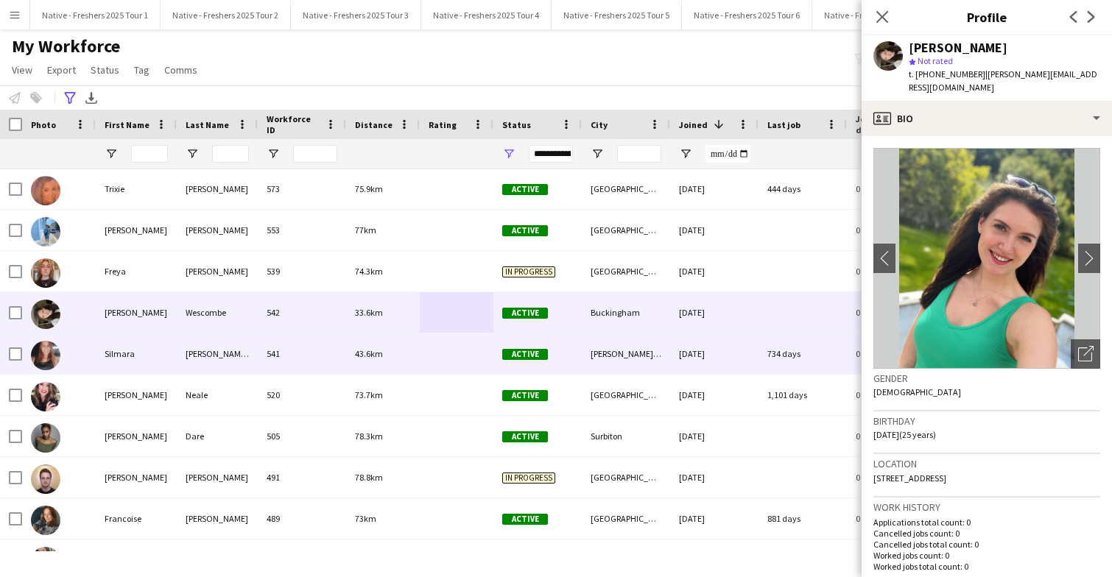
click at [426, 356] on div at bounding box center [457, 353] width 74 height 40
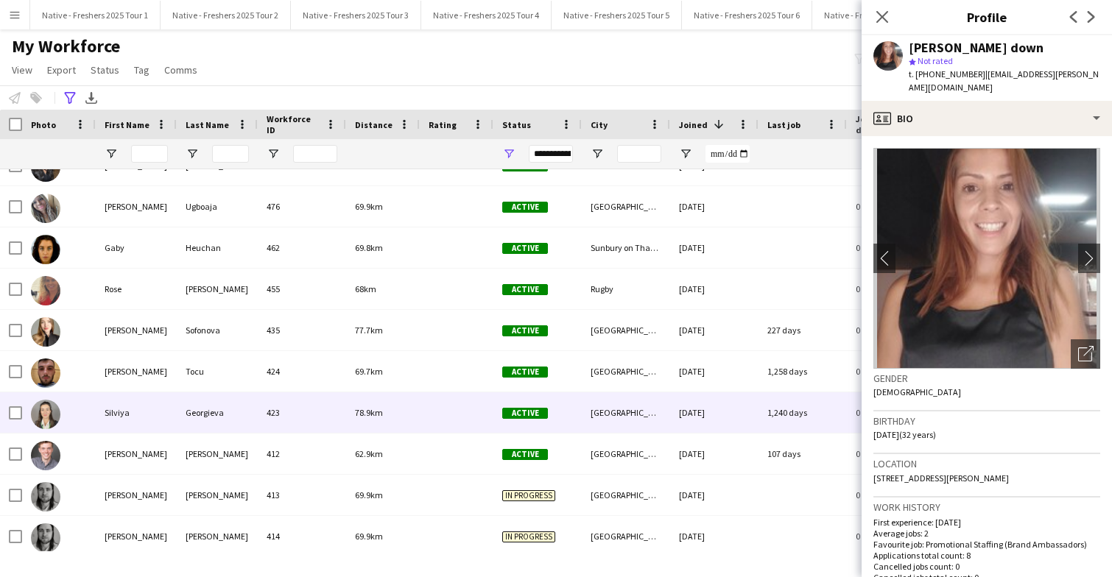
scroll to position [9861, 0]
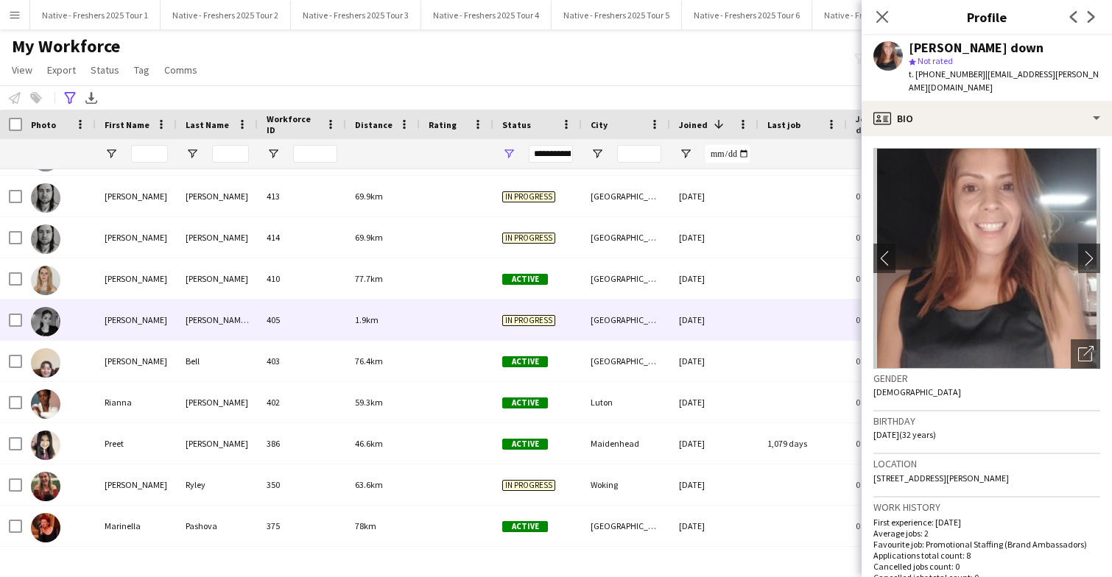
click at [436, 310] on div at bounding box center [457, 320] width 74 height 40
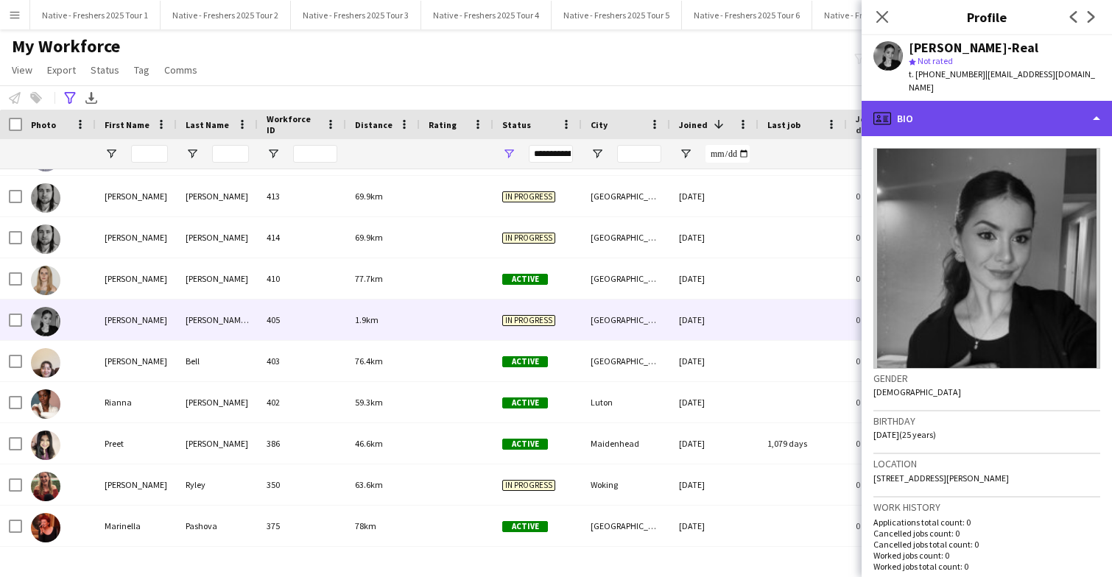
click at [1026, 107] on div "profile Bio" at bounding box center [986, 118] width 250 height 35
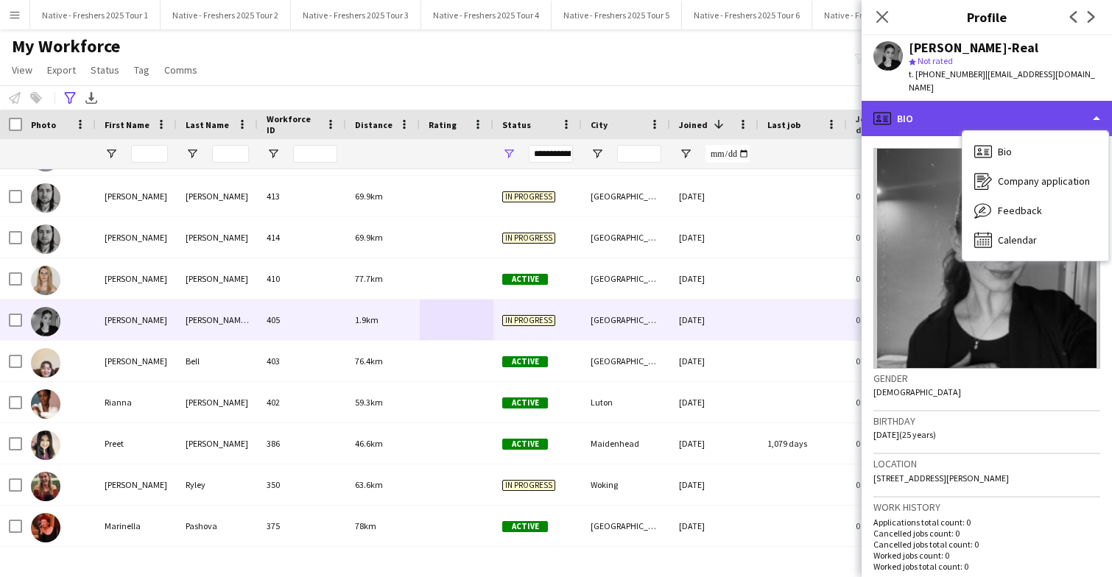
click at [995, 101] on div "profile Bio" at bounding box center [986, 118] width 250 height 35
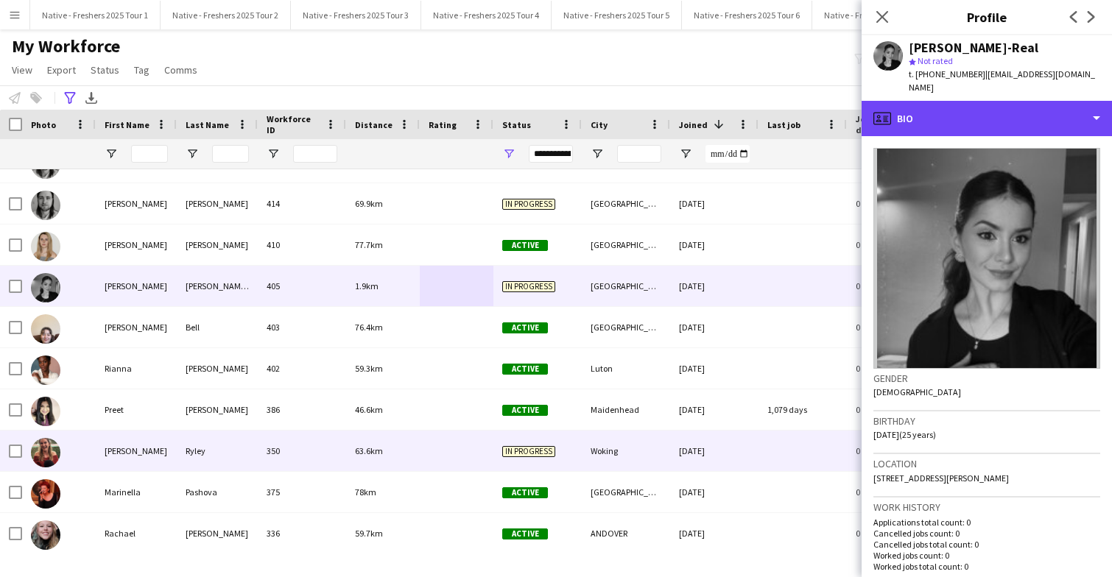
scroll to position [10176, 0]
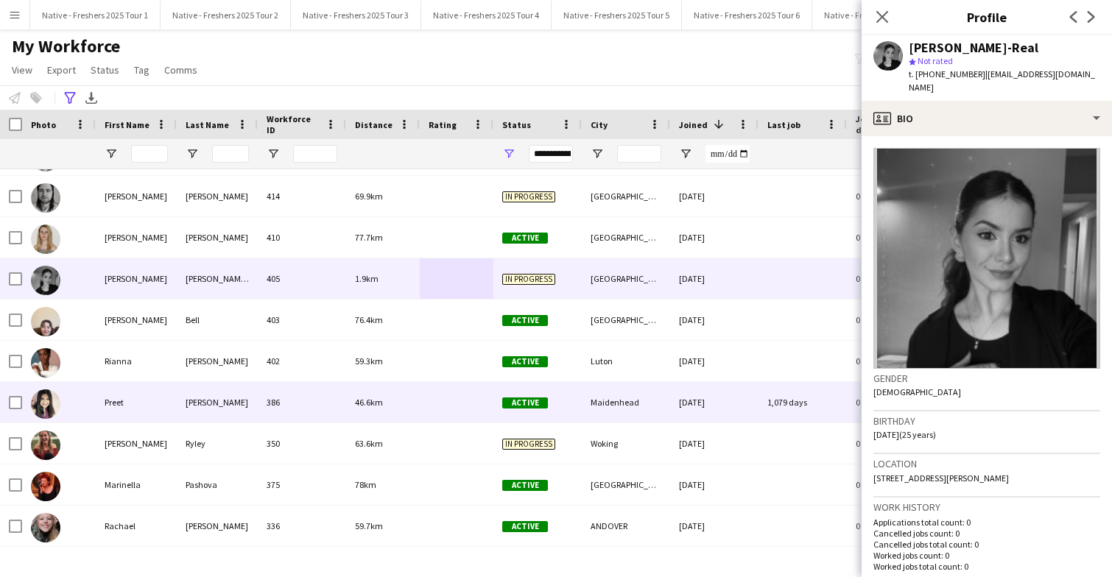
click at [425, 418] on div at bounding box center [457, 402] width 74 height 40
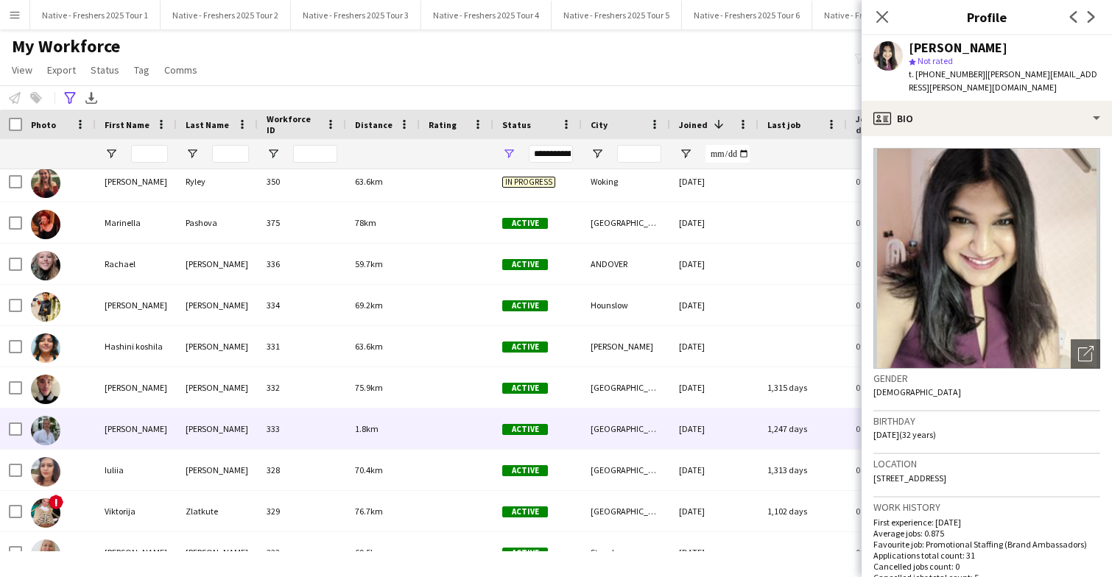
scroll to position [10464, 0]
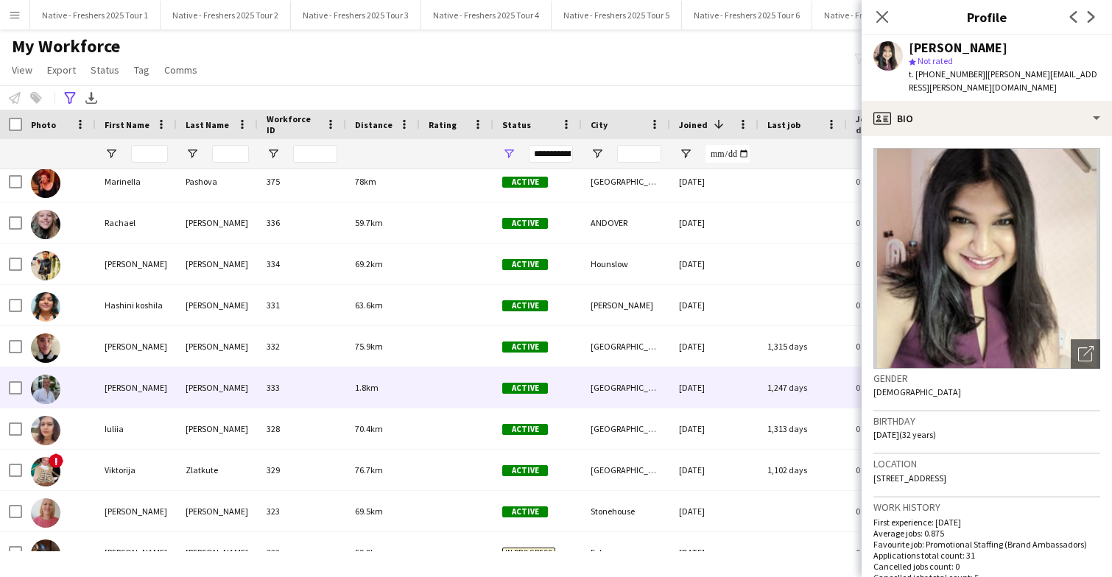
click at [420, 391] on div at bounding box center [457, 387] width 74 height 40
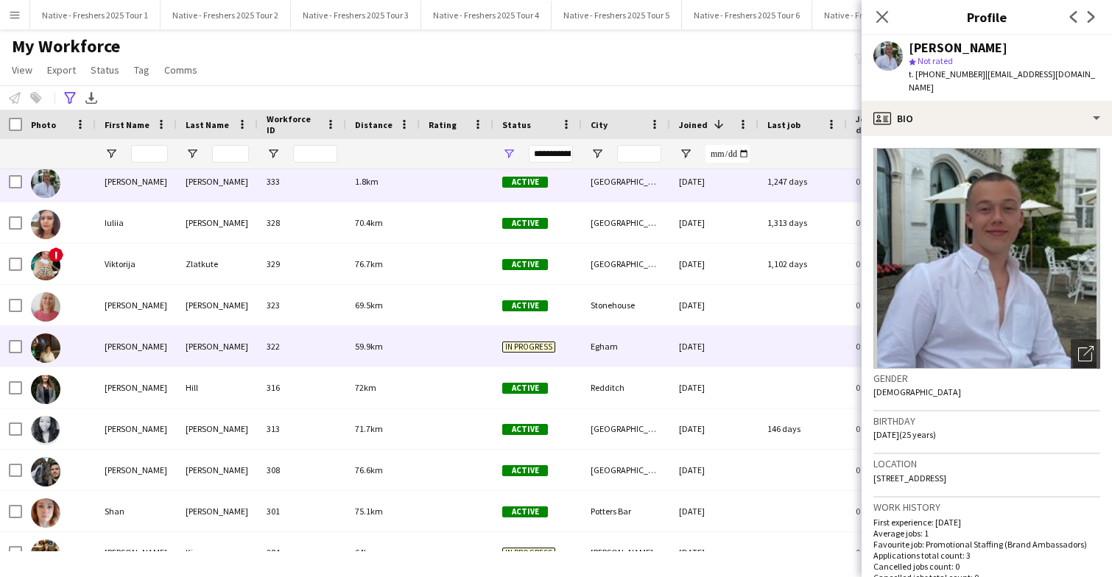
click at [405, 342] on div "59.9km" at bounding box center [383, 346] width 74 height 40
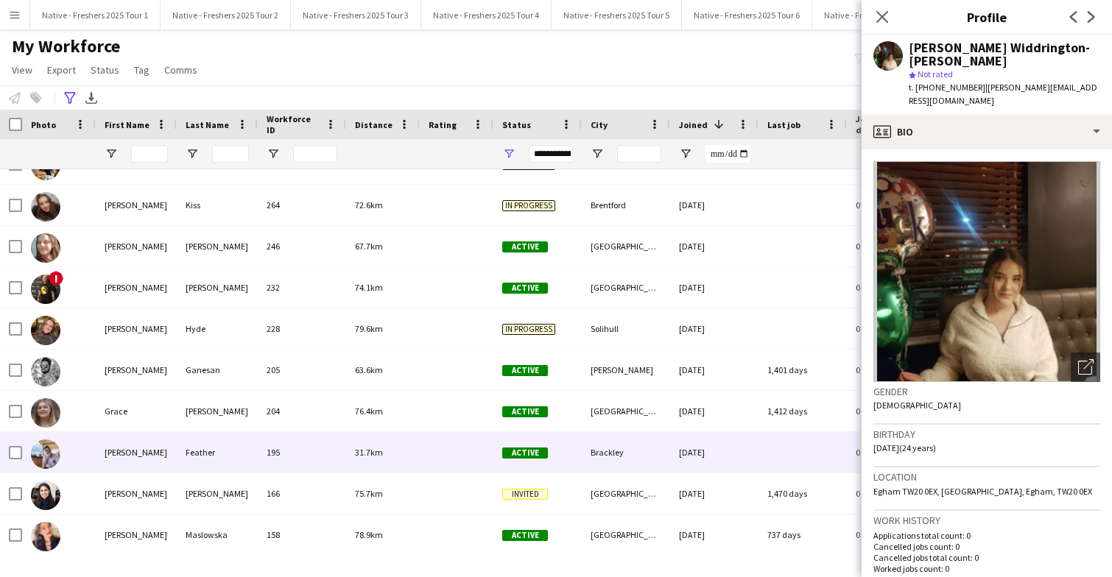
click at [427, 442] on div at bounding box center [457, 452] width 74 height 40
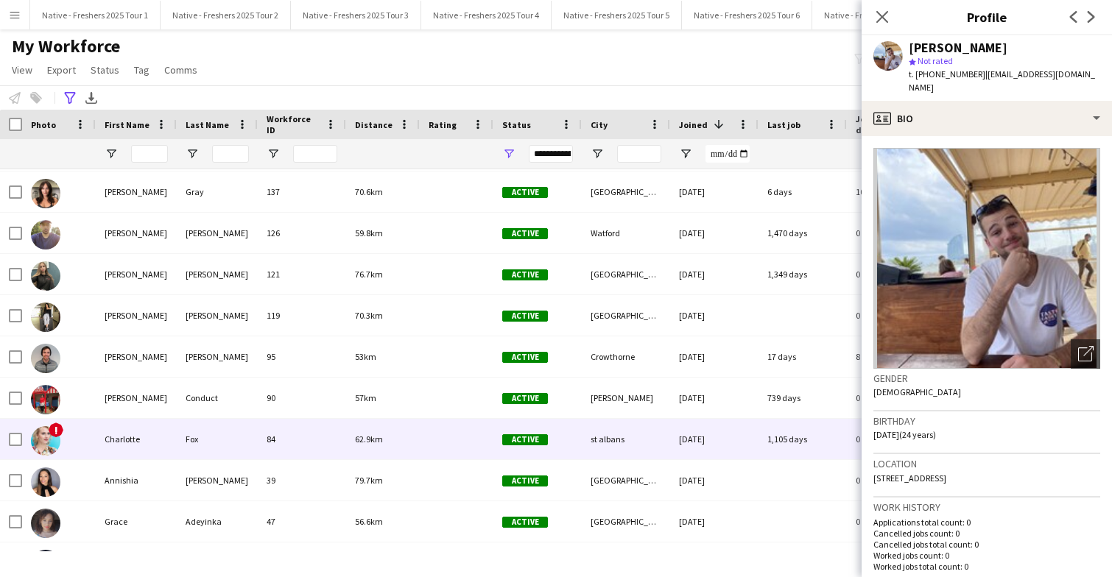
click at [424, 436] on div at bounding box center [457, 439] width 74 height 40
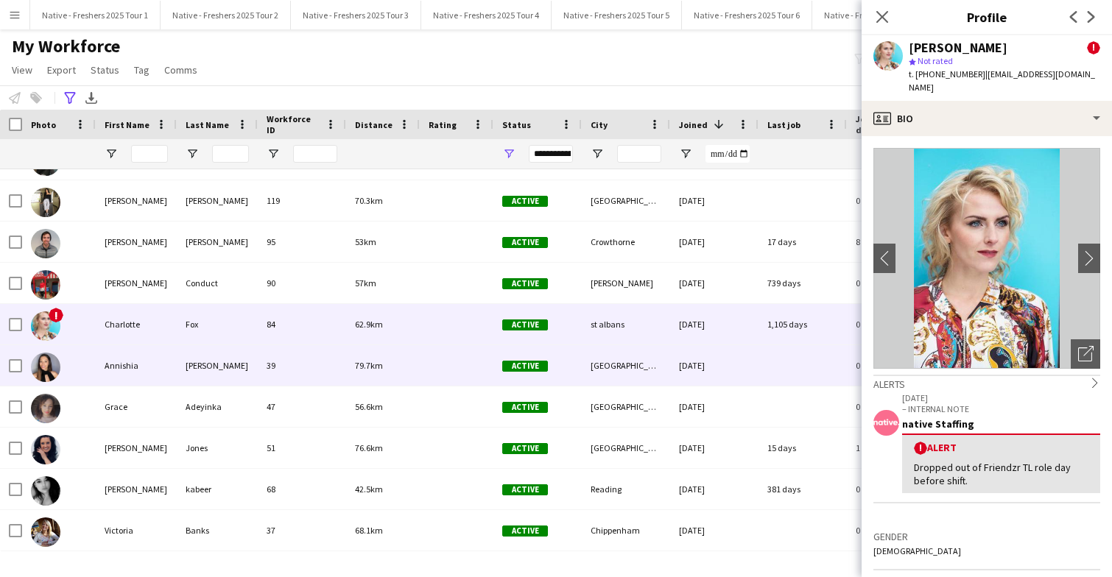
click at [429, 367] on div at bounding box center [457, 365] width 74 height 40
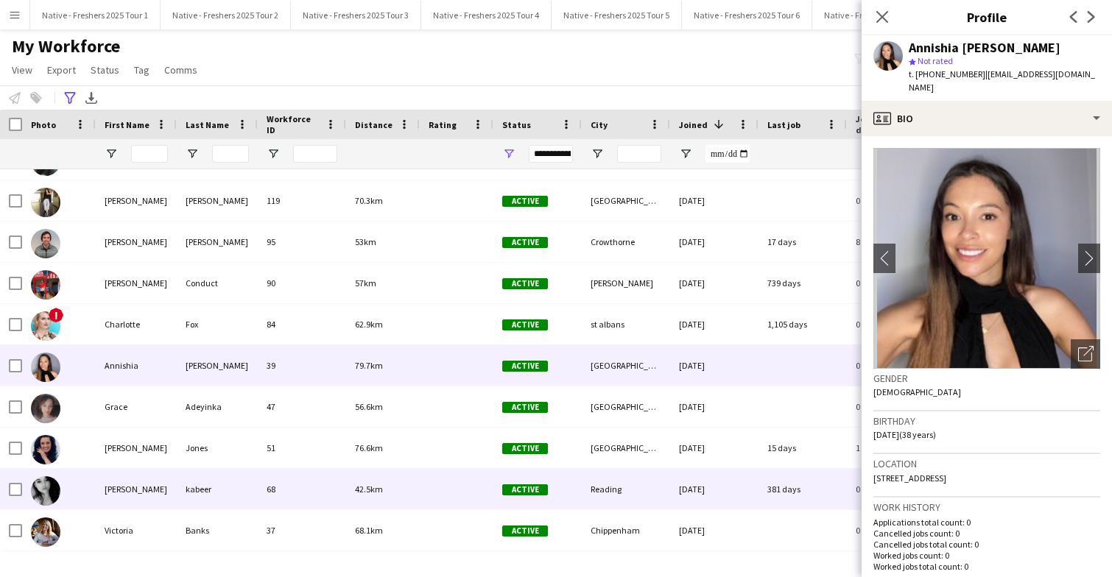
click at [433, 481] on div at bounding box center [457, 489] width 74 height 40
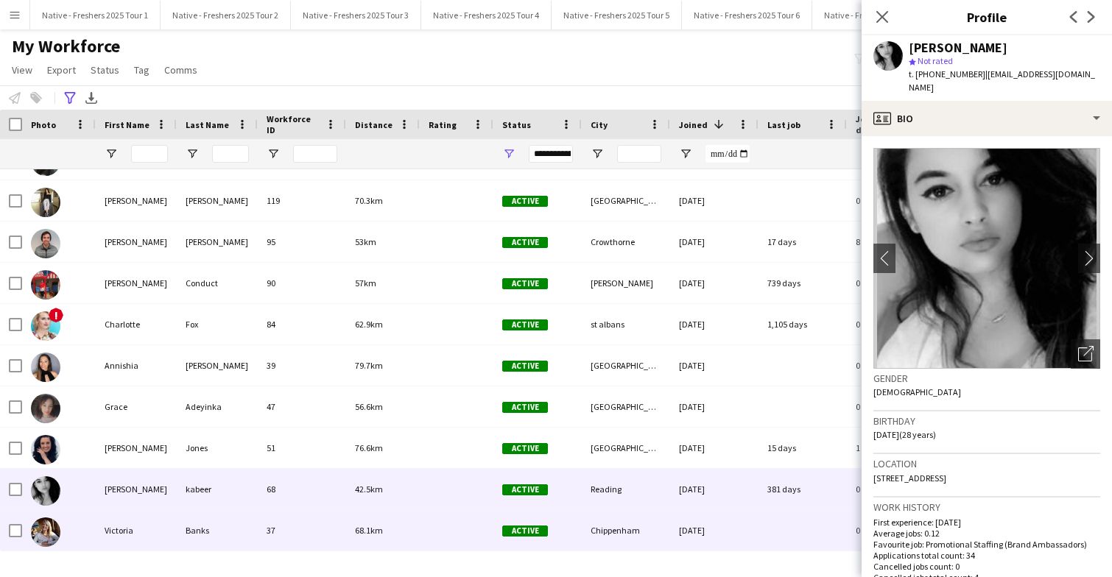
click at [420, 531] on div at bounding box center [457, 530] width 74 height 40
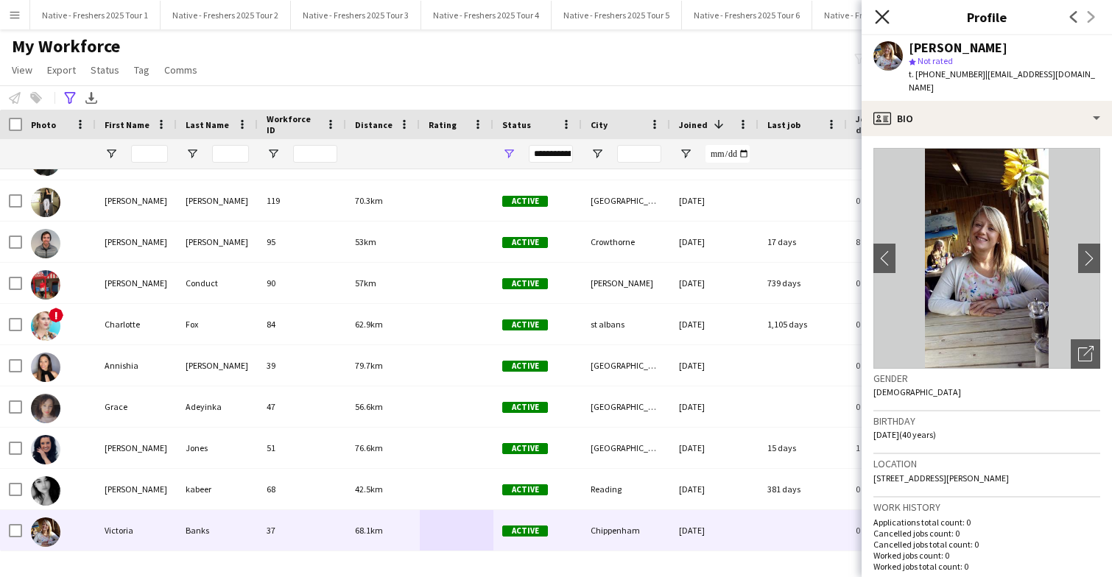
click at [886, 13] on icon at bounding box center [882, 17] width 14 height 14
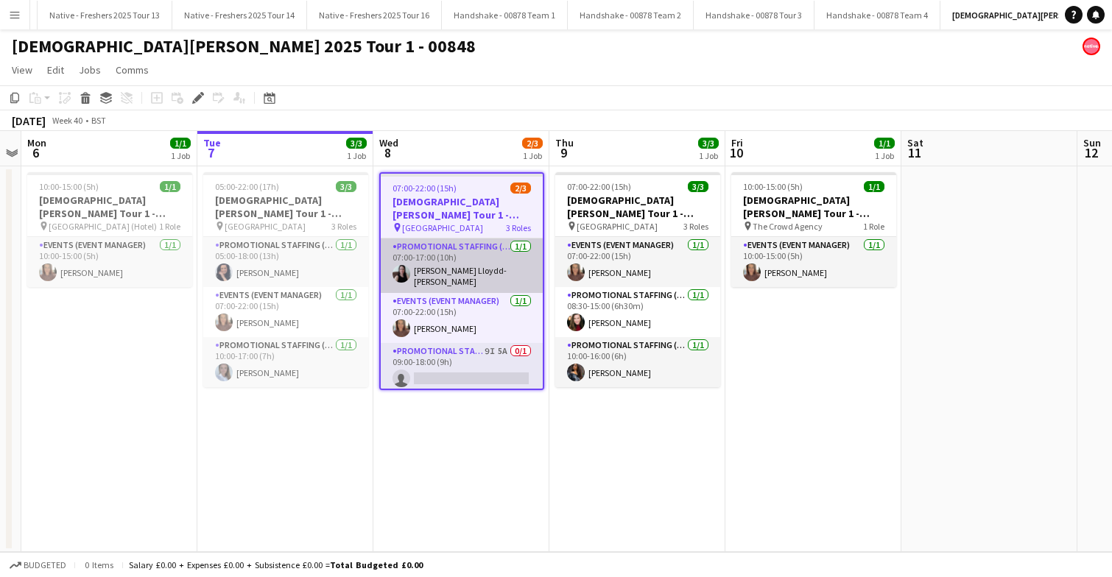
scroll to position [0, 1572]
click at [452, 269] on app-card-role "Promotional Staffing (Brand Ambassadors) 1/1 07:00-17:00 (10h) Gina Lloydd-Jones" at bounding box center [462, 266] width 162 height 54
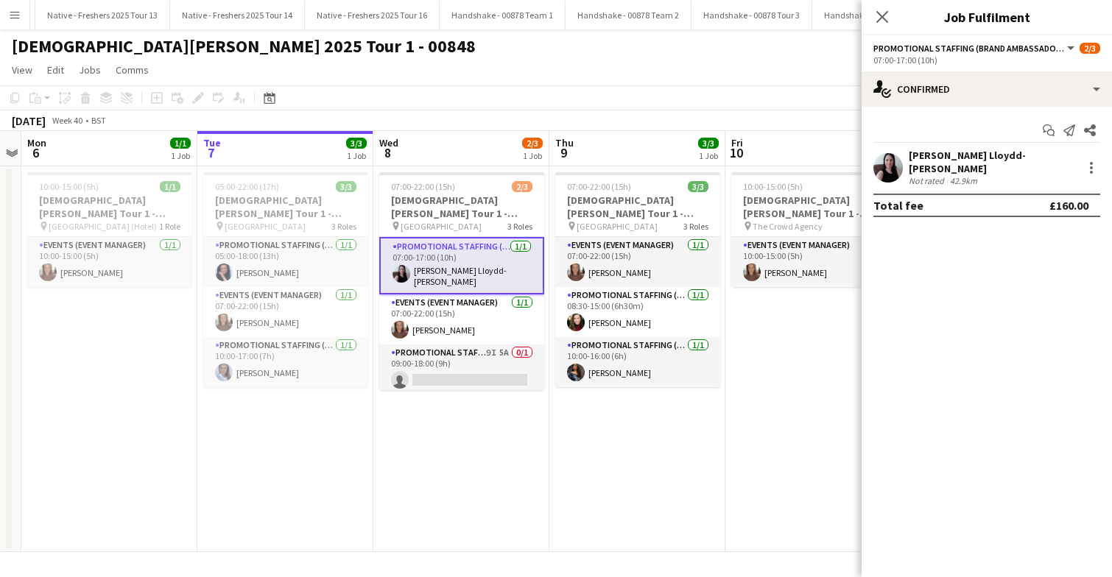
click at [891, 157] on app-user-avatar at bounding box center [887, 167] width 29 height 29
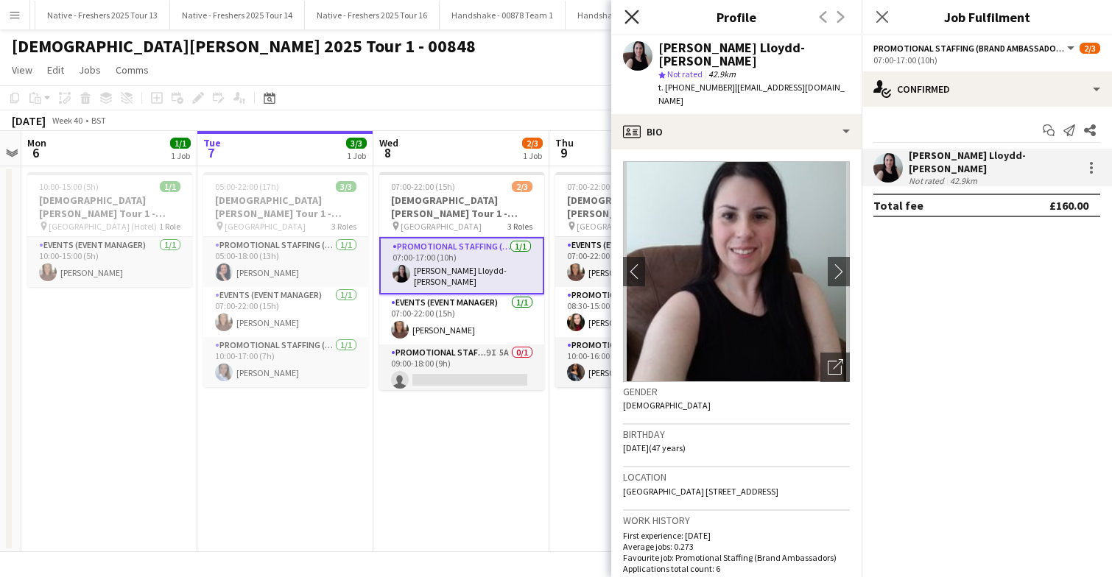
click at [632, 17] on icon at bounding box center [631, 17] width 14 height 14
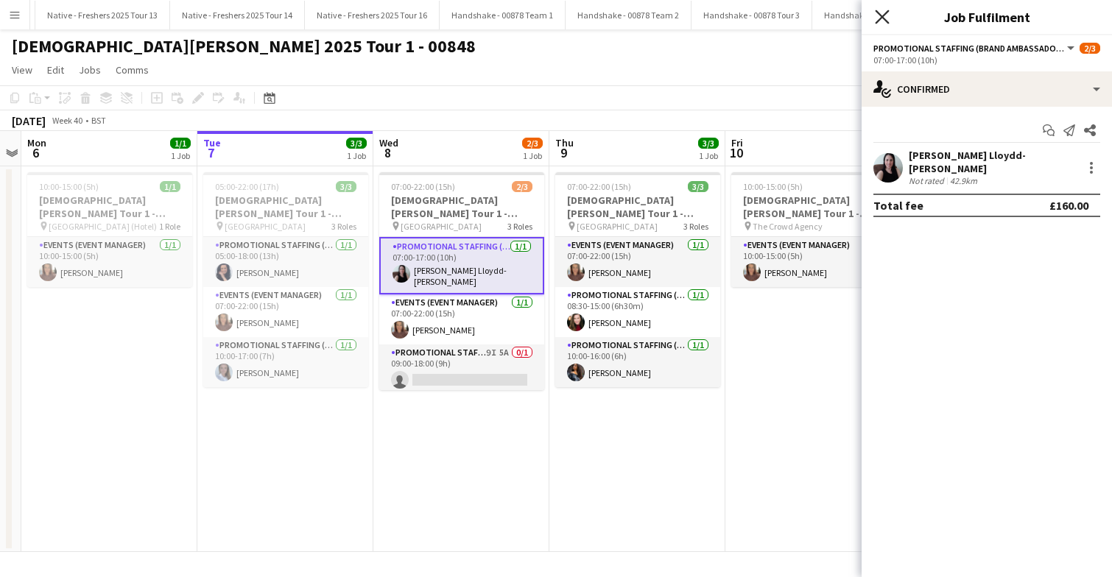
click at [883, 13] on icon "Close pop-in" at bounding box center [882, 17] width 14 height 14
